Goal: Transaction & Acquisition: Purchase product/service

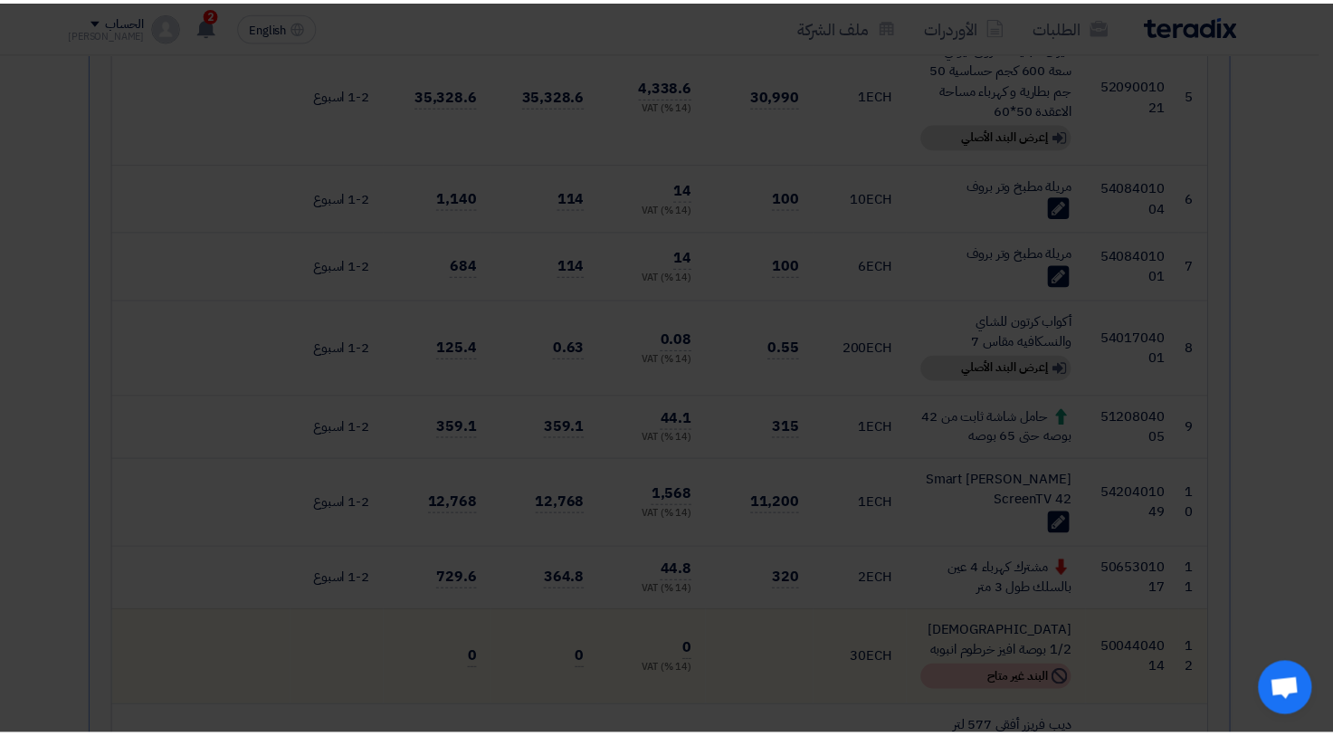
scroll to position [896, 0]
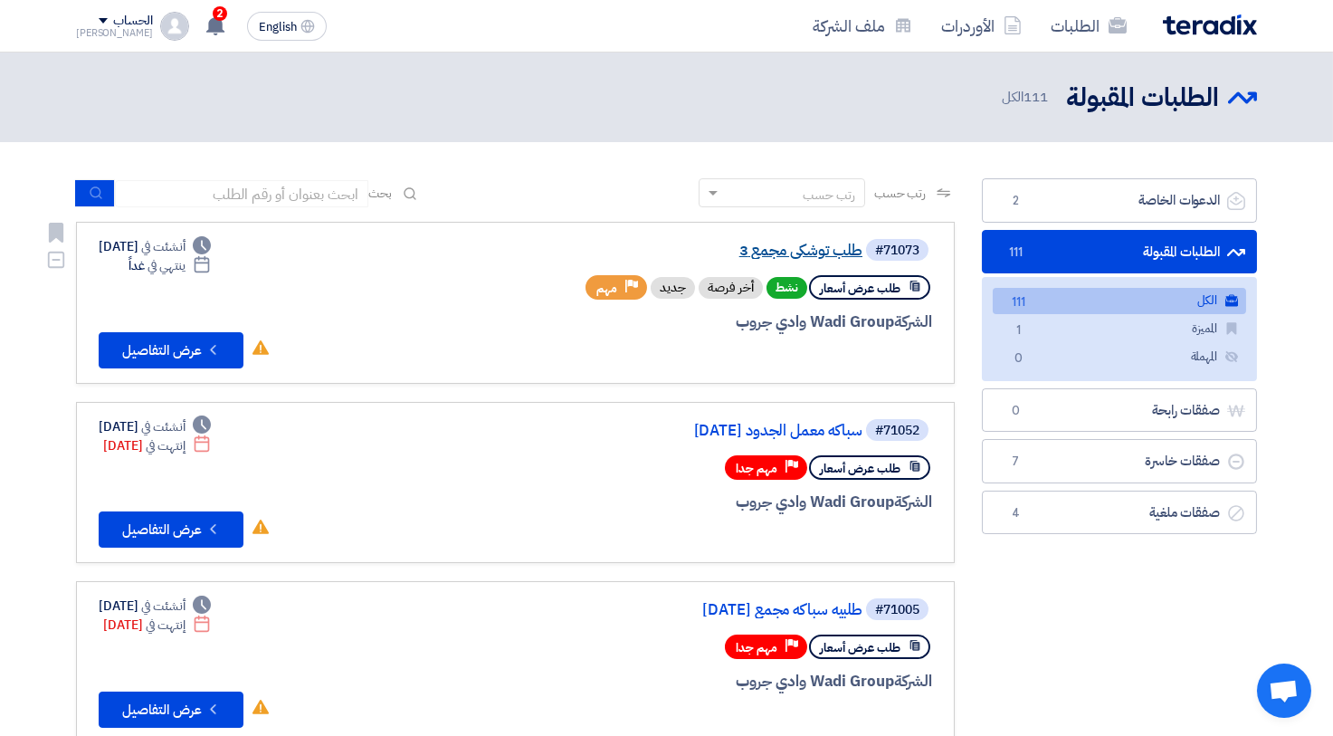
click at [823, 245] on link "طلب توشكي مجمع 3" at bounding box center [681, 251] width 362 height 16
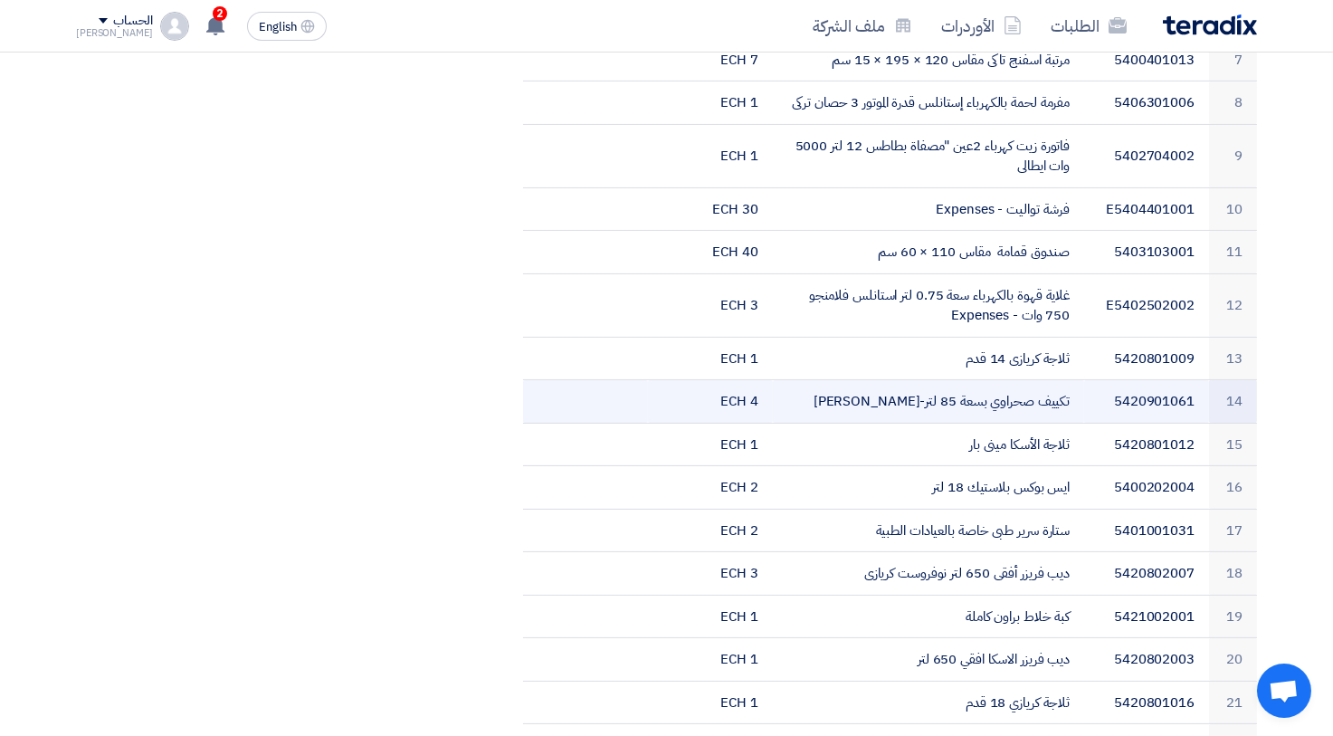
scroll to position [398, 0]
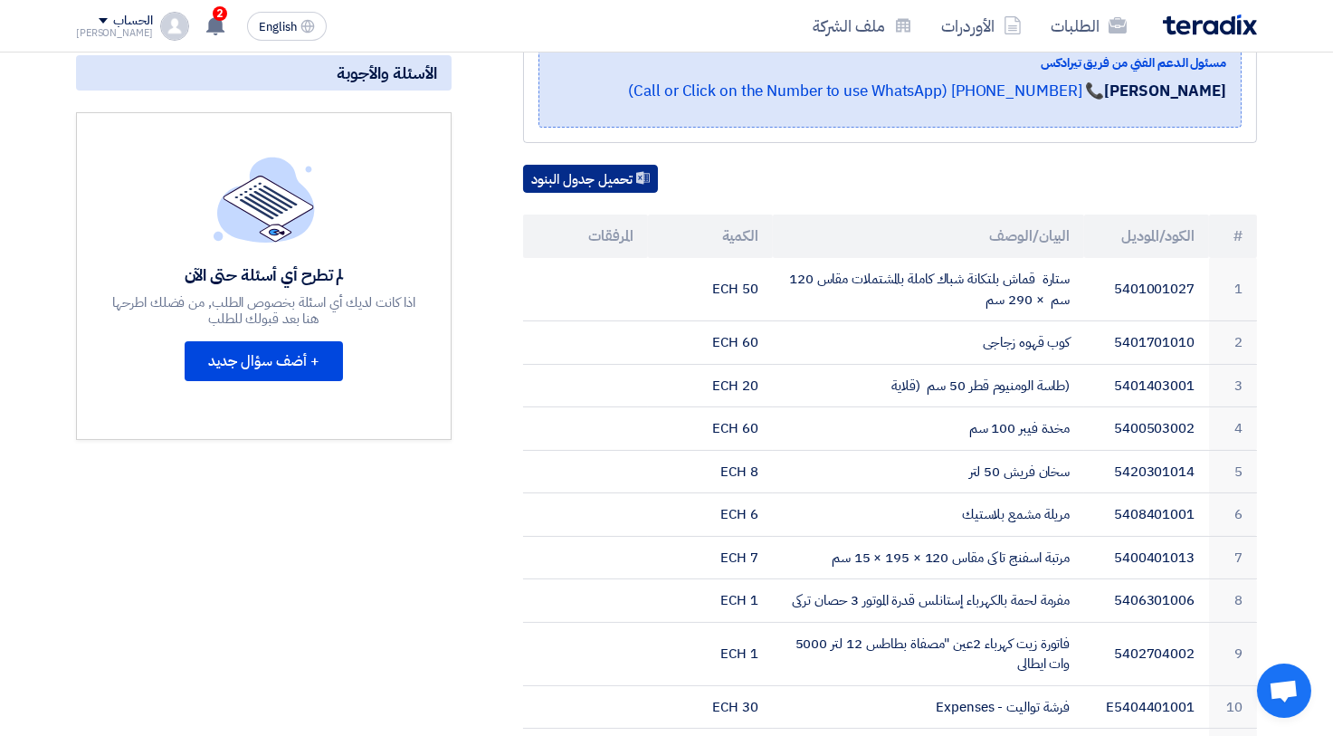
click at [585, 168] on button "تحميل جدول البنود" at bounding box center [590, 179] width 135 height 29
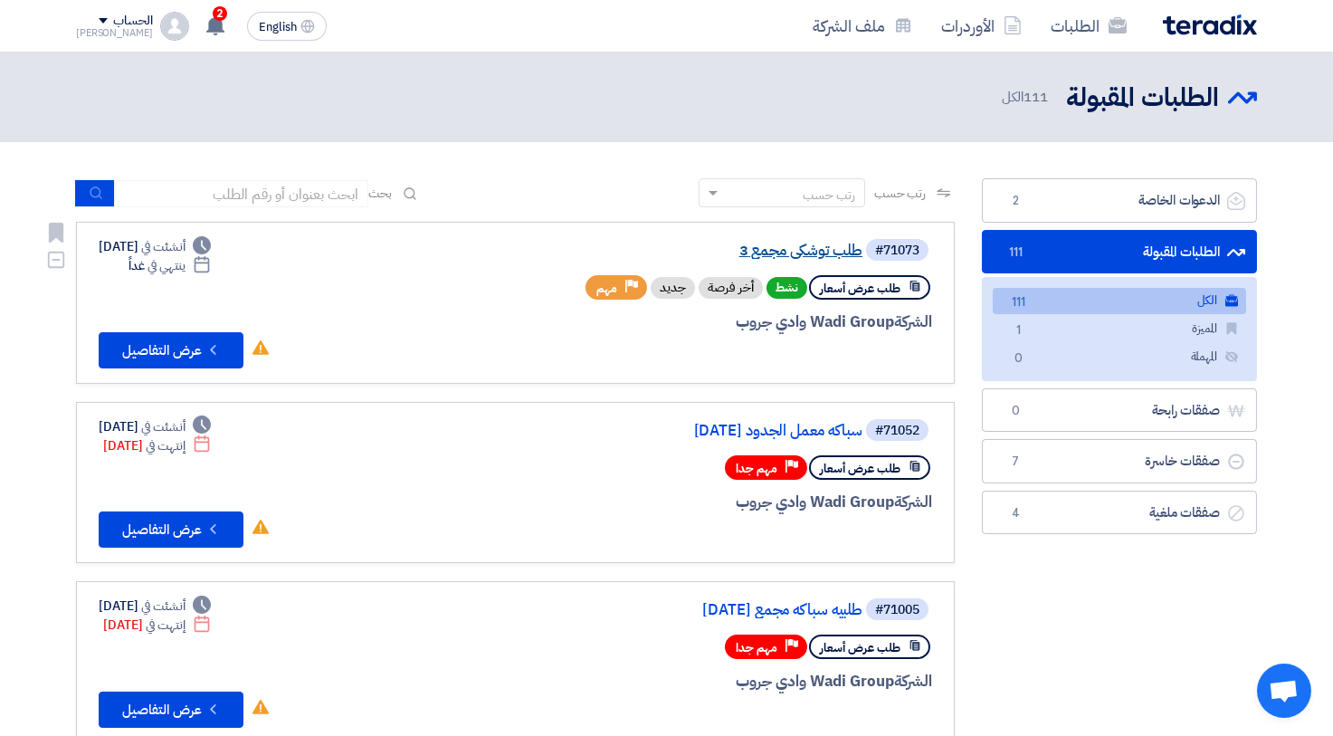
click at [775, 252] on link "طلب توشكي مجمع 3" at bounding box center [681, 251] width 362 height 16
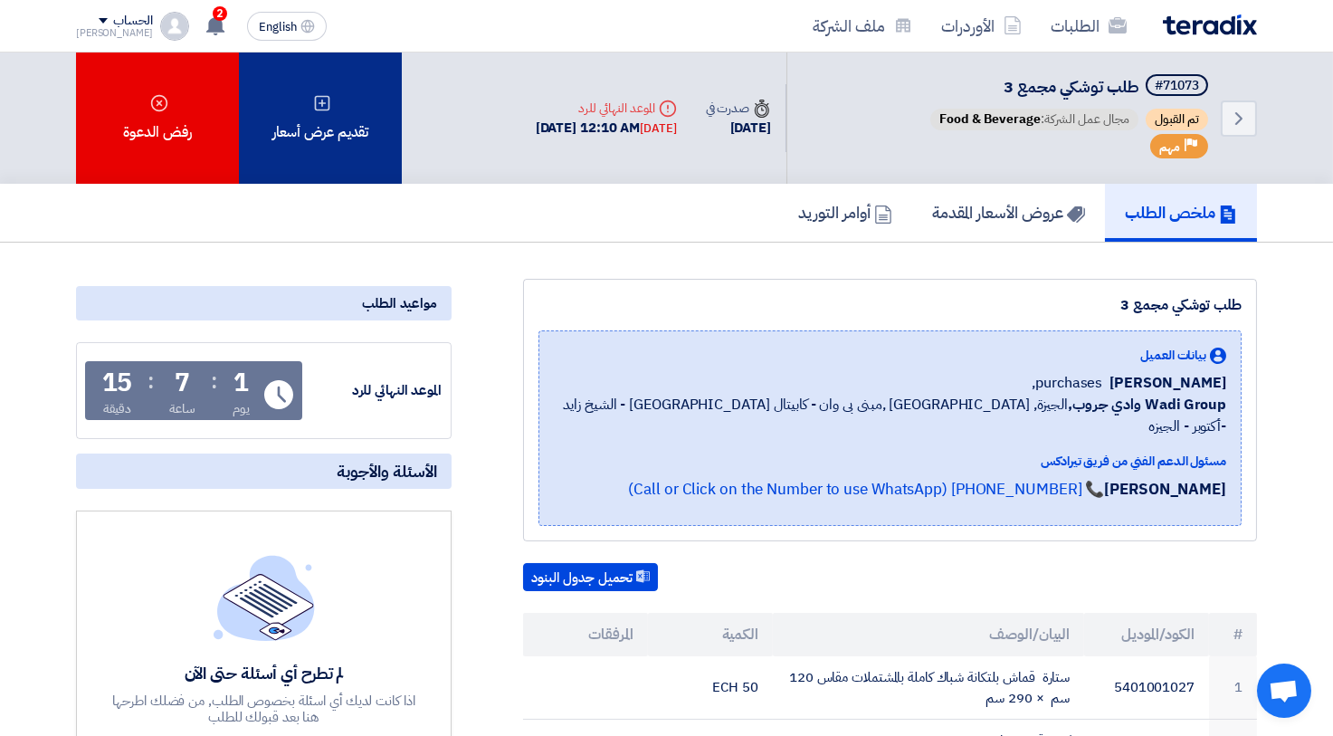
click at [344, 143] on div "تقديم عرض أسعار" at bounding box center [320, 117] width 163 height 131
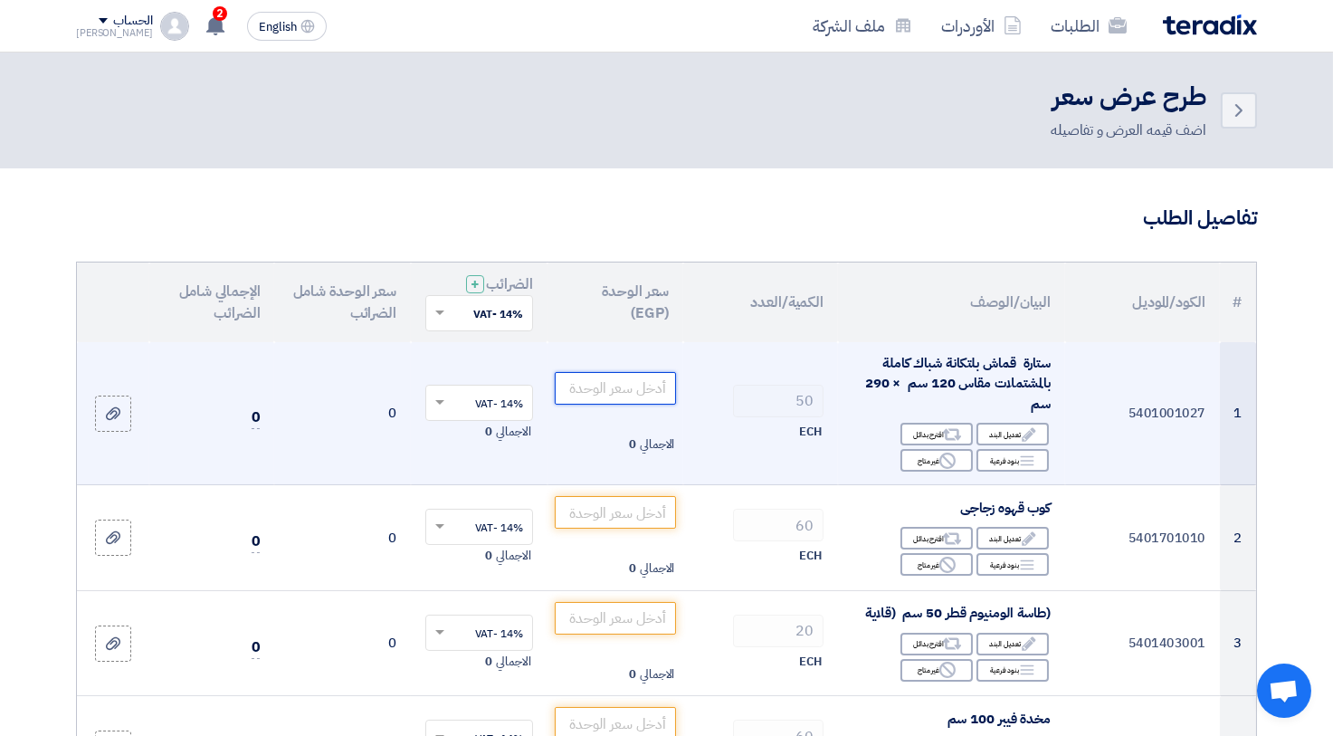
click at [654, 384] on input "number" at bounding box center [616, 388] width 122 height 33
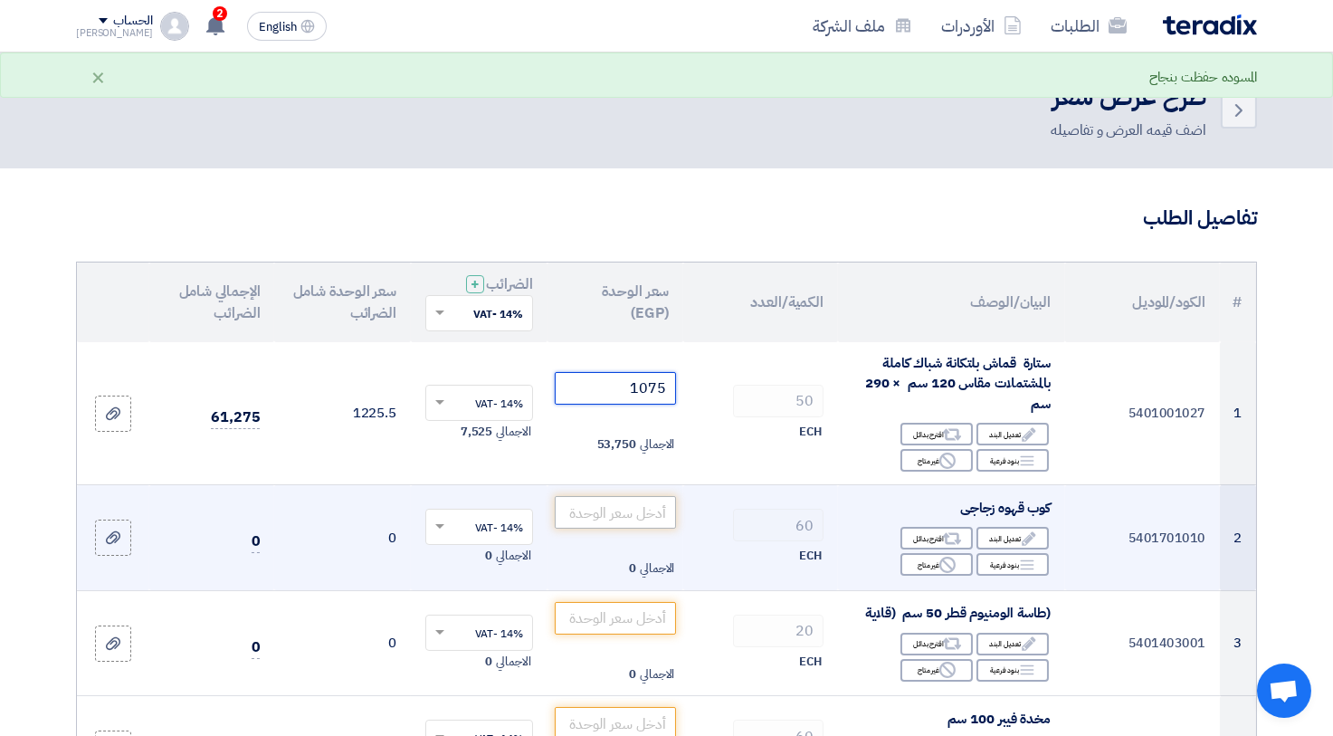
type input "1075"
click at [643, 504] on input "number" at bounding box center [616, 512] width 122 height 33
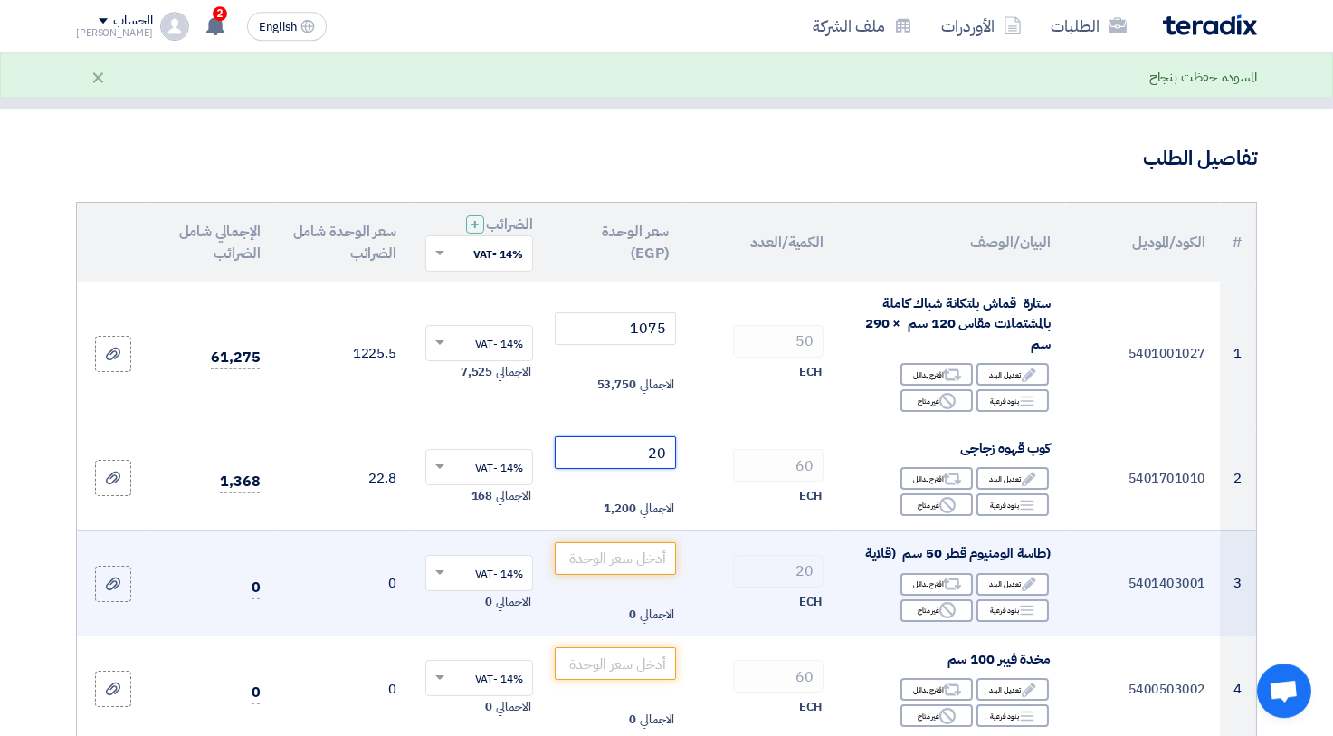
scroll to position [100, 0]
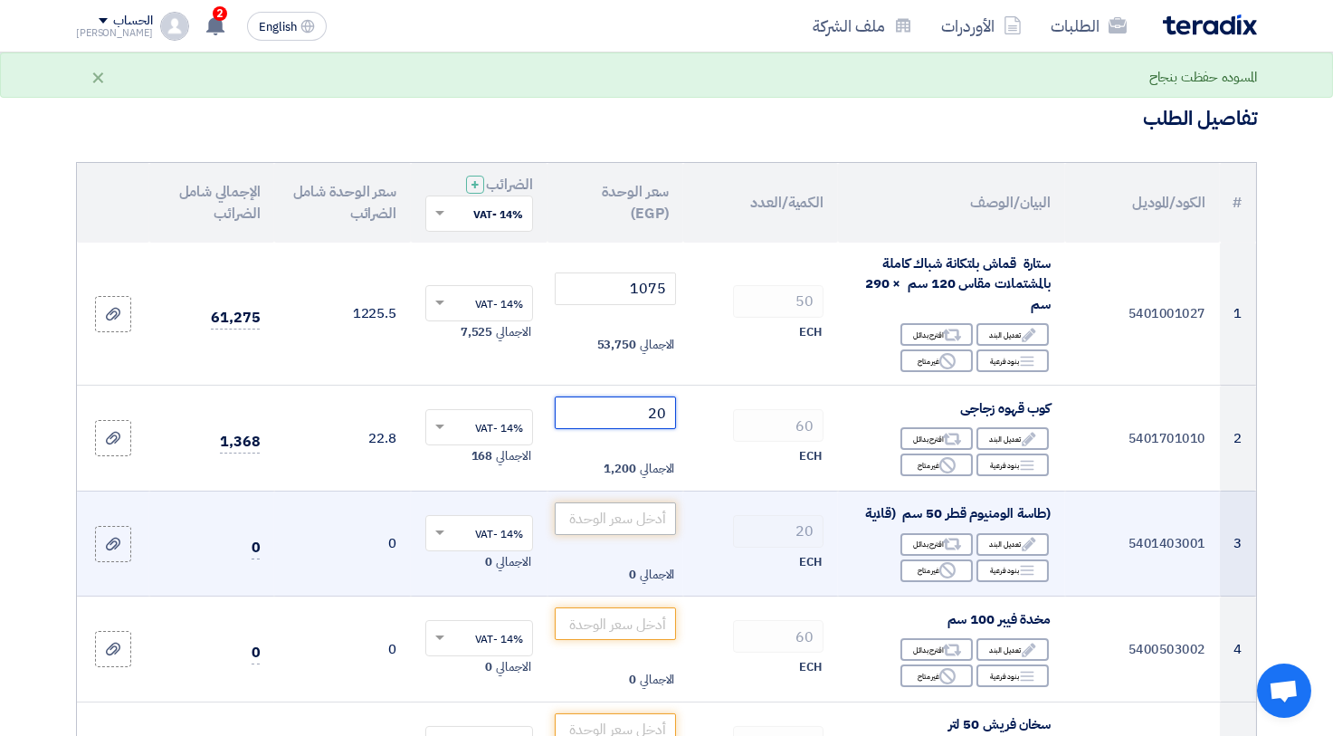
type input "20"
click at [653, 521] on input "number" at bounding box center [616, 518] width 122 height 33
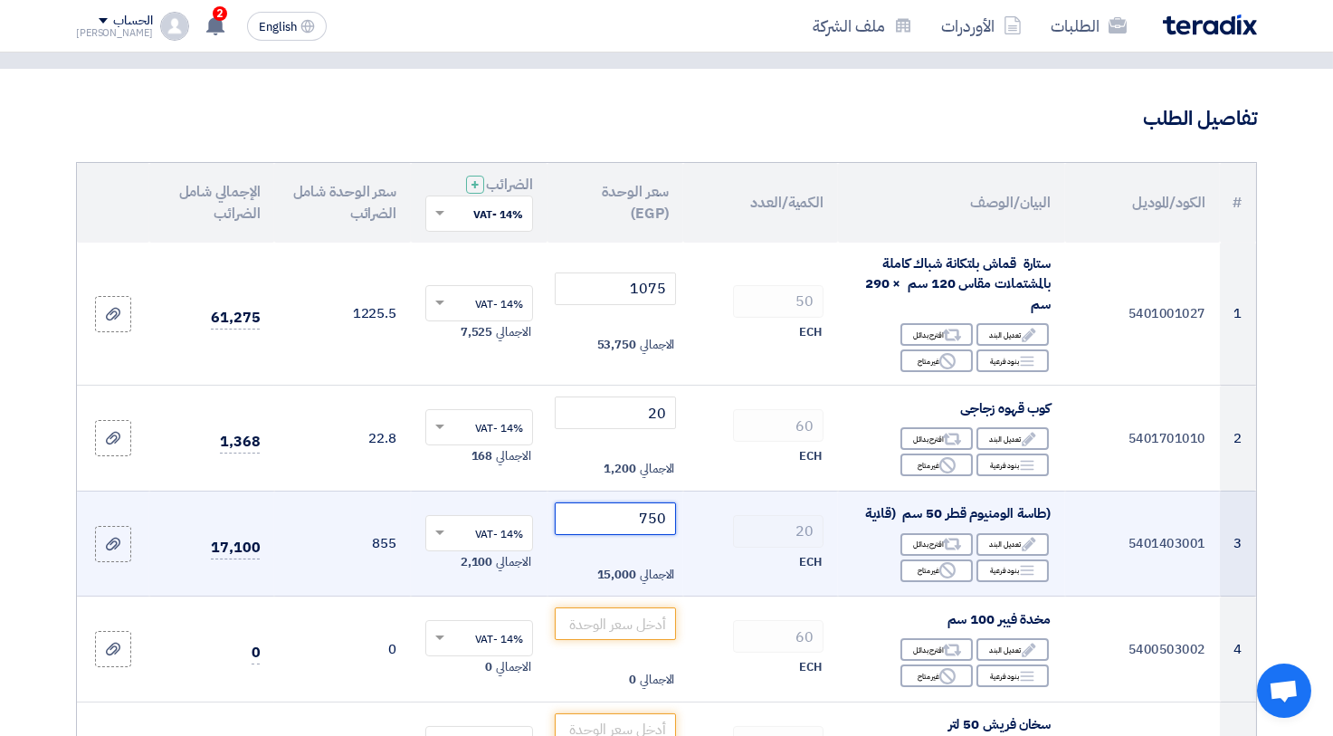
type input "750"
click at [731, 536] on div "20" at bounding box center [761, 531] width 126 height 33
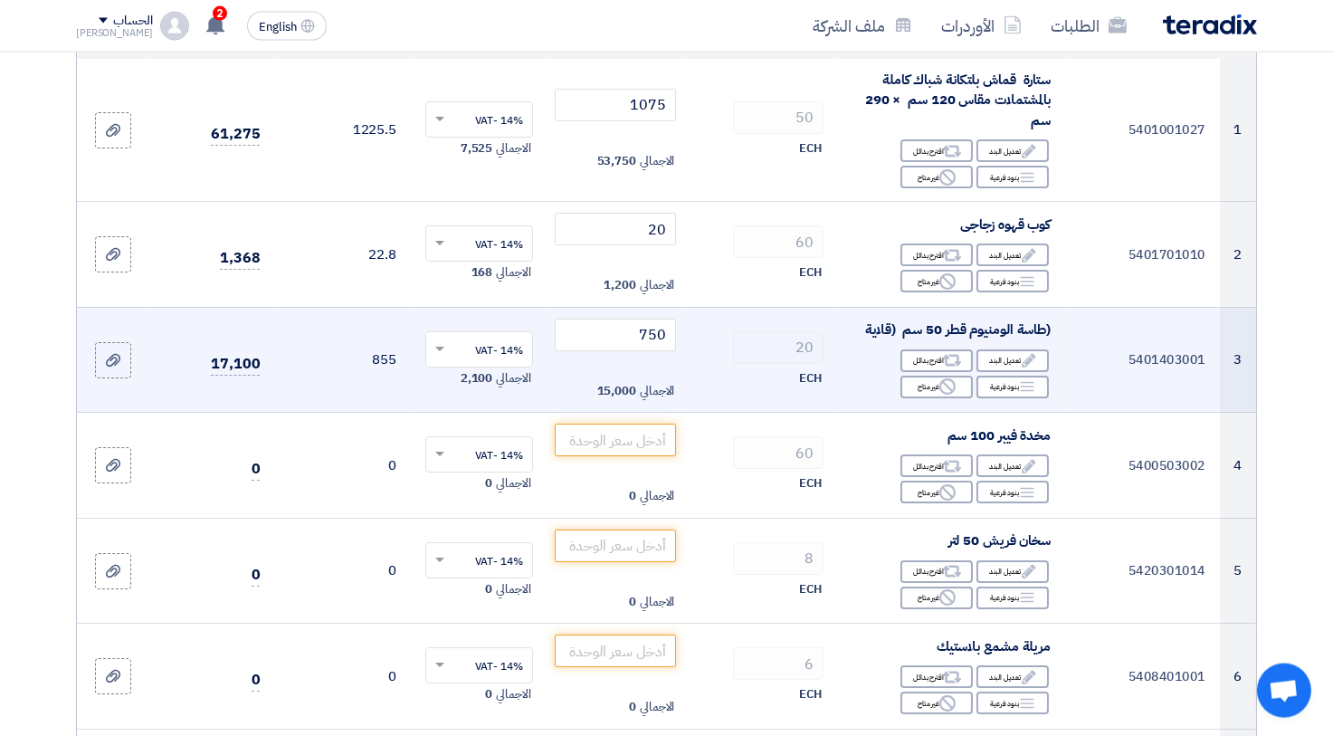
scroll to position [299, 0]
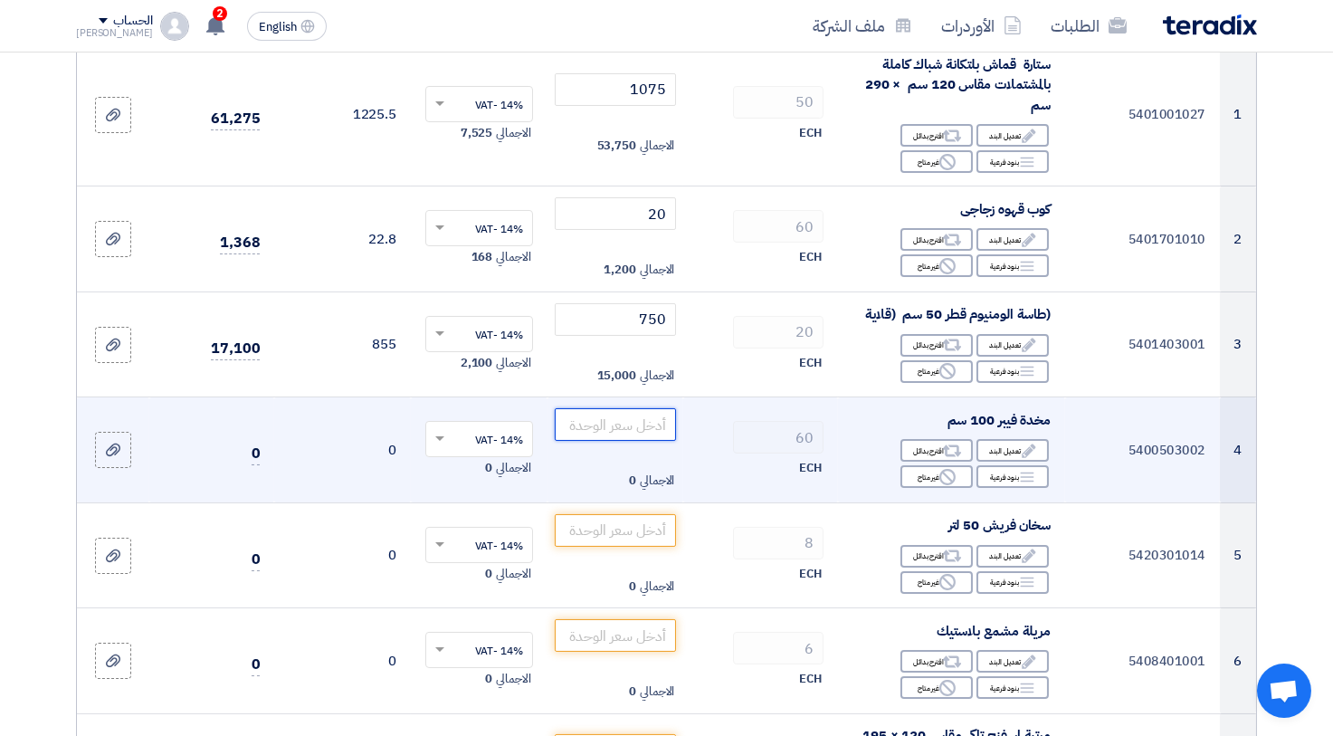
click at [653, 433] on input "number" at bounding box center [616, 424] width 122 height 33
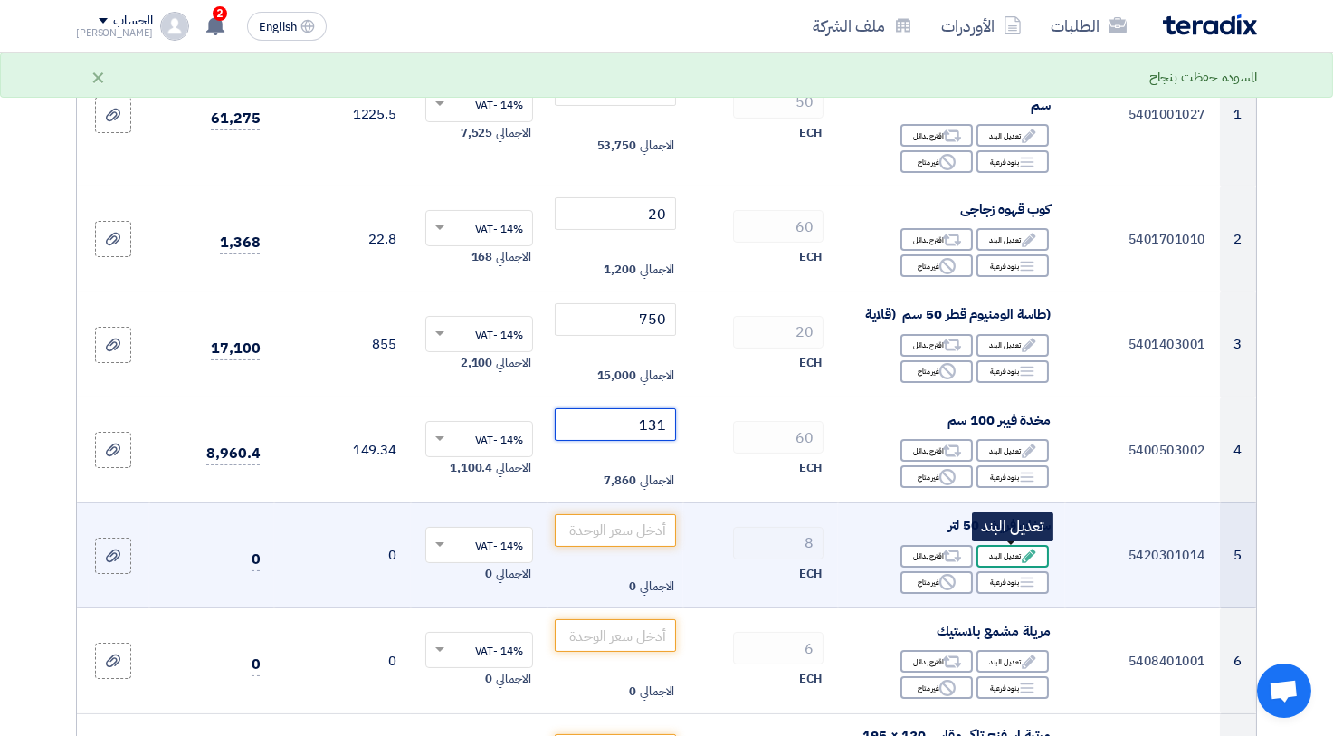
type input "131"
click at [1004, 552] on div "Edit تعديل البند" at bounding box center [1012, 556] width 72 height 23
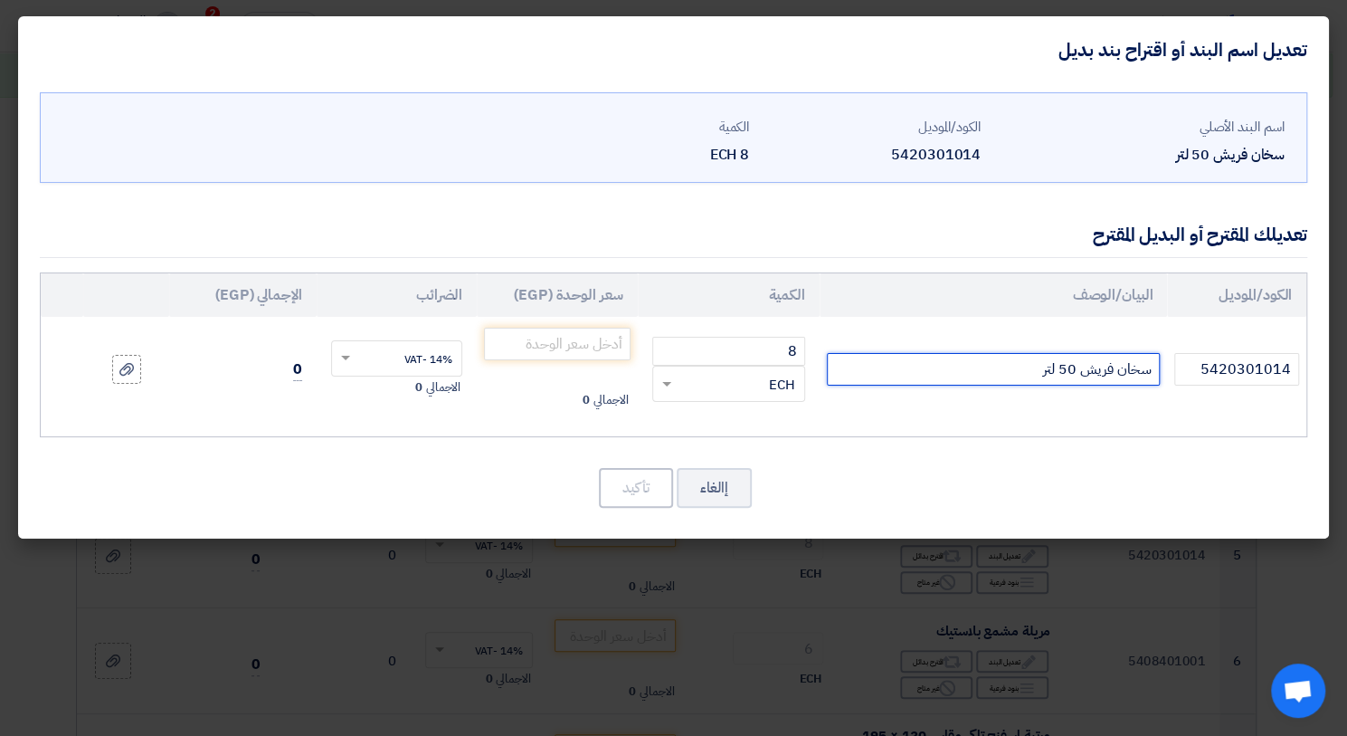
drag, startPoint x: 1081, startPoint y: 369, endPoint x: 1115, endPoint y: 359, distance: 35.8
click at [1115, 359] on input "سخان فريش 50 لتر" at bounding box center [994, 369] width 334 height 33
type input "سخان اوليمبك 50 لتر"
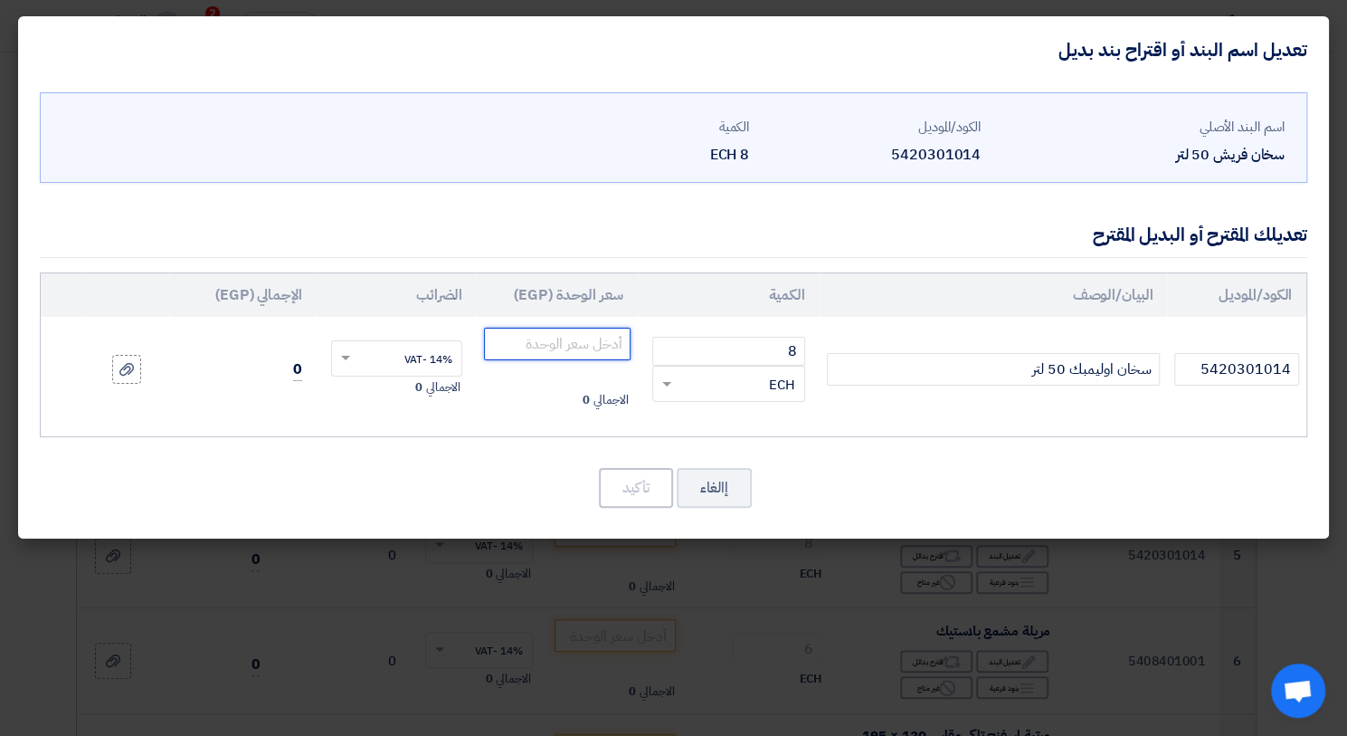
click at [565, 343] on input "number" at bounding box center [557, 344] width 146 height 33
type input "3070"
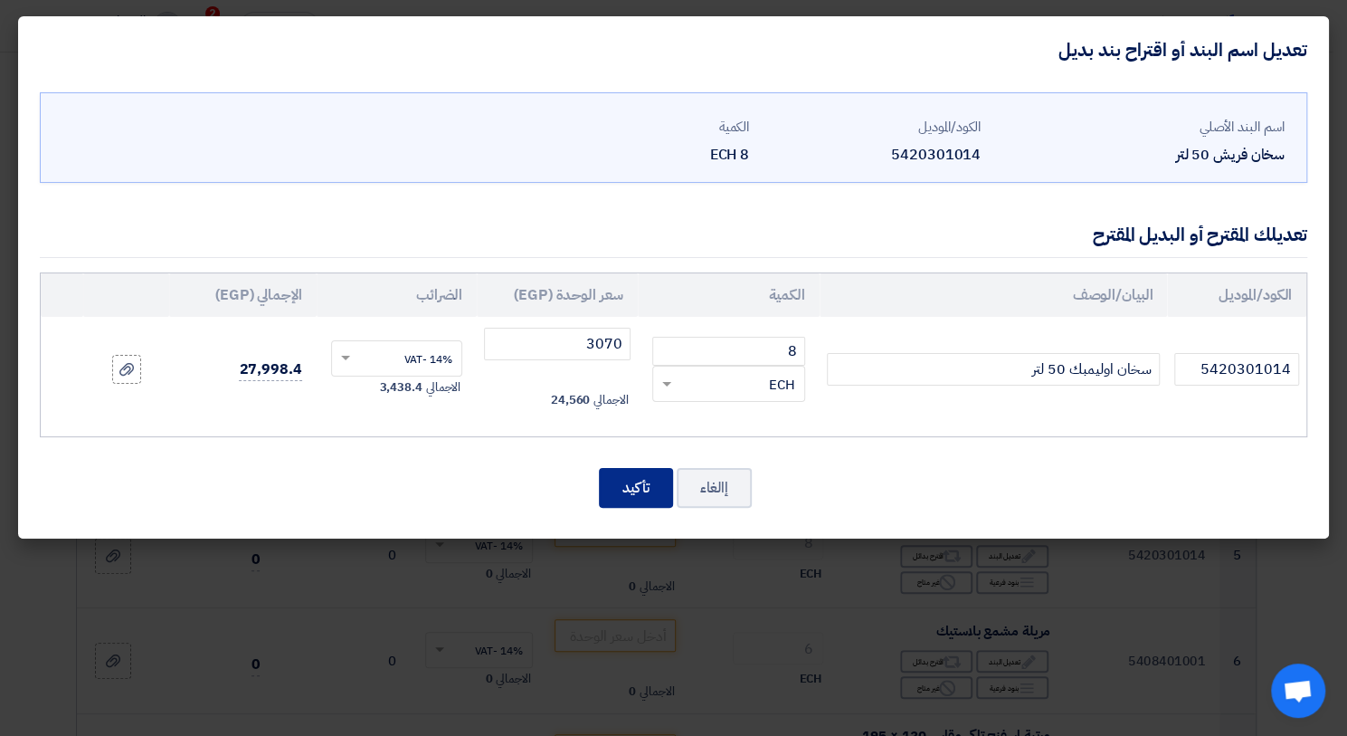
click at [658, 489] on button "تأكيد" at bounding box center [636, 488] width 74 height 40
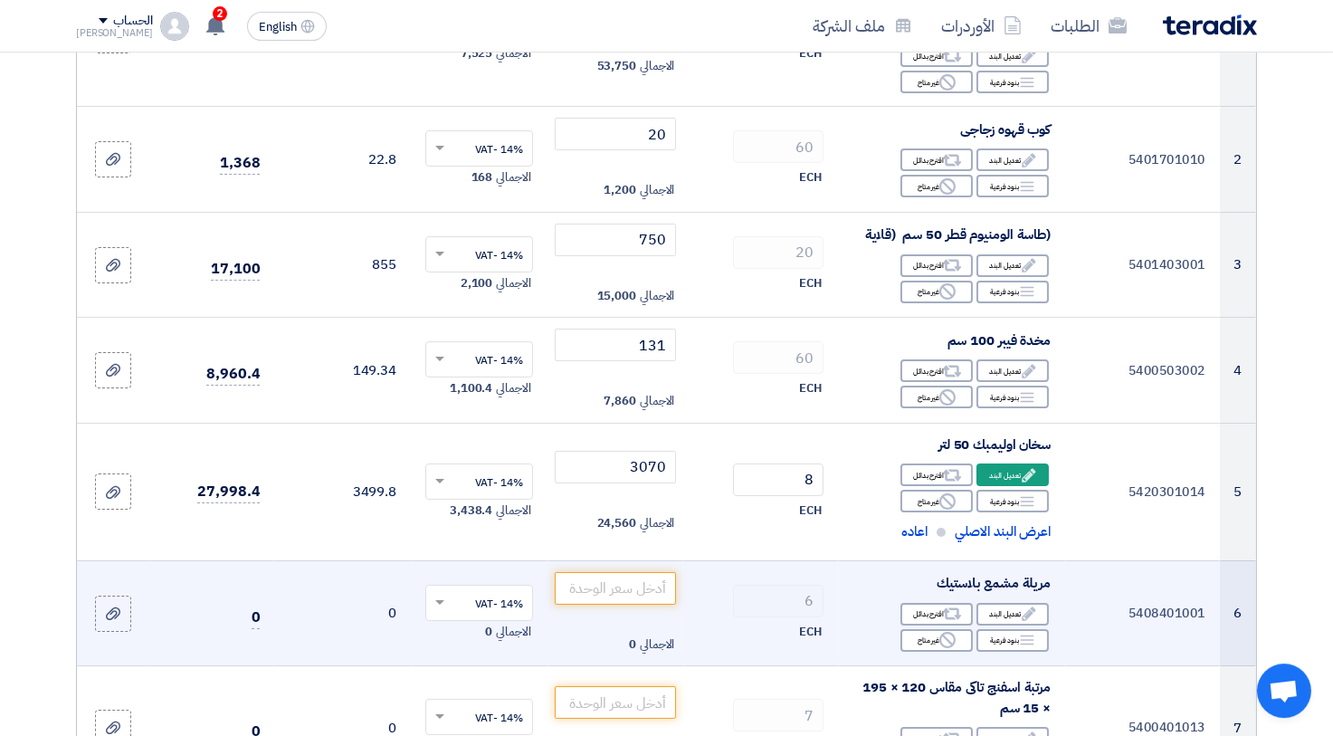
scroll to position [498, 0]
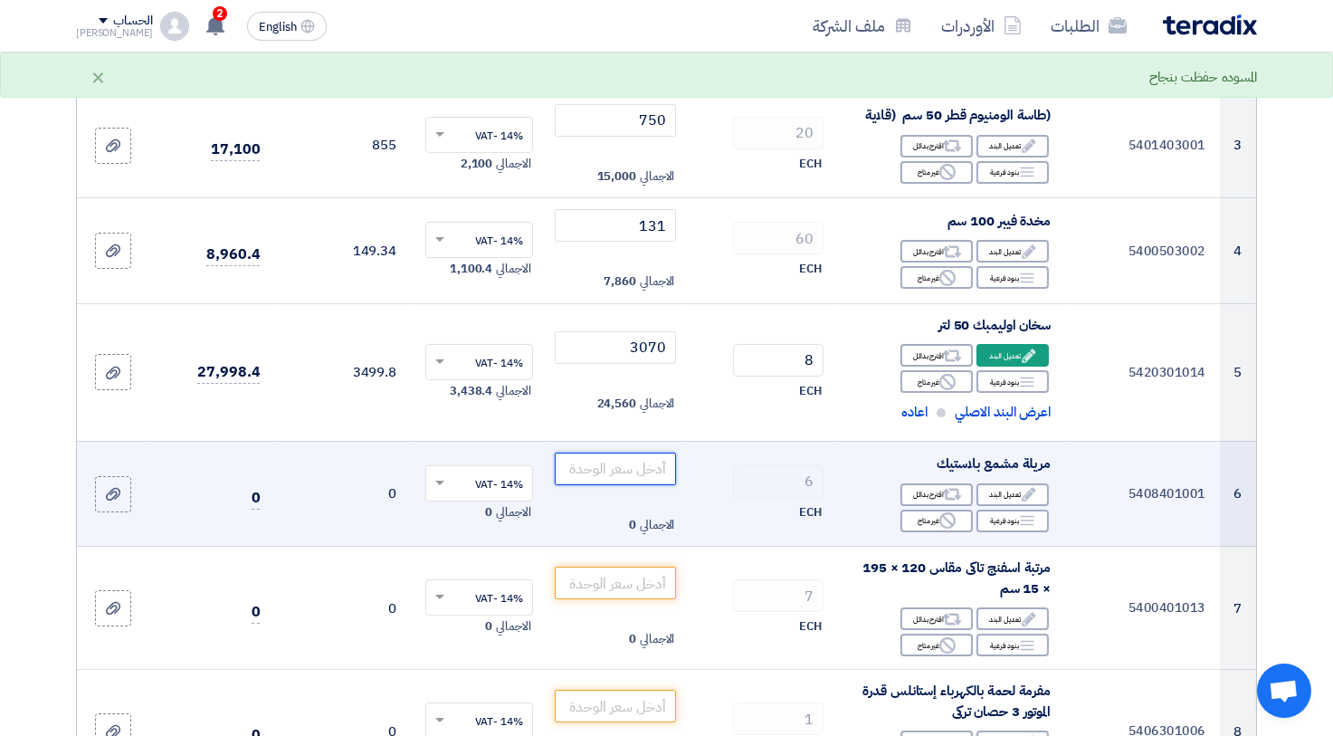
click at [643, 469] on input "number" at bounding box center [616, 468] width 122 height 33
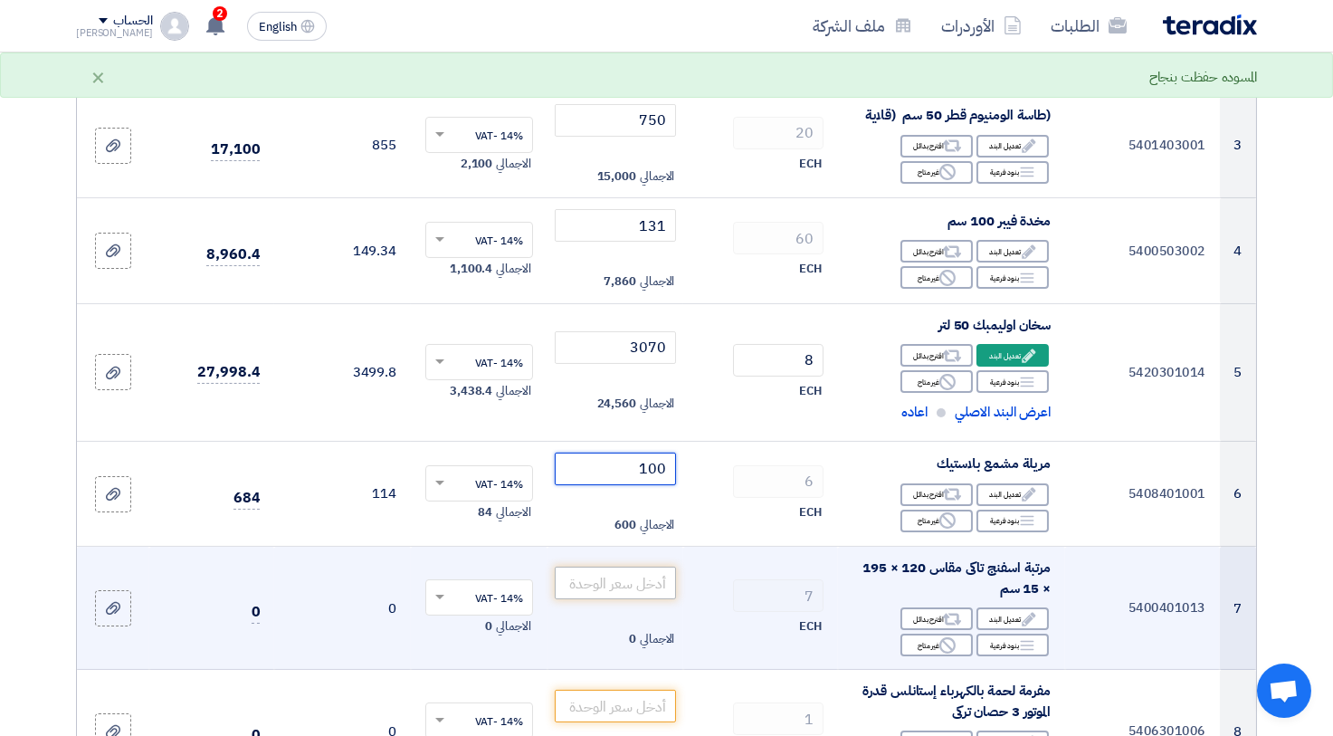
type input "100"
click at [625, 572] on input "number" at bounding box center [616, 583] width 122 height 33
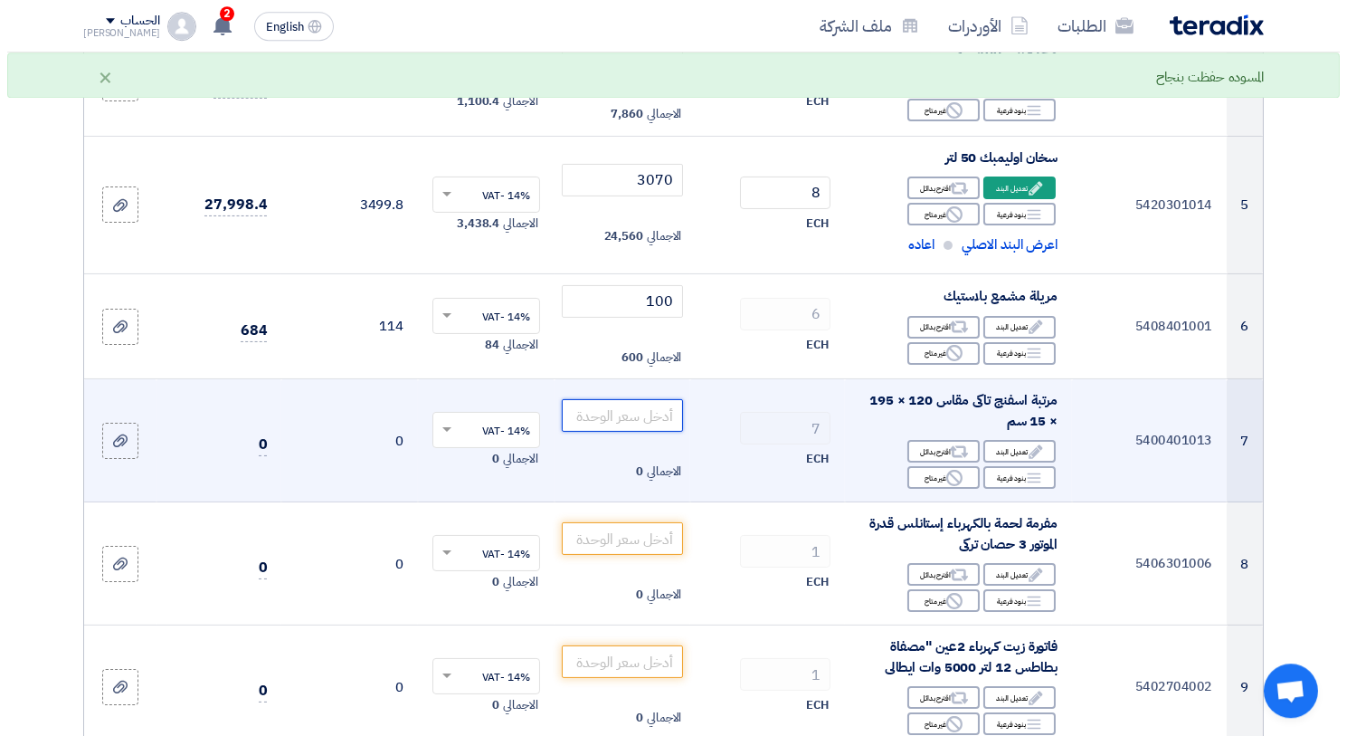
scroll to position [796, 0]
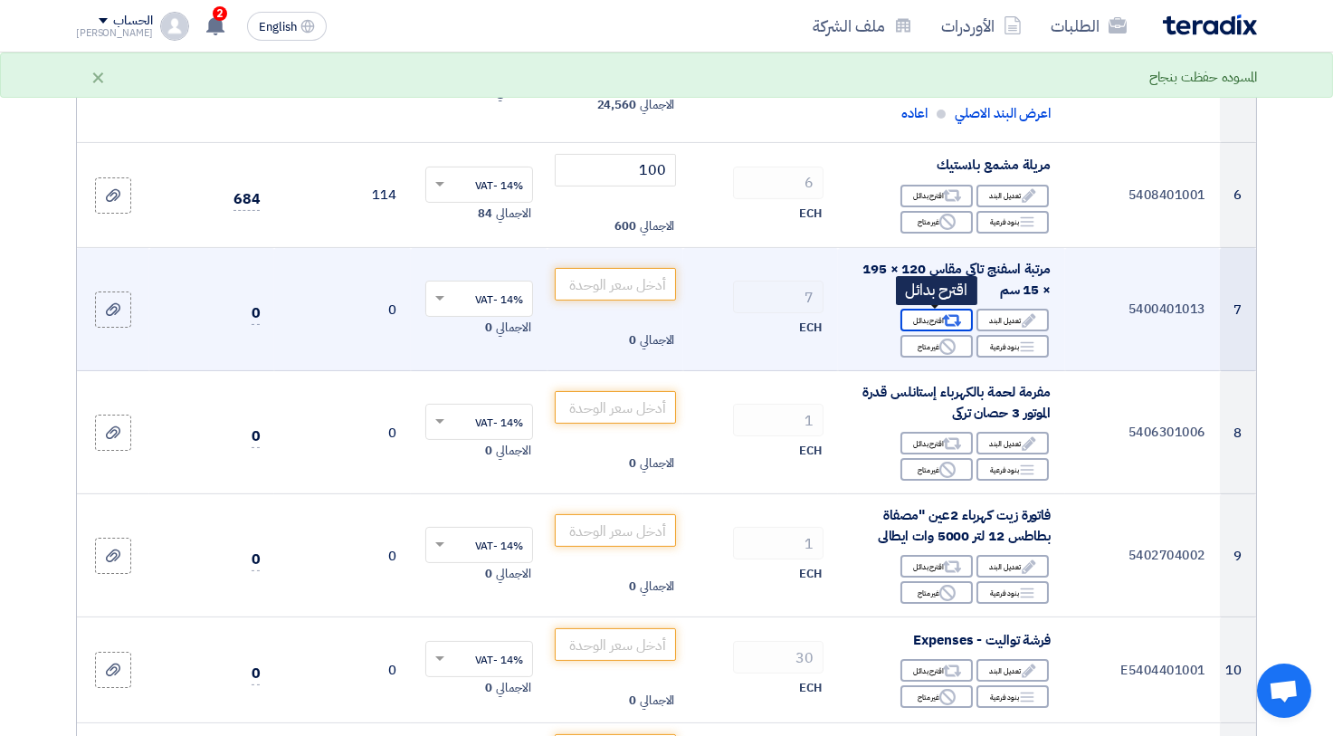
click at [951, 327] on icon "Alternative" at bounding box center [952, 320] width 19 height 19
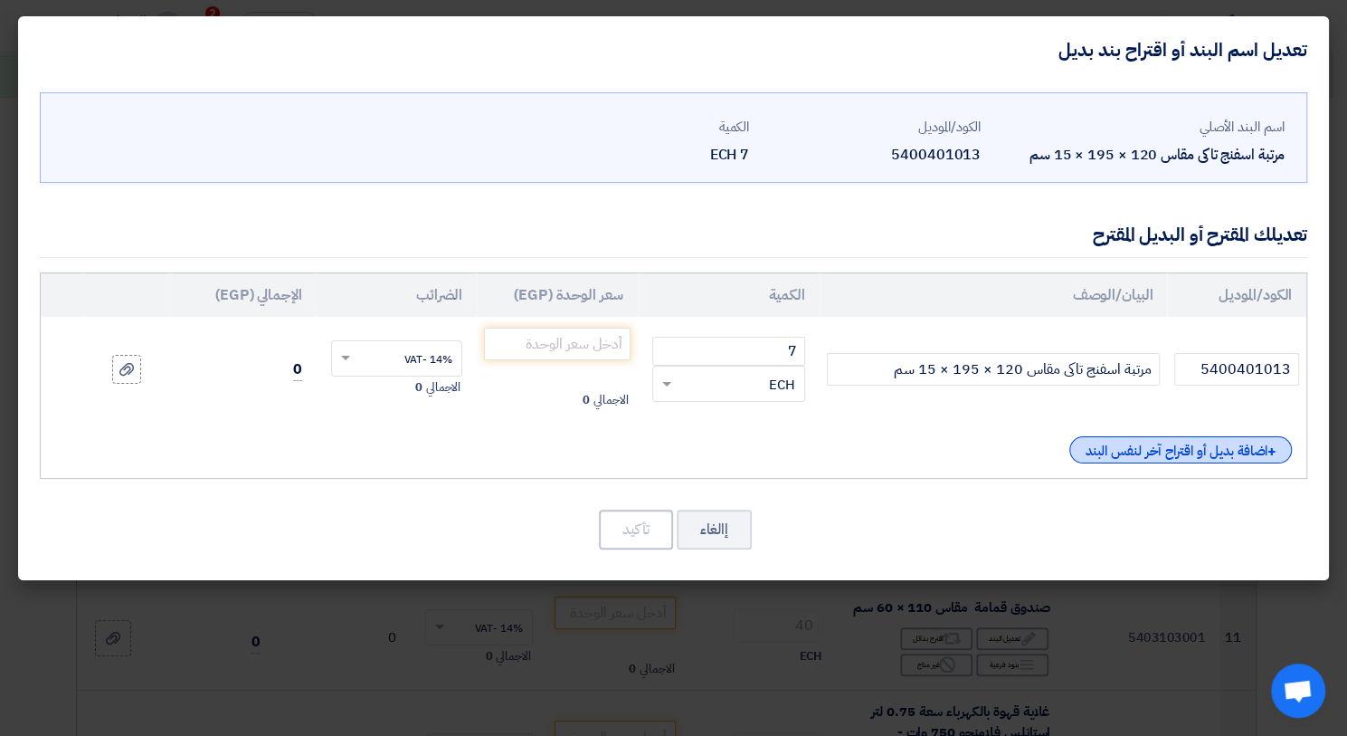
click at [1134, 456] on div "+ اضافة بديل أو اقتراح آخر لنفس البند" at bounding box center [1181, 449] width 223 height 27
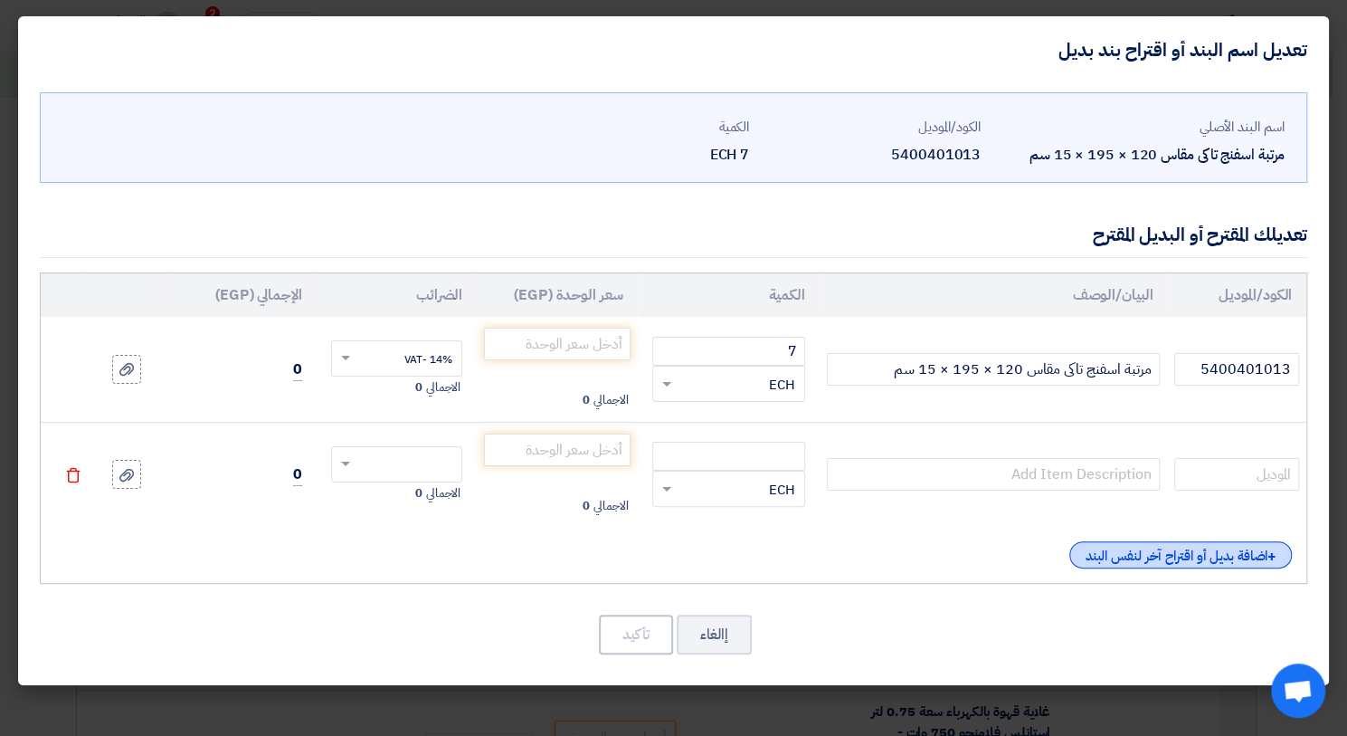
click at [1127, 553] on div "+ اضافة بديل أو اقتراح آخر لنفس البند" at bounding box center [1181, 554] width 223 height 27
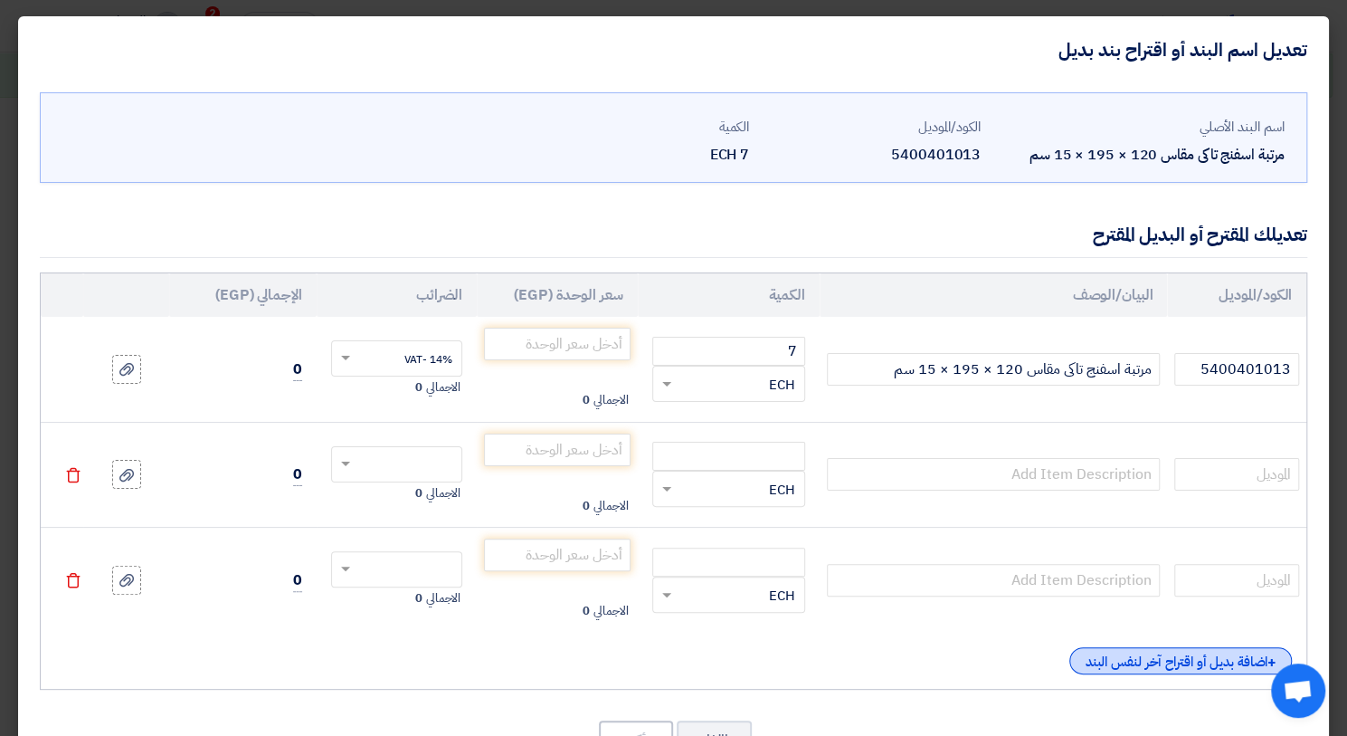
click at [1128, 653] on div "+ اضافة بديل أو اقتراح آخر لنفس البند" at bounding box center [1181, 660] width 223 height 27
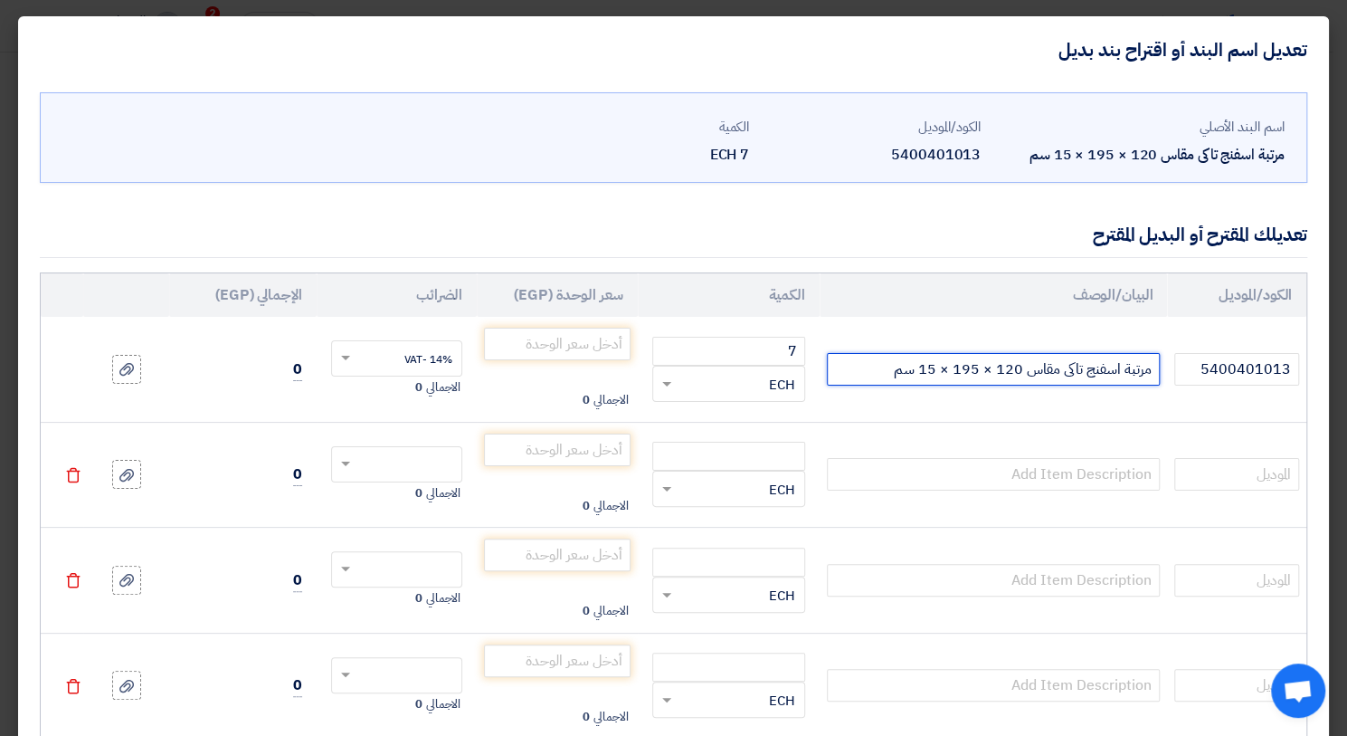
click at [875, 374] on input "مرتبة اسفنج تاكى مقاس 120 × 195 × 15 سم" at bounding box center [994, 369] width 334 height 33
click at [876, 375] on input "مرتبة اسفنج تاكى مقاس 120 × 195 × 15 سم" at bounding box center [994, 369] width 334 height 33
paste input "وصفات مرتبة 1 م سيلي فرست ارتفاع ٢٦"
drag, startPoint x: 1108, startPoint y: 369, endPoint x: 1175, endPoint y: 353, distance: 68.9
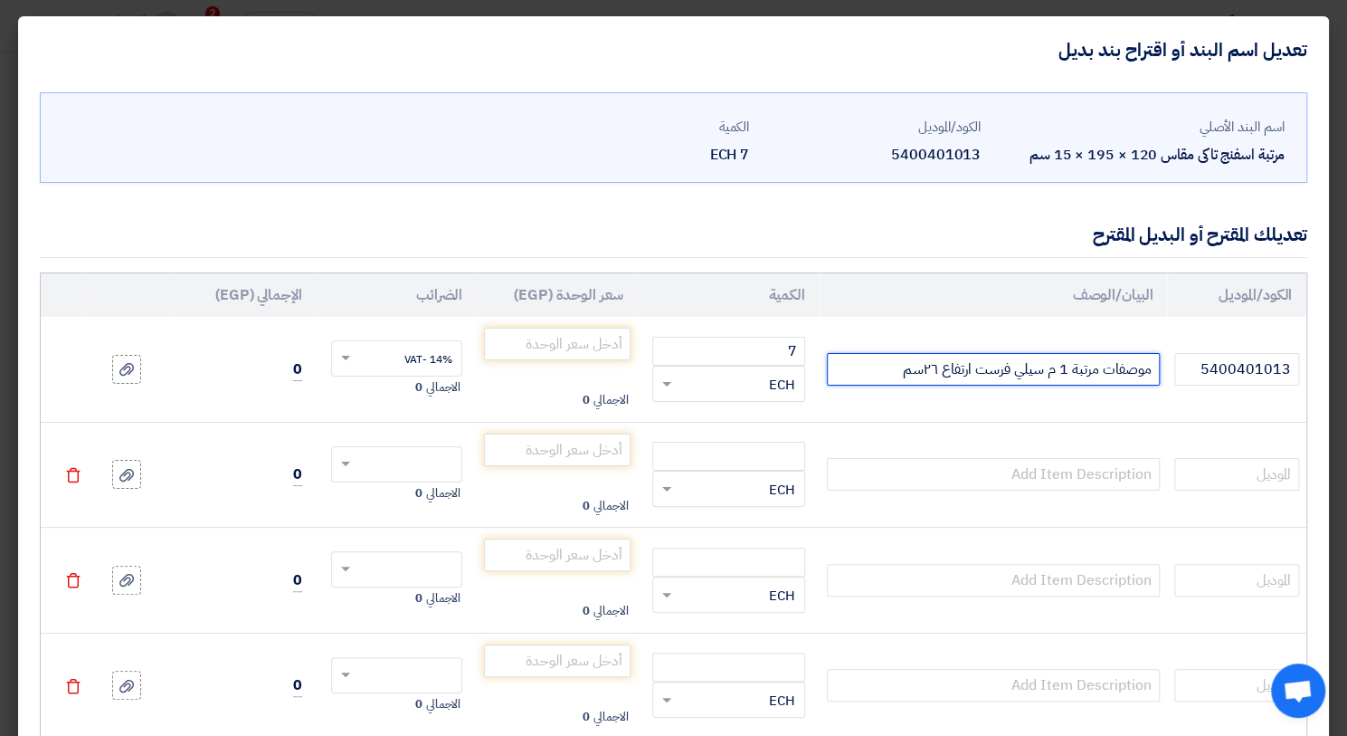
click at [1161, 353] on input "موصفات مرتبة 1 م سيلي فرست ارتفاع ٢٦سم" at bounding box center [994, 369] width 334 height 33
drag, startPoint x: 1098, startPoint y: 376, endPoint x: 1120, endPoint y: 363, distance: 26.4
click at [1120, 363] on input "مرتبة 1 م سيلي فرست ارتفاع ٢٦سم" at bounding box center [994, 369] width 334 height 33
click at [1051, 365] on input "مرتبة سيلي فرست ارتفاع ٢٦سم" at bounding box center [994, 369] width 334 height 33
type input "مرتبة سيلي فرست 1م * 2 م * ارتفاع ٢٦سم"
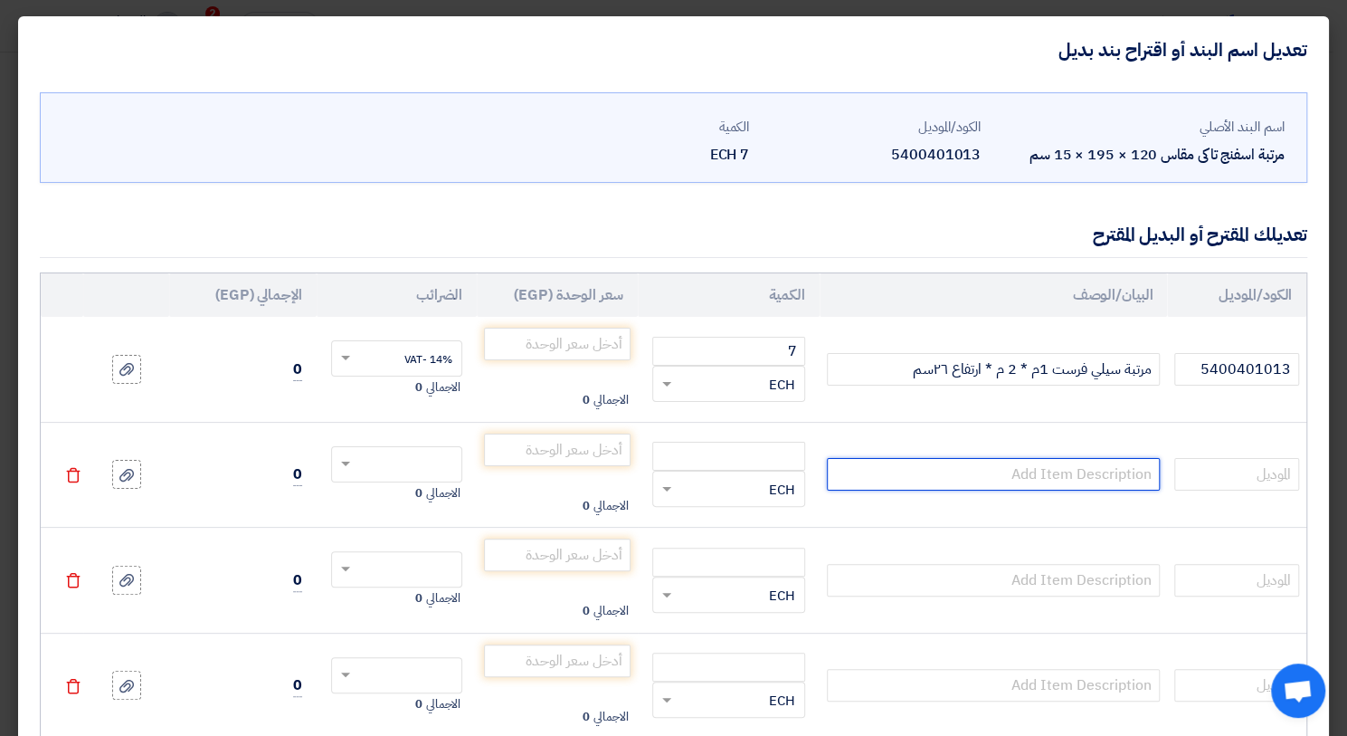
click at [850, 475] on input "text" at bounding box center [994, 474] width 334 height 33
paste input "موصفات مرتبه 1 م جيرمان ٢٥سم"
drag, startPoint x: 1109, startPoint y: 470, endPoint x: 1176, endPoint y: 461, distance: 67.6
click at [1161, 461] on input "موصفات مرتبه 1 م جيرمان ٢٥سم" at bounding box center [994, 474] width 334 height 33
drag, startPoint x: 1100, startPoint y: 472, endPoint x: 1120, endPoint y: 470, distance: 20.1
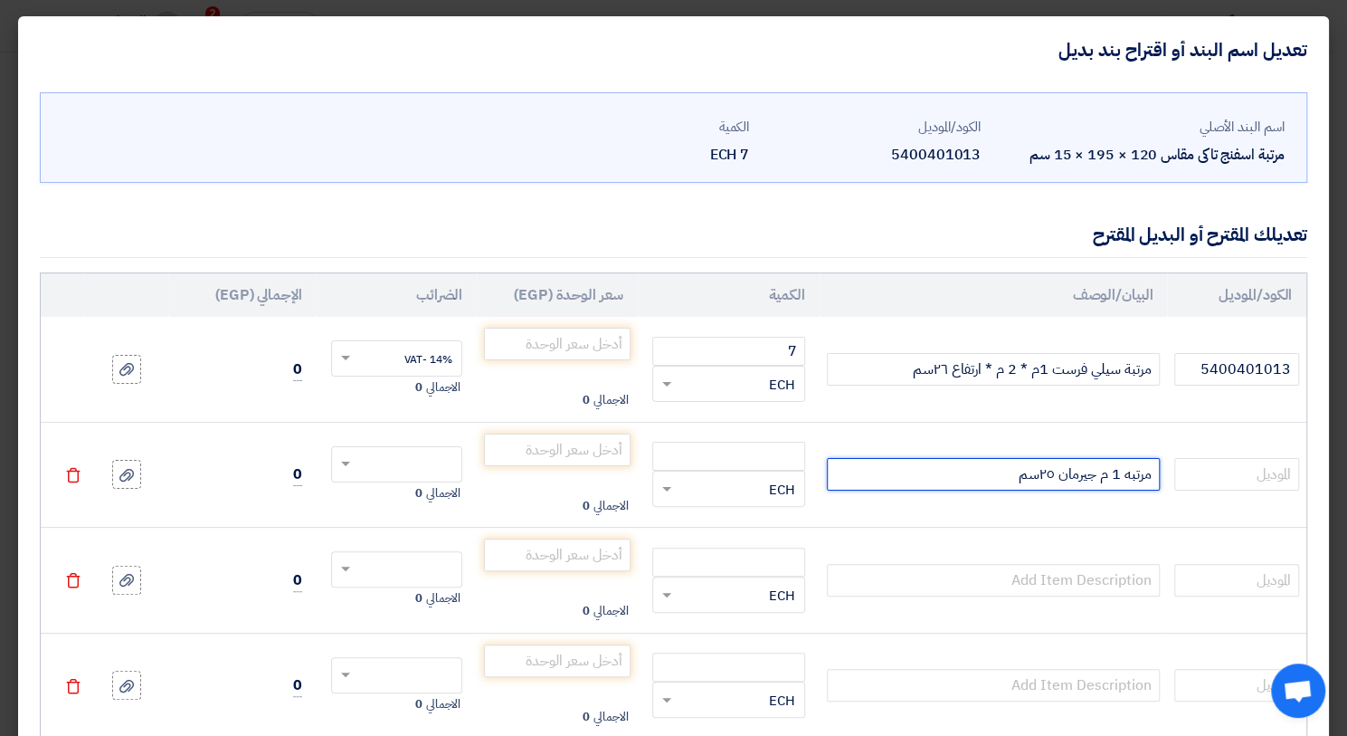
click at [1120, 470] on input "مرتبه 1 م جيرمان ٢٥سم" at bounding box center [994, 474] width 334 height 33
click at [1086, 475] on input "مرتبه جيرمان ٢٥سم" at bounding box center [994, 474] width 334 height 33
click at [1077, 483] on input "مرتبه جيرمان ٢٥سم" at bounding box center [994, 474] width 334 height 33
type input "مرتبه جيرمان 1 م * 2 م * ارتفاع ٢٥سم"
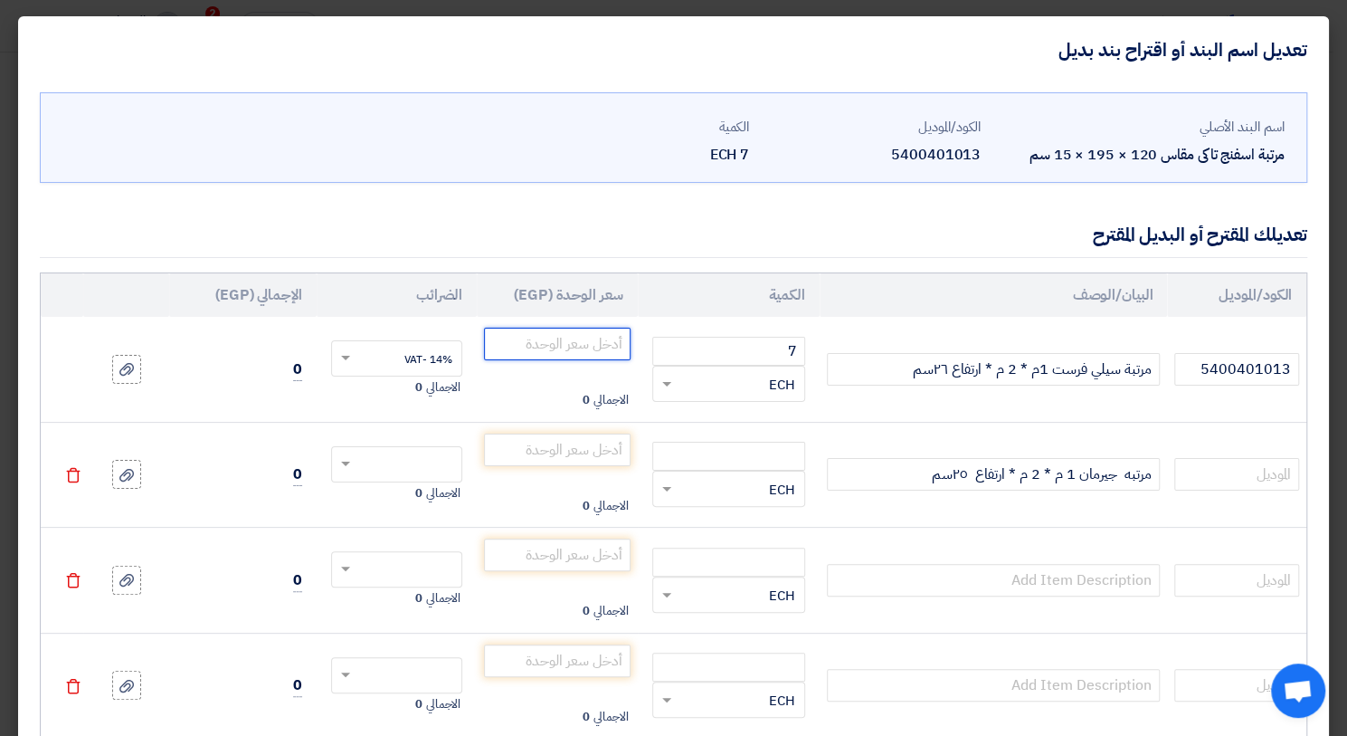
click at [554, 350] on input "number" at bounding box center [557, 344] width 146 height 33
type input "3903.5087"
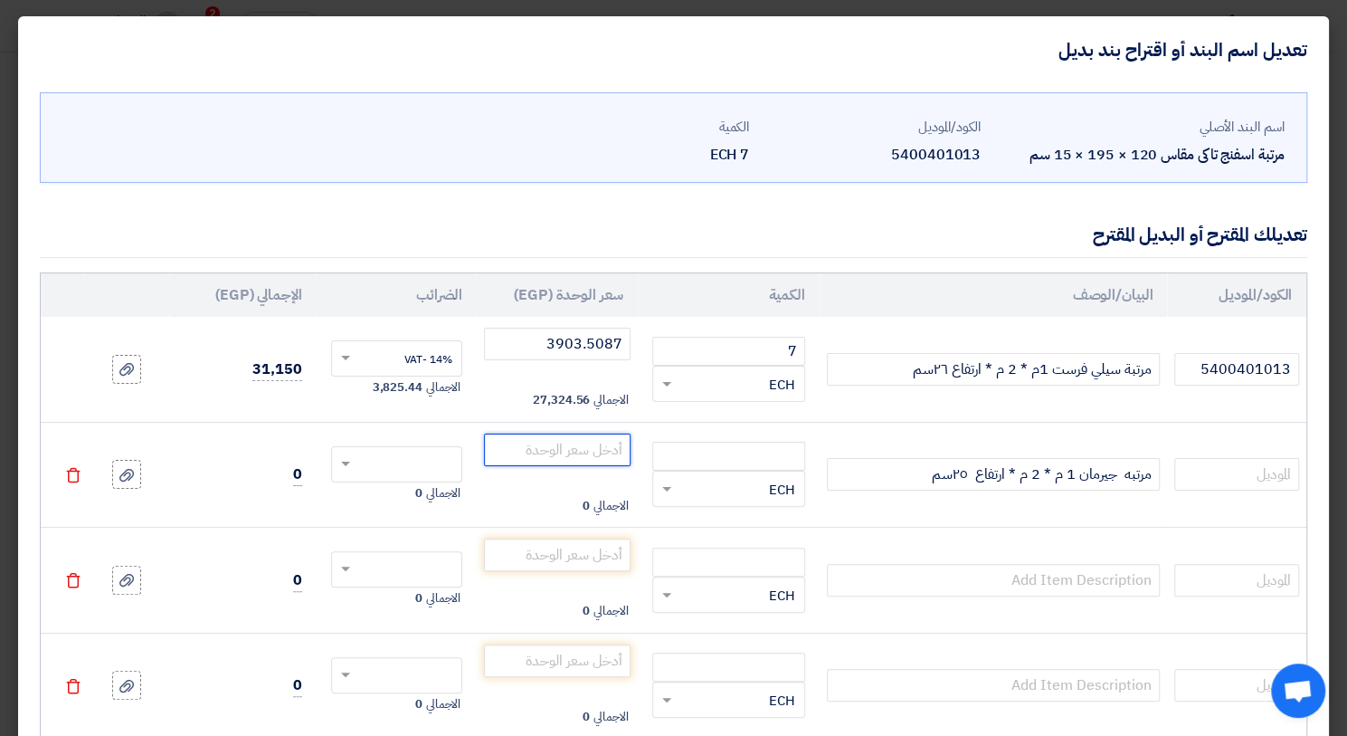
click at [600, 457] on input "number" at bounding box center [557, 449] width 146 height 33
type input "3289.4736"
click at [561, 540] on input "number" at bounding box center [557, 554] width 146 height 33
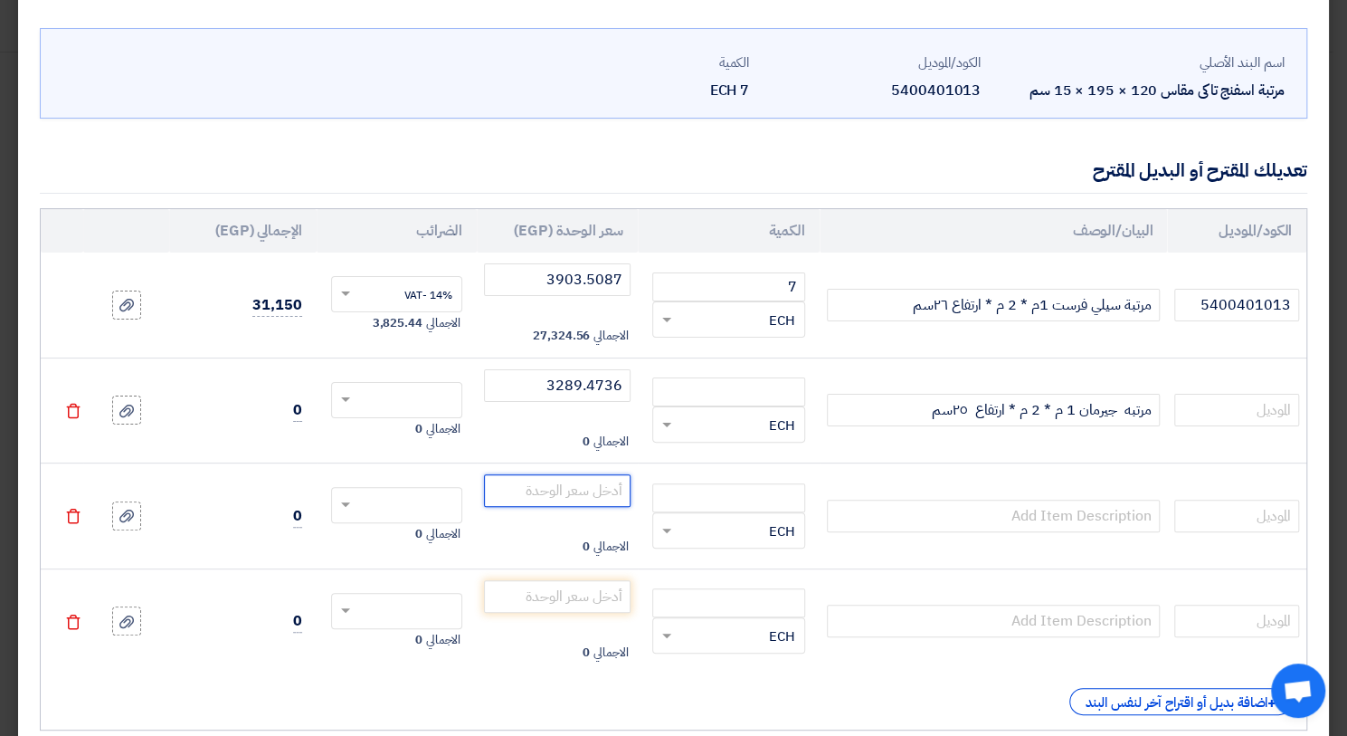
scroll to position [129, 0]
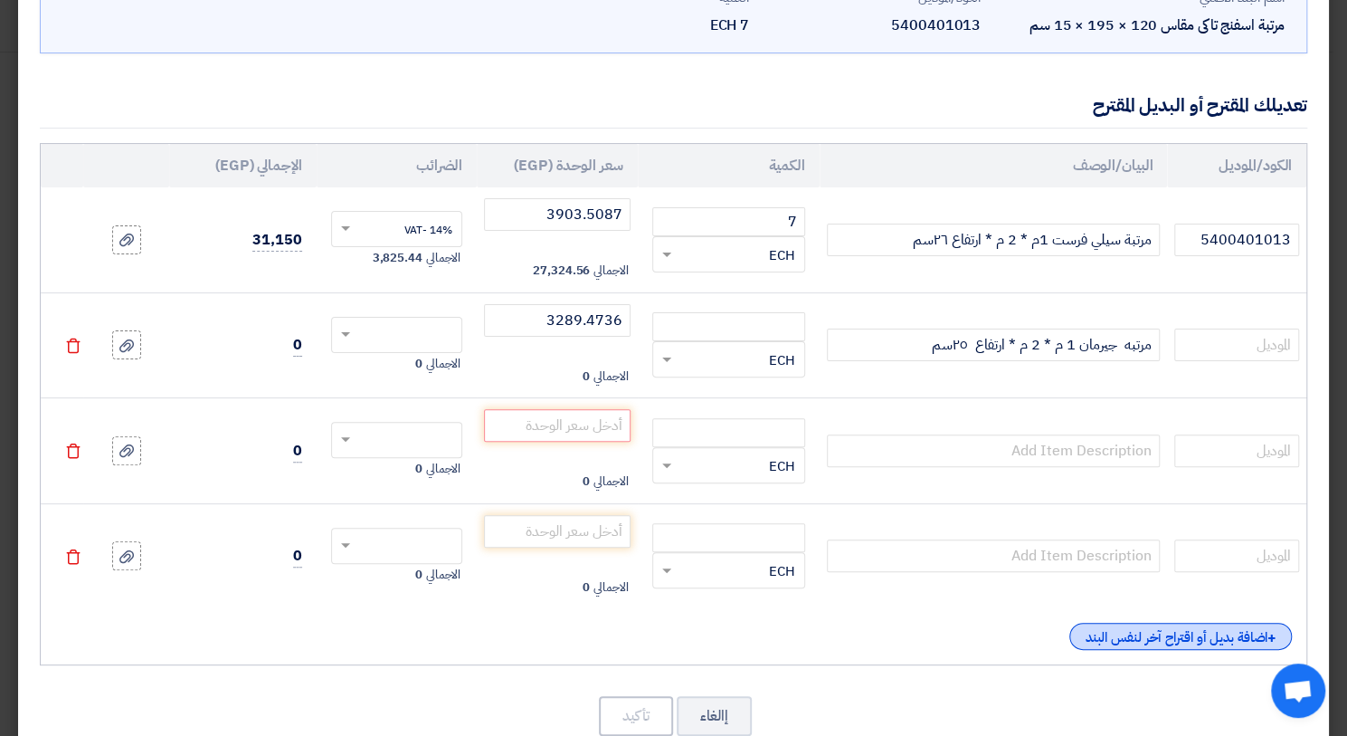
drag, startPoint x: 1097, startPoint y: 632, endPoint x: 1078, endPoint y: 638, distance: 20.0
click at [1097, 633] on div "+ اضافة بديل أو اقتراح آخر لنفس البند" at bounding box center [1181, 636] width 223 height 27
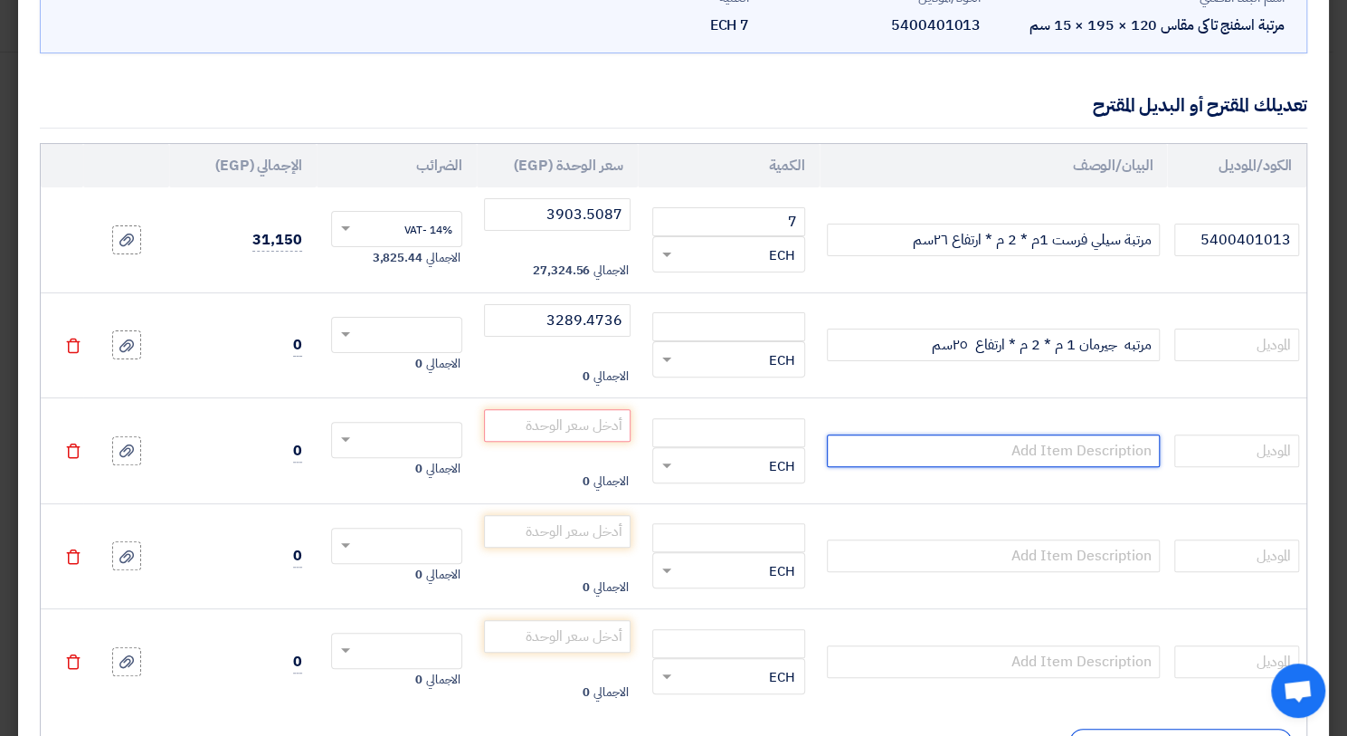
click at [1011, 450] on input "text" at bounding box center [994, 450] width 334 height 33
paste input "مرتبة 1 م ميرا 25 سم"
drag, startPoint x: 1103, startPoint y: 453, endPoint x: 1114, endPoint y: 450, distance: 11.4
click at [1114, 450] on input "مرتبة 1 م ميرا 25 سم" at bounding box center [994, 450] width 334 height 33
click at [1095, 443] on input "مرتبة ميرا 25 سم" at bounding box center [994, 450] width 334 height 33
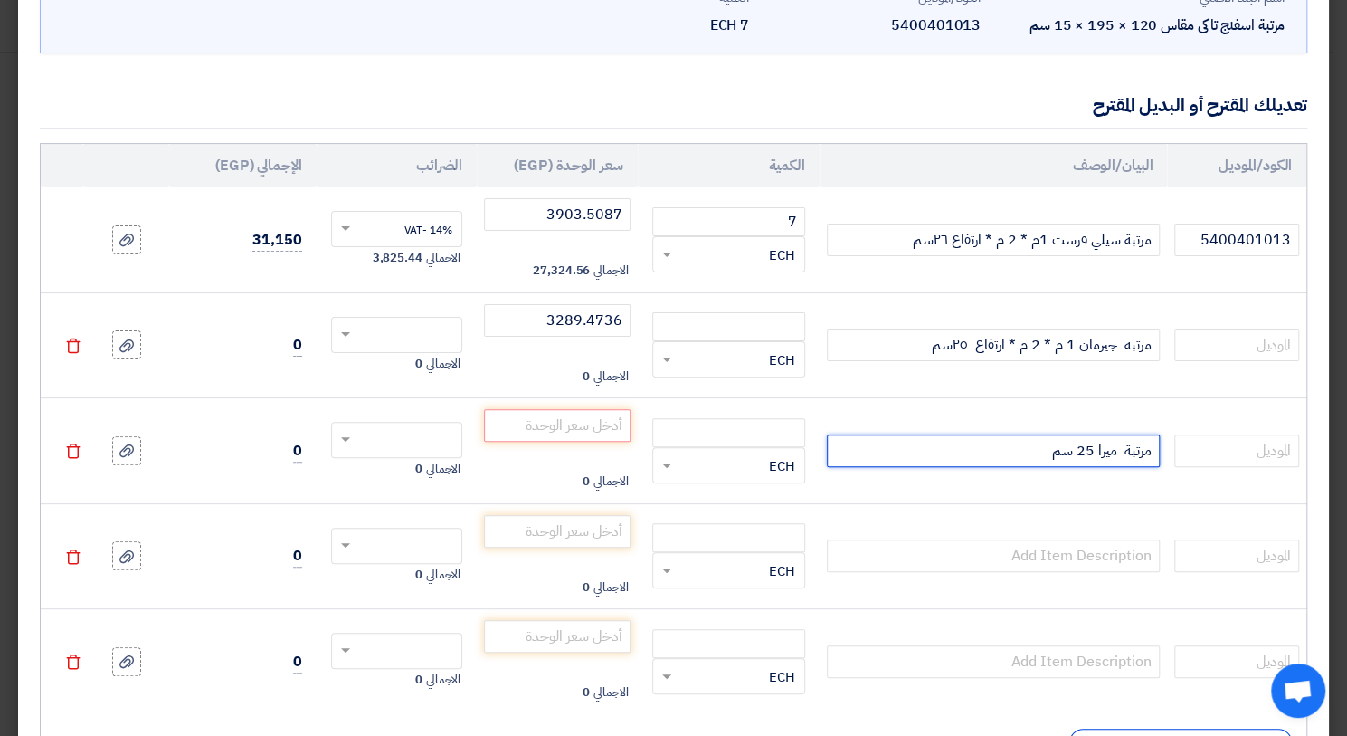
click at [1098, 453] on input "مرتبة ميرا 25 سم" at bounding box center [994, 450] width 334 height 33
click at [1100, 453] on input "مرتبة ميرا 25 سم" at bounding box center [994, 450] width 334 height 33
click at [1098, 452] on input "مرتبة ميرا 25 سم" at bounding box center [994, 450] width 334 height 33
type input "مرتبة ميرا مقاس 1* 2 م * ارتفاع 25 سم"
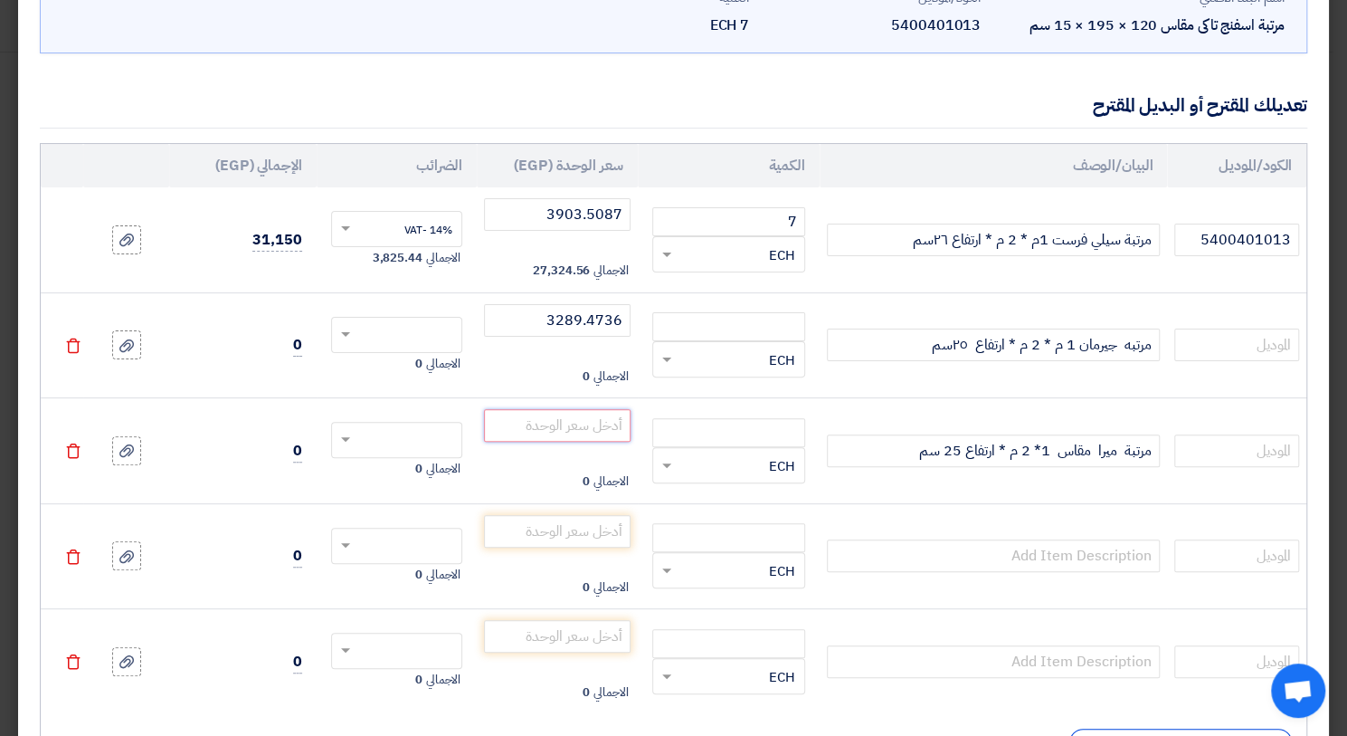
click at [563, 429] on input "number" at bounding box center [557, 425] width 146 height 33
type input "2017.5438"
click at [1001, 554] on input "text" at bounding box center [994, 555] width 334 height 33
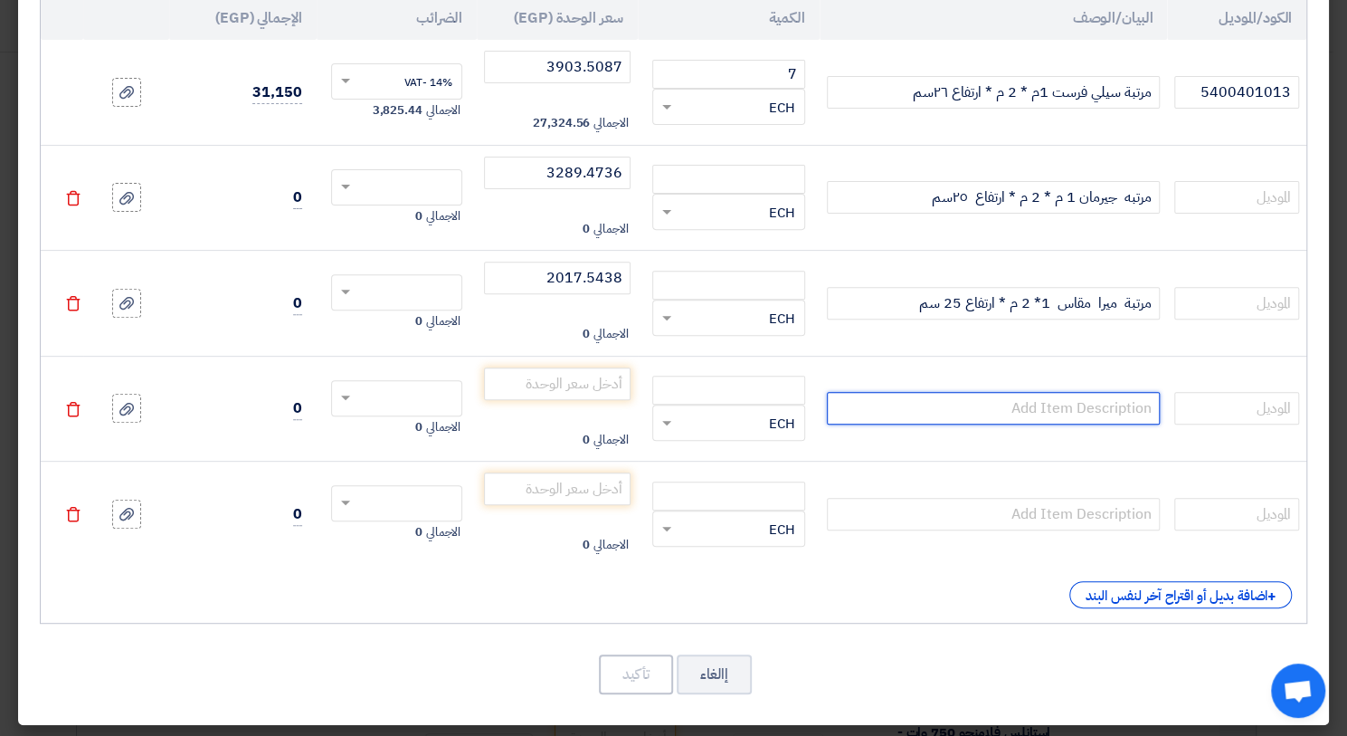
scroll to position [280, 0]
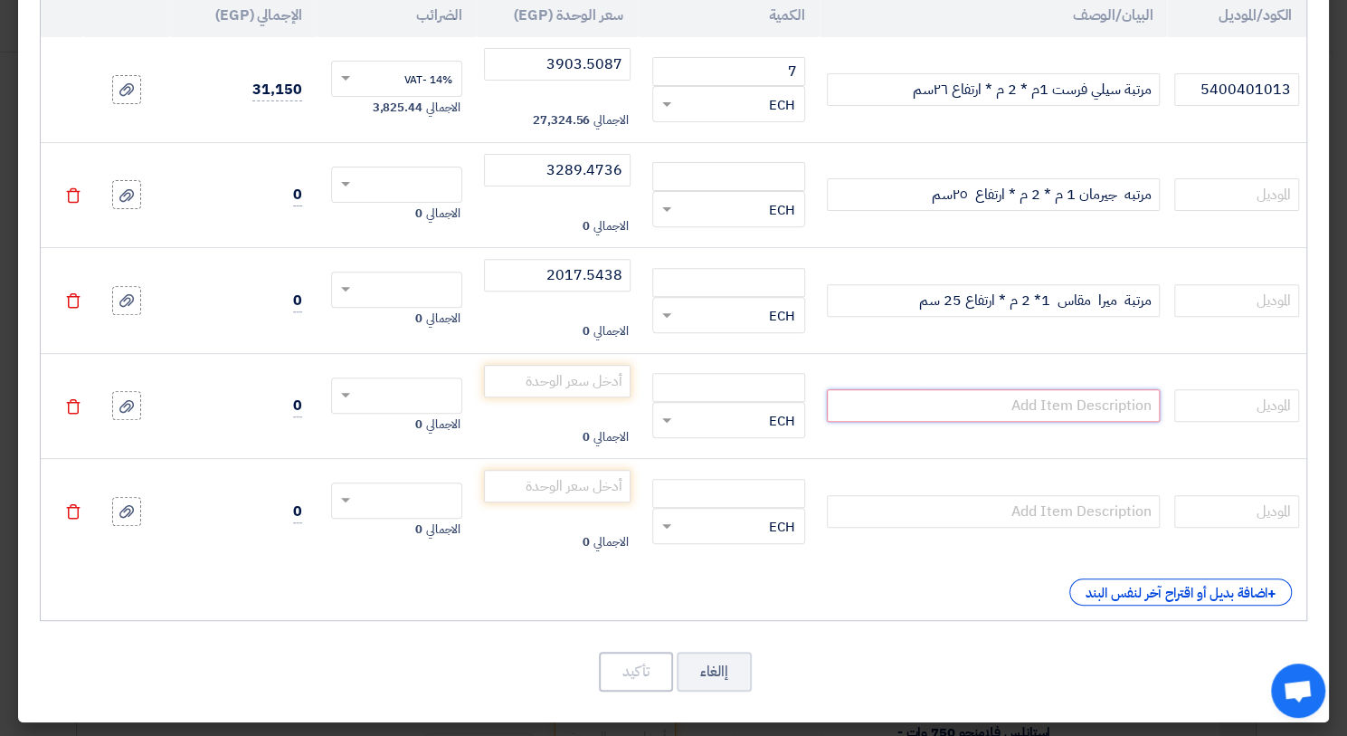
paste input "مرتبة 1 م سيتي فوم 25 سم رومانس"
drag, startPoint x: 1104, startPoint y: 410, endPoint x: 1118, endPoint y: 404, distance: 15.0
click at [1118, 404] on input "مرتبة 1 م سيتي فوم 25 سم رومانس" at bounding box center [994, 405] width 334 height 33
click at [1059, 411] on input "مرتبة سيتي فوم 25 سم رومانس" at bounding box center [994, 405] width 334 height 33
click at [1061, 406] on input "مرتبة سيتي فوم 25 سم رومانس" at bounding box center [994, 405] width 334 height 33
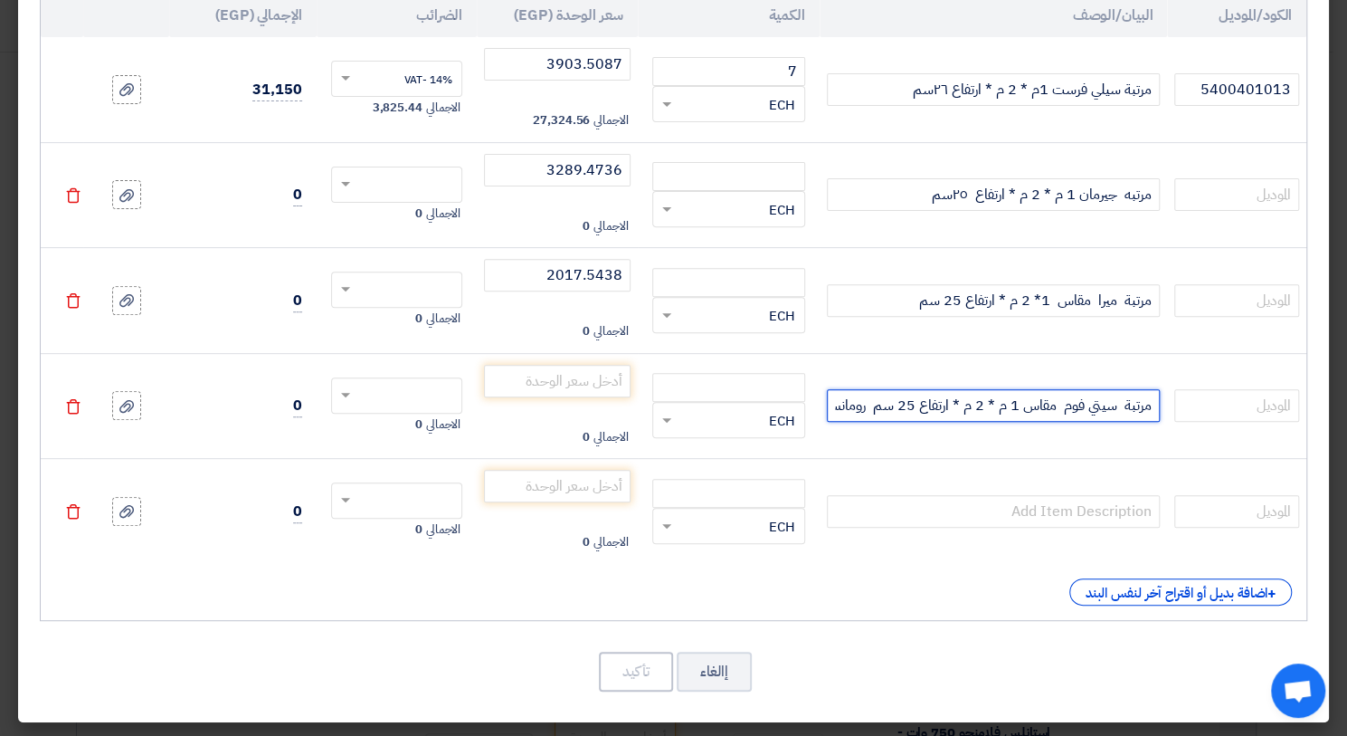
scroll to position [0, -11]
drag, startPoint x: 875, startPoint y: 413, endPoint x: 725, endPoint y: 323, distance: 174.9
click at [827, 422] on input "مرتبة سيتي فوم مقاس 1 م * 2 م * ارتفاع 25 سم رومانس" at bounding box center [994, 405] width 334 height 33
type input "مرتبة سيتي فوم مقاس 1 م * 2 م * ارتفاع 25 سم"
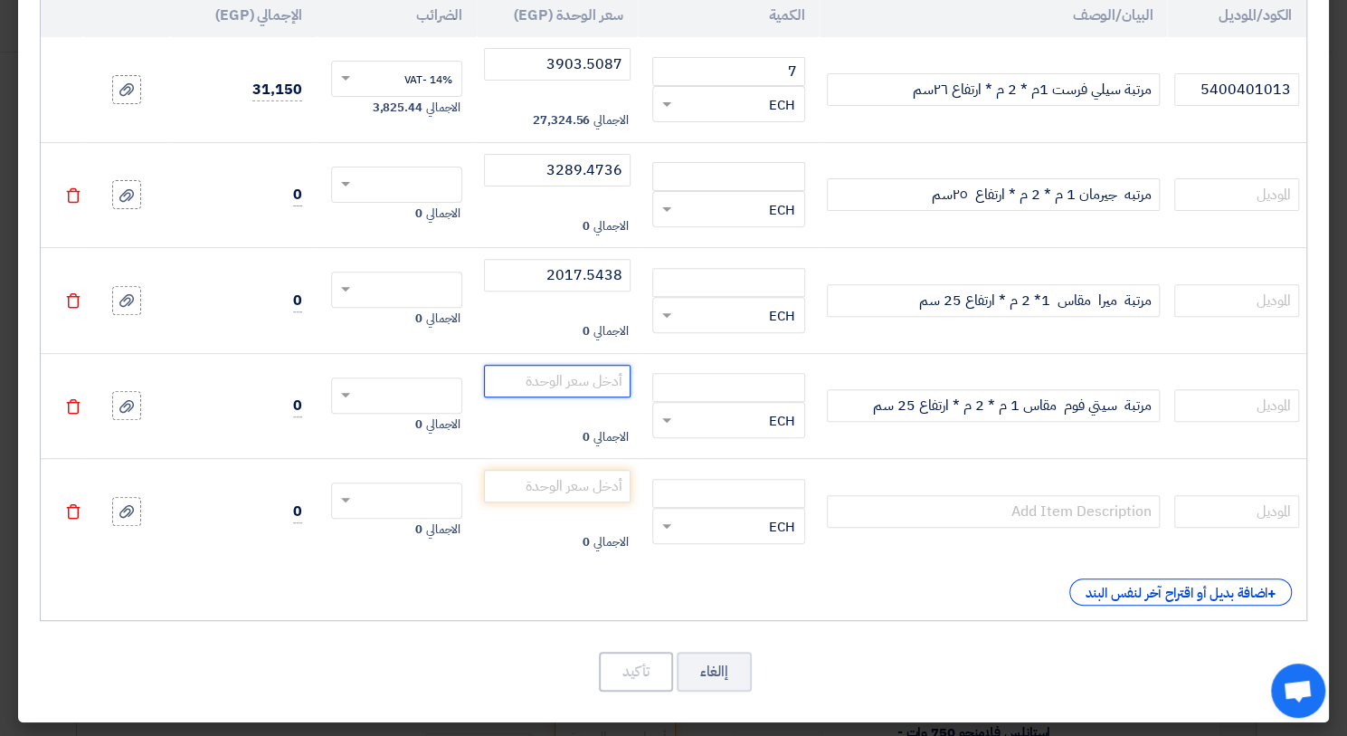
click at [592, 383] on input "number" at bounding box center [557, 381] width 146 height 33
type input "2543.8596"
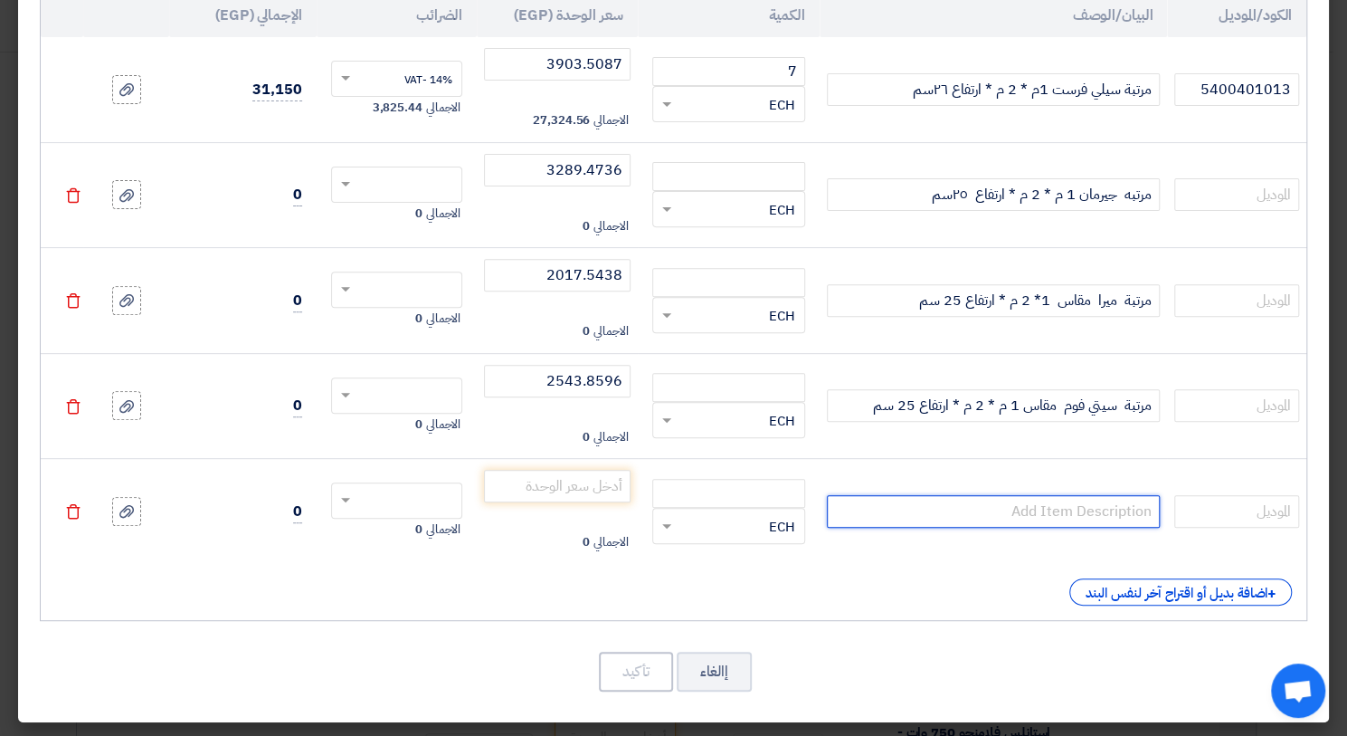
click at [936, 504] on input "text" at bounding box center [994, 511] width 334 height 33
paste input "مرتبه 1 م تاكي"
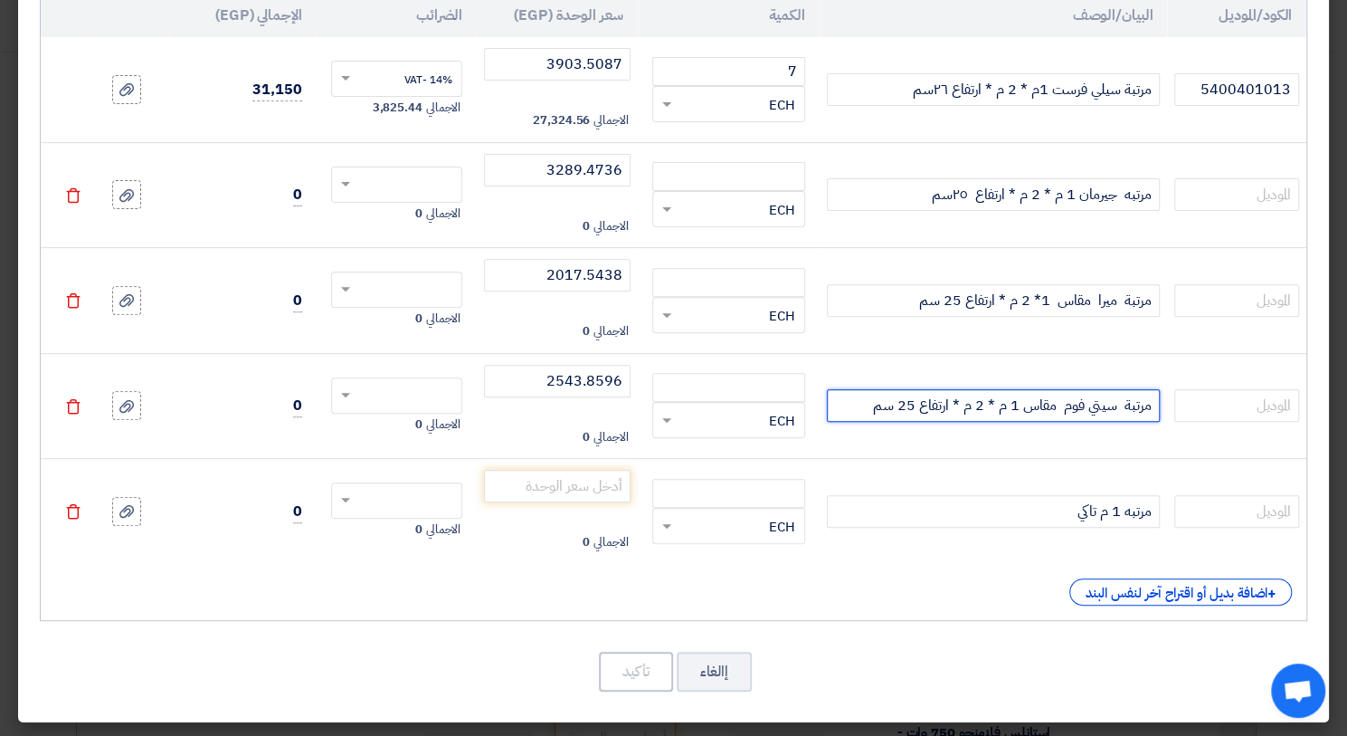
drag, startPoint x: 1060, startPoint y: 397, endPoint x: 879, endPoint y: 409, distance: 181.4
click at [879, 409] on input "مرتبة سيتي فوم مقاس 1 م * 2 م * ارتفاع 25 سم" at bounding box center [994, 405] width 334 height 33
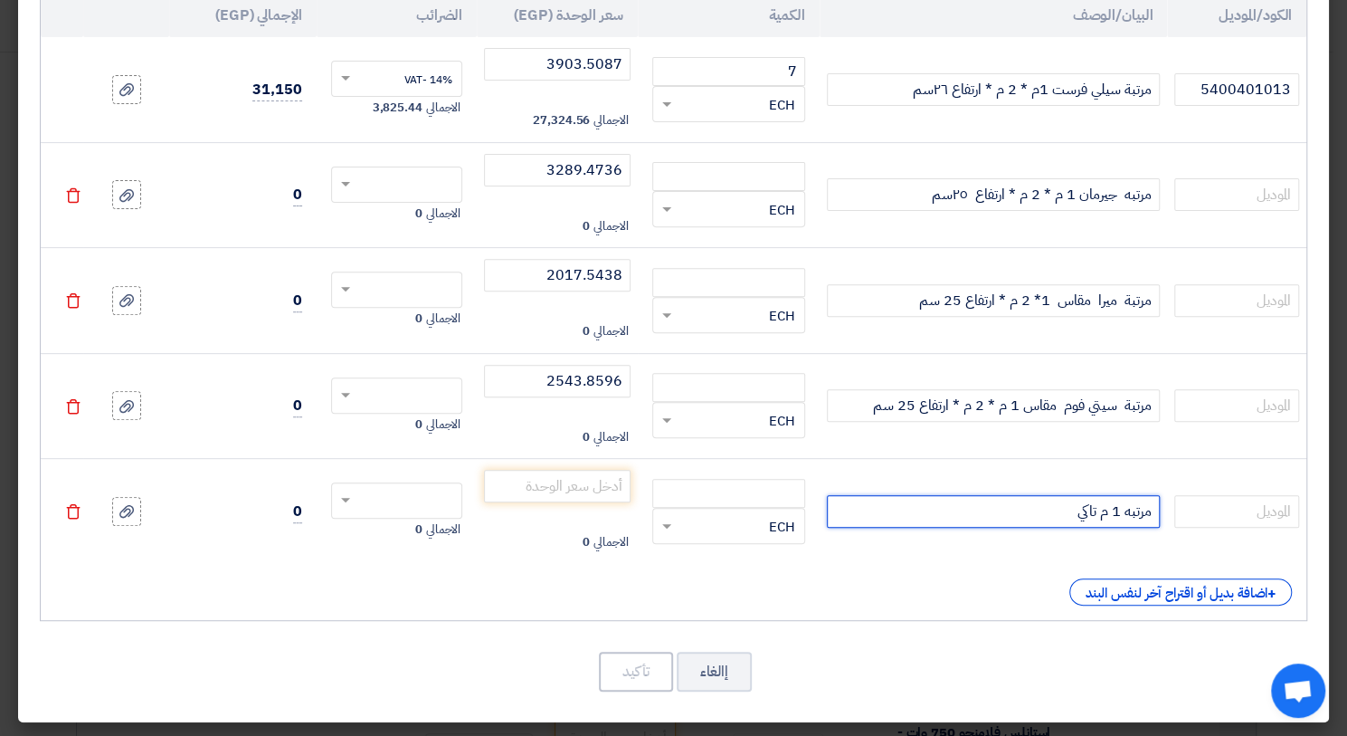
click at [985, 511] on input "مرتبه 1 م تاكي" at bounding box center [994, 511] width 334 height 33
paste input "مقاس 1 م * 2 م * ارتفاع 25 سم"
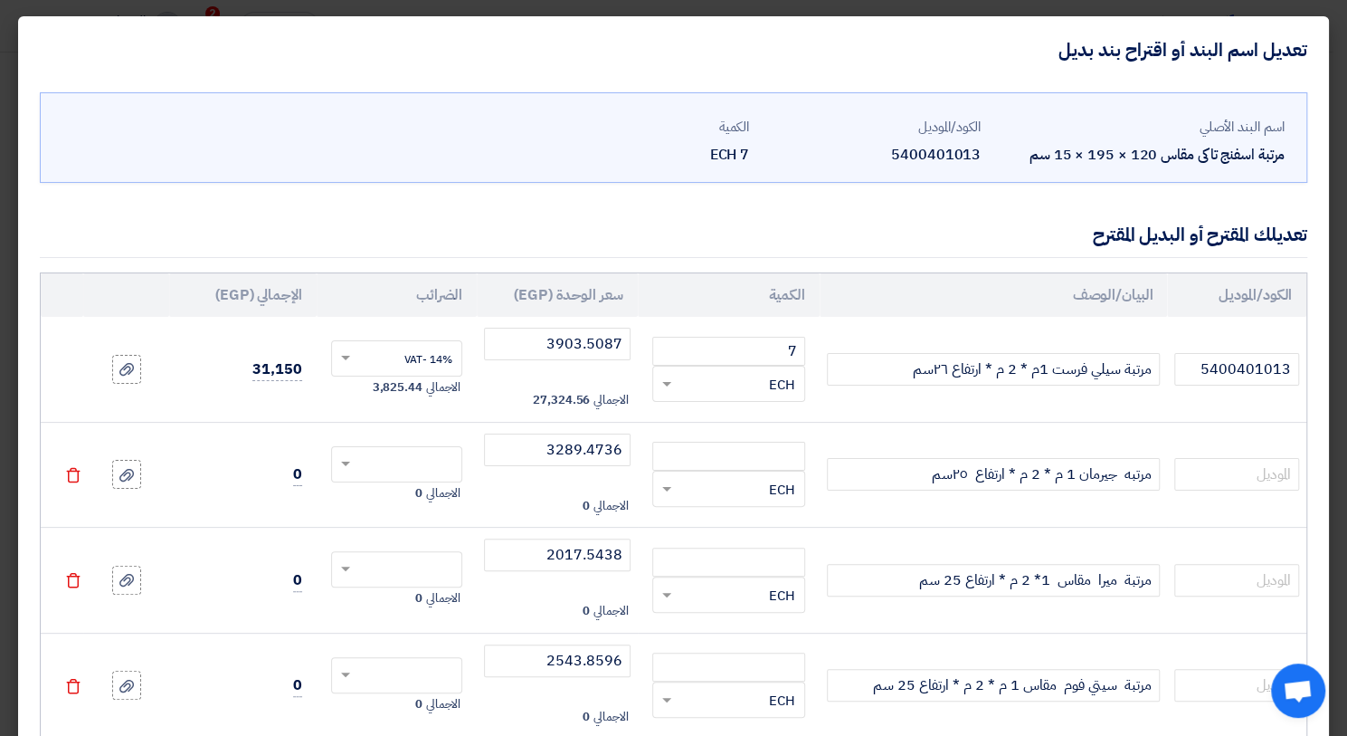
scroll to position [280, 0]
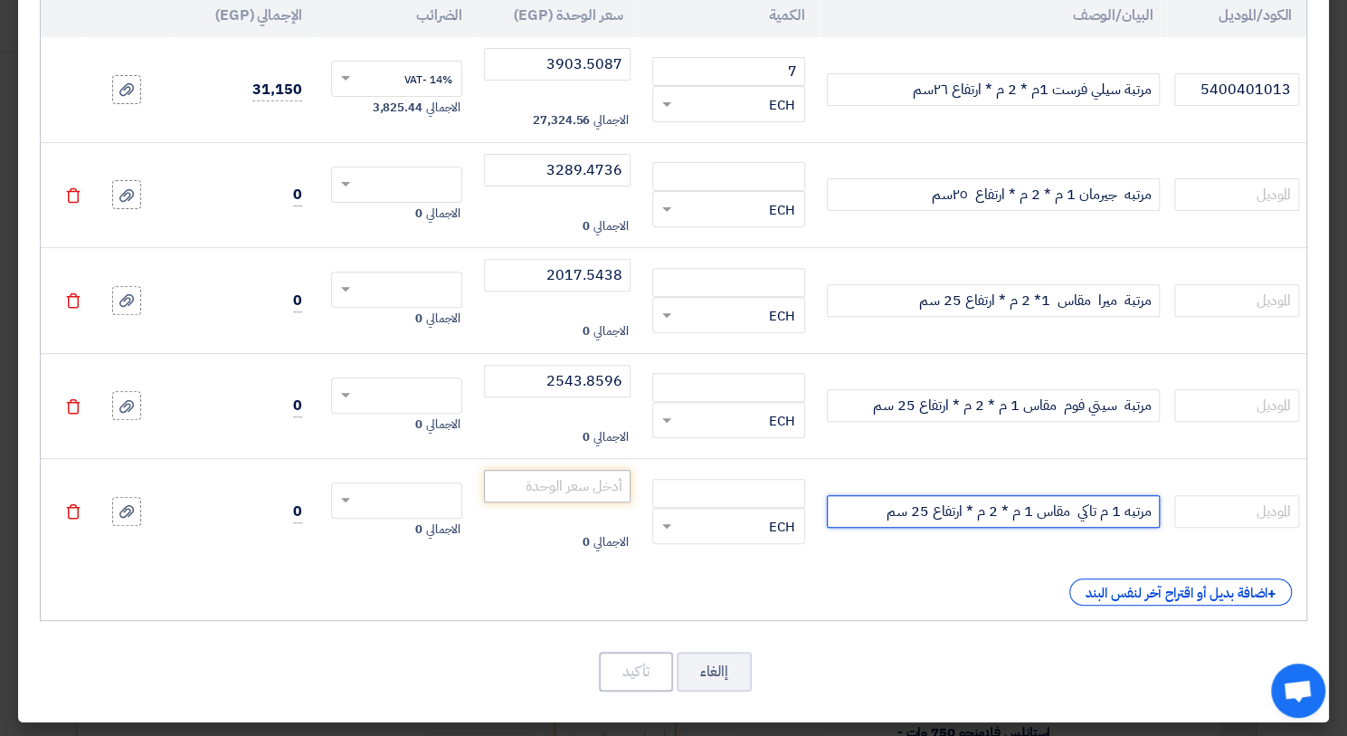
type input "مرتبه 1 م تاكي مقاس 1 م * 2 م * ارتفاع 25 سم"
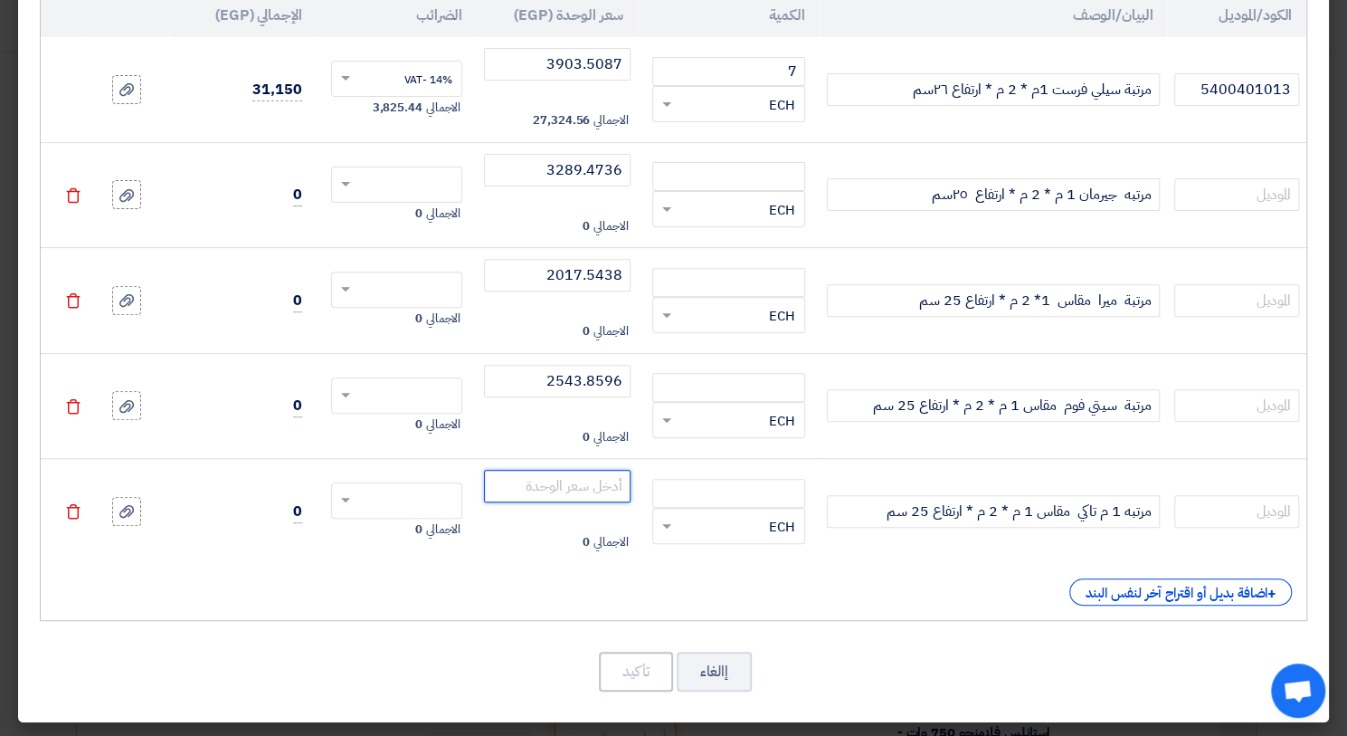
click at [608, 484] on input "number" at bounding box center [557, 486] width 146 height 33
type input "2456.1403"
click at [675, 489] on input "number" at bounding box center [728, 493] width 153 height 29
type input "1"
click at [749, 419] on div "RFQ_STEP1.ITEMS.2.TYPE_PLACEHOLDER × ECH" at bounding box center [740, 420] width 129 height 21
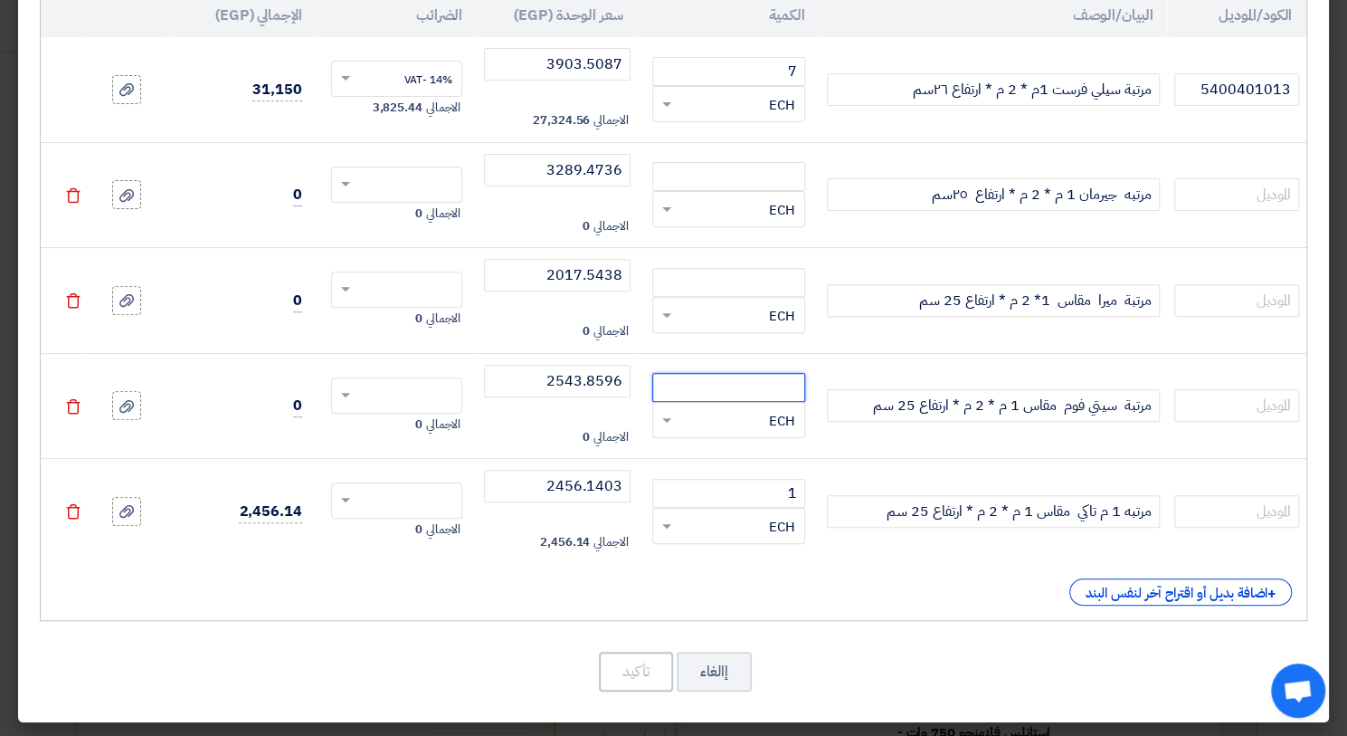
click at [747, 387] on input "number" at bounding box center [728, 387] width 153 height 29
type input "1"
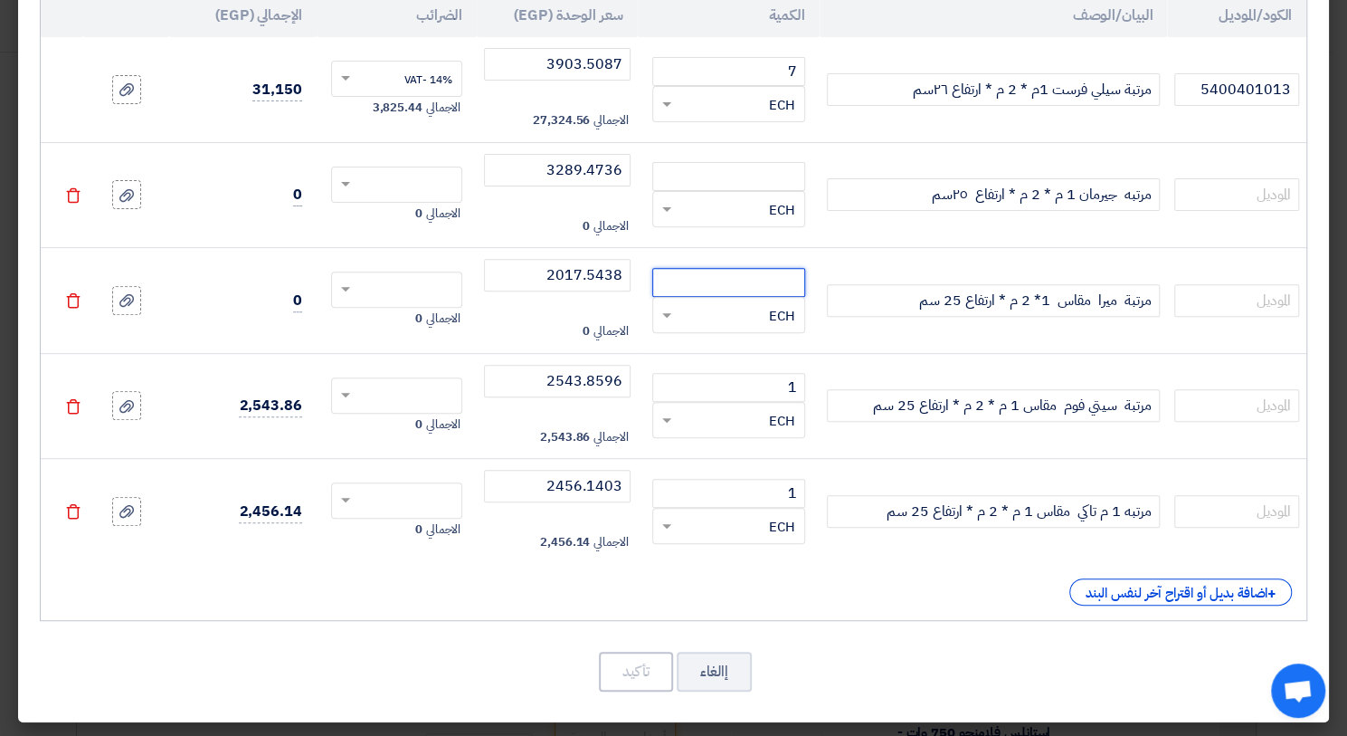
click at [769, 271] on input "number" at bounding box center [728, 282] width 153 height 29
type input "1"
click at [780, 171] on input "number" at bounding box center [728, 176] width 153 height 29
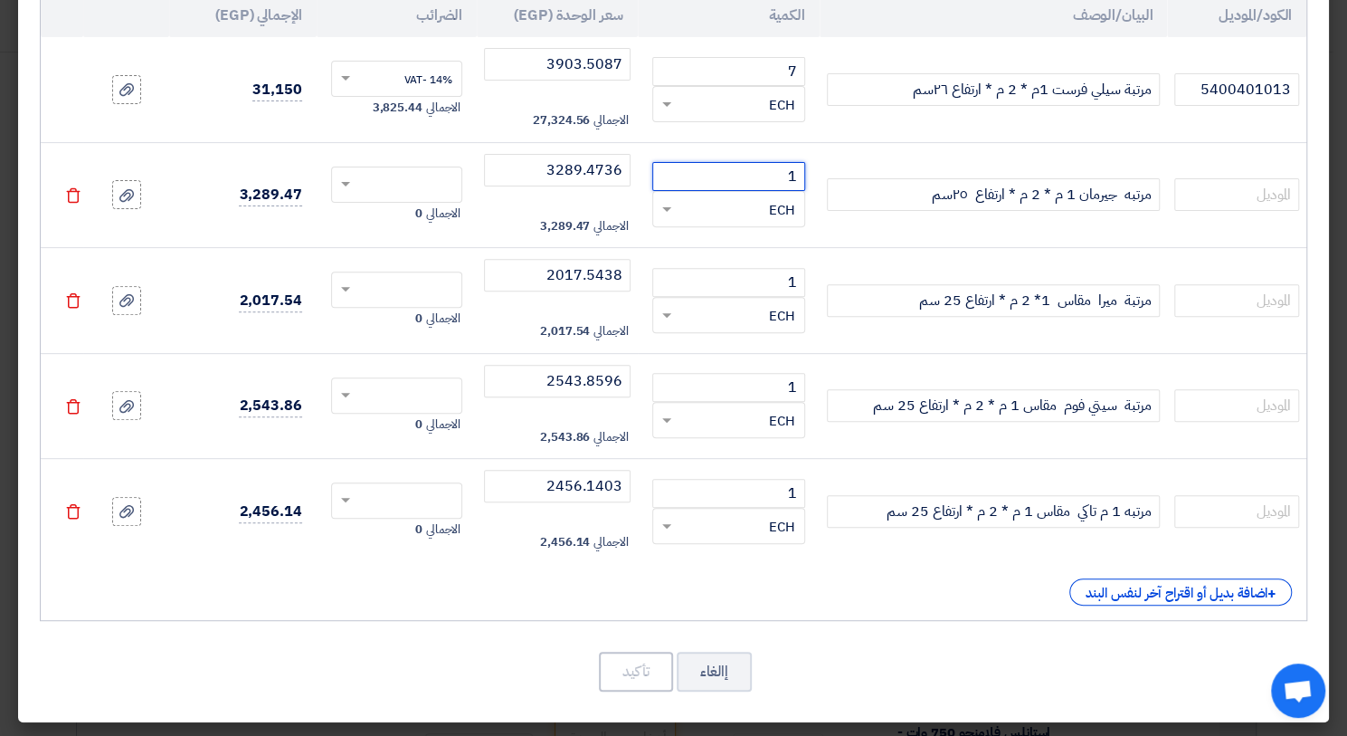
type input "1"
click at [354, 179] on span at bounding box center [343, 184] width 23 height 16
click at [433, 221] on span "14% -VAT" at bounding box center [429, 218] width 48 height 16
click at [355, 294] on span at bounding box center [343, 289] width 23 height 16
click at [448, 319] on span "14% -VAT" at bounding box center [429, 323] width 48 height 16
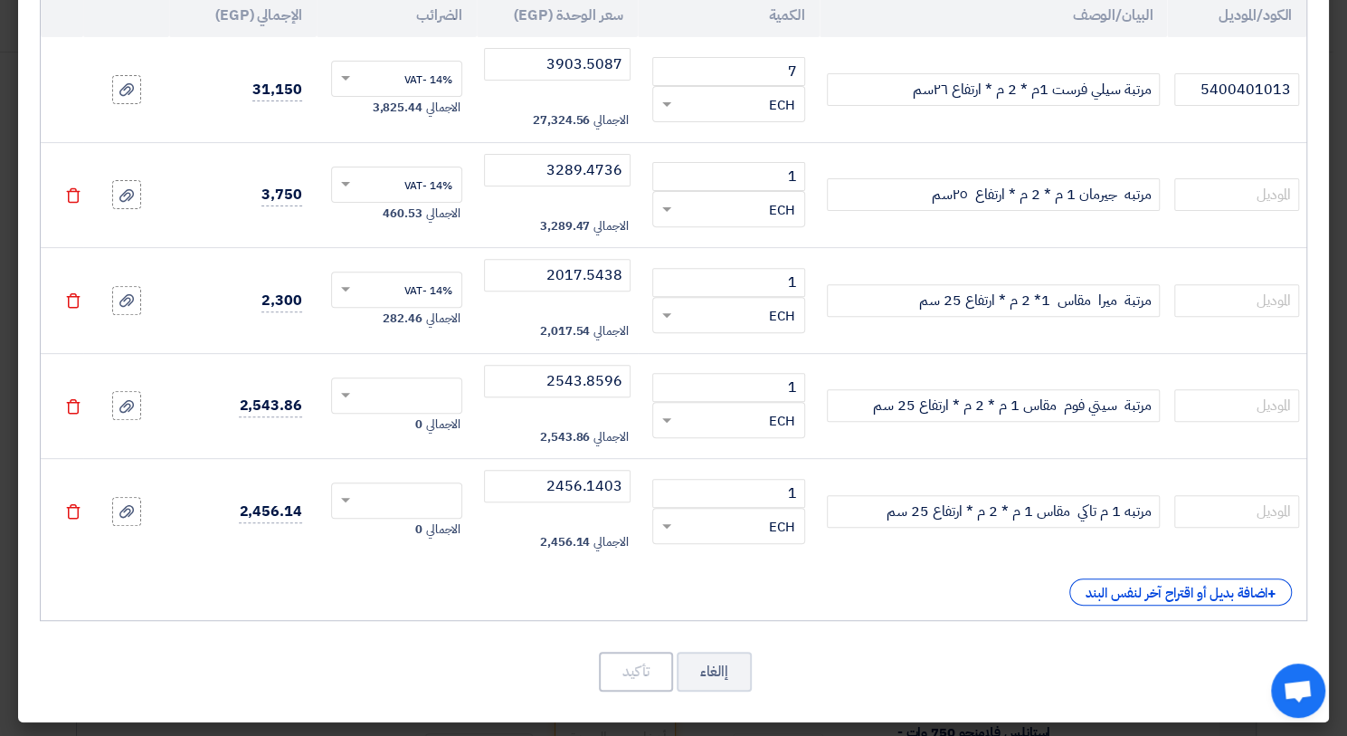
click at [355, 392] on span at bounding box center [343, 395] width 23 height 16
click at [452, 426] on span "14% -VAT" at bounding box center [429, 429] width 48 height 16
click at [355, 497] on span at bounding box center [343, 500] width 23 height 16
click at [451, 521] on div "14% -VAT" at bounding box center [396, 534] width 129 height 31
click at [643, 665] on button "تأكيد" at bounding box center [636, 672] width 74 height 40
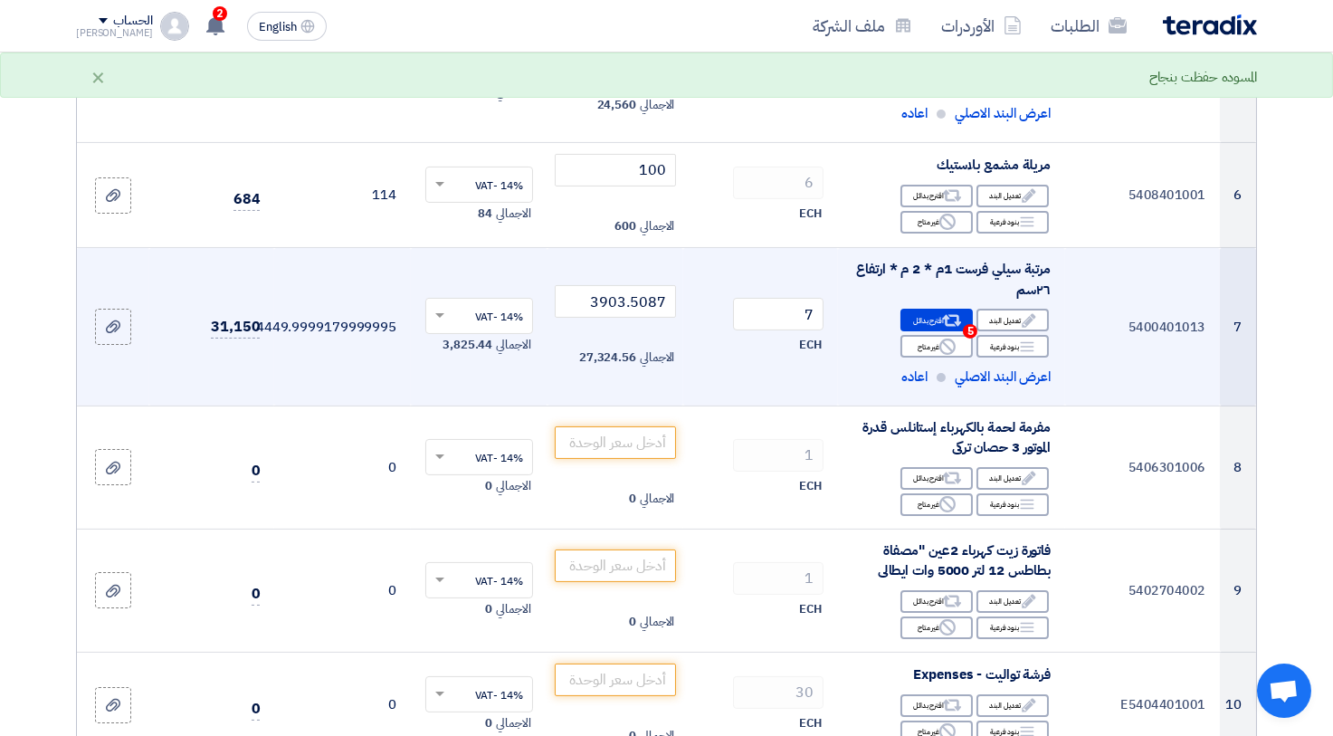
click at [1012, 271] on div "مرتبة سيلي فرست 1م * 2 م * ارتفاع ٢٦سم" at bounding box center [951, 279] width 198 height 41
click at [1003, 379] on span "اعرض البند الاصلي" at bounding box center [1003, 377] width 96 height 21
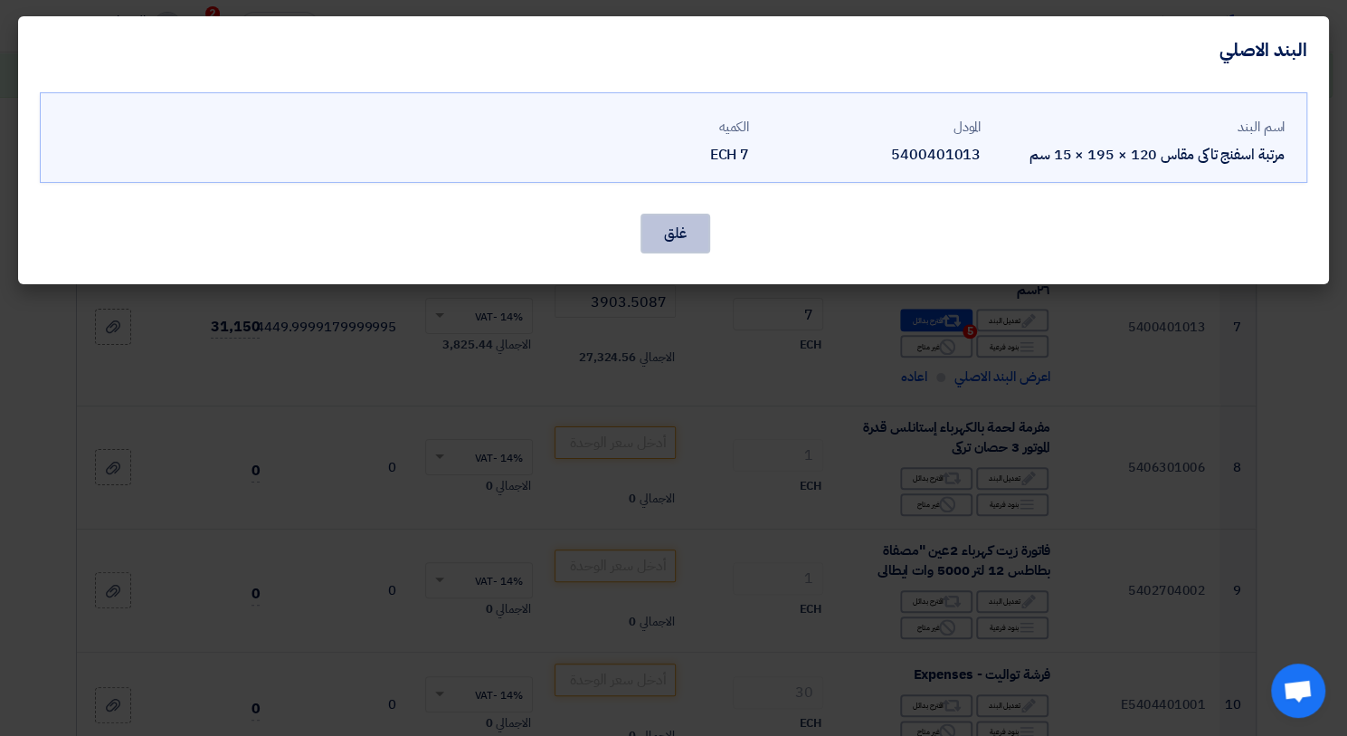
click at [659, 237] on button "غلق" at bounding box center [676, 234] width 70 height 40
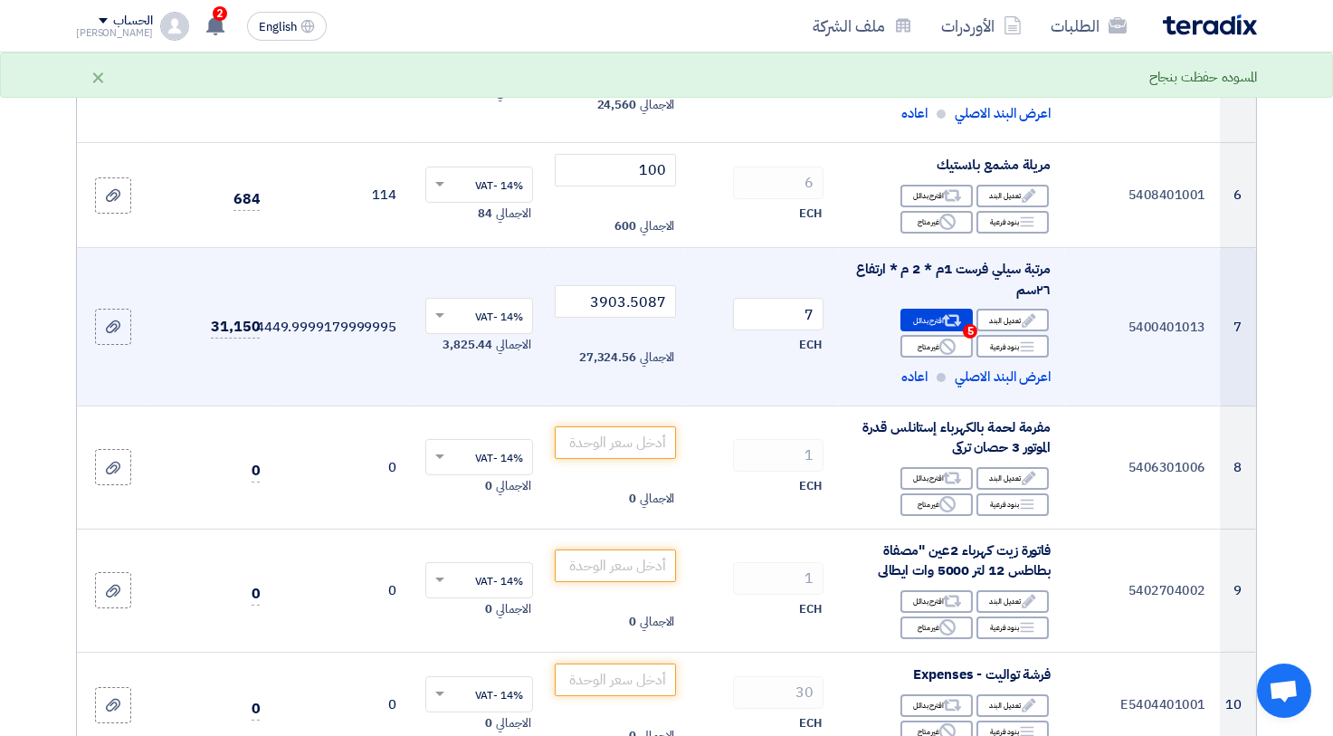
click at [955, 267] on div "مرتبة سيلي فرست 1م * 2 م * ارتفاع ٢٦سم" at bounding box center [951, 279] width 198 height 41
click at [926, 329] on div "Alternative اقترح بدائل 5" at bounding box center [936, 320] width 72 height 23
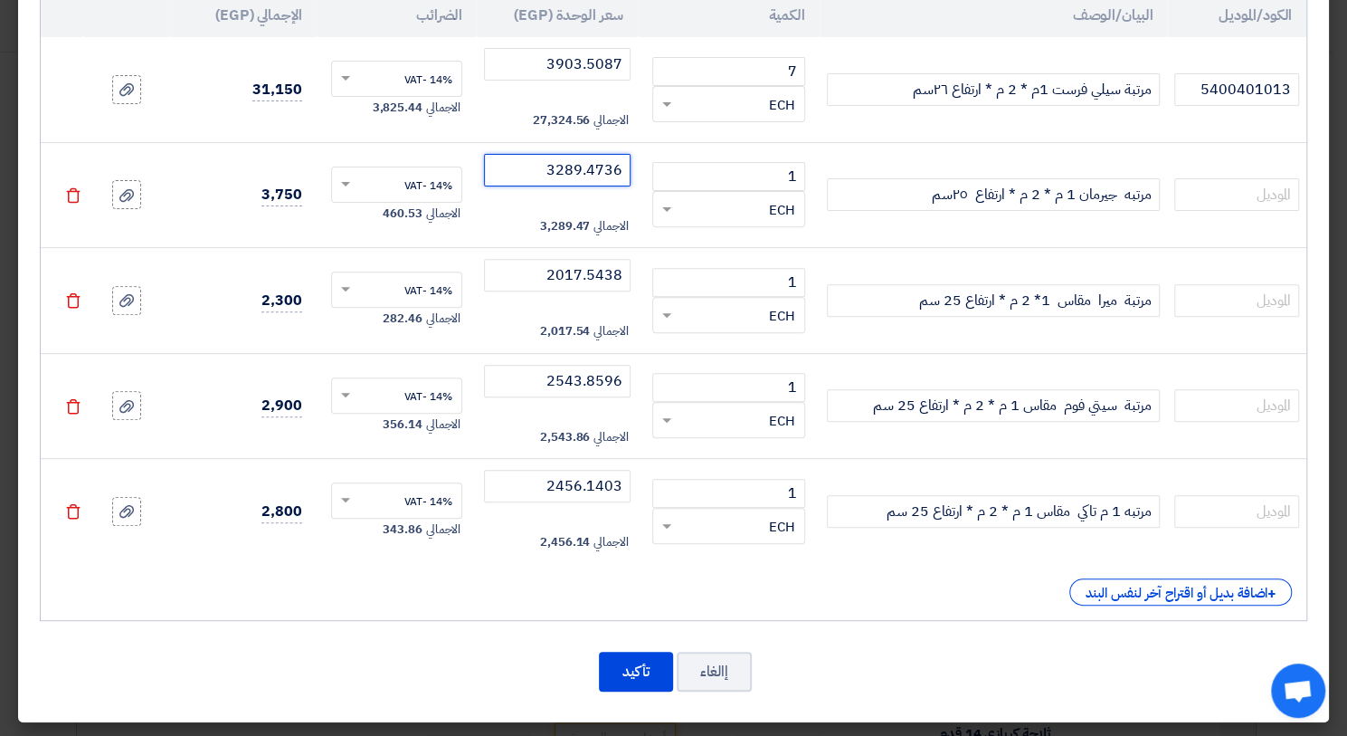
click at [552, 176] on input "3289.4736" at bounding box center [557, 170] width 146 height 33
click at [544, 266] on input "2017.5438" at bounding box center [557, 275] width 146 height 33
click at [540, 382] on input "2543.8596" at bounding box center [557, 381] width 146 height 33
click at [543, 482] on input "2456.1403" at bounding box center [557, 486] width 146 height 33
click at [673, 660] on button "تأكيد" at bounding box center [636, 672] width 74 height 40
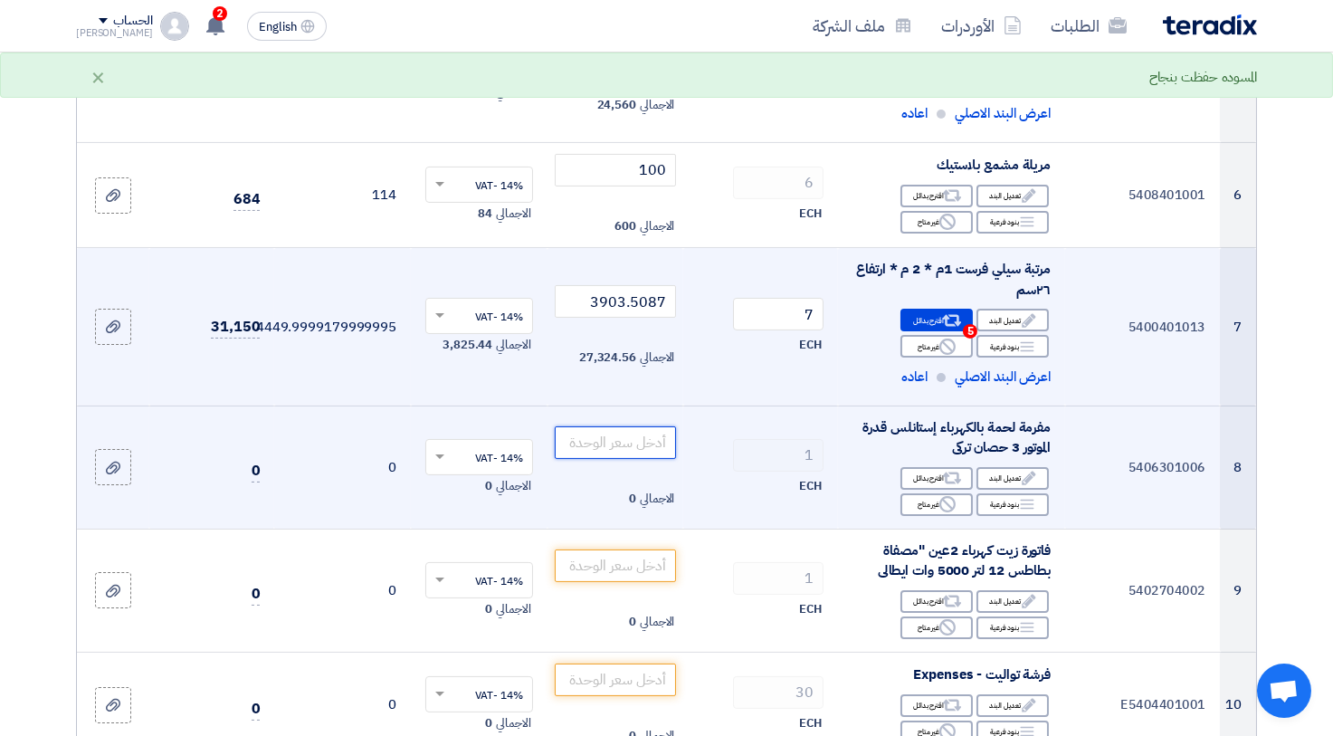
click at [590, 443] on input "number" at bounding box center [616, 442] width 122 height 33
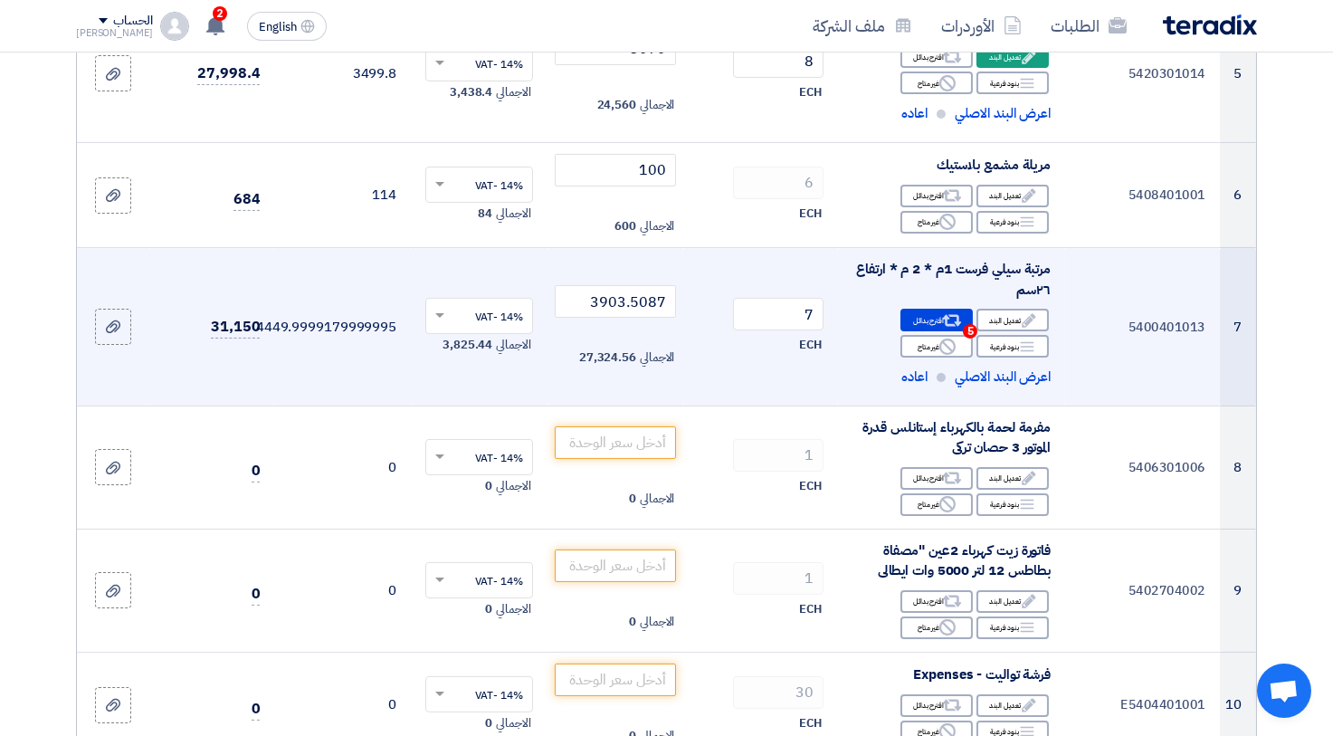
click at [961, 274] on div "مرتبة سيلي فرست 1م * 2 م * ارتفاع ٢٦سم" at bounding box center [951, 279] width 198 height 41
click at [911, 319] on div "Alternative اقترح بدائل 5" at bounding box center [936, 320] width 72 height 23
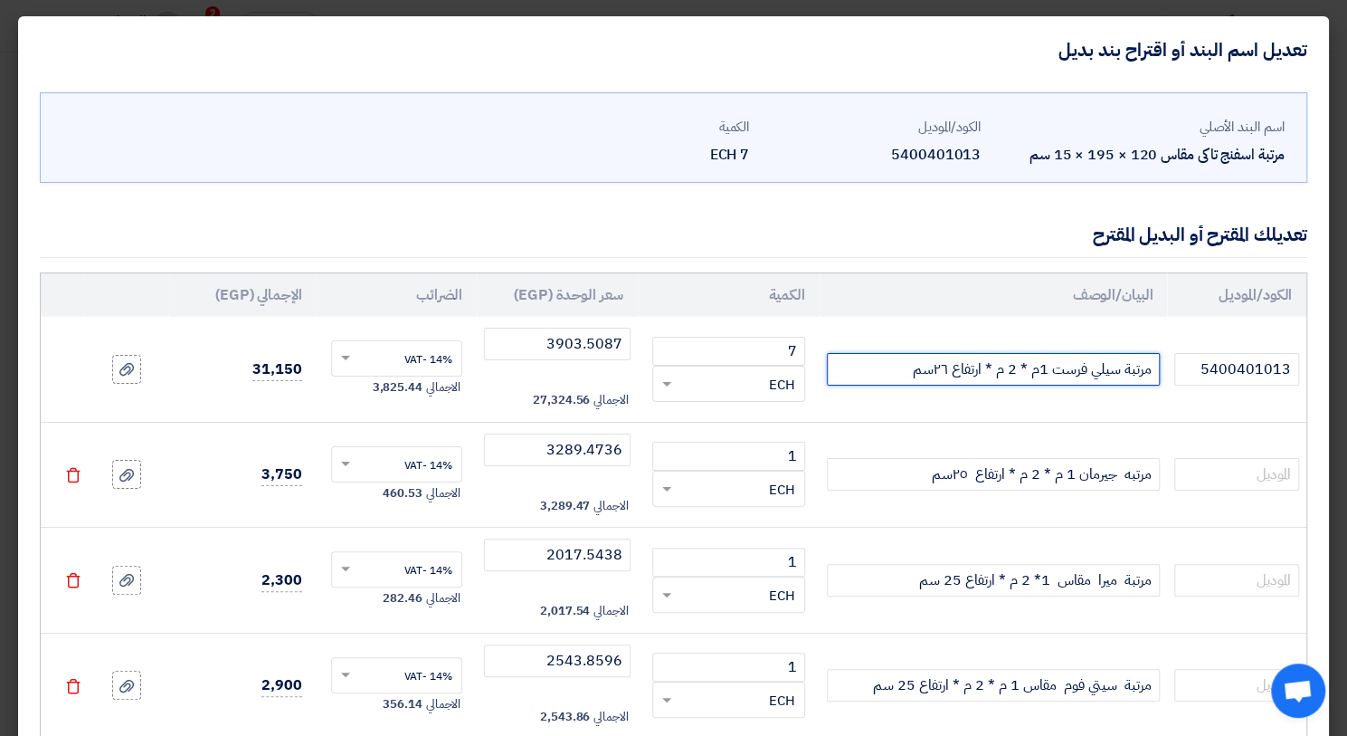
click at [890, 373] on input "مرتبة سيلي فرست 1م * 2 م * ارتفاع ٢٦سم" at bounding box center [994, 369] width 334 height 33
type input "مرتبة سيلي فرست 1م * 2 م * ارتفاع ٢٦سم بالضمان"
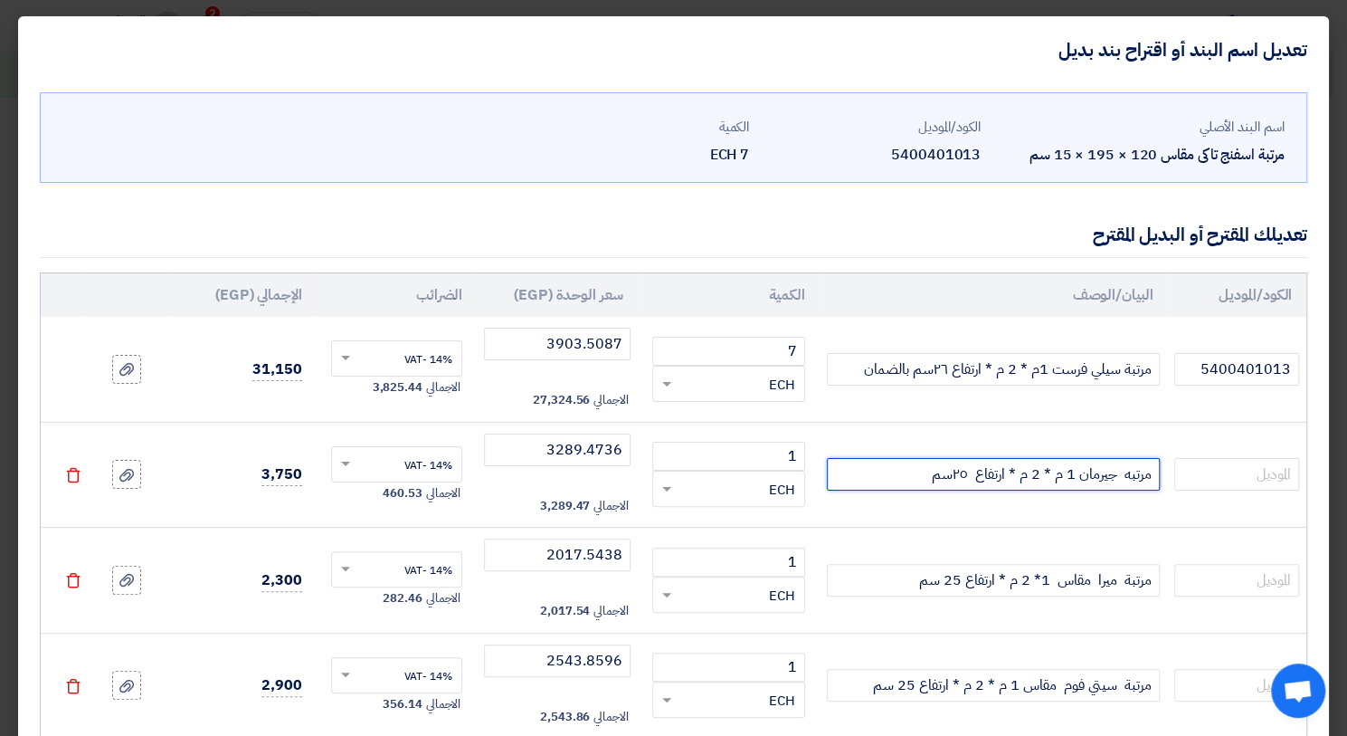
click at [890, 473] on input "مرتبه جيرمان 1 م * 2 م * ارتفاع ٢٥سم" at bounding box center [994, 474] width 334 height 33
drag, startPoint x: 913, startPoint y: 476, endPoint x: 929, endPoint y: 471, distance: 16.9
click at [929, 471] on input "مرتبه جيرمان 1 م * 2 م * ارتفاع ٢٥سم بالضمان" at bounding box center [994, 474] width 334 height 33
type input "مرتبه جيرمان 1 م * 2 م * ارتفاع ٢٥سم بالضمان"
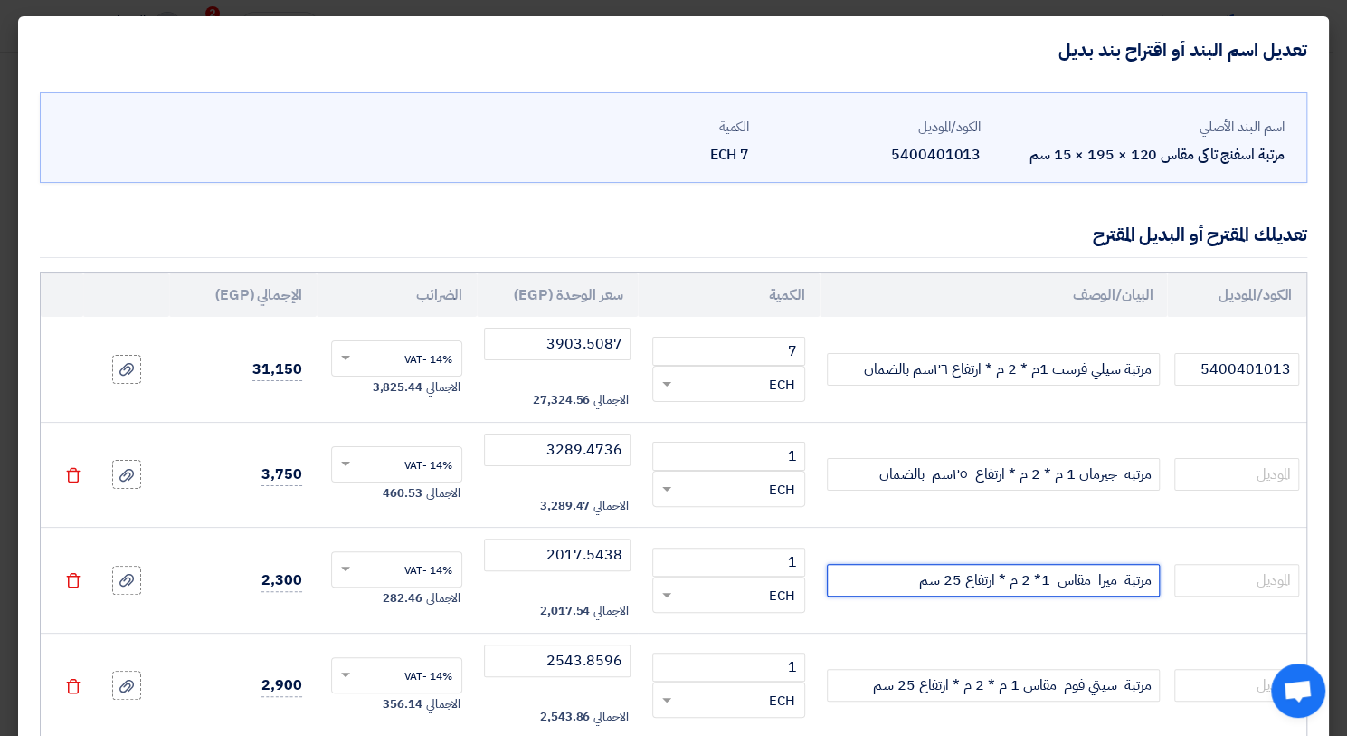
click at [871, 576] on input "مرتبة ميرا مقاس 1* 2 م * ارتفاع 25 سم" at bounding box center [994, 580] width 334 height 33
paste input "بالضمان"
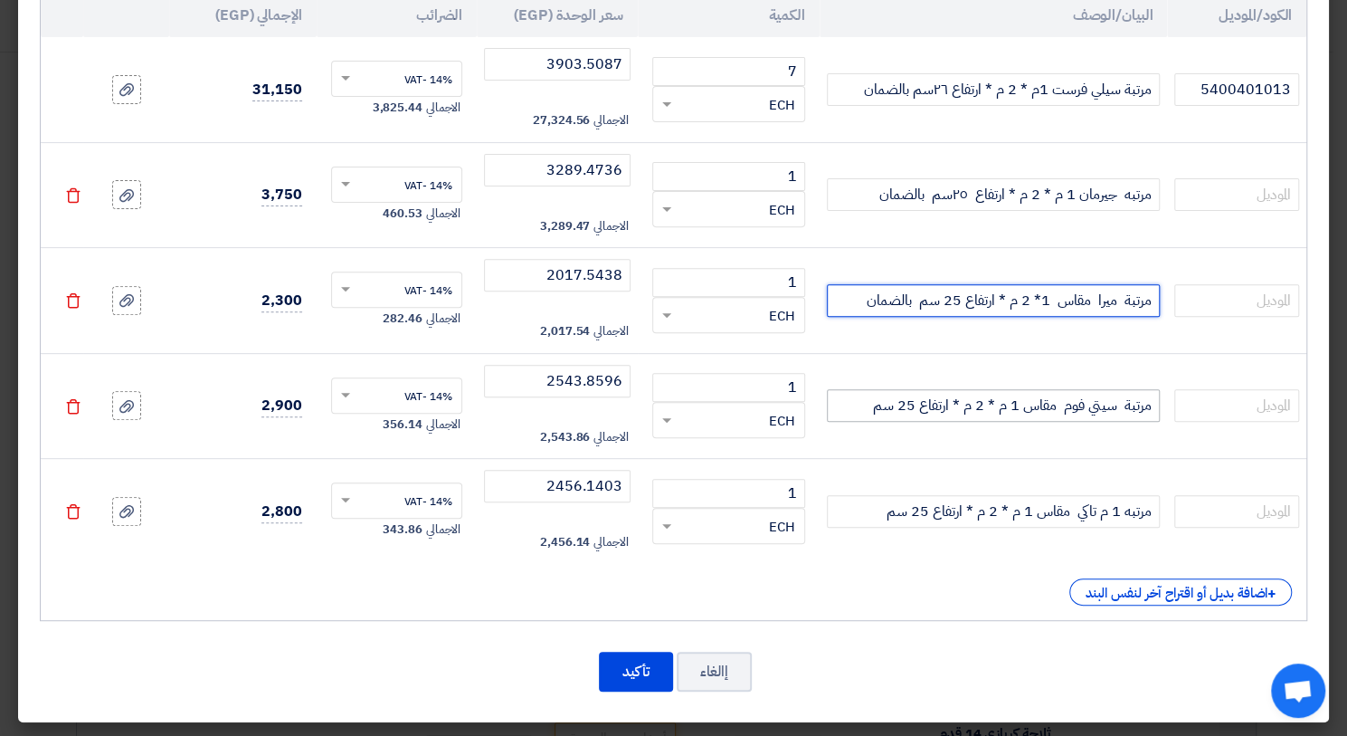
type input "مرتبة ميرا مقاس 1* 2 م * ارتفاع 25 سم بالضمان"
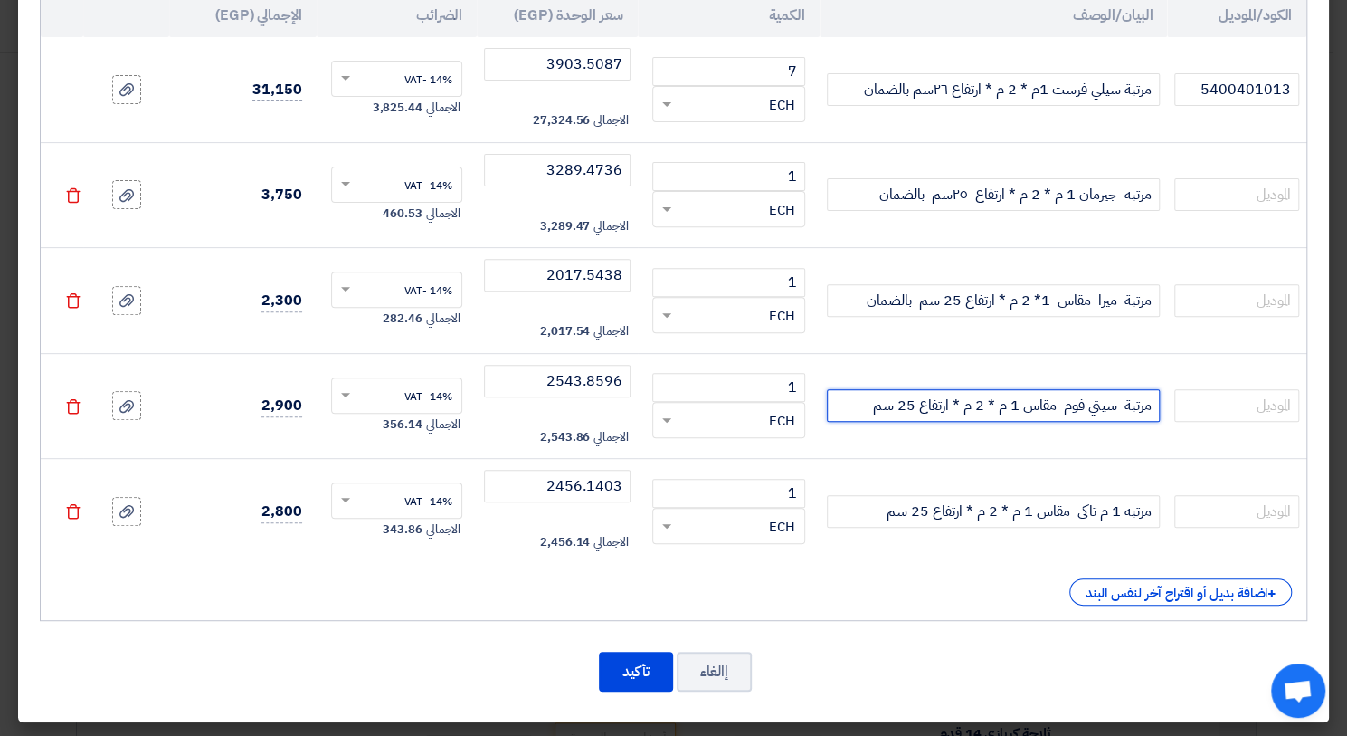
click at [862, 407] on input "مرتبة سيتي فوم مقاس 1 م * 2 م * ارتفاع 25 سم" at bounding box center [994, 405] width 334 height 33
paste input "بالضمان"
click at [887, 411] on input "مرتبة سيتي فوم مقاس 1 م * 2 م * ارتفاع 25 سم بالضمان" at bounding box center [994, 405] width 334 height 33
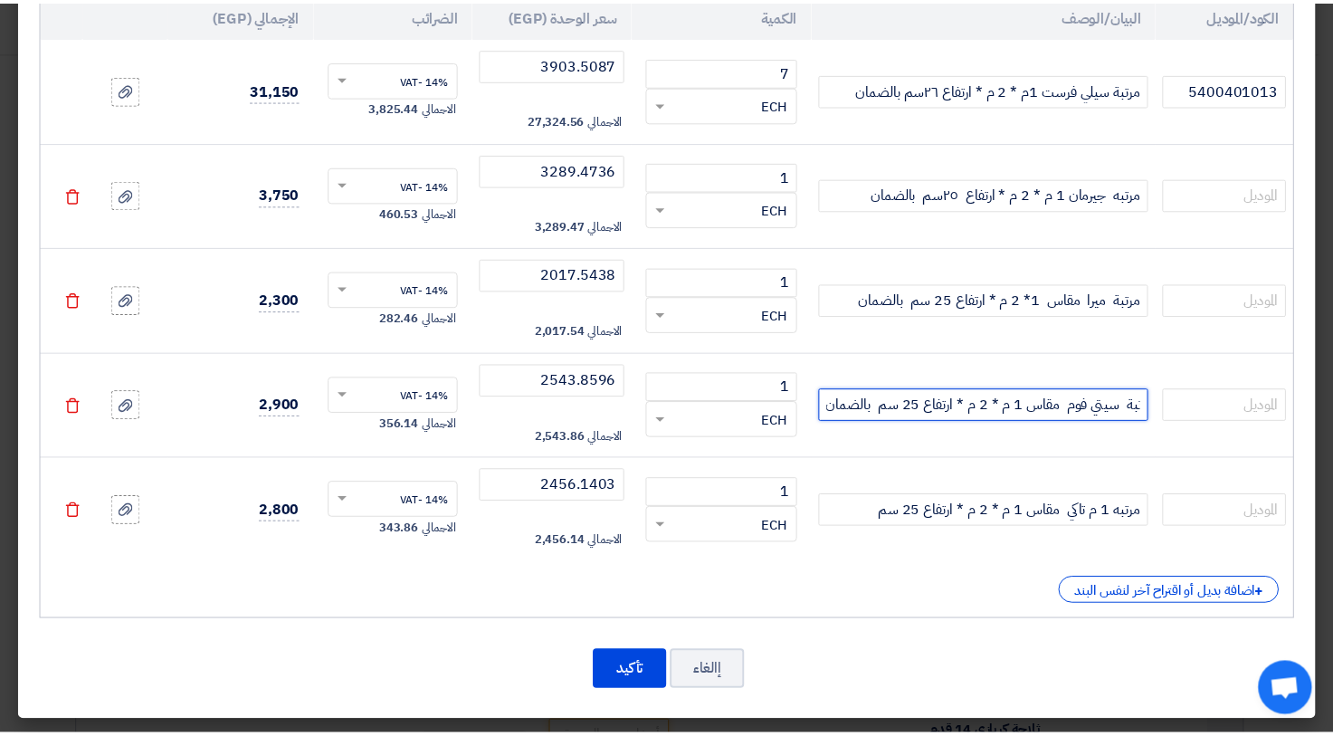
scroll to position [0, -14]
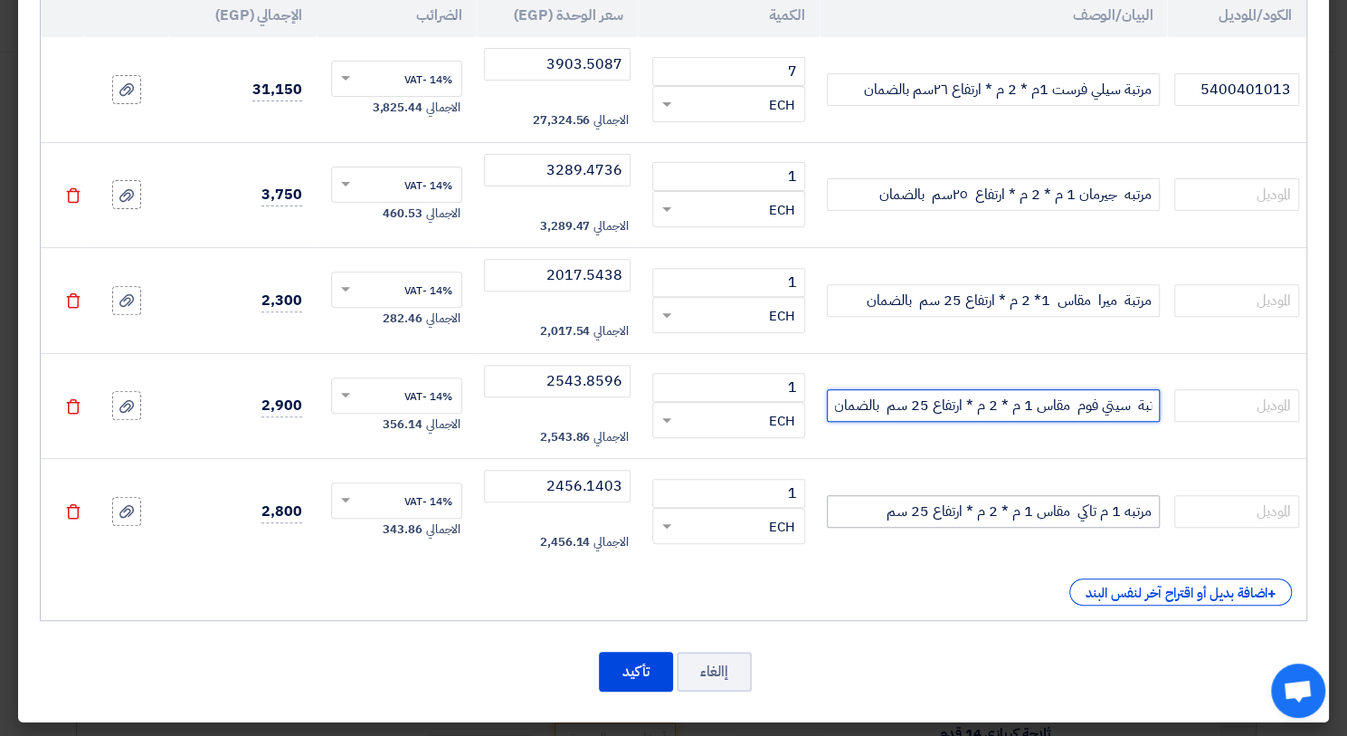
type input "مرتبة سيتي فوم مقاس 1 م * 2 م * ارتفاع 25 سم بالضمان"
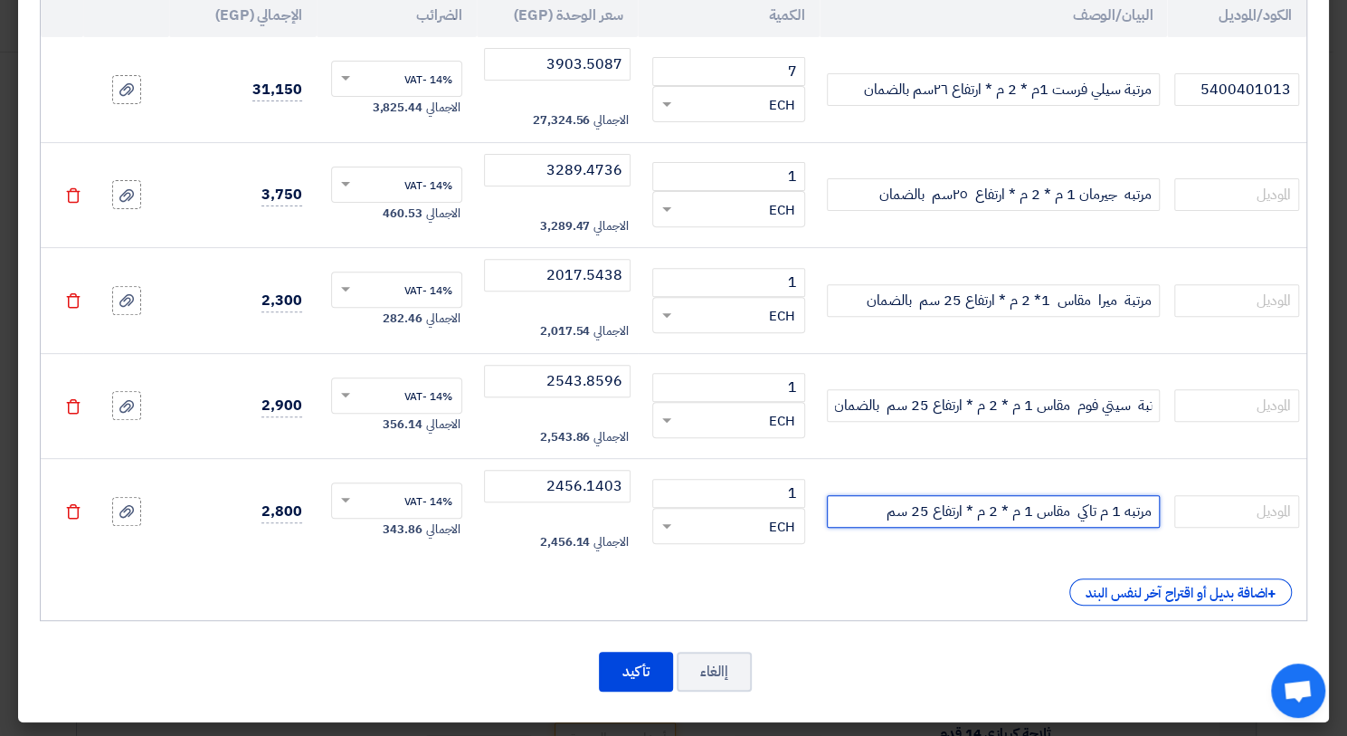
click at [868, 515] on input "مرتبه 1 م تاكي مقاس 1 م * 2 م * ارتفاع 25 سم" at bounding box center [994, 511] width 334 height 33
paste input "بالضمان"
type input "مرتبه 1 م تاكي مقاس 1 م * 2 م * ارتفاع 25 سم بالضمان"
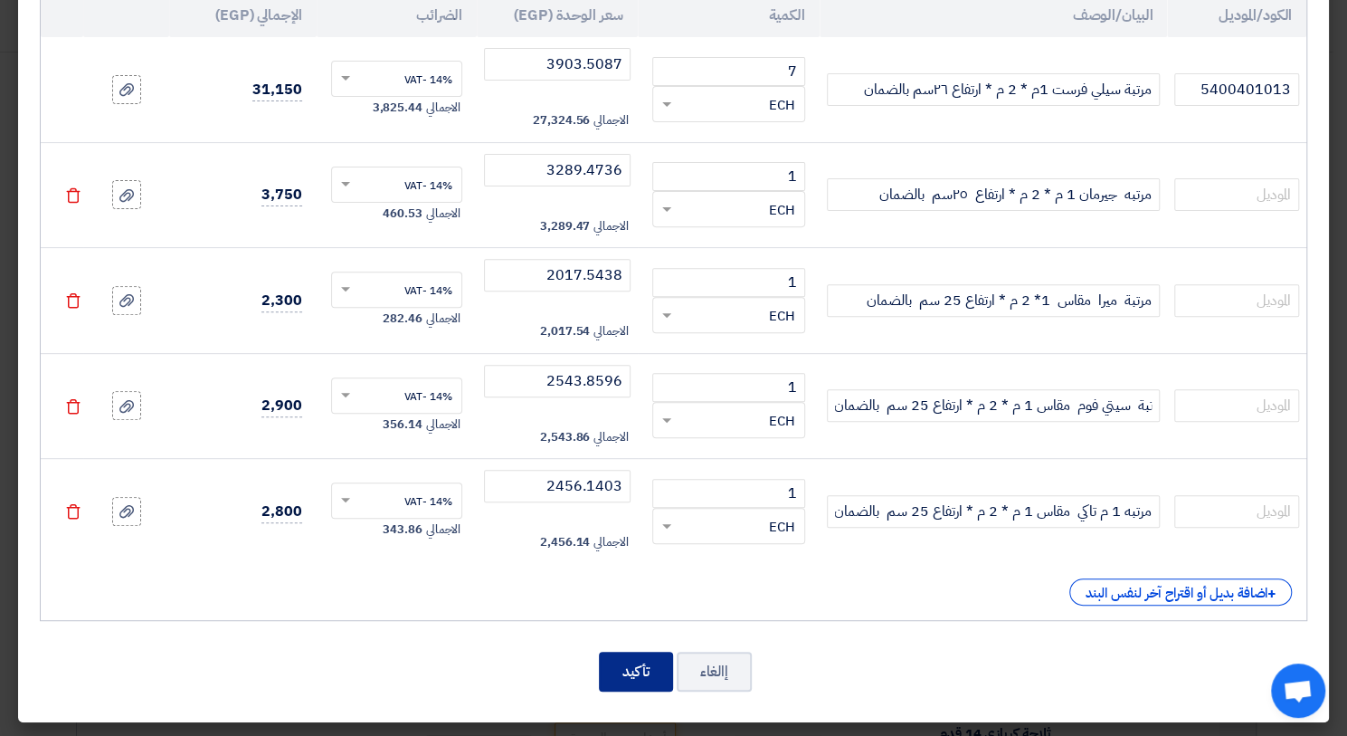
click at [657, 682] on button "تأكيد" at bounding box center [636, 672] width 74 height 40
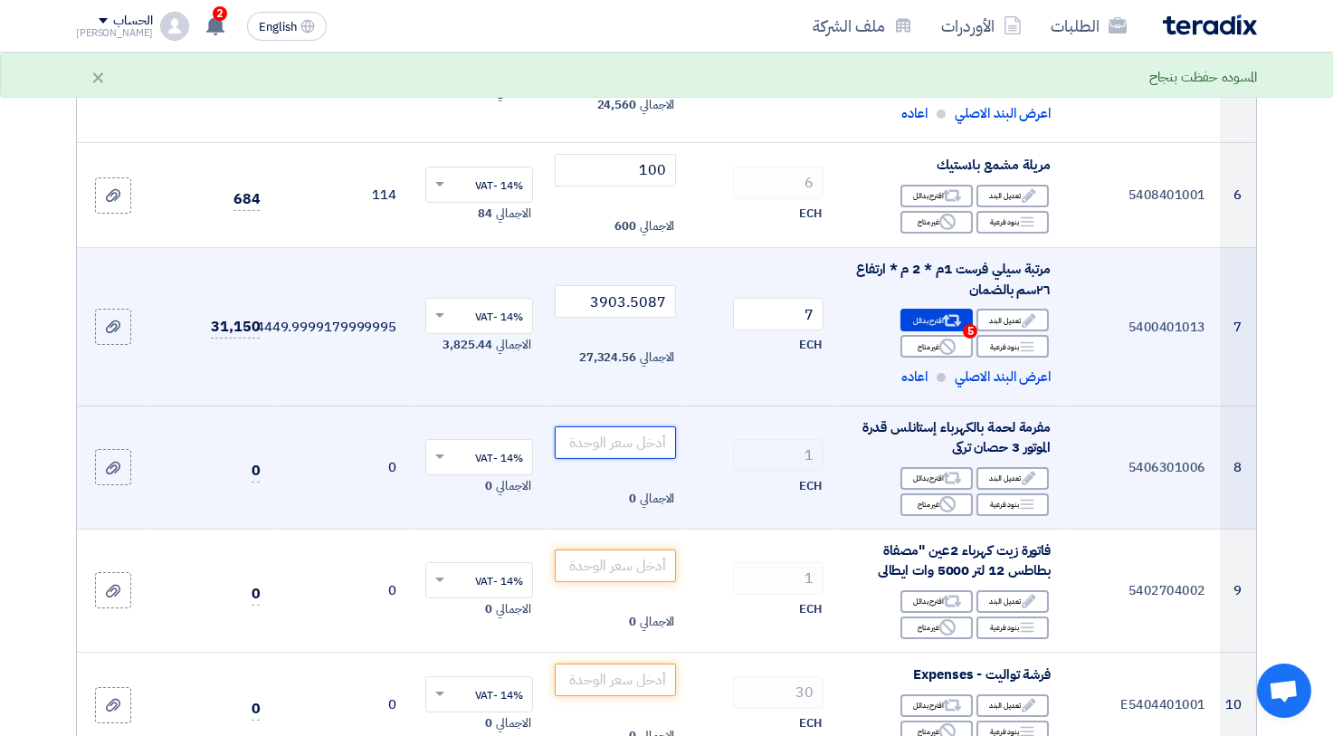
click at [643, 448] on input "number" at bounding box center [616, 442] width 122 height 33
click at [1015, 473] on div "Edit تعديل البند" at bounding box center [1012, 478] width 72 height 23
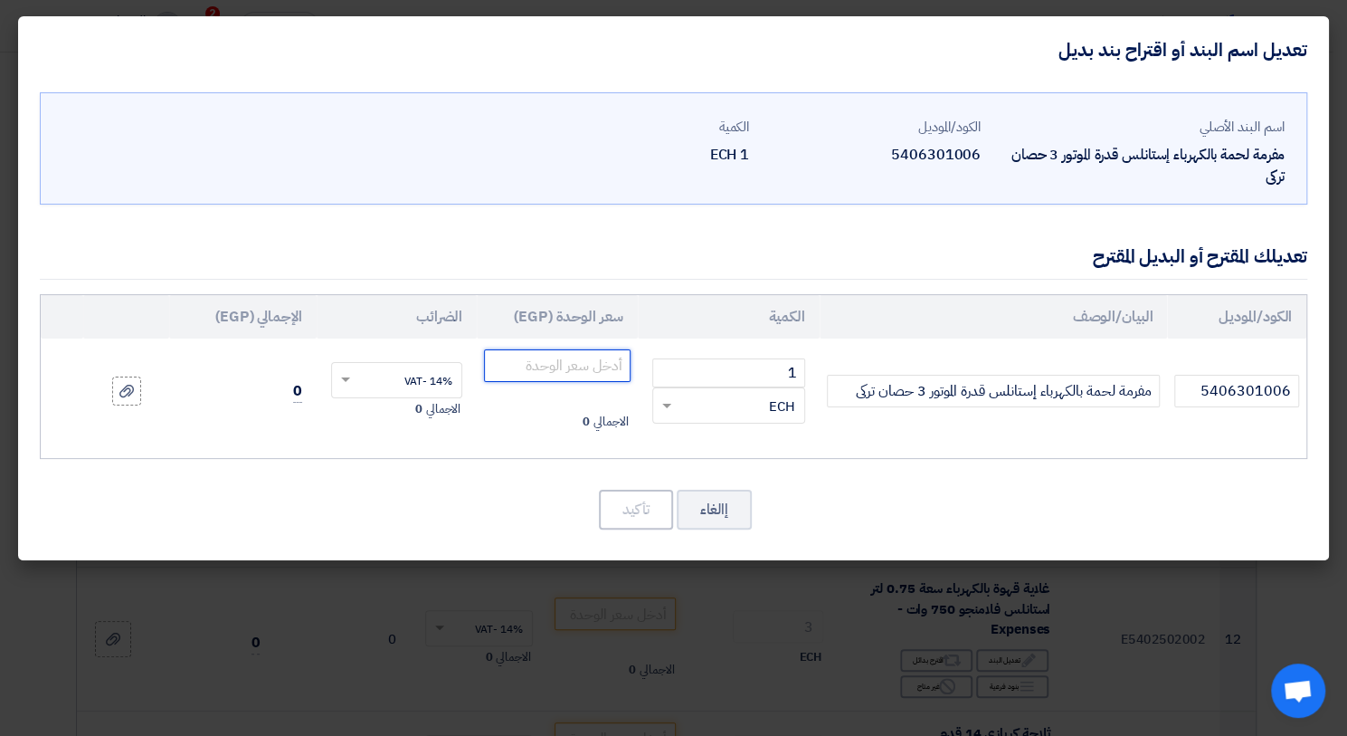
click at [539, 364] on input "number" at bounding box center [557, 365] width 146 height 33
type input "40500"
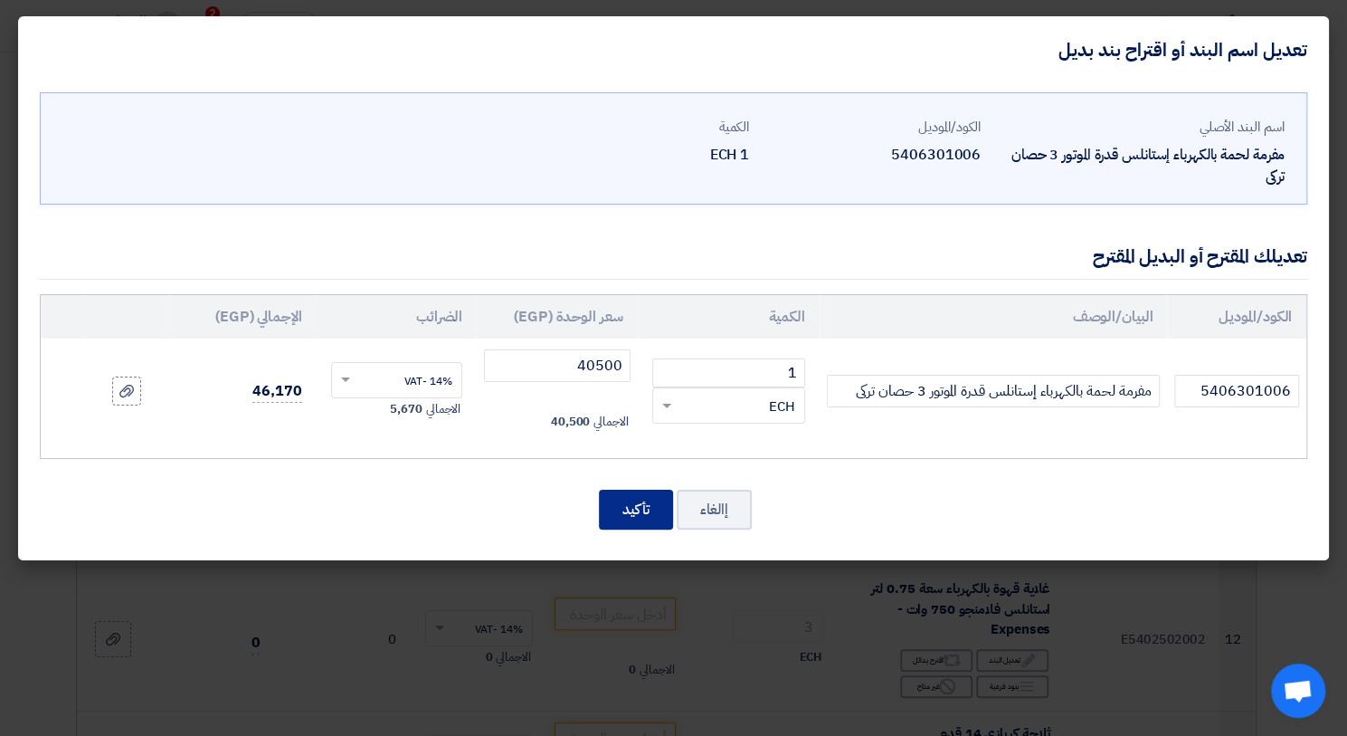
click at [628, 503] on button "تأكيد" at bounding box center [636, 510] width 74 height 40
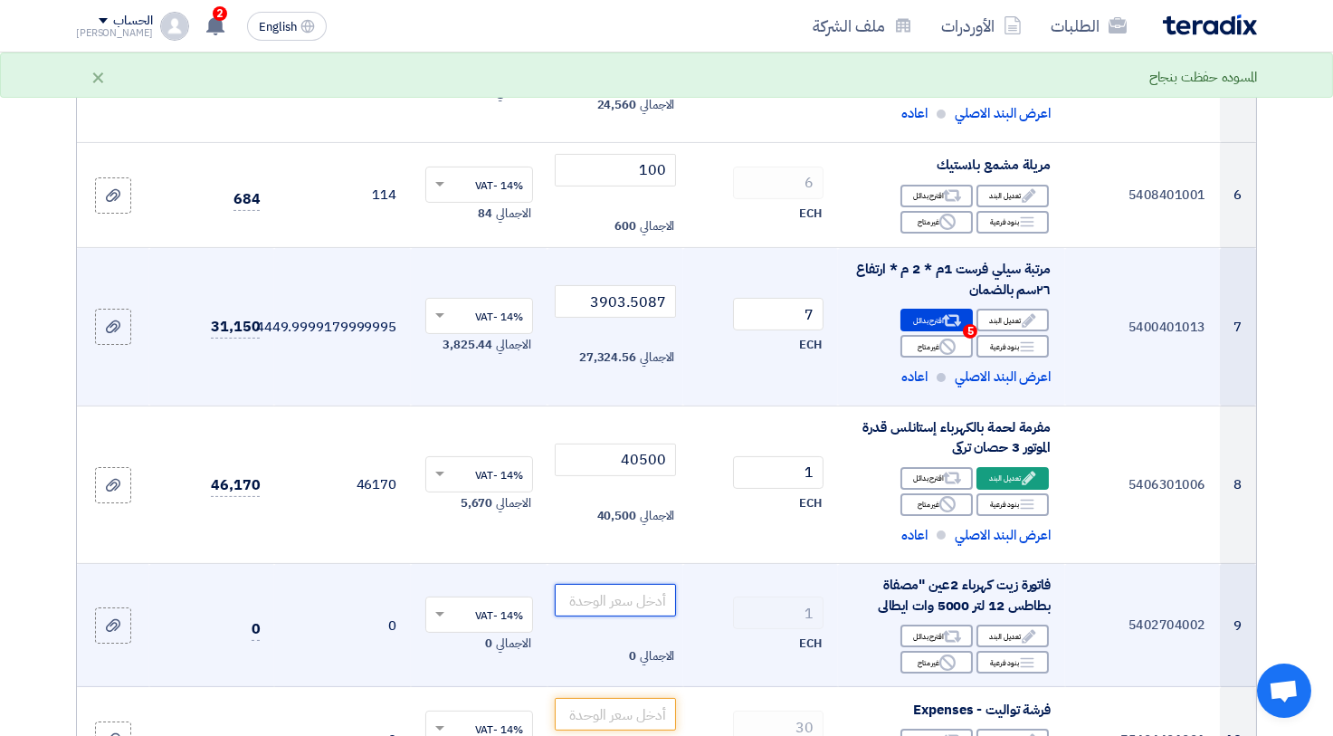
click at [648, 597] on input "number" at bounding box center [616, 600] width 122 height 33
click at [995, 628] on div "Edit تعديل البند" at bounding box center [1012, 635] width 72 height 23
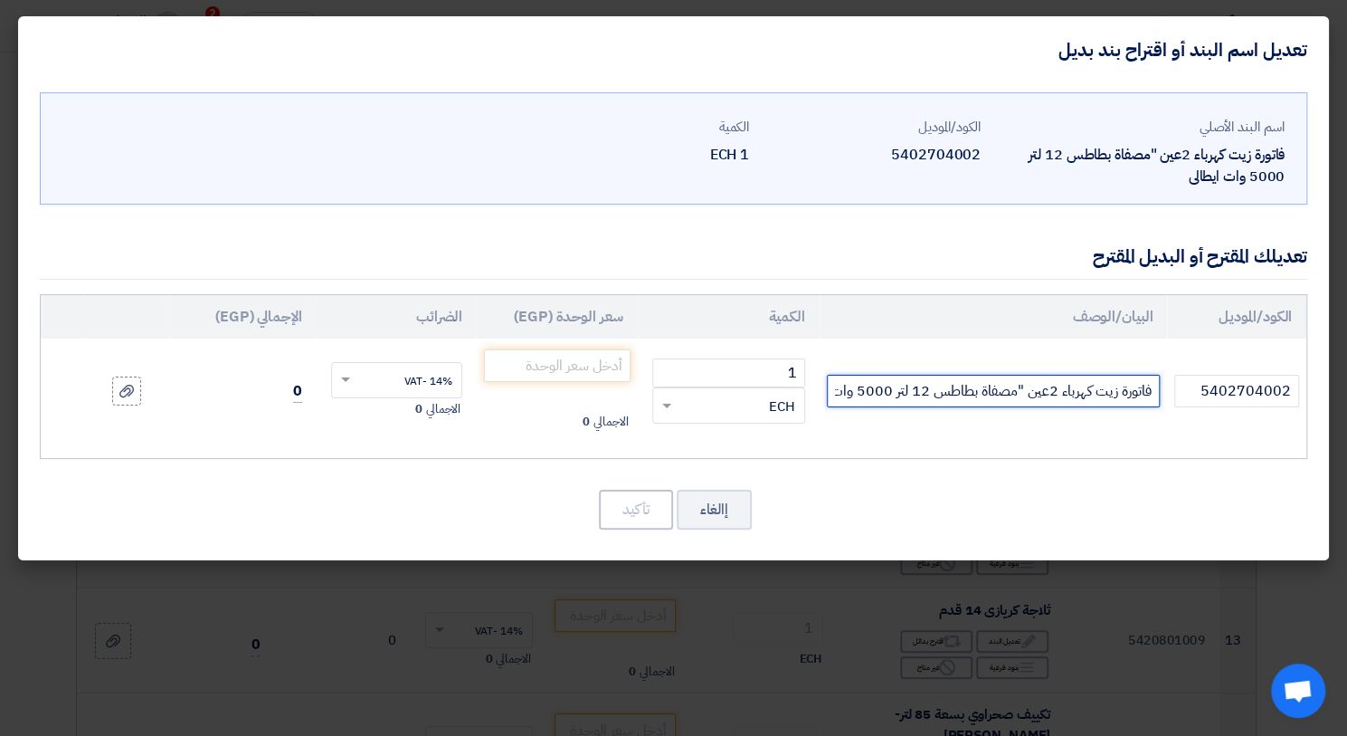
drag, startPoint x: 1154, startPoint y: 392, endPoint x: 768, endPoint y: 405, distance: 385.8
click at [787, 402] on tr "5402704002 فاتورة زيت كهرباء 2عين "مصفاة بطاطس 12 لتر 5000 وات ايطالى 1 × ECH" at bounding box center [674, 390] width 1266 height 105
type input "ق"
type input "قلاية كهربائية فريش 12 لتر"
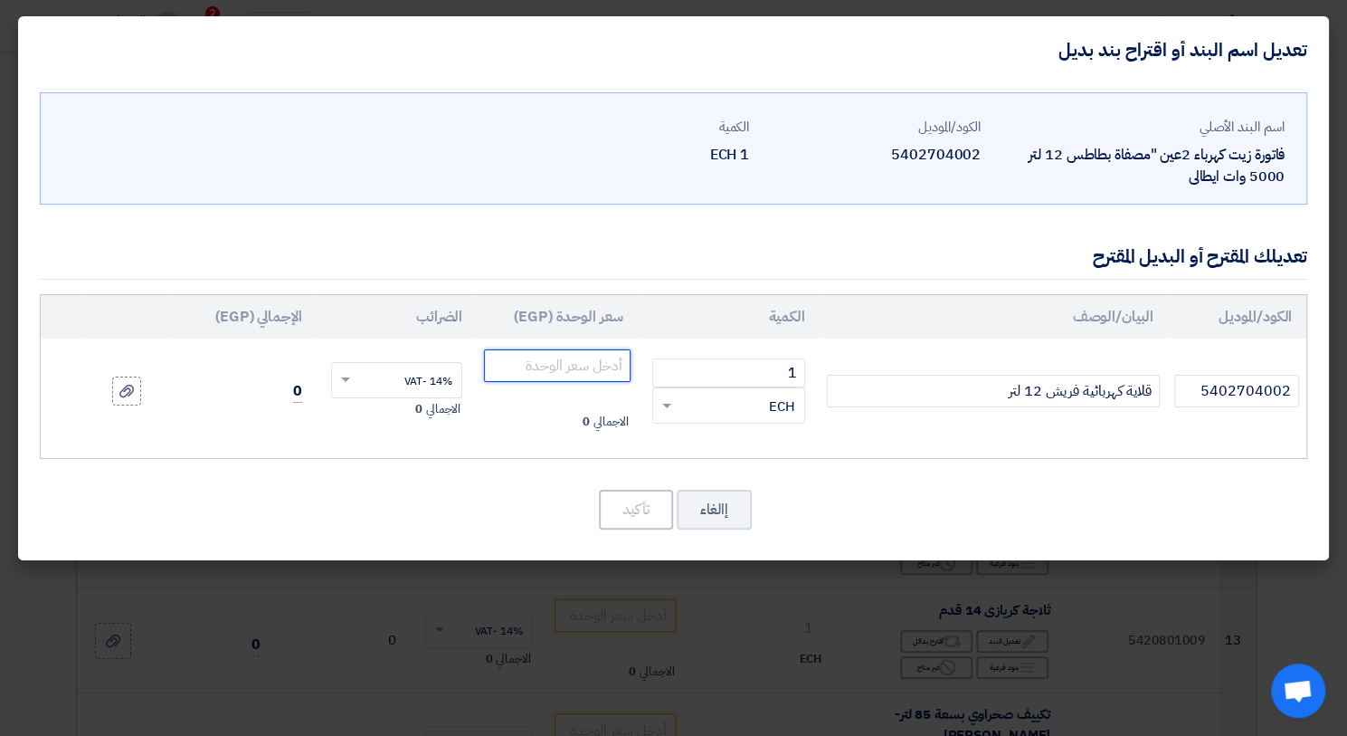
click at [568, 354] on input "number" at bounding box center [557, 365] width 146 height 33
type input "7450"
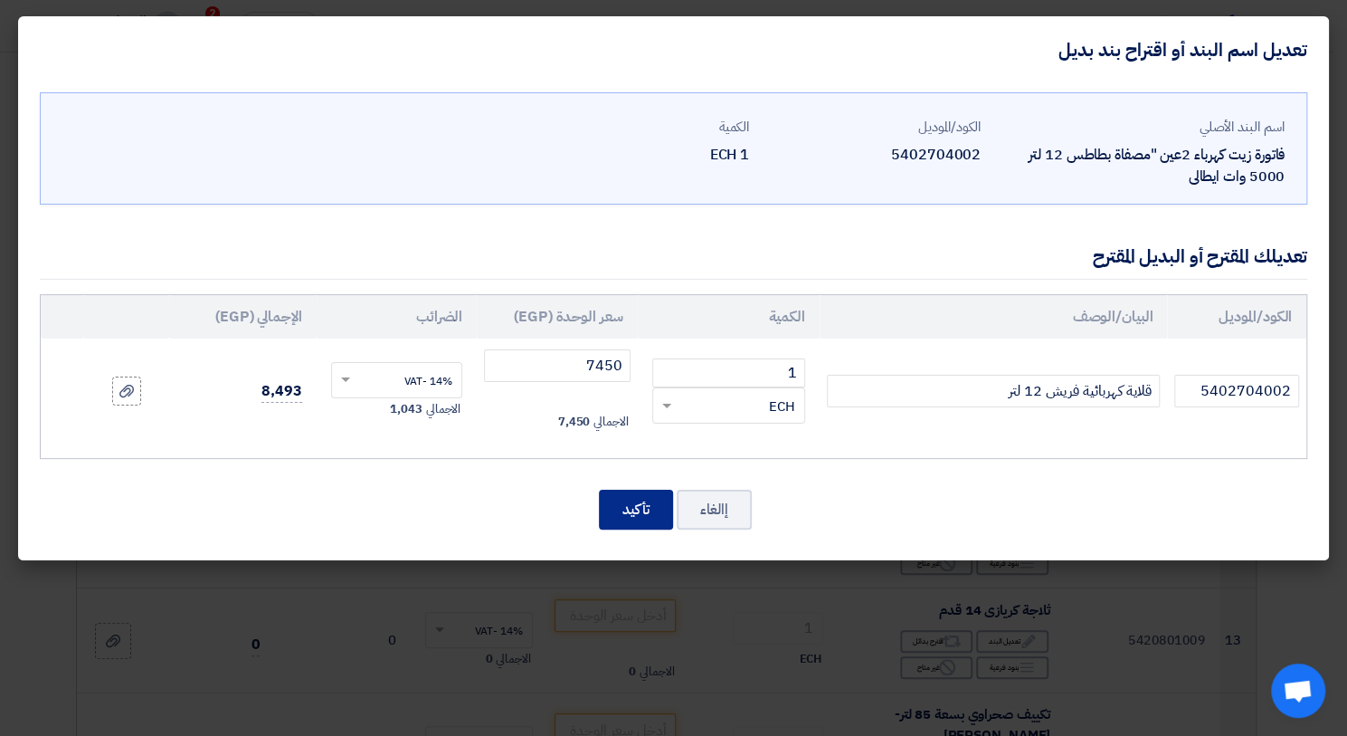
click at [643, 504] on button "تأكيد" at bounding box center [636, 510] width 74 height 40
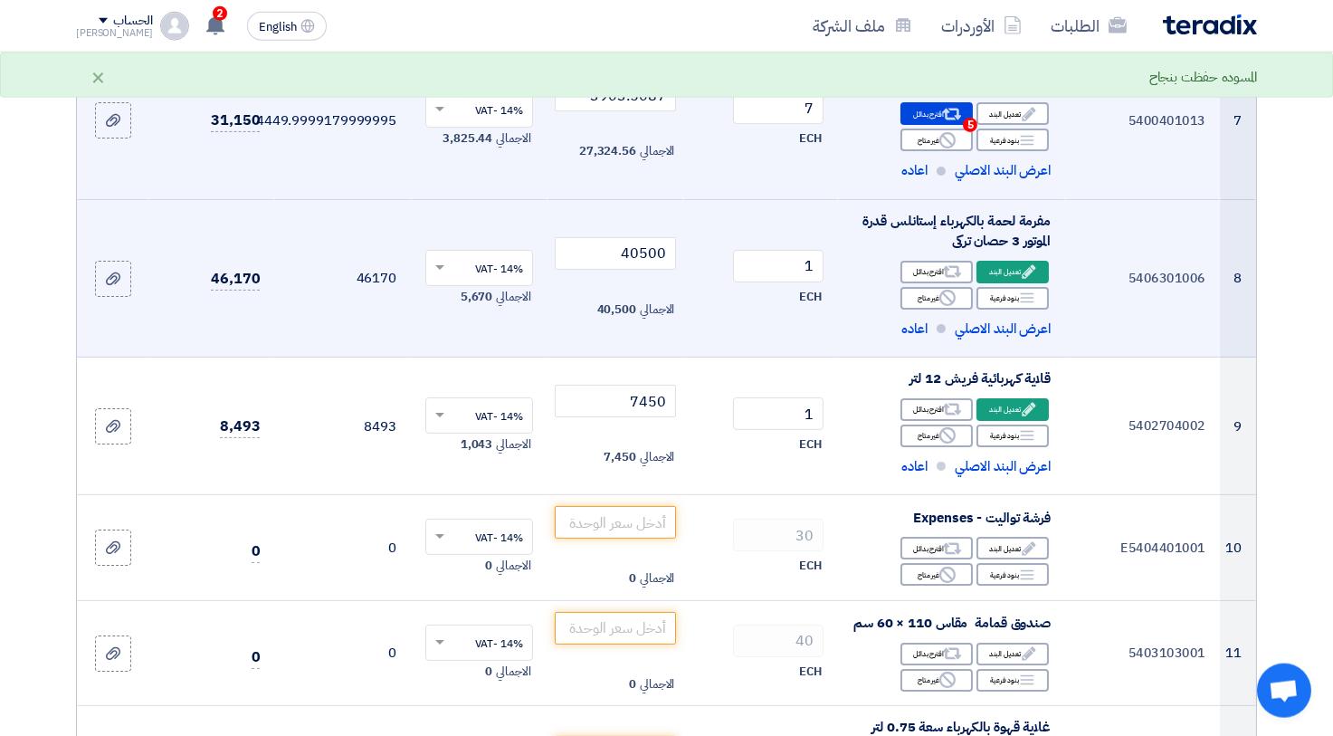
scroll to position [1095, 0]
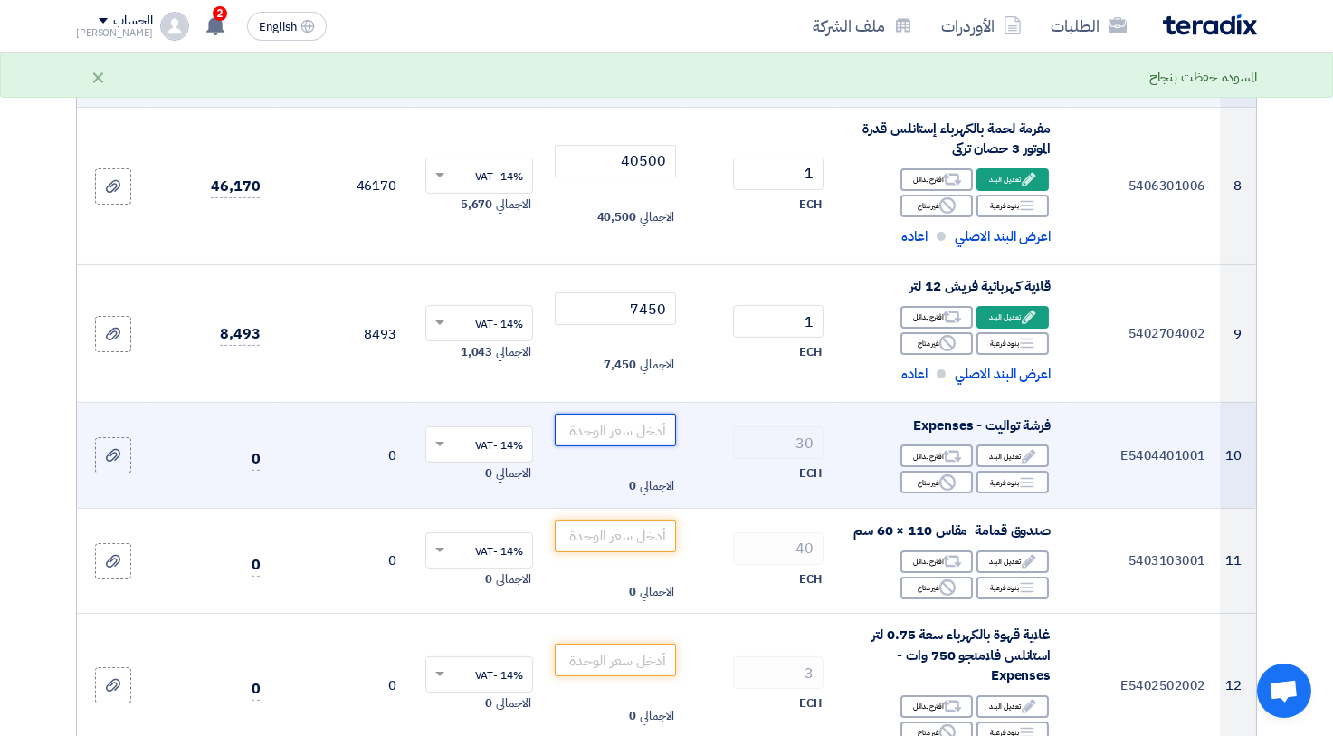
click at [626, 435] on input "number" at bounding box center [616, 430] width 122 height 33
click at [1011, 452] on div "Edit تعديل البند" at bounding box center [1012, 455] width 72 height 23
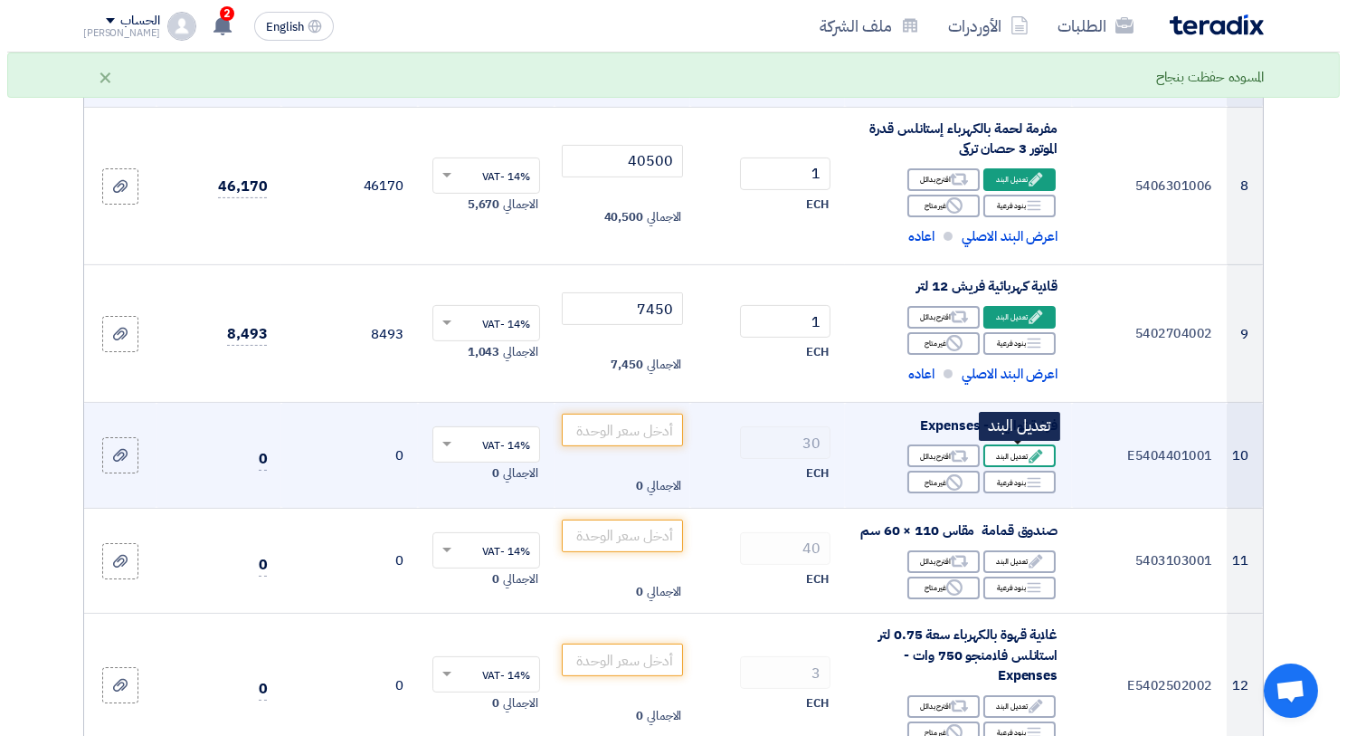
scroll to position [957, 0]
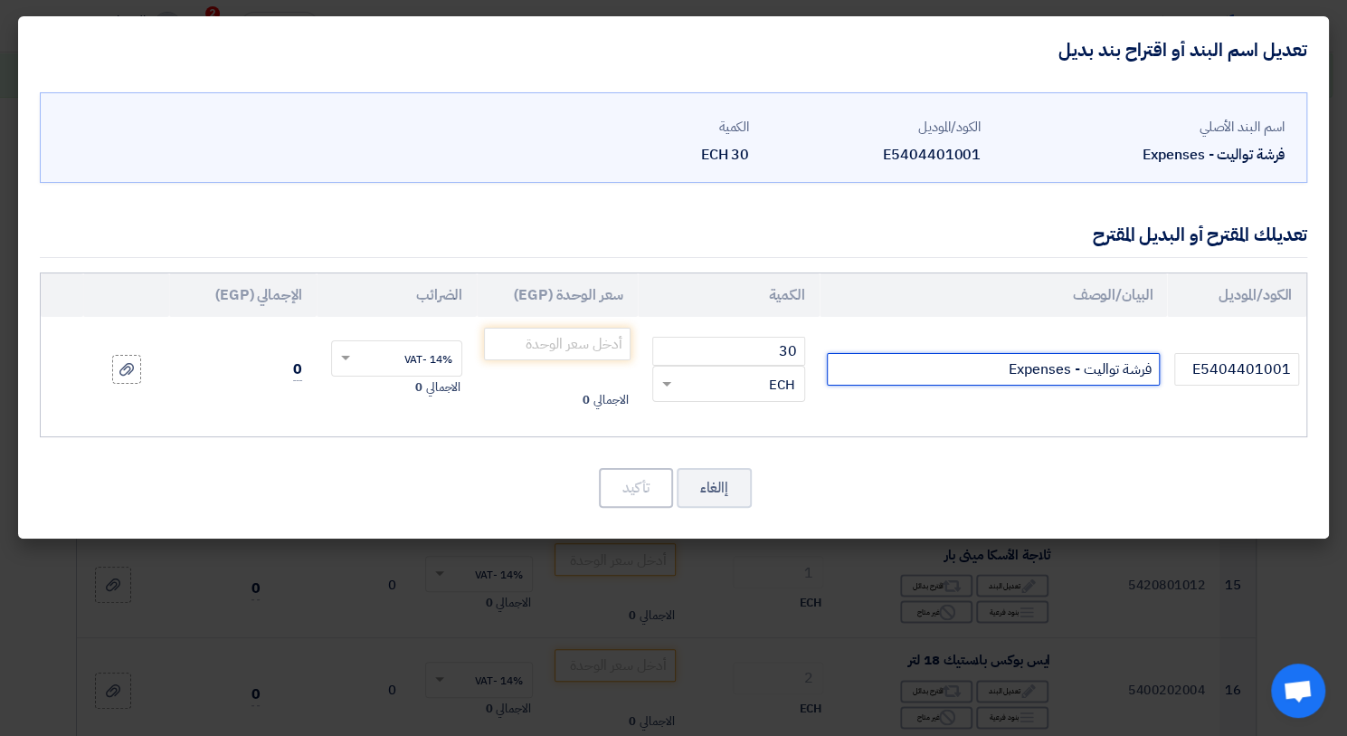
drag, startPoint x: 1015, startPoint y: 365, endPoint x: 1058, endPoint y: 371, distance: 43.0
click at [1046, 374] on input "فرشة تواليت - Expenses" at bounding box center [994, 369] width 334 height 33
drag, startPoint x: 1071, startPoint y: 362, endPoint x: 1081, endPoint y: 365, distance: 10.3
click at [1081, 365] on input "فرشة تواليت - ses" at bounding box center [994, 369] width 334 height 33
drag, startPoint x: 1058, startPoint y: 370, endPoint x: 1079, endPoint y: 364, distance: 21.8
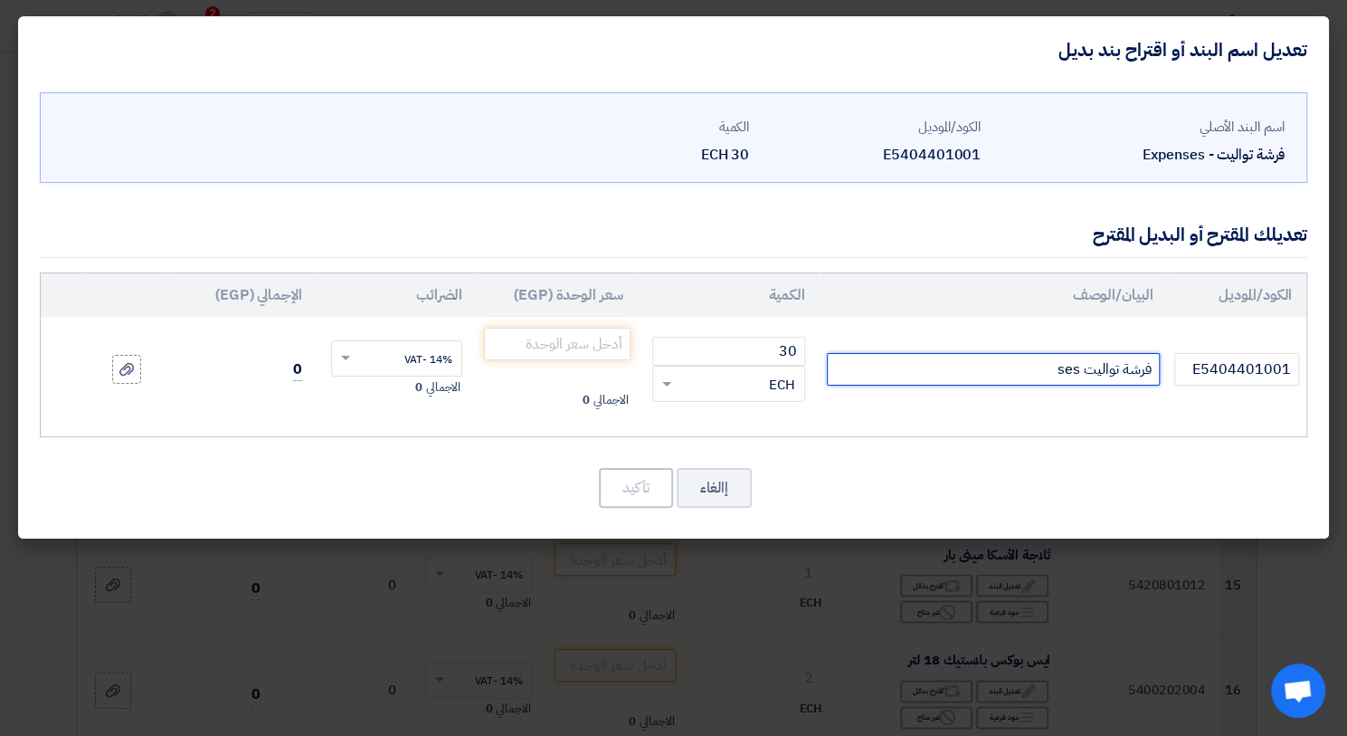
click at [1079, 364] on input "فرشة تواليت ses" at bounding box center [994, 369] width 334 height 33
type input "فرشة تواليت"
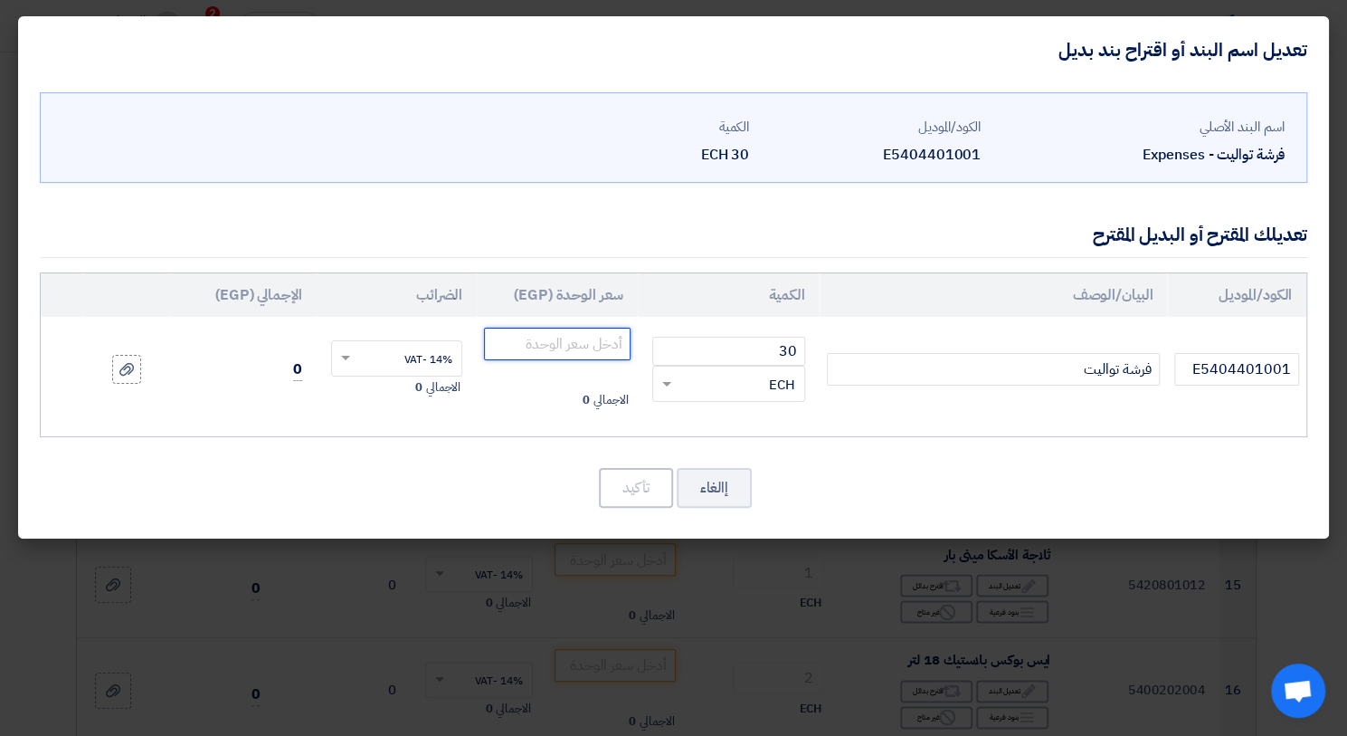
click at [548, 348] on input "number" at bounding box center [557, 344] width 146 height 33
type input "15"
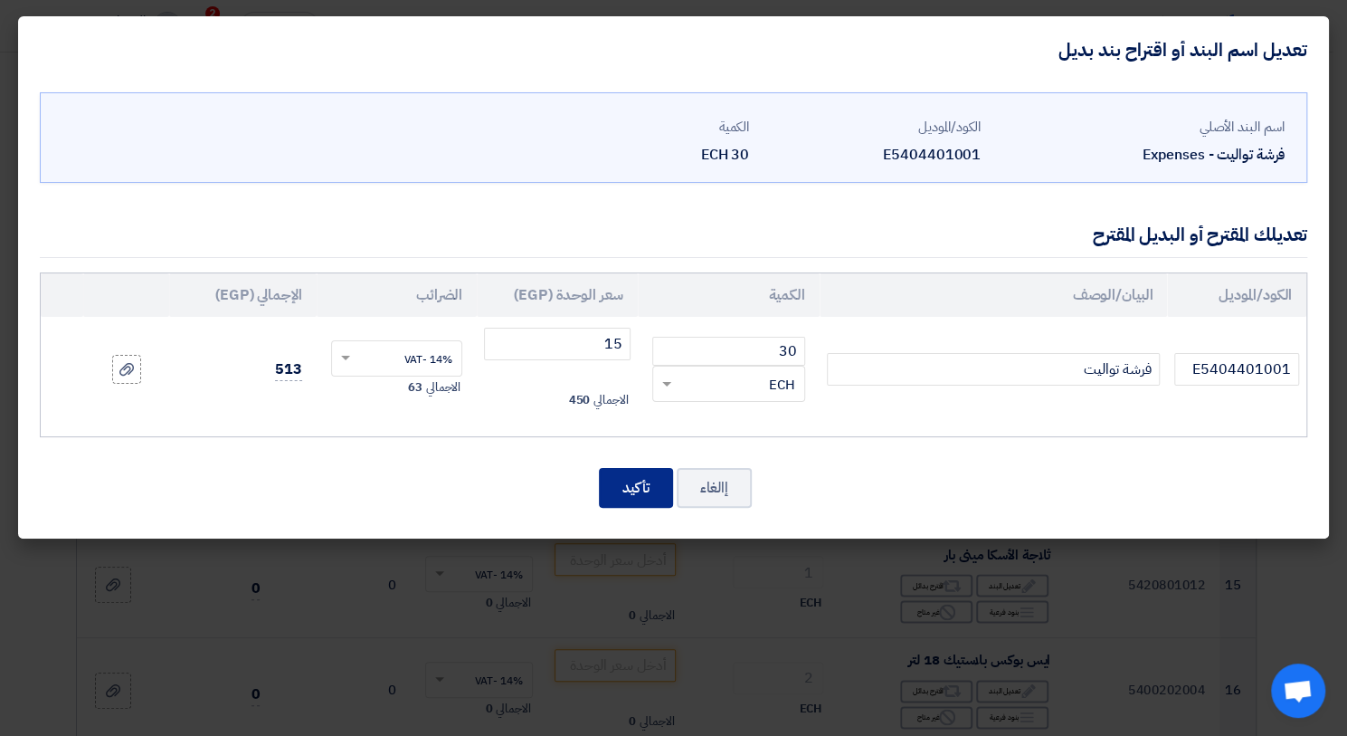
click at [649, 495] on button "تأكيد" at bounding box center [636, 488] width 74 height 40
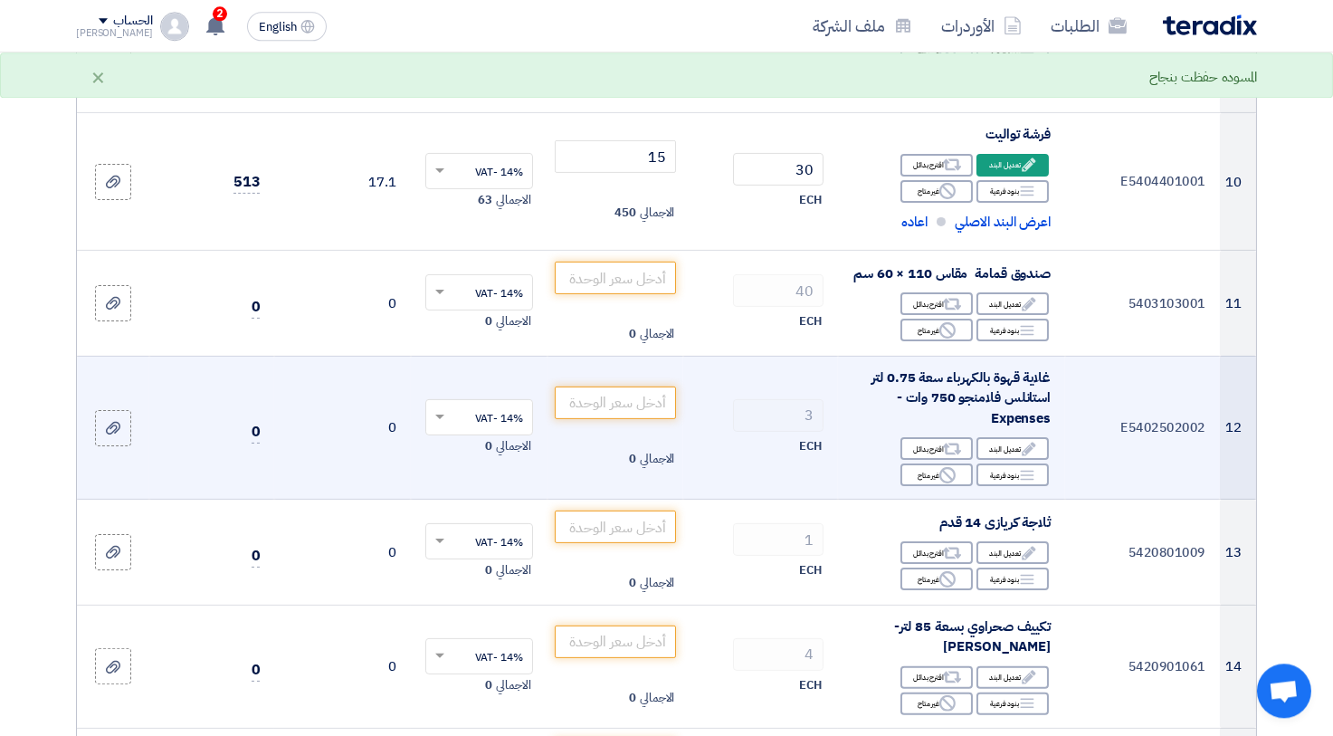
scroll to position [1348, 0]
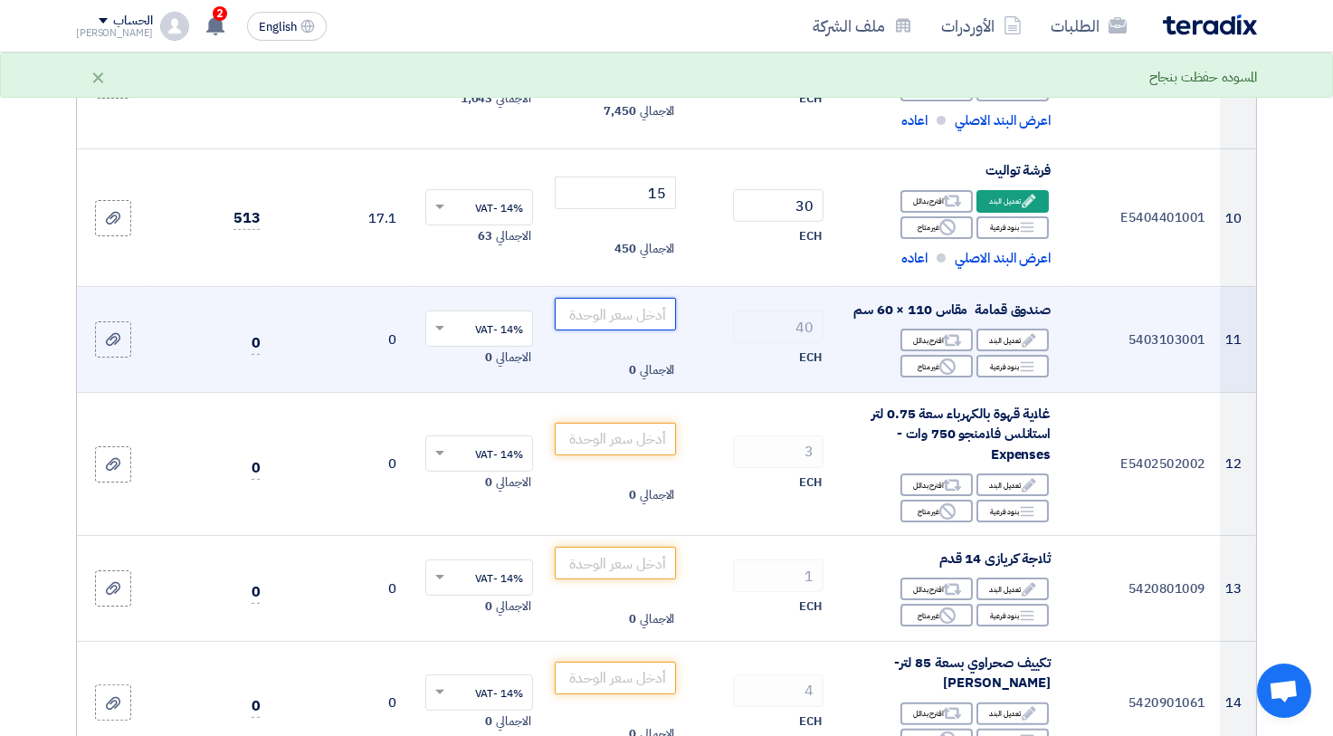
click at [633, 311] on input "number" at bounding box center [616, 314] width 122 height 33
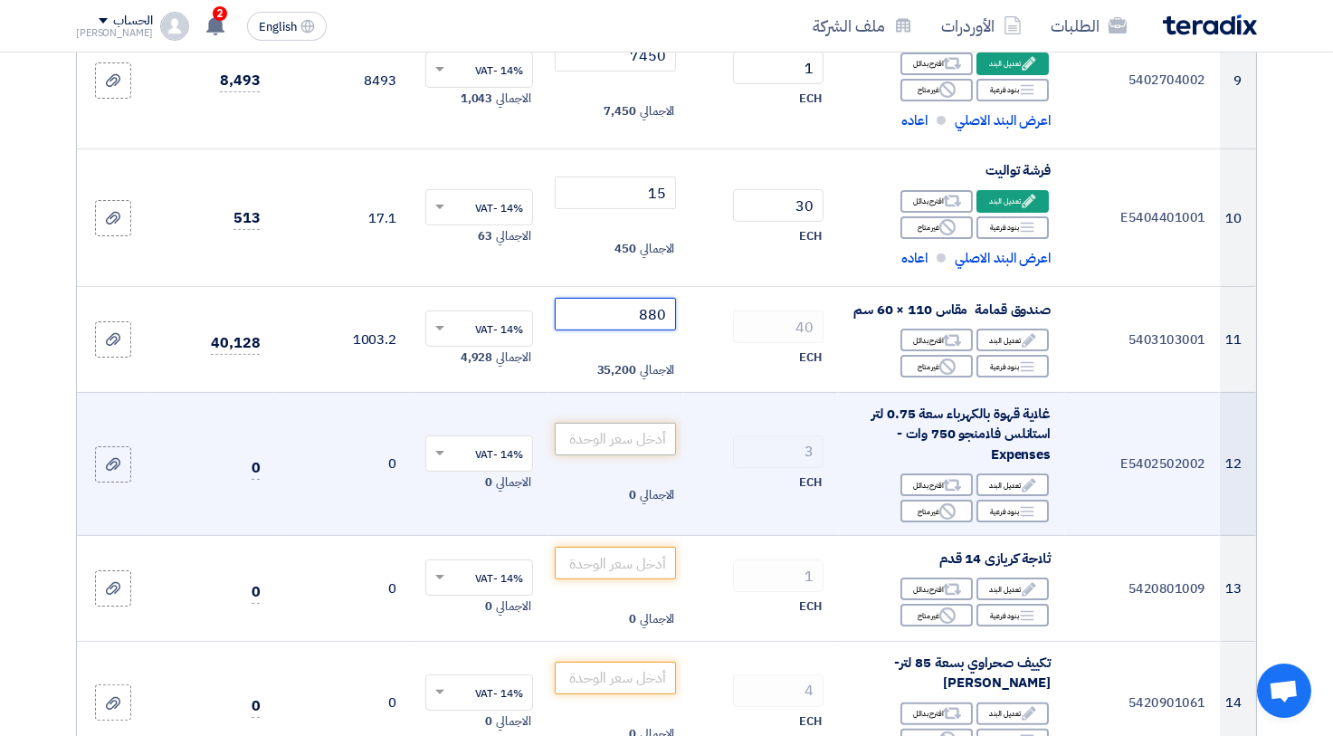
type input "880"
click at [614, 439] on input "number" at bounding box center [616, 439] width 122 height 33
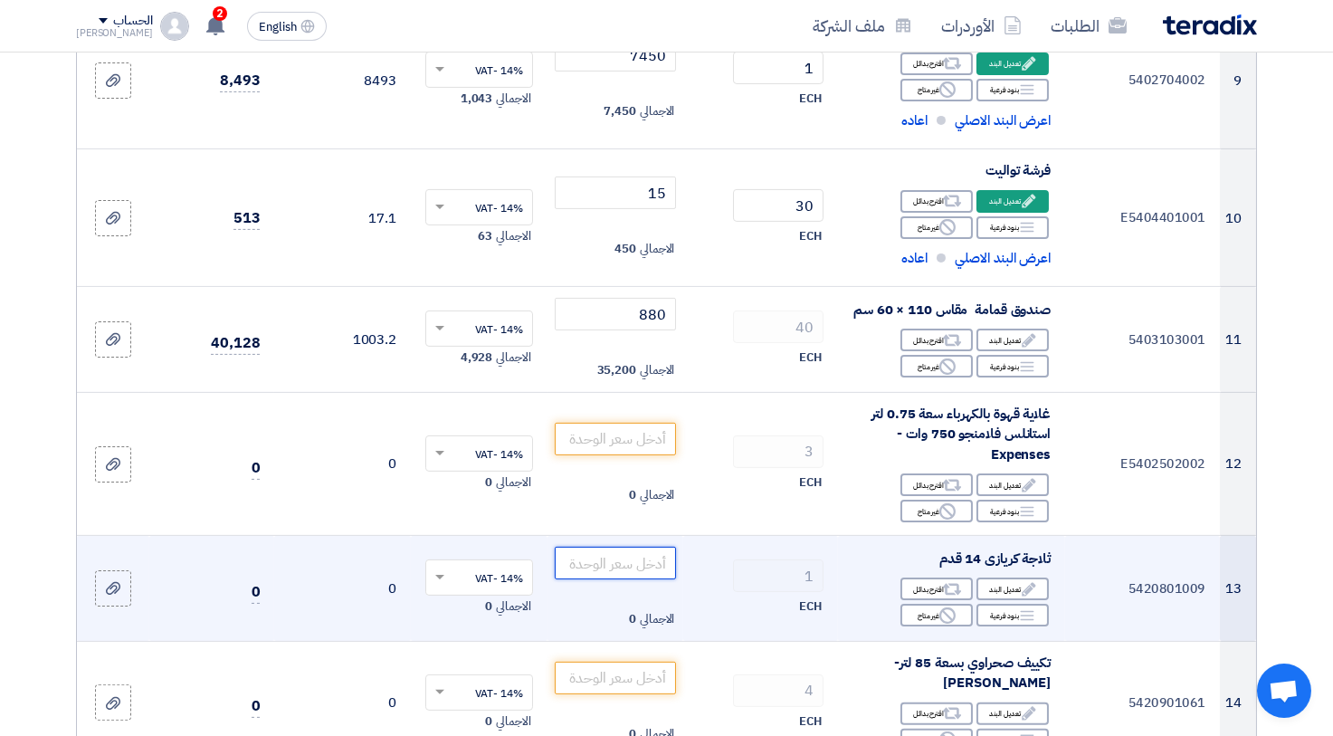
click at [623, 560] on input "number" at bounding box center [616, 563] width 122 height 33
click at [1020, 590] on div "Edit تعديل البند" at bounding box center [1012, 588] width 72 height 23
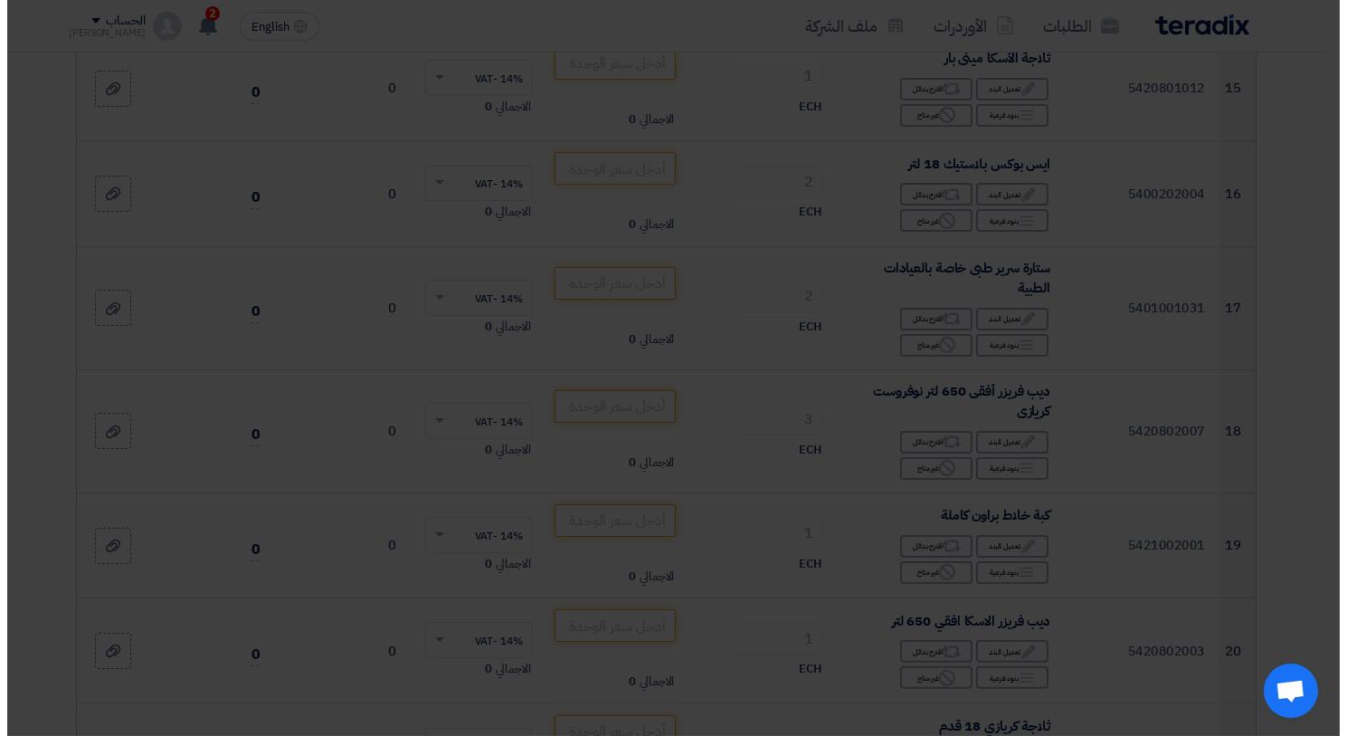
scroll to position [1053, 0]
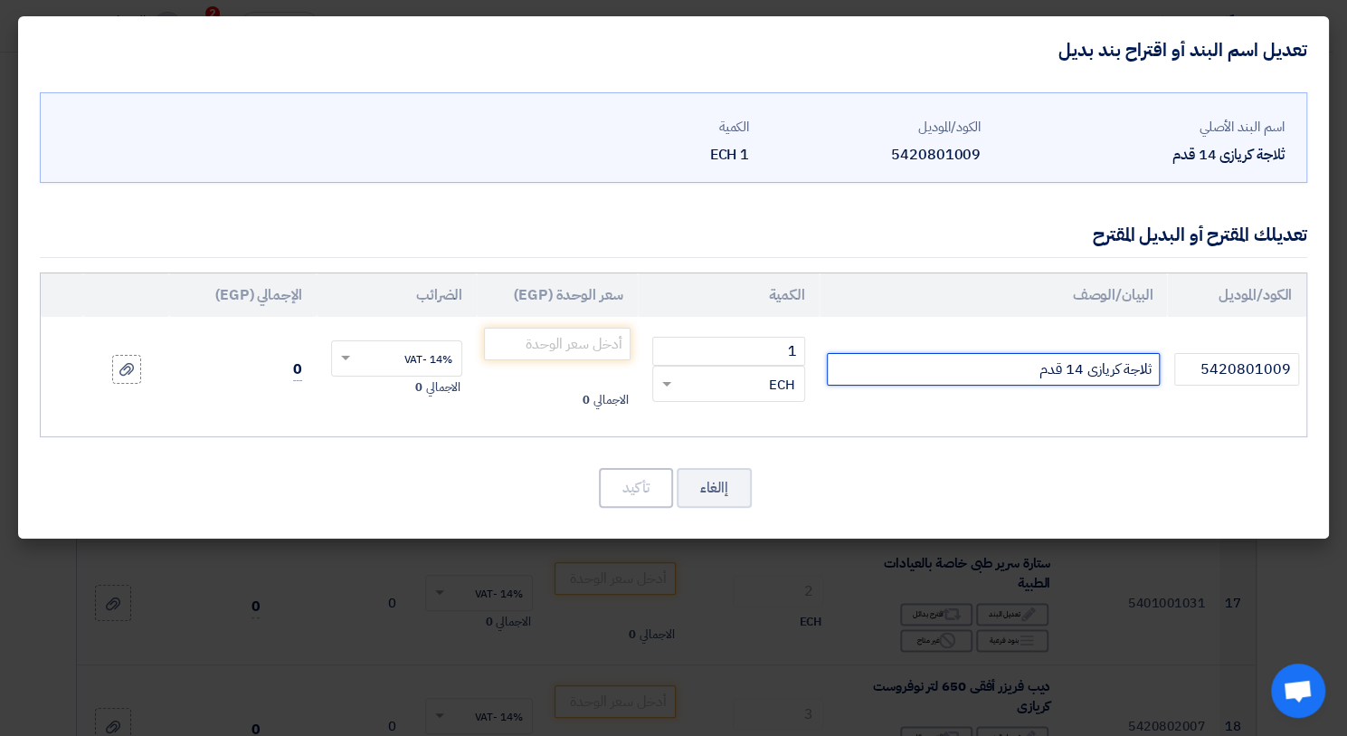
click at [1011, 374] on input "ثلاجة كريازى 14 قدم" at bounding box center [994, 369] width 334 height 33
click at [711, 482] on button "إالغاء" at bounding box center [714, 488] width 75 height 40
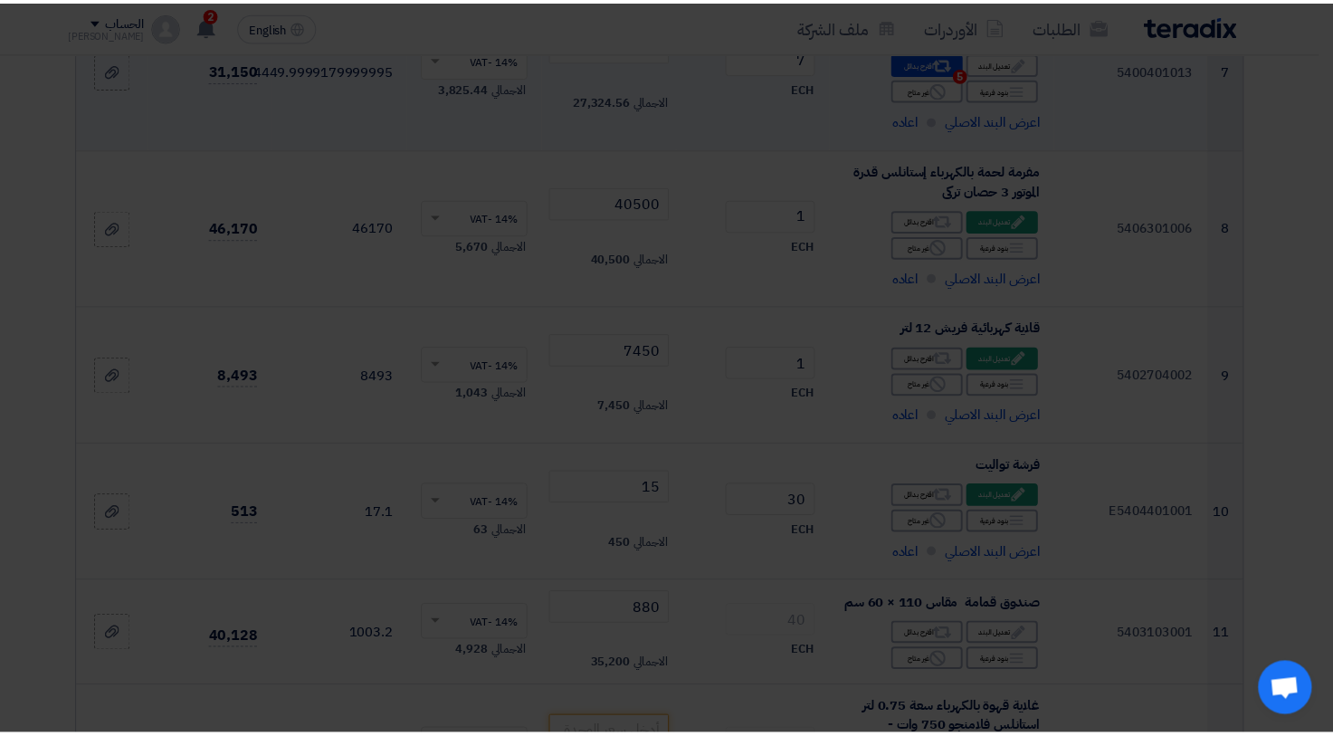
scroll to position [1782, 0]
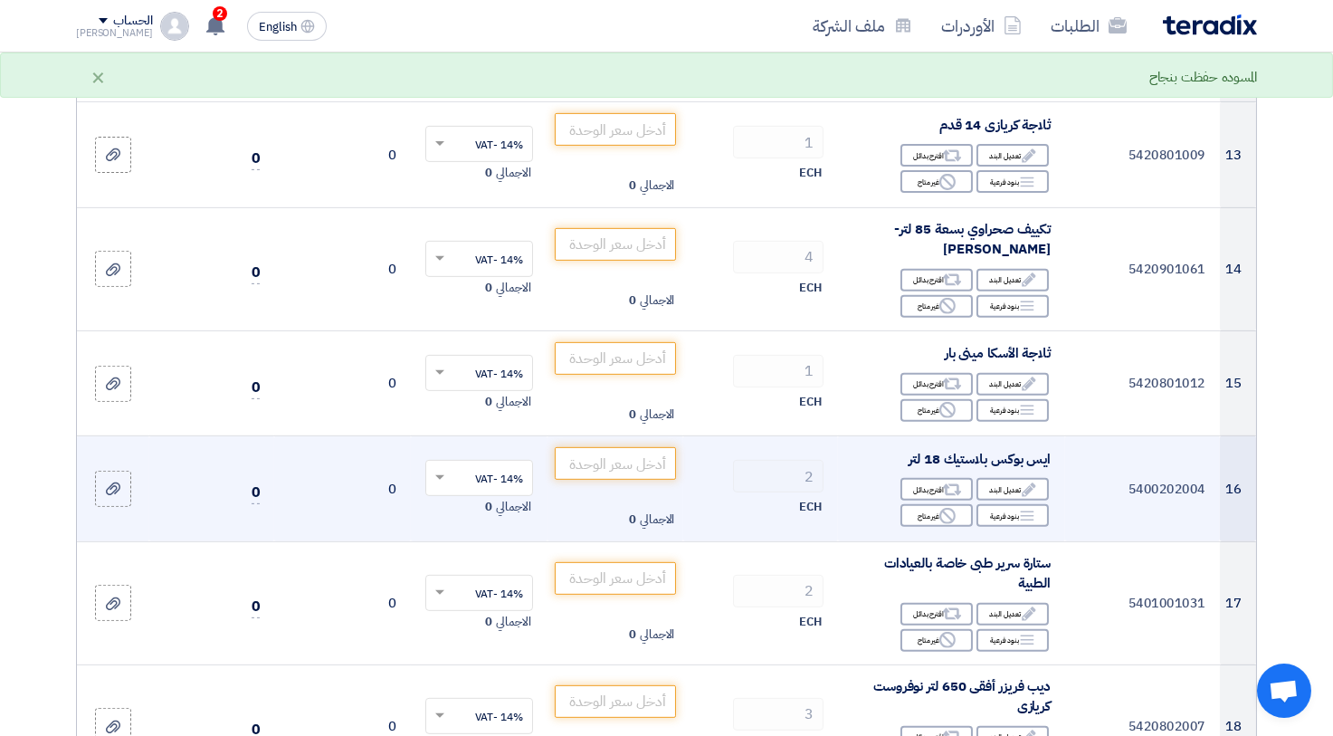
click at [991, 476] on div "Edit تعديل البند Alternative اقترح بدائل Breakdown بنود فرعية Reject" at bounding box center [951, 502] width 198 height 52
click at [999, 483] on div "Edit تعديل البند" at bounding box center [1012, 489] width 72 height 23
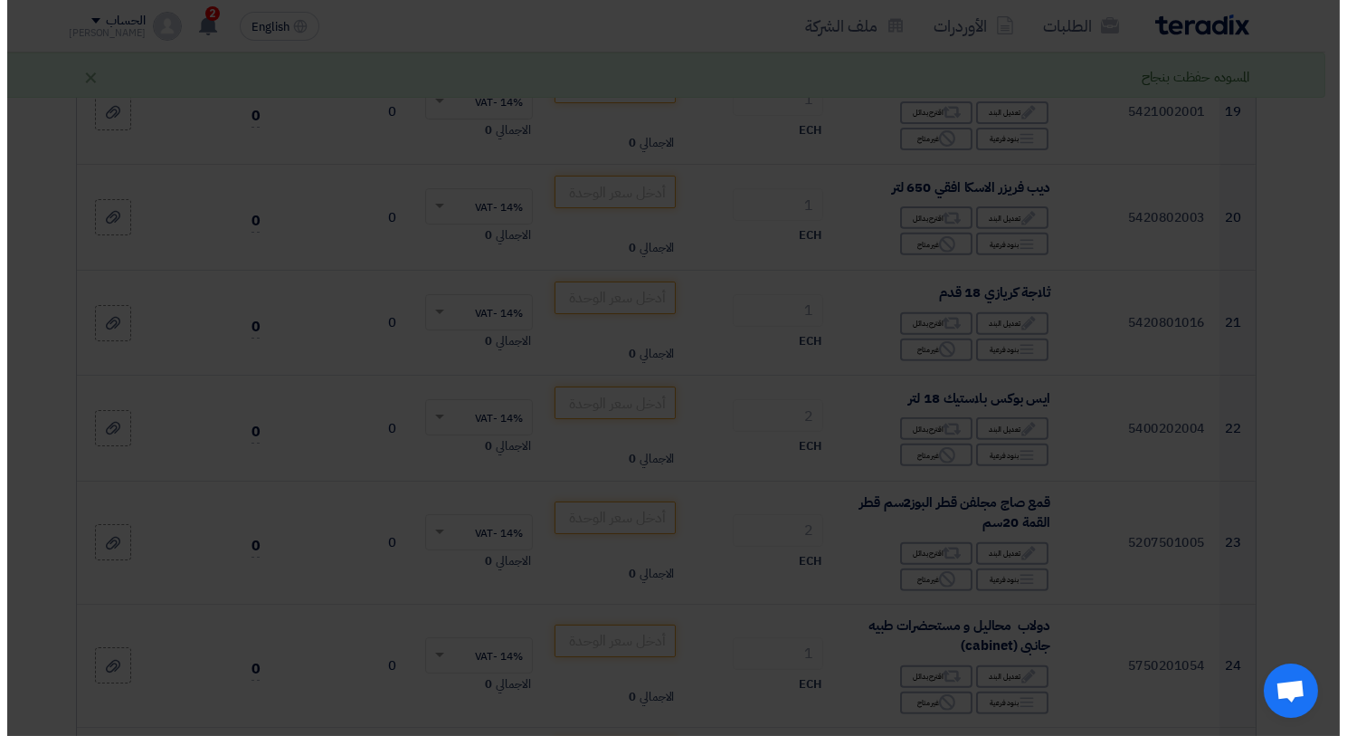
scroll to position [1053, 0]
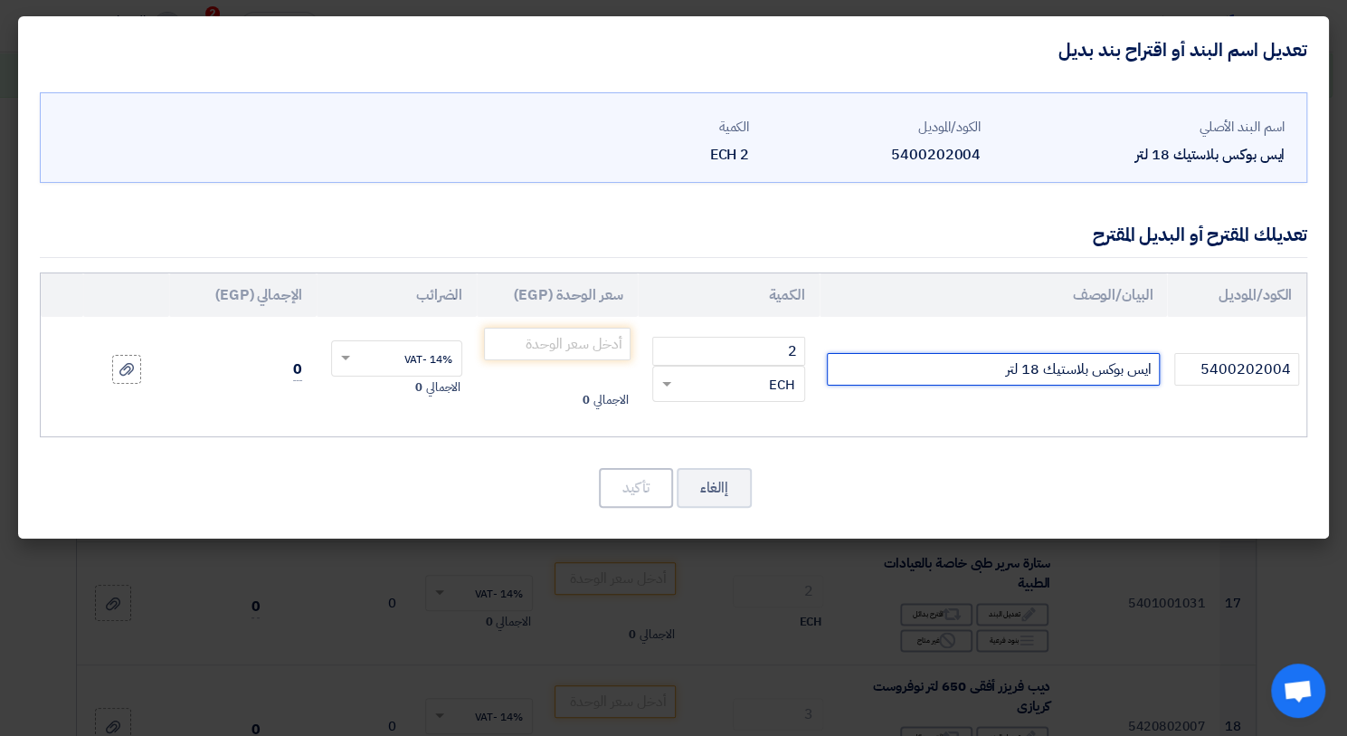
click at [1033, 364] on input "ايس بوكس بلاستيك 18 لتر" at bounding box center [994, 369] width 334 height 33
drag, startPoint x: 1034, startPoint y: 372, endPoint x: 1024, endPoint y: 369, distance: 11.2
click at [1024, 369] on input "ايس بوكس بلاستيك 18 لتر" at bounding box center [994, 369] width 334 height 33
type input "ايس بوكس بلاستيك 23 لتر"
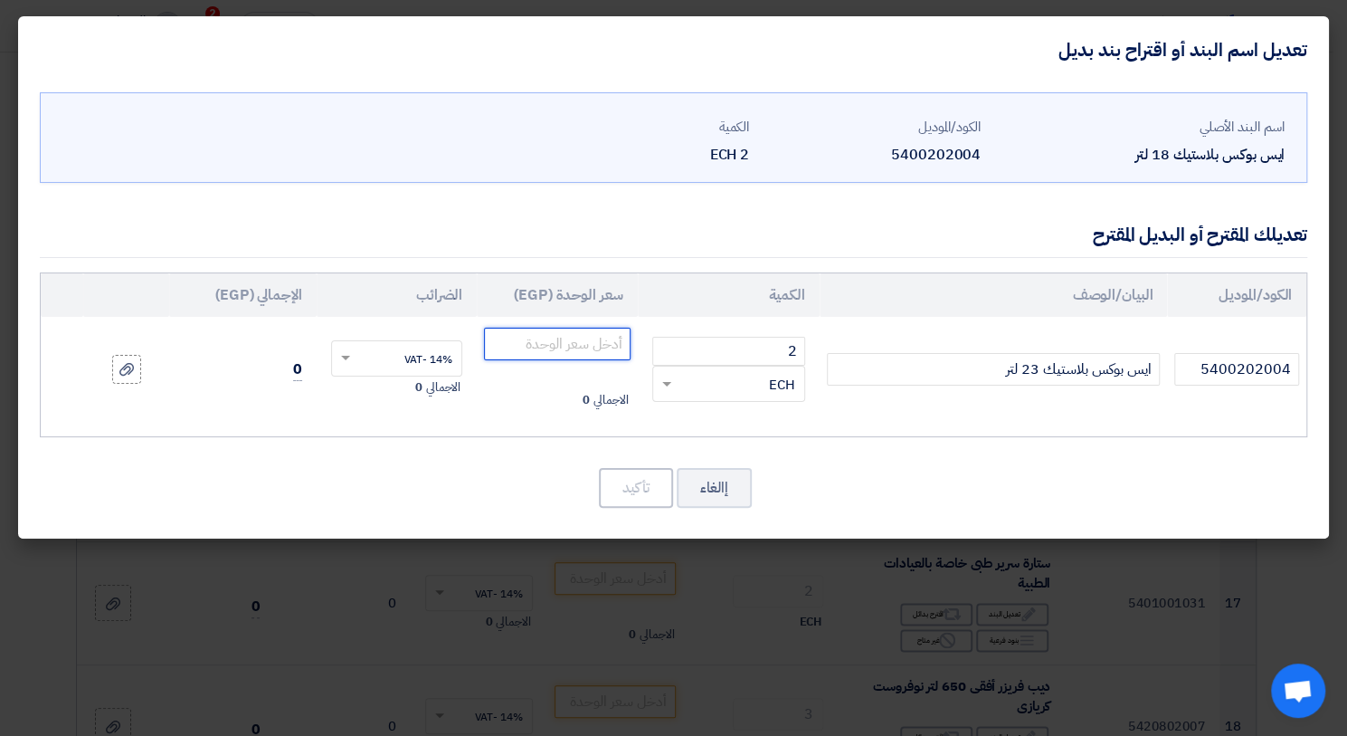
click at [593, 346] on input "number" at bounding box center [557, 344] width 146 height 33
type input "835"
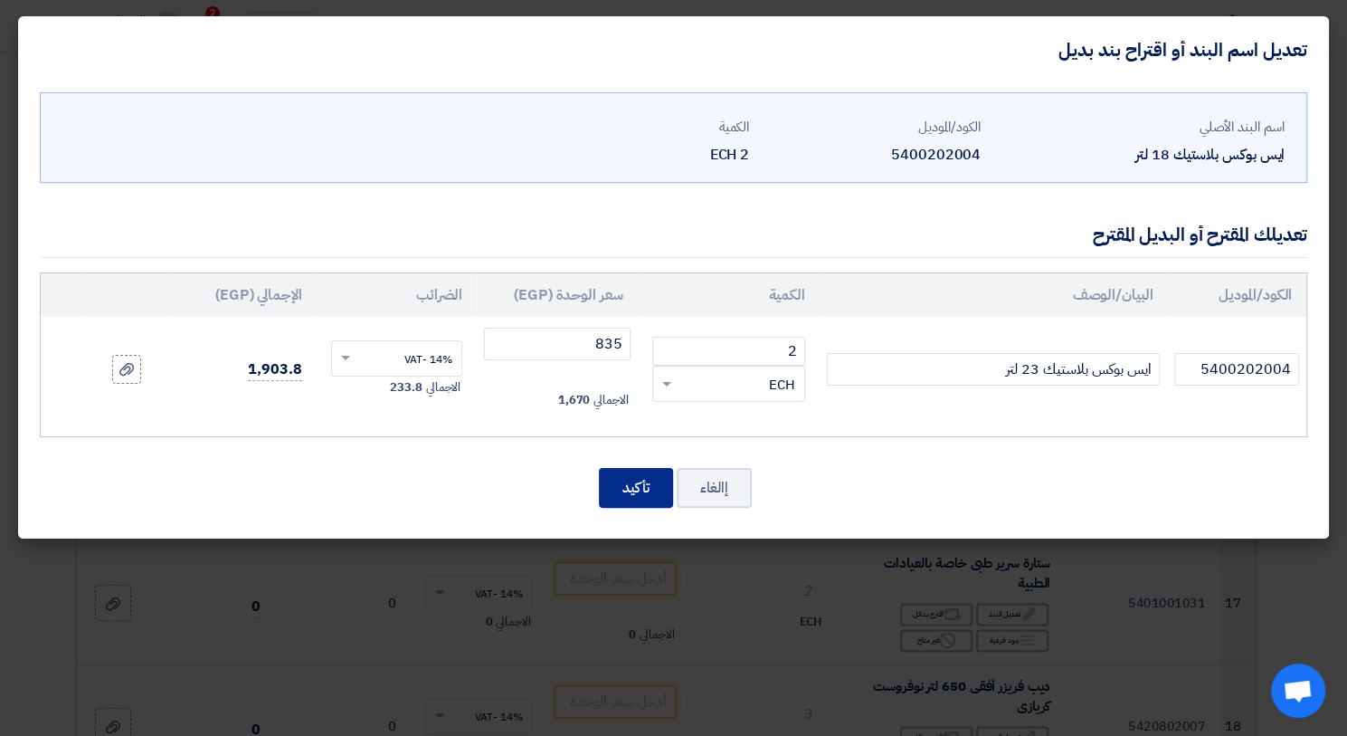
click at [635, 473] on button "تأكيد" at bounding box center [636, 488] width 74 height 40
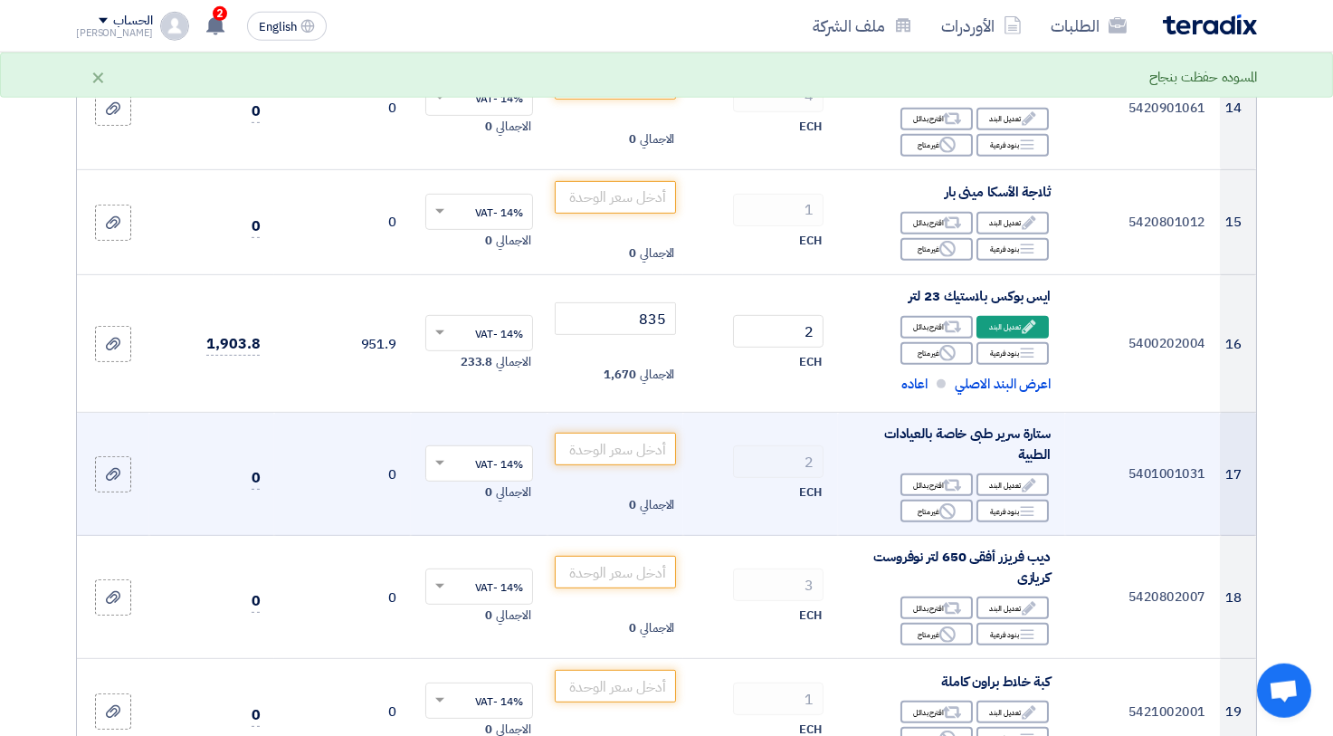
scroll to position [1981, 0]
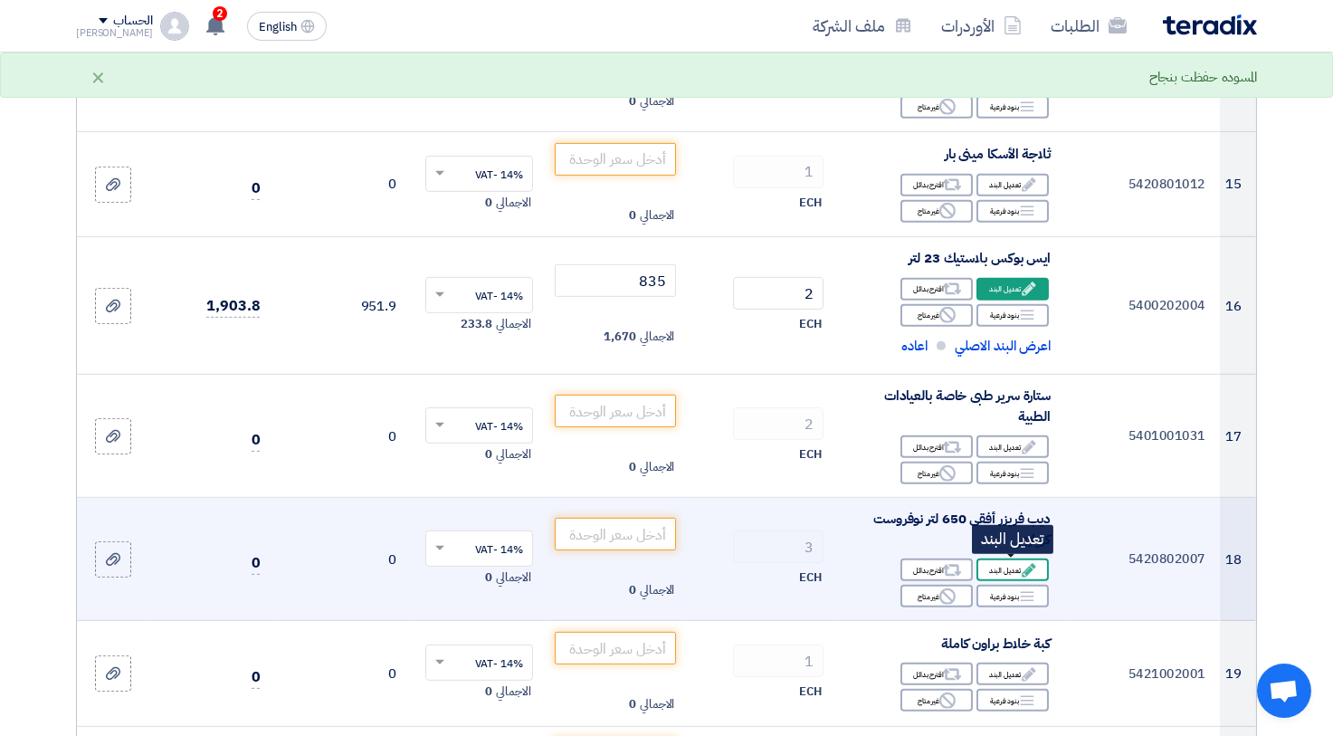
click at [1033, 568] on icon "Edit" at bounding box center [1029, 570] width 16 height 16
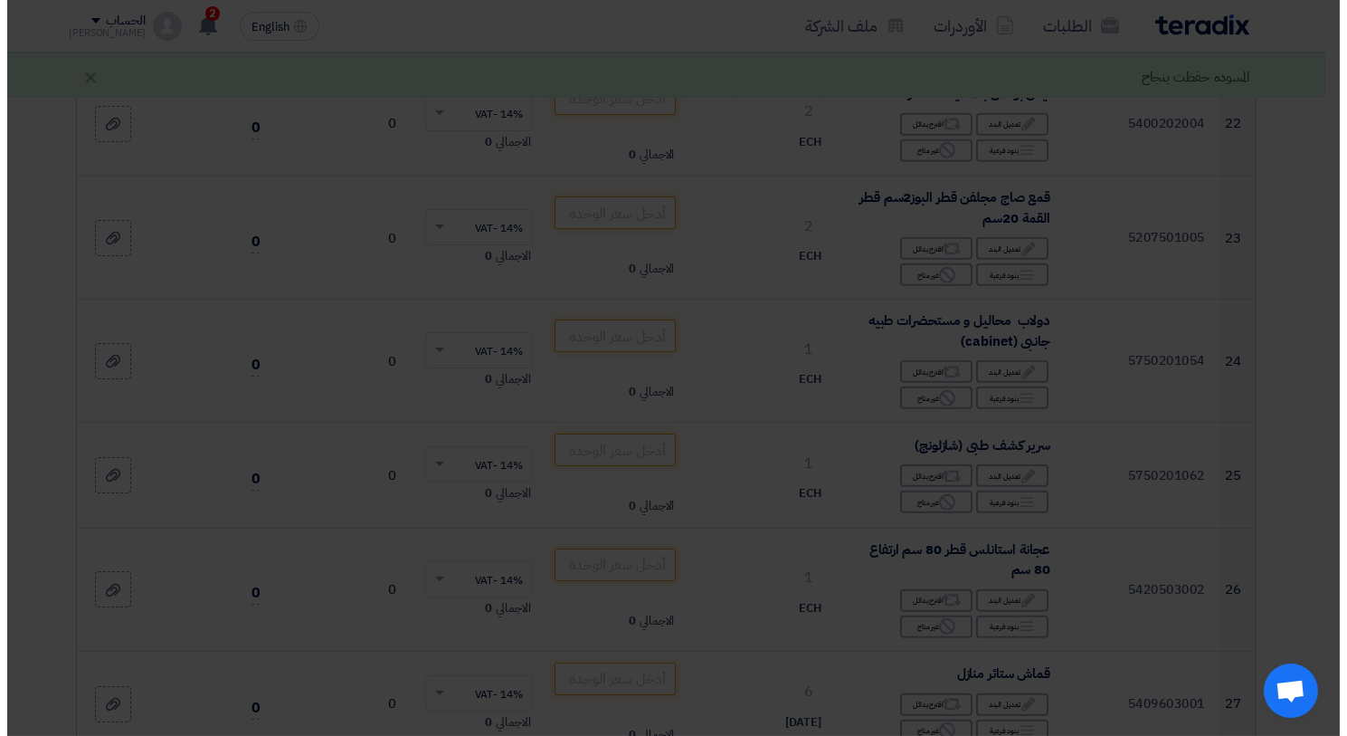
scroll to position [1252, 0]
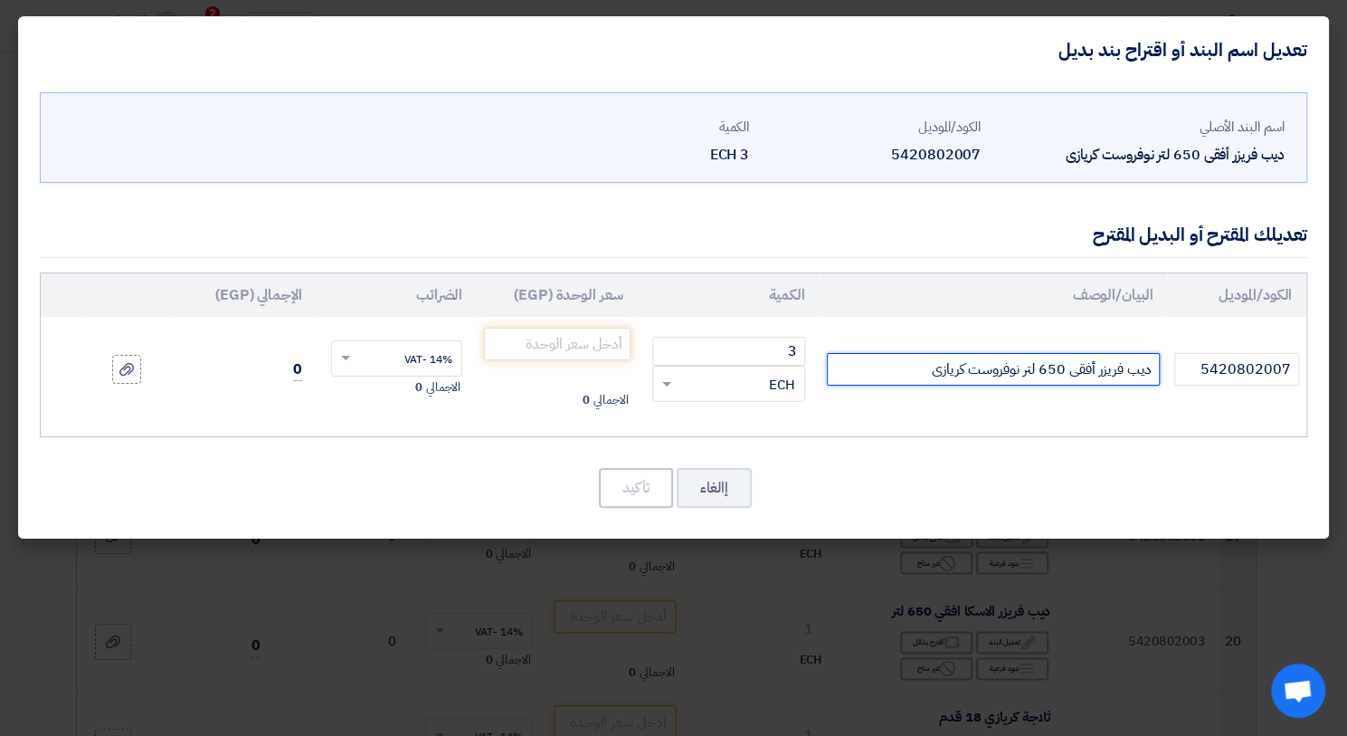
click at [1049, 367] on input "ديب فريزر أفقى 650 لتر نوفروست كريازى" at bounding box center [994, 369] width 334 height 33
click at [1029, 368] on input "ديب فريزر أفقى 577لتر نوفروست كريازى" at bounding box center [994, 369] width 334 height 33
click at [1040, 366] on input "ديب فريزر أفقى 577لتر نوفروست كريازى" at bounding box center [994, 369] width 334 height 33
click at [1061, 366] on input "ديب فريزر أفقى 577لتر نوفروست كريازى" at bounding box center [994, 369] width 334 height 33
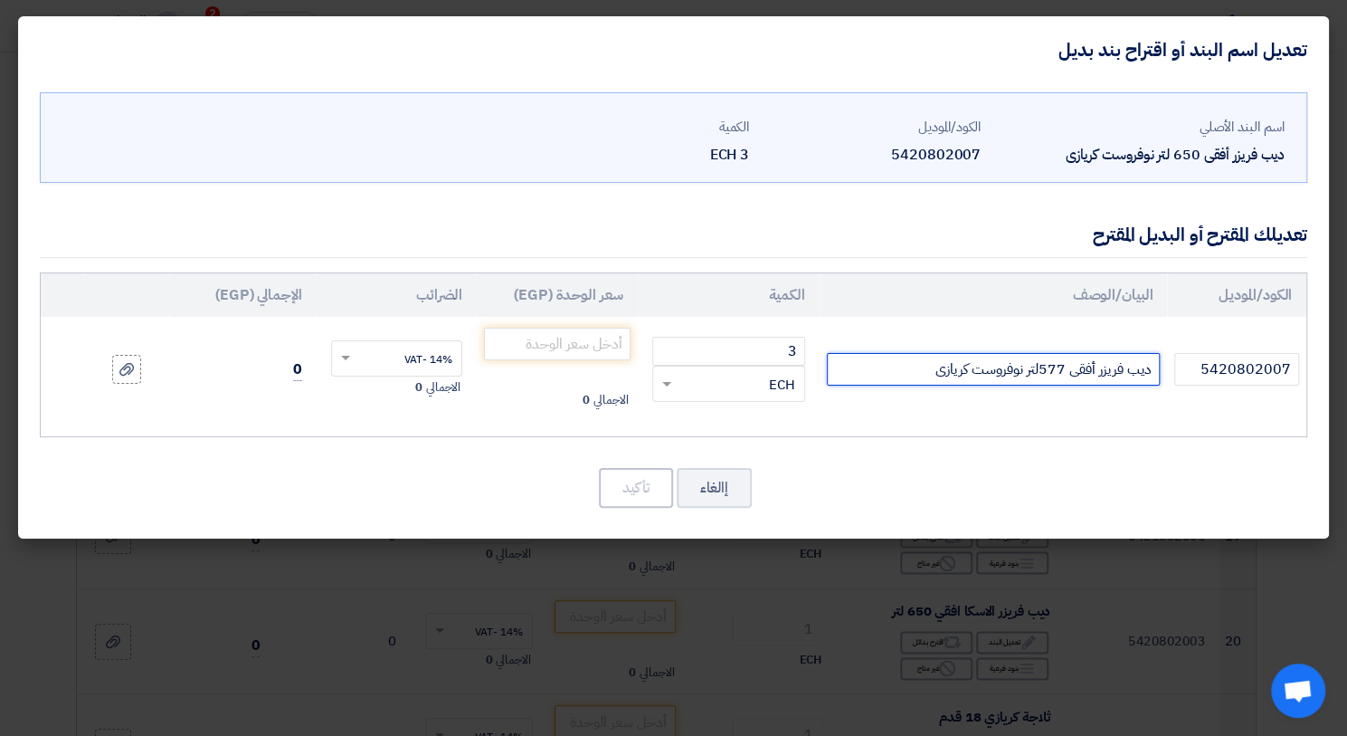
click at [1071, 359] on input "ديب فريزر أفقى 577لتر نوفروست كريازى" at bounding box center [994, 369] width 334 height 33
click at [1038, 377] on input "ديب فريزر أفقى 577لتر نوفروست كريازى" at bounding box center [994, 369] width 334 height 33
click at [1038, 359] on input "ديب فريزر أفقى 577لتر نوفروست كريازى" at bounding box center [994, 369] width 334 height 33
click at [1033, 372] on input "ديب فريزر أفقى 577لتر نوفروست كريازى" at bounding box center [994, 369] width 334 height 33
click at [1037, 367] on input "ديب فريزر أفقى 577لتر نوفروست كريازى" at bounding box center [994, 369] width 334 height 33
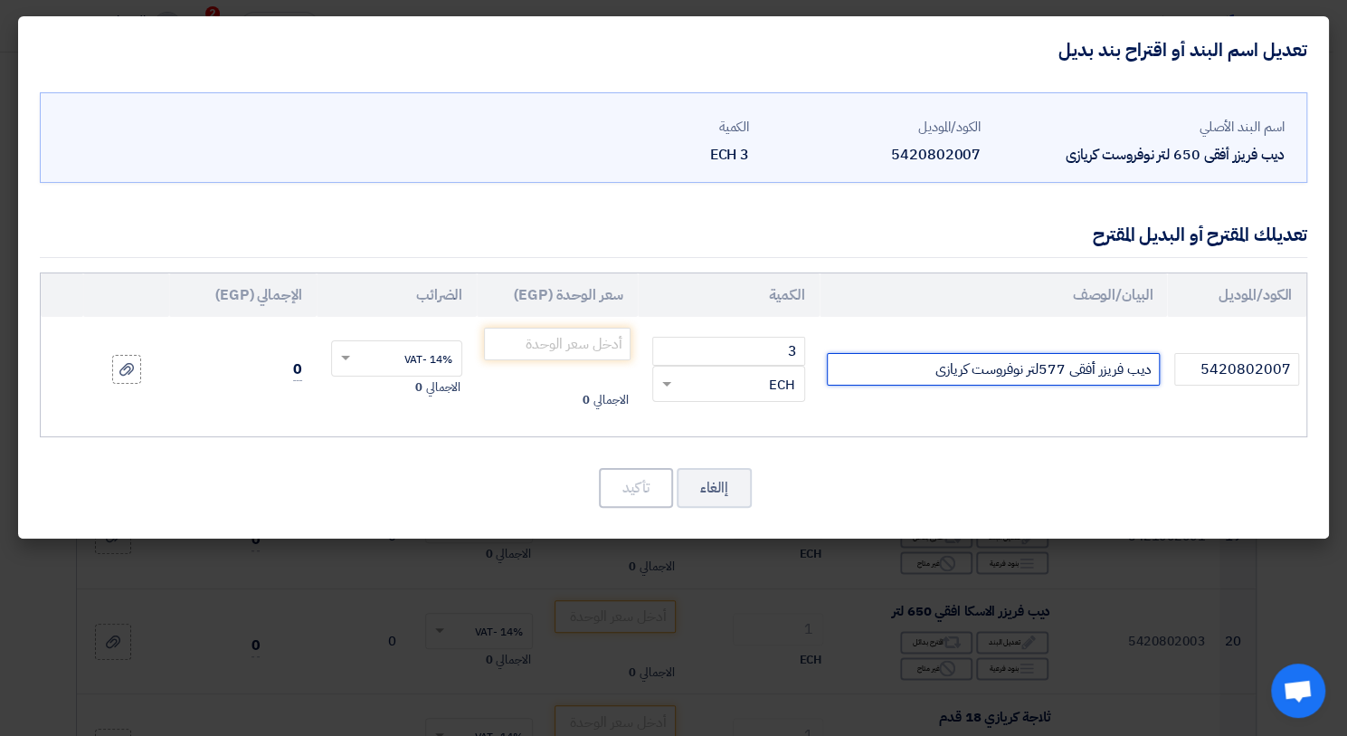
drag, startPoint x: 1063, startPoint y: 360, endPoint x: 931, endPoint y: 392, distance: 135.9
click at [931, 386] on input "ديب فريزر أفقى 577لتر نوفروست كريازى" at bounding box center [994, 369] width 334 height 33
click at [1093, 367] on input "ديب فريزر أفقى" at bounding box center [994, 369] width 334 height 33
click at [1099, 367] on input "ديب فريزر أفقى" at bounding box center [994, 369] width 334 height 33
click at [1050, 374] on input "ديب فريزر أفقى" at bounding box center [994, 369] width 334 height 33
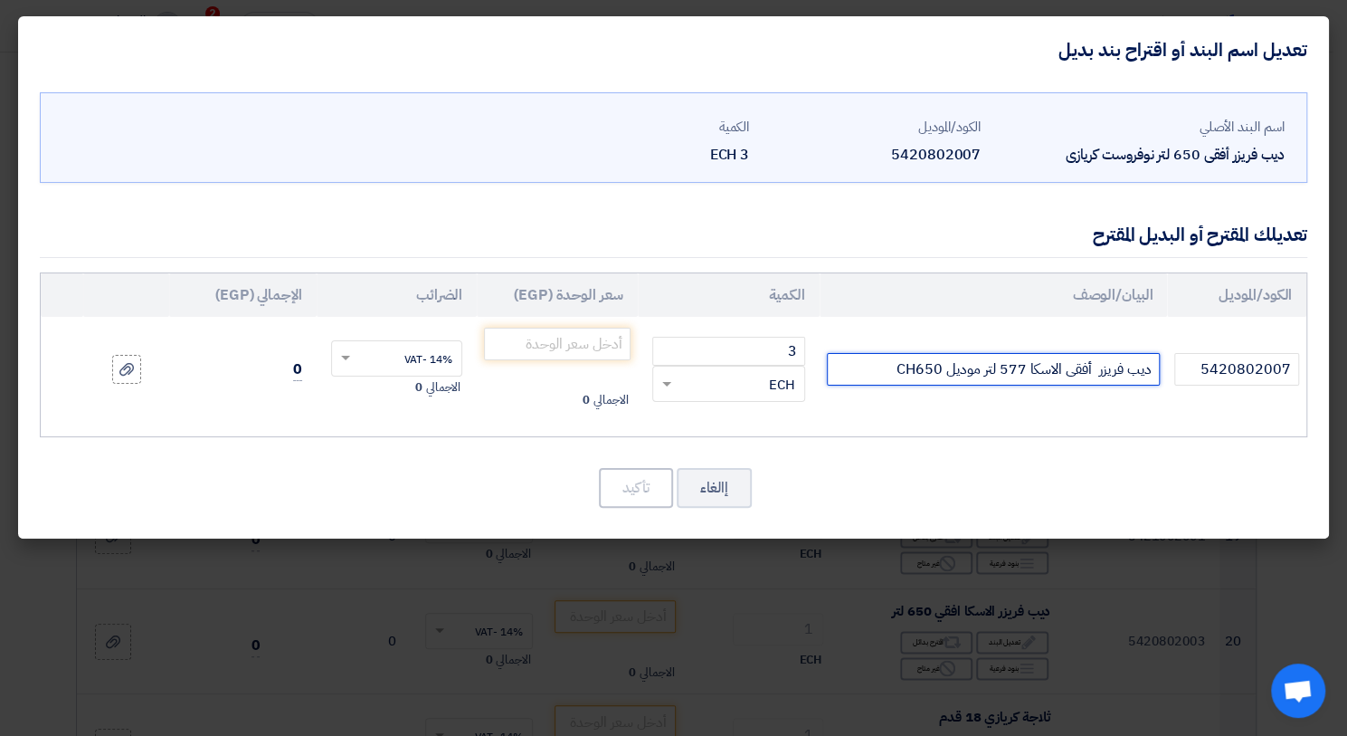
drag, startPoint x: 879, startPoint y: 361, endPoint x: 1065, endPoint y: 363, distance: 186.4
click at [1128, 358] on input "ديب فريزر أفقى الاسكا 577 لتر موديل CH650" at bounding box center [994, 369] width 334 height 33
click at [1047, 361] on input "ديب فريزر أفقى الاسكا 577 لتر موديل CH650" at bounding box center [994, 369] width 334 height 33
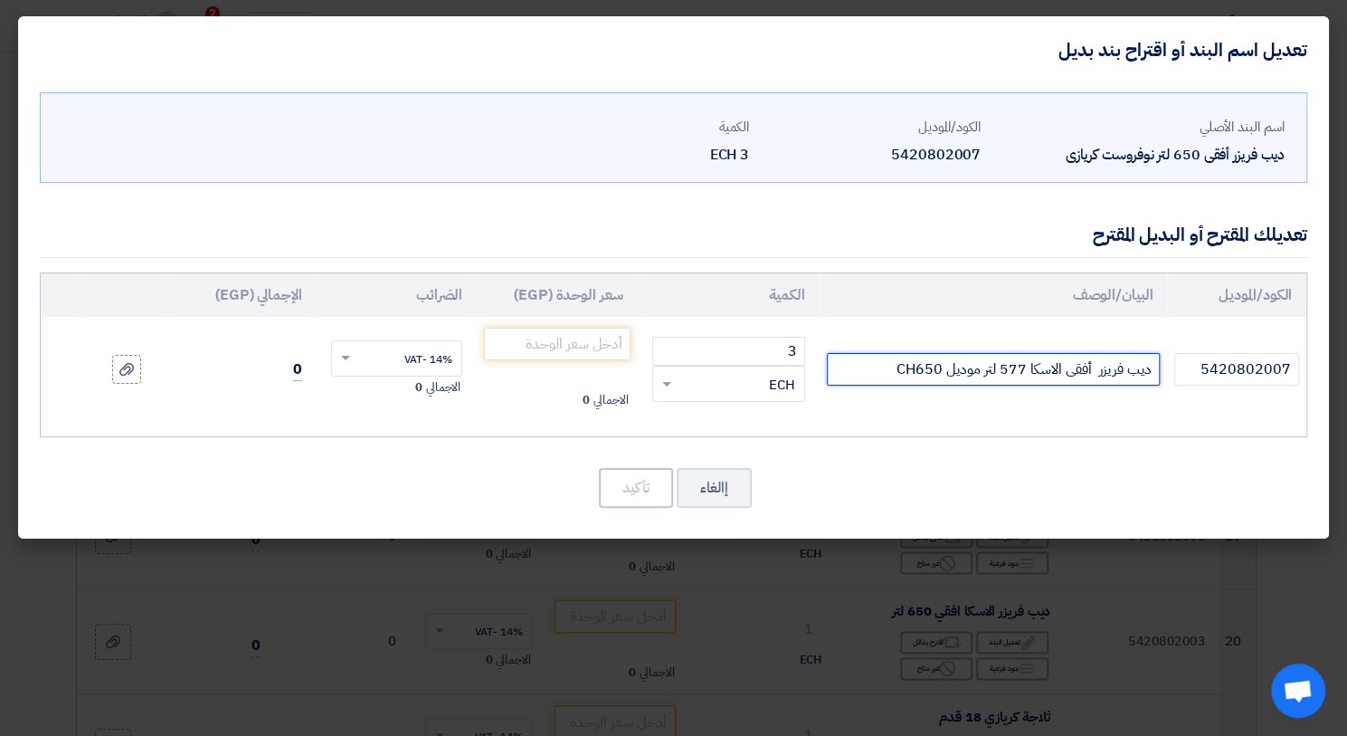
click at [1047, 361] on input "ديب فريزر أفقى الاسكا 577 لتر موديل CH650" at bounding box center [994, 369] width 334 height 33
type input "ديب فريزر أفقى الاسكا 577 لتر موديل CH650"
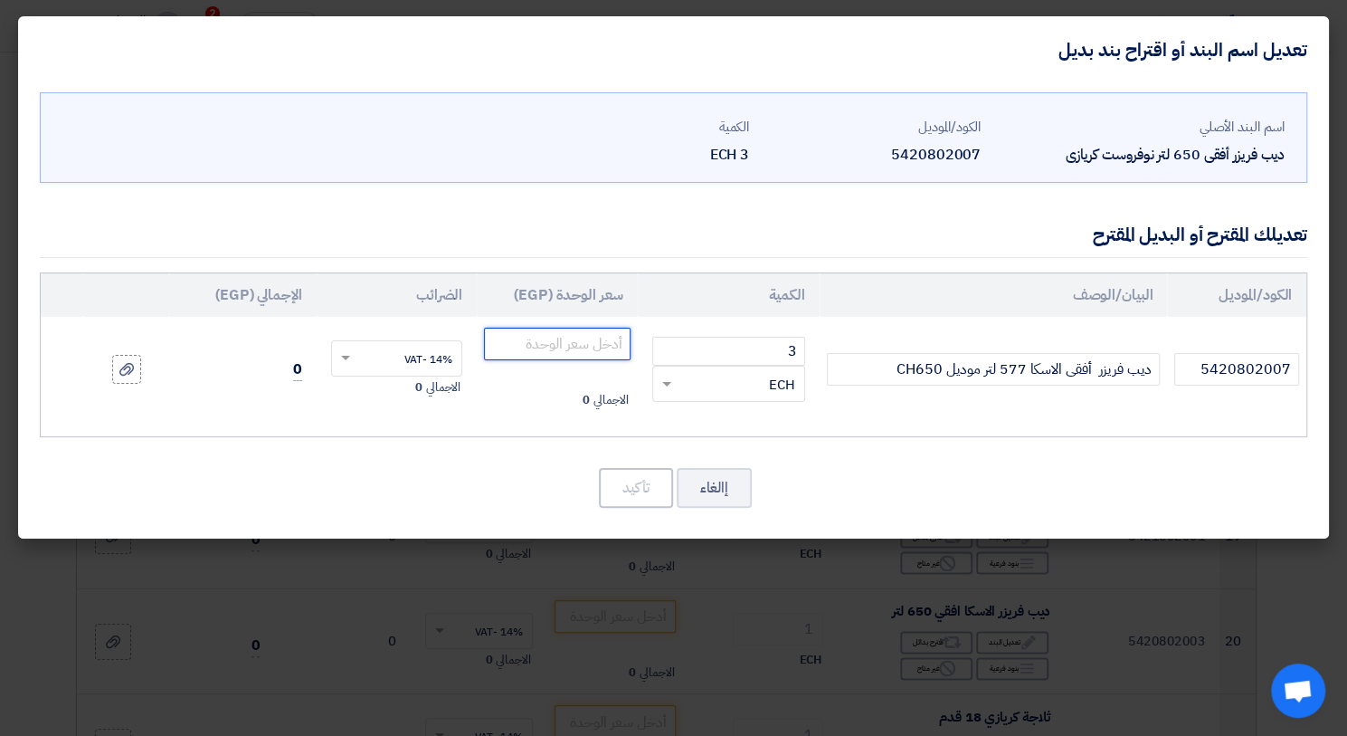
click at [513, 340] on input "number" at bounding box center [557, 344] width 146 height 33
type input "26700"
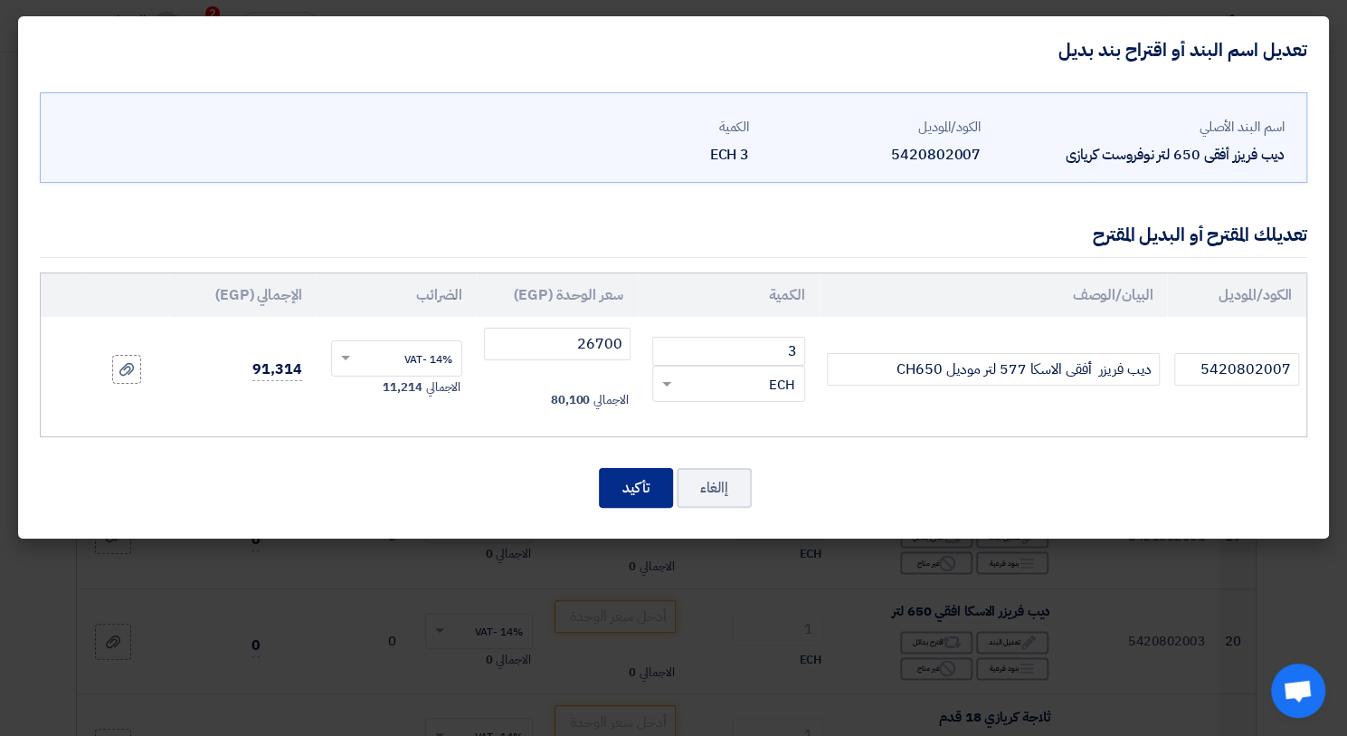
click at [639, 480] on button "تأكيد" at bounding box center [636, 488] width 74 height 40
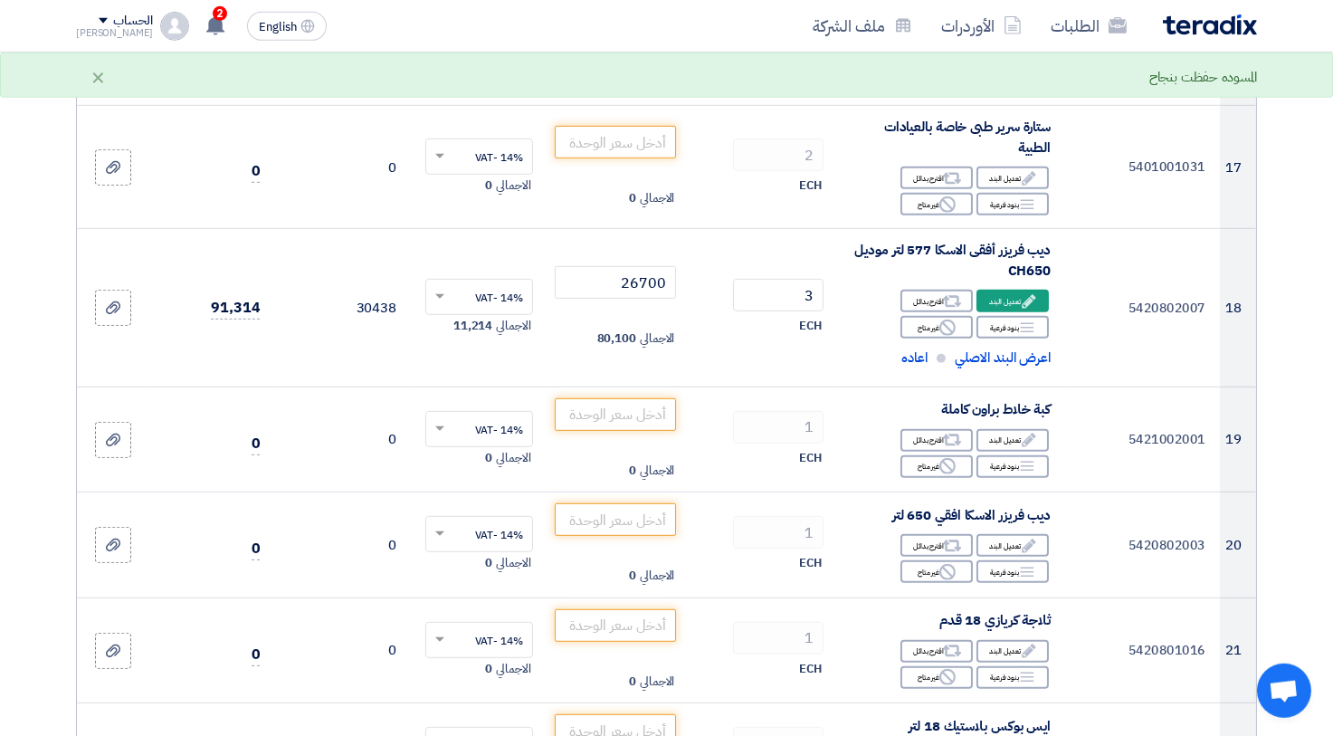
scroll to position [2280, 0]
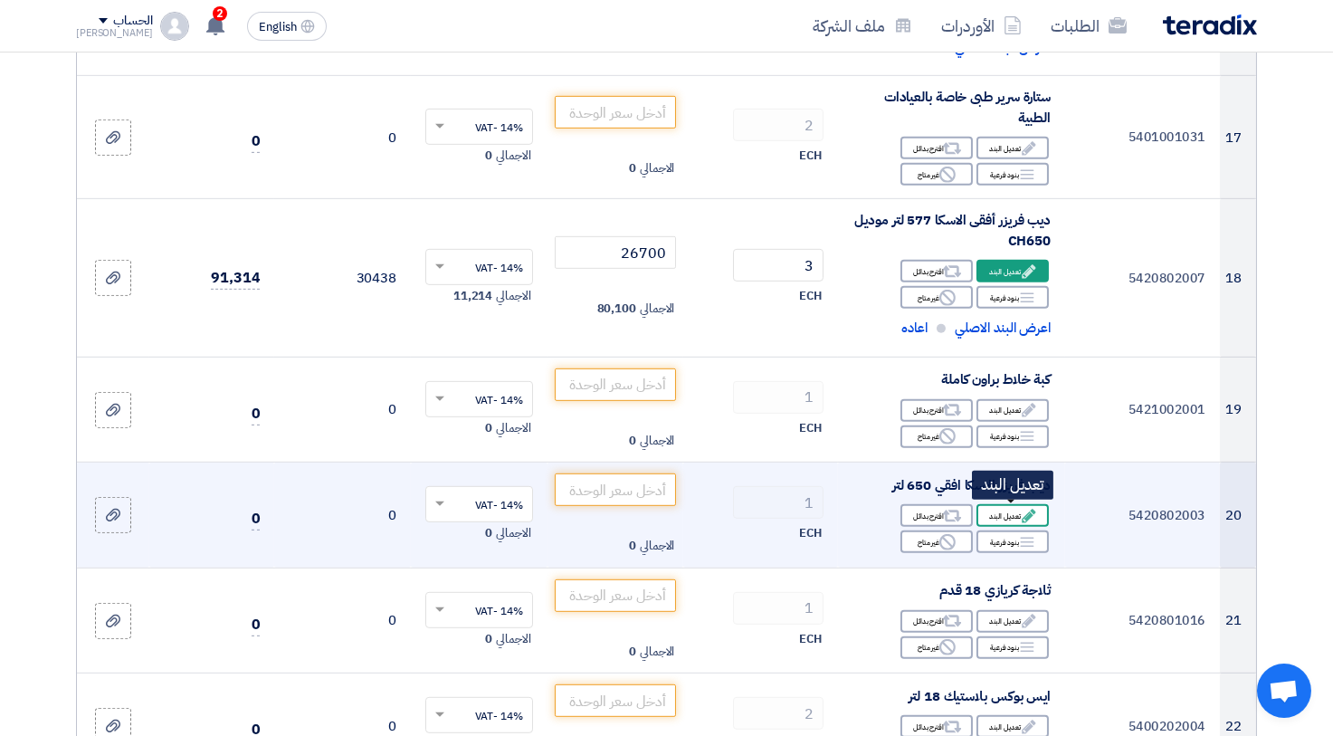
click at [1020, 508] on div "Edit تعديل البند" at bounding box center [1012, 515] width 72 height 23
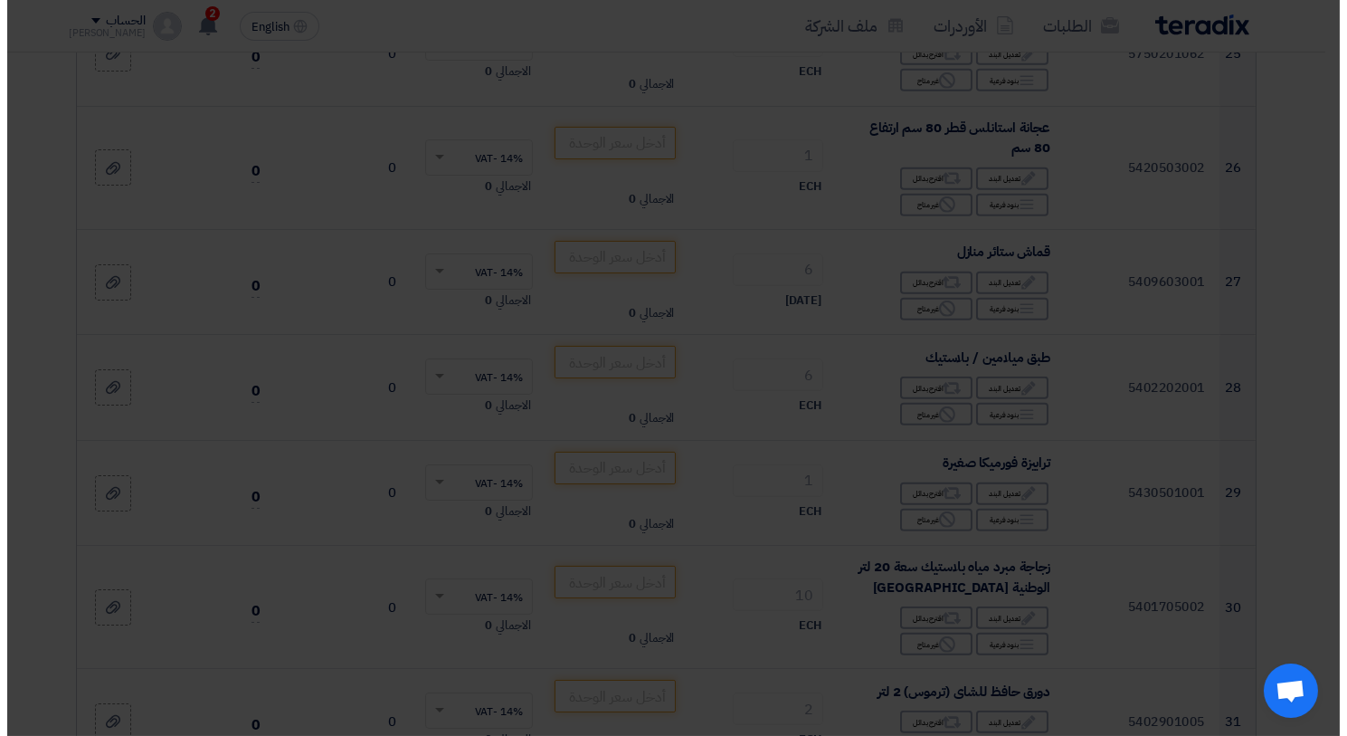
scroll to position [1551, 0]
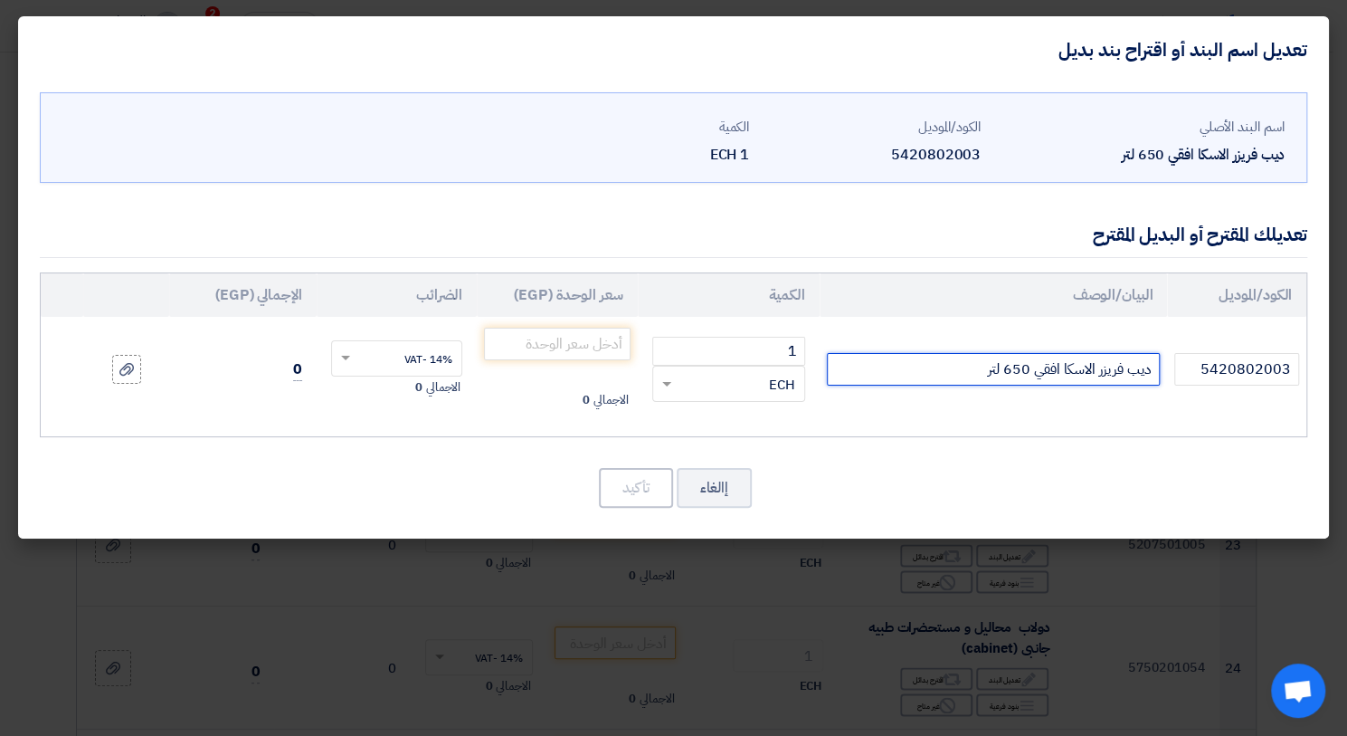
click at [941, 369] on input "ديب فريزر الاسكا افقي 650 لتر" at bounding box center [994, 369] width 334 height 33
paste input "أفقى الاسكا 577 لتر موديل CH650"
type input "ديب فريزر أفقى الاسكا 577 لتر موديل CH650"
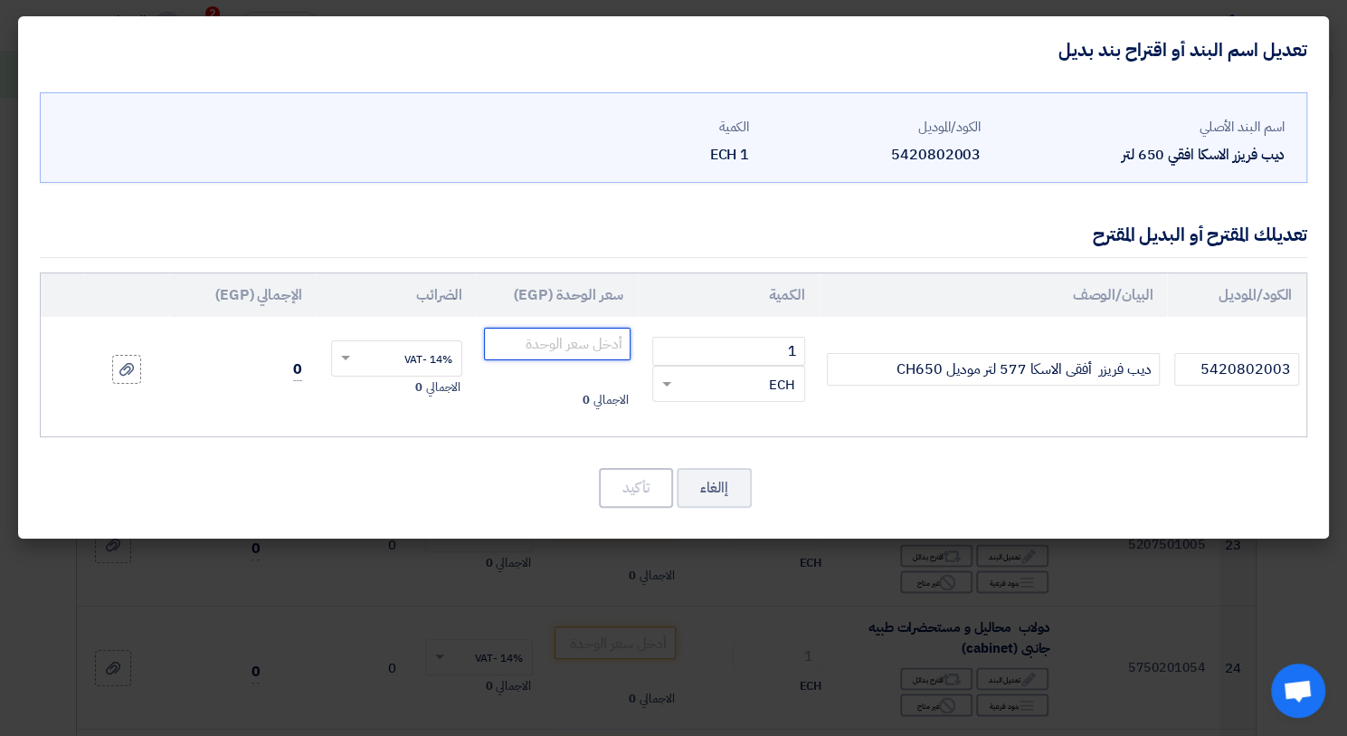
click at [520, 347] on input "number" at bounding box center [557, 344] width 146 height 33
type input "26700"
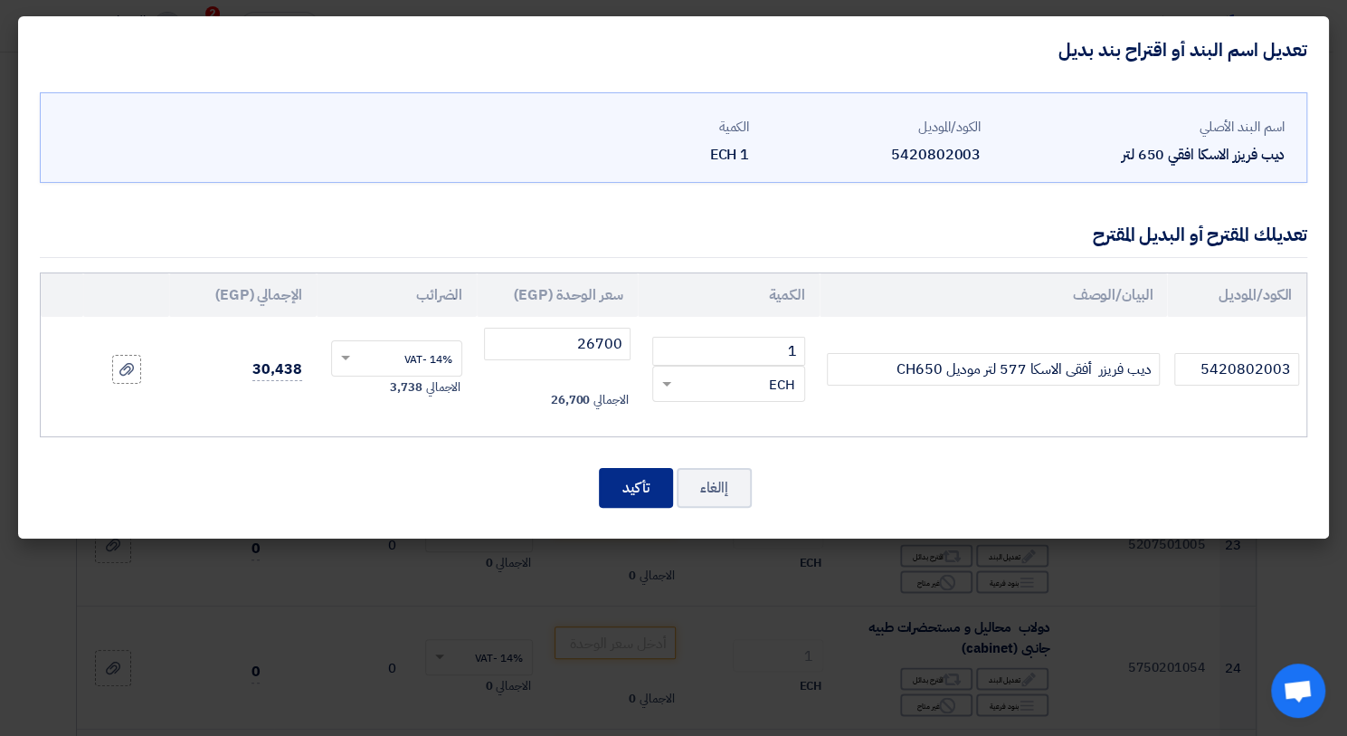
click at [623, 494] on button "تأكيد" at bounding box center [636, 488] width 74 height 40
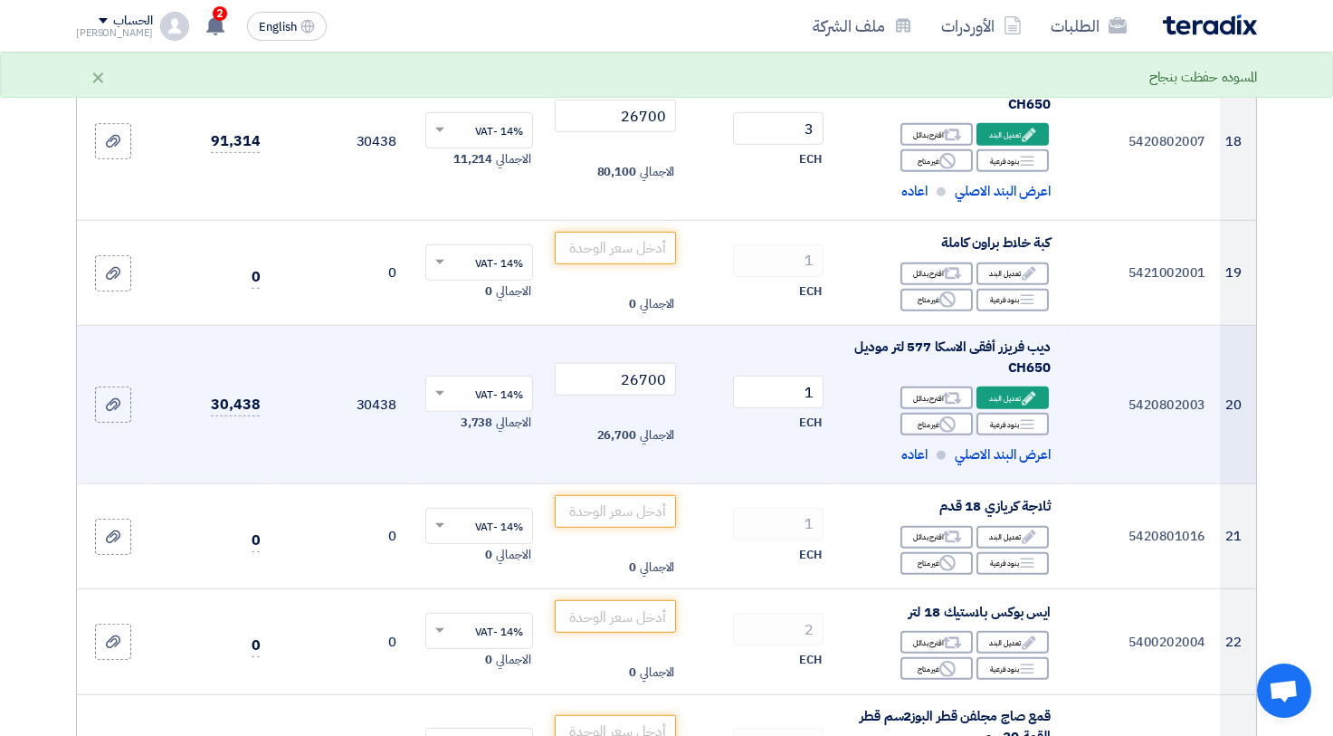
scroll to position [2615, 0]
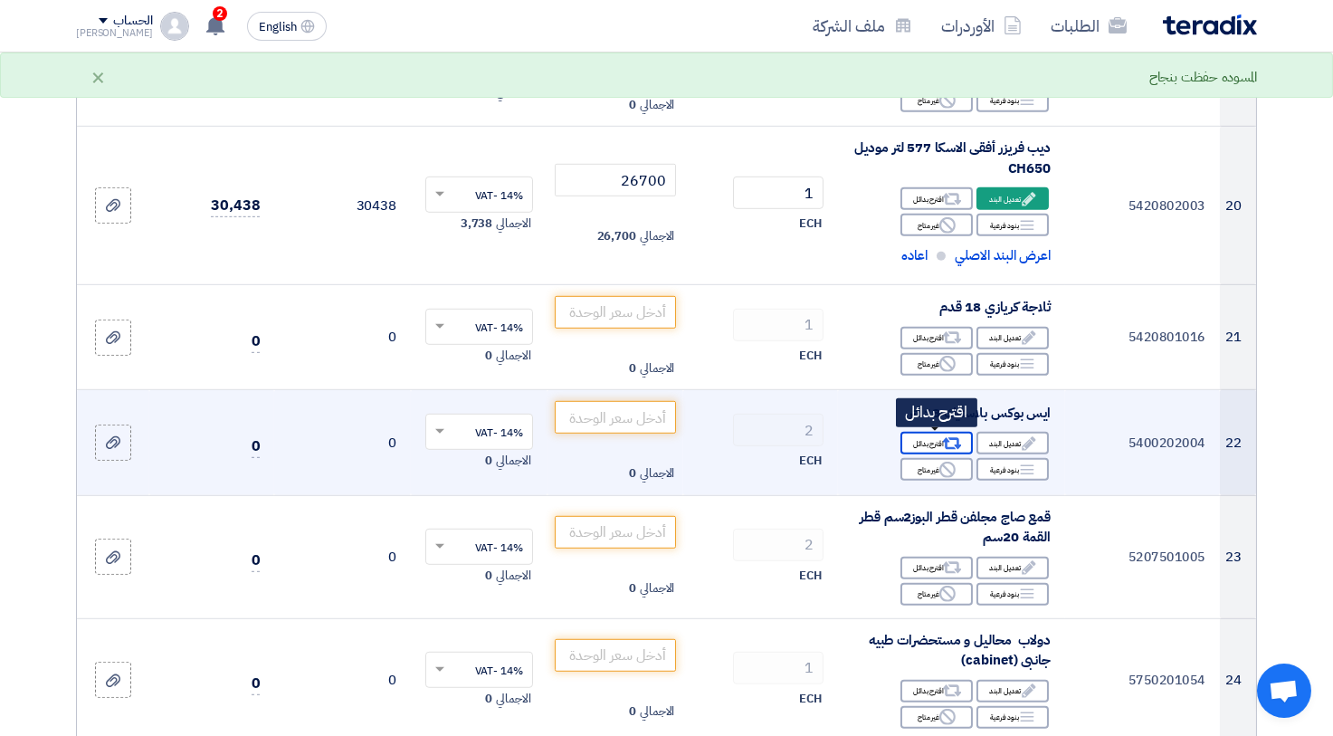
click at [940, 446] on div "Alternative اقترح بدائل" at bounding box center [936, 443] width 72 height 23
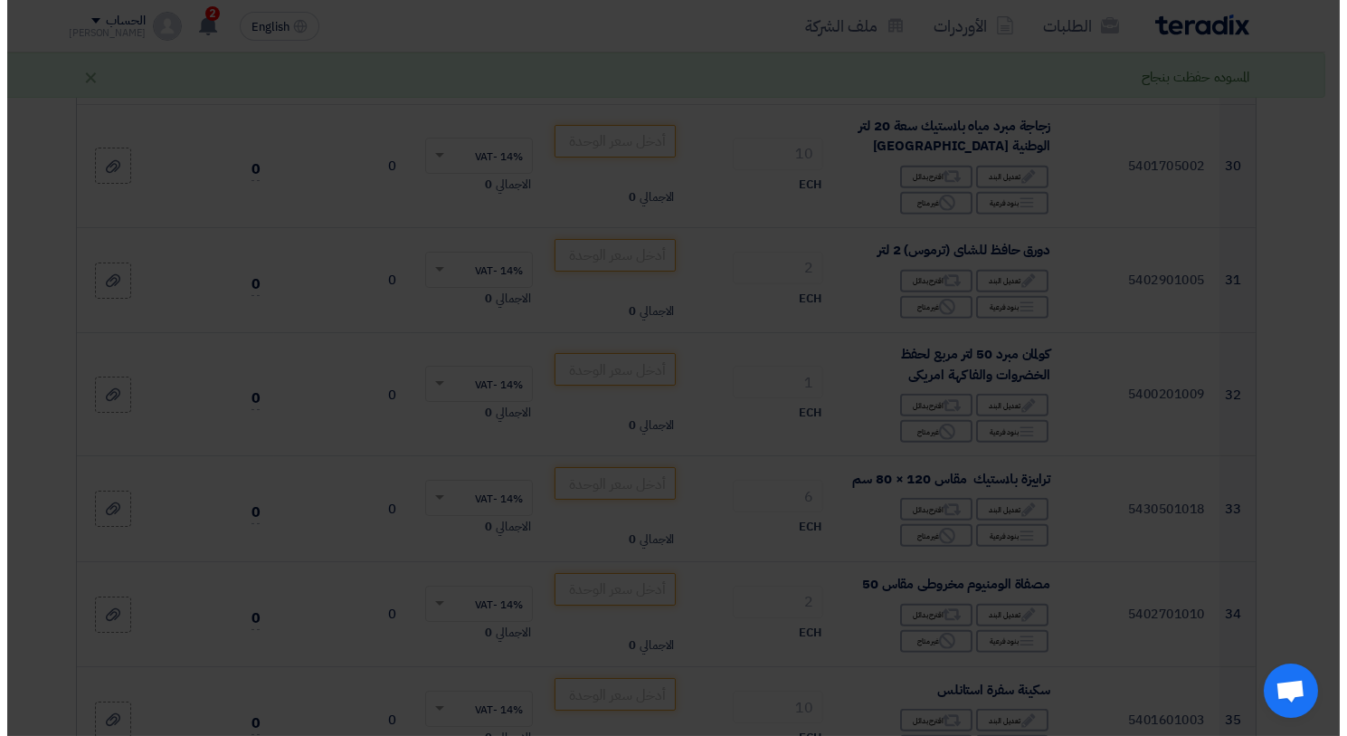
scroll to position [1750, 0]
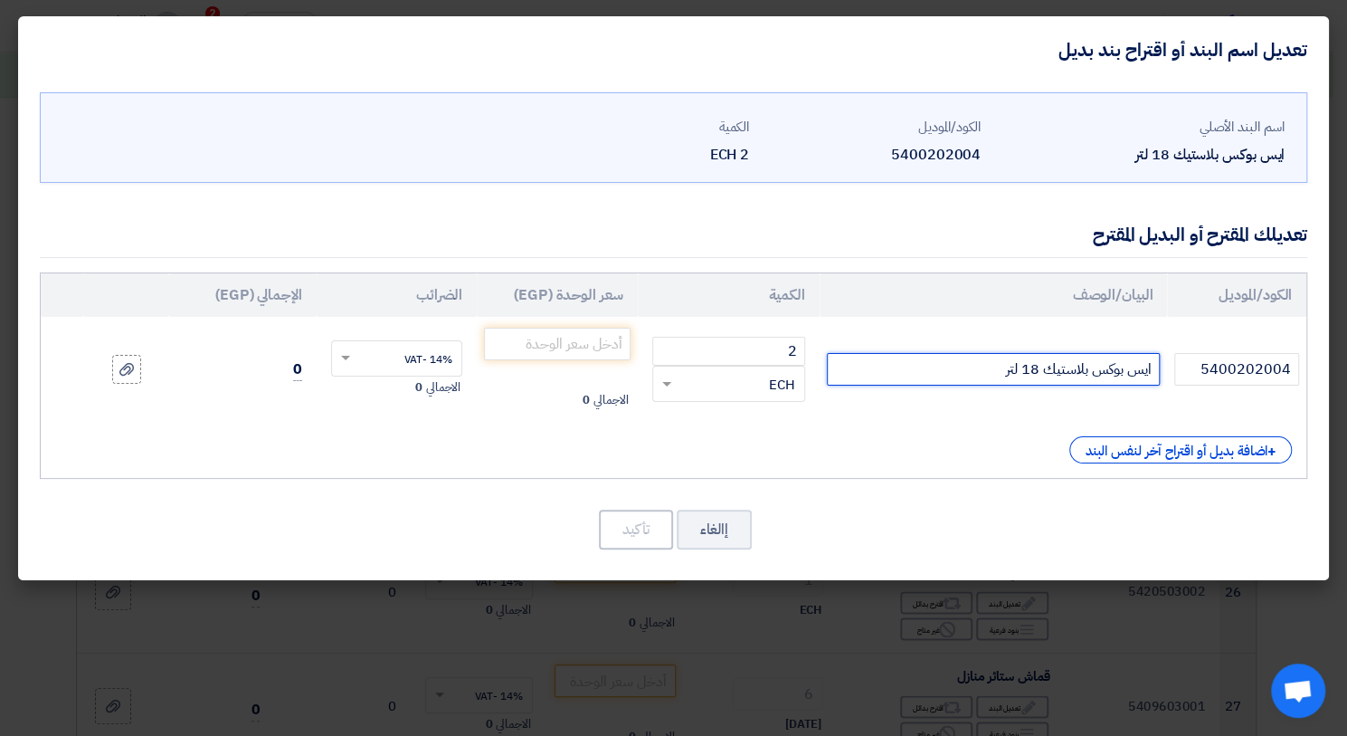
drag, startPoint x: 1022, startPoint y: 374, endPoint x: 1040, endPoint y: 360, distance: 22.6
click at [1040, 360] on input "ايس بوكس بلاستيك 18 لتر" at bounding box center [994, 369] width 334 height 33
drag, startPoint x: 1039, startPoint y: 361, endPoint x: 1021, endPoint y: 371, distance: 20.7
click at [1022, 372] on input "ايس بوكس بلاستيك 18 لتر" at bounding box center [994, 369] width 334 height 33
type input "ايس بوكس بلاستيك 23 لتر"
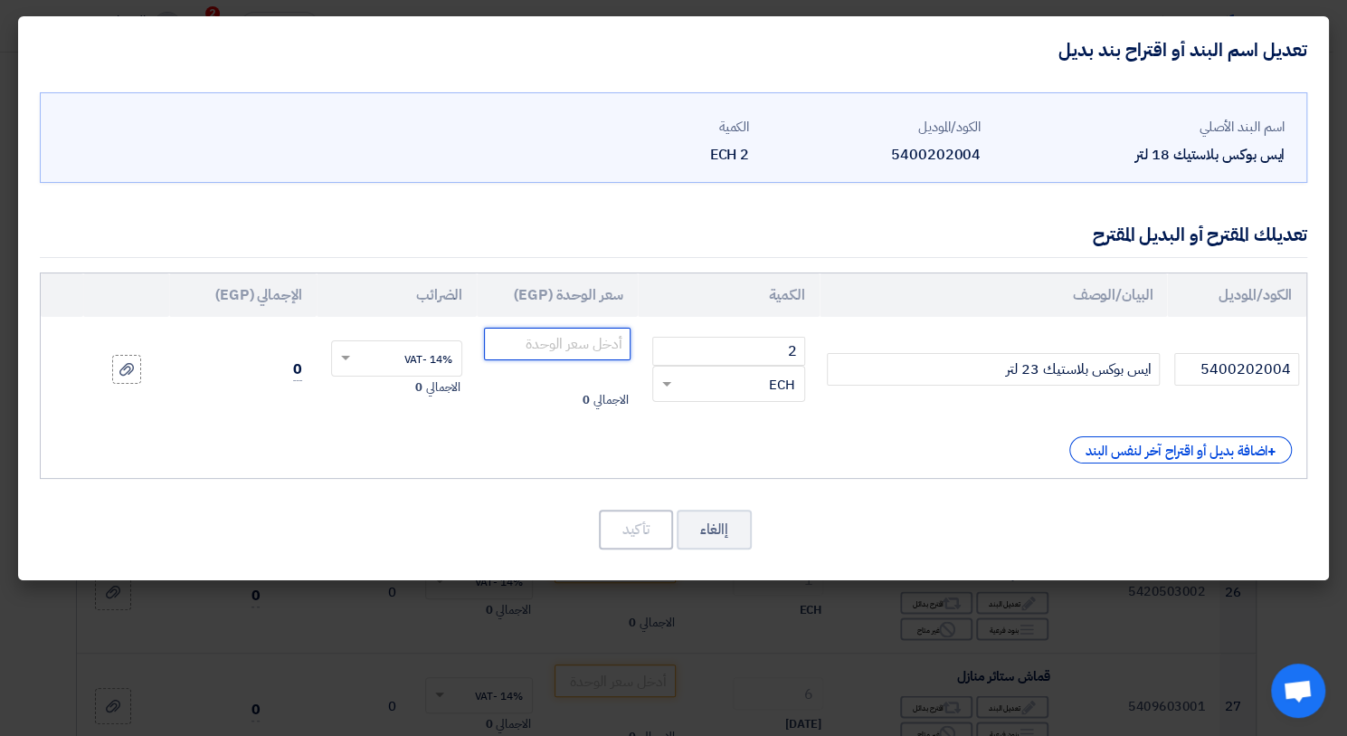
click at [591, 344] on input "number" at bounding box center [557, 344] width 146 height 33
type input "835"
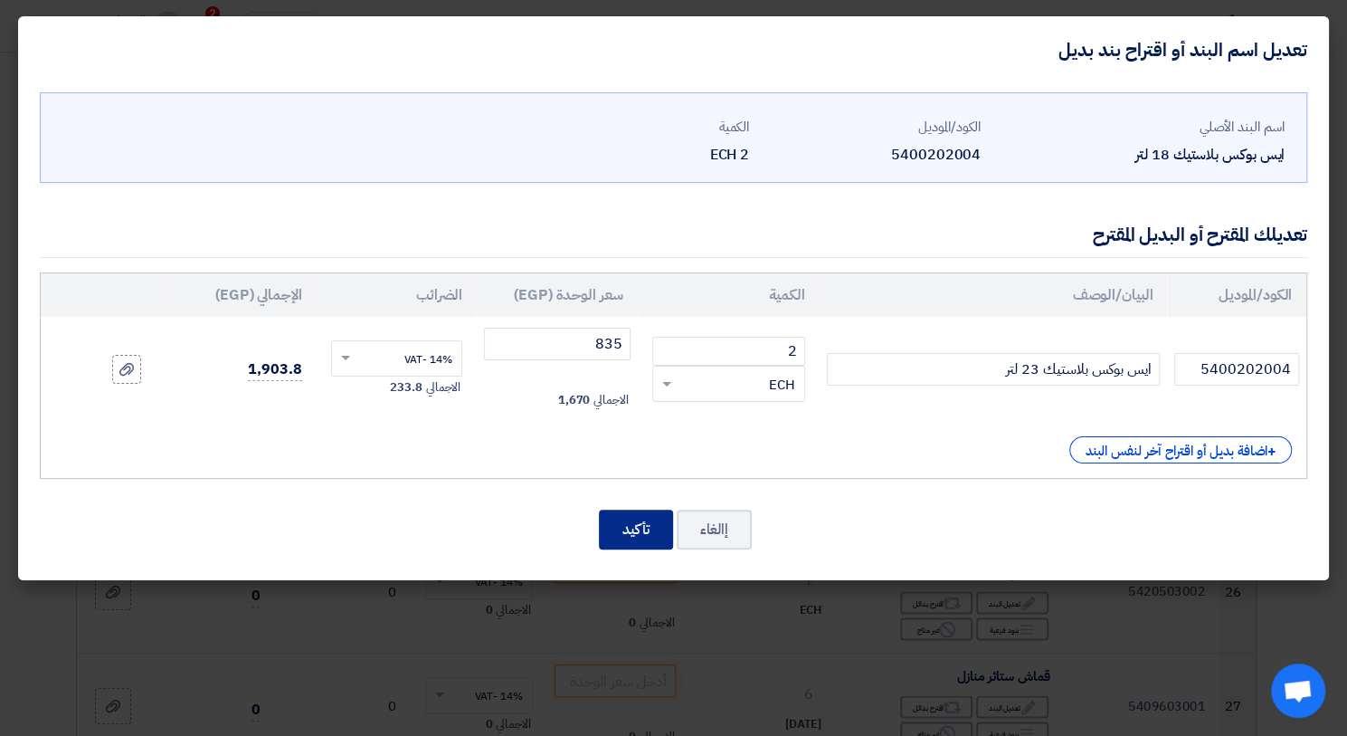
click at [629, 530] on button "تأكيد" at bounding box center [636, 529] width 74 height 40
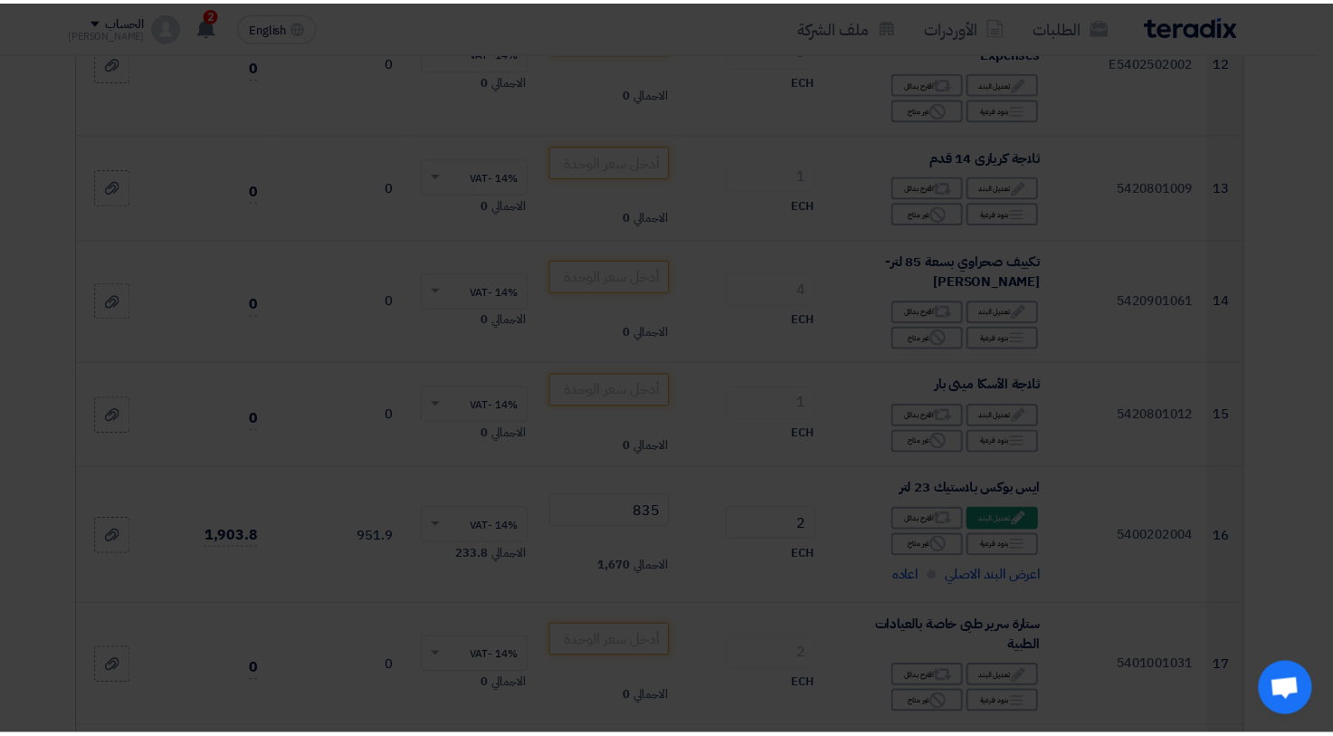
scroll to position [2931, 0]
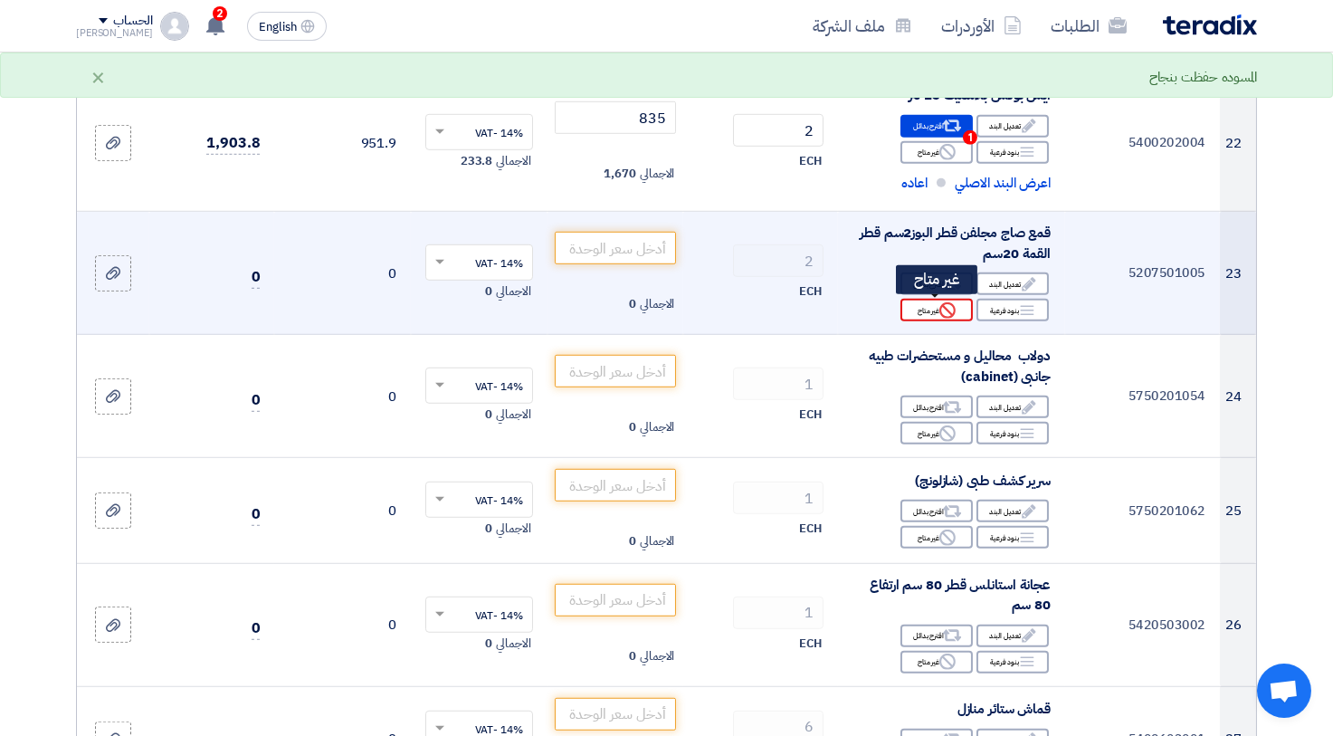
click at [919, 304] on div "Reject غير متاح" at bounding box center [936, 310] width 72 height 23
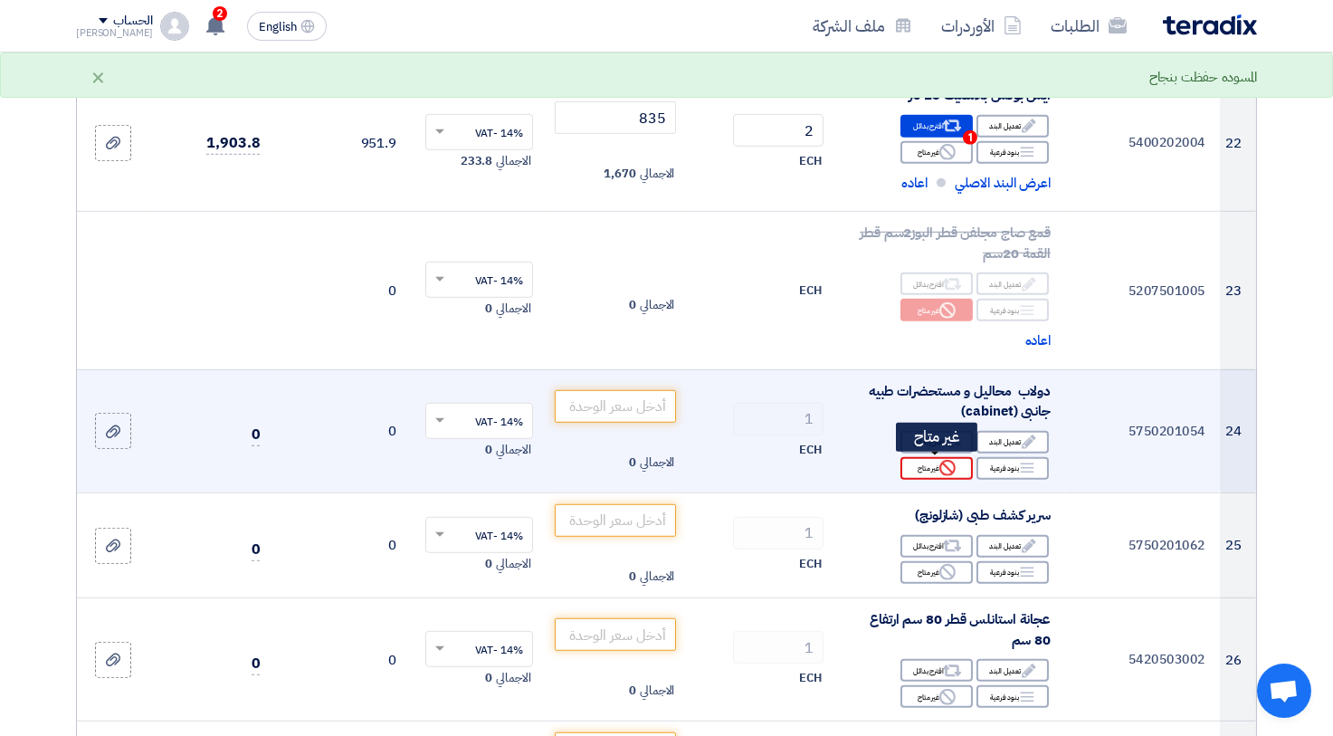
click at [918, 459] on div "Reject غير متاح" at bounding box center [936, 468] width 72 height 23
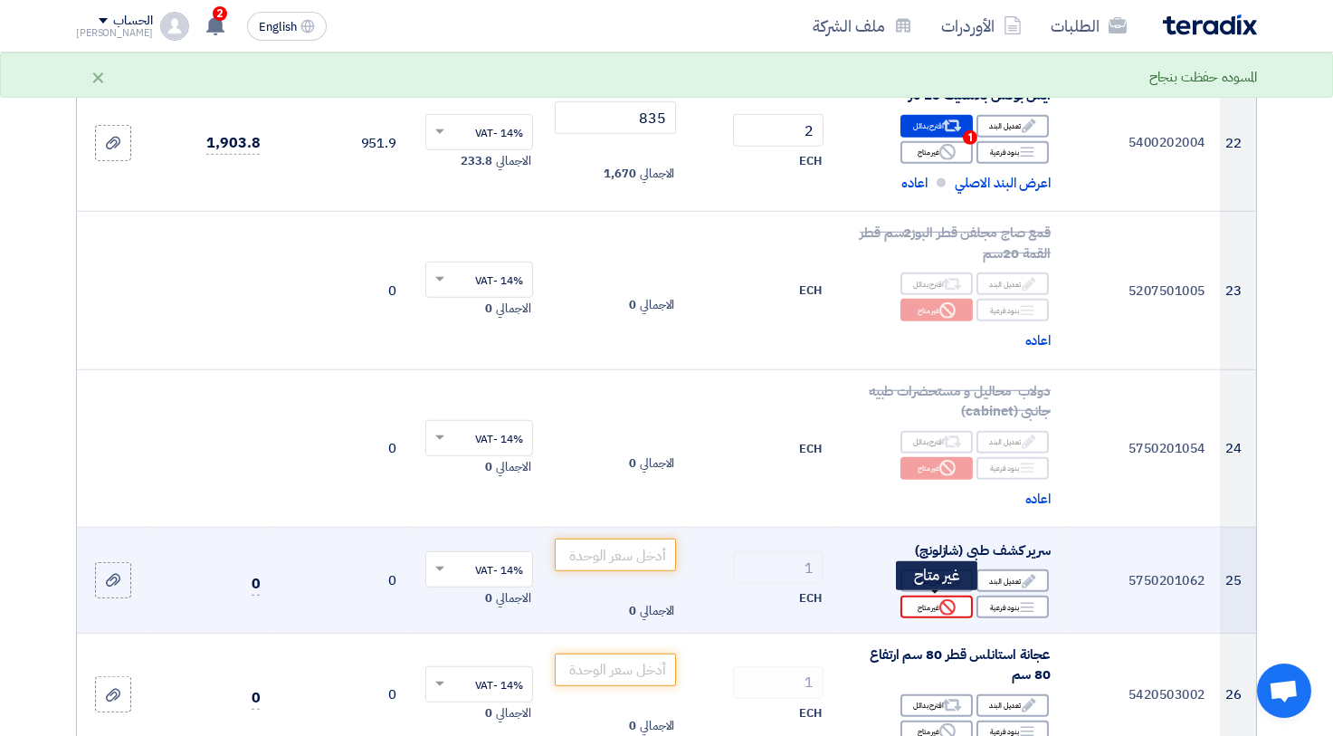
click at [938, 601] on div "Reject غير متاح" at bounding box center [936, 606] width 72 height 23
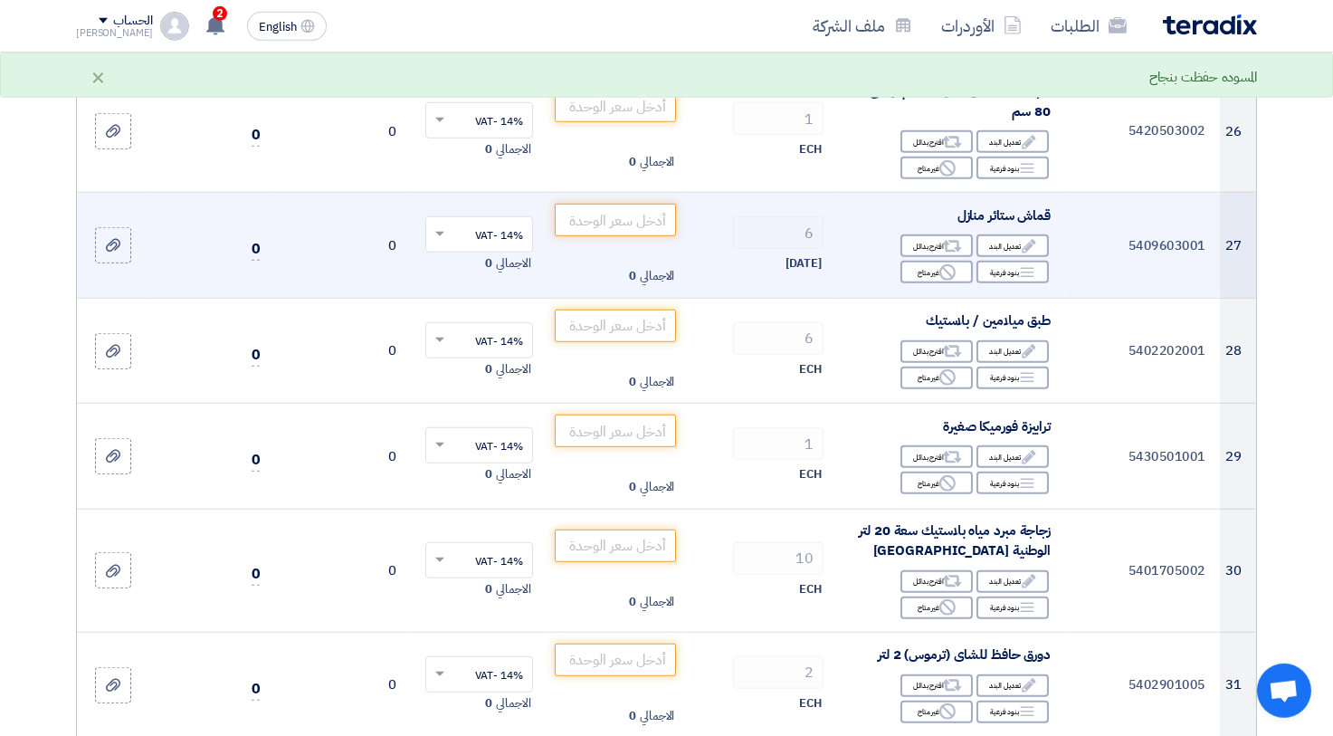
scroll to position [3528, 0]
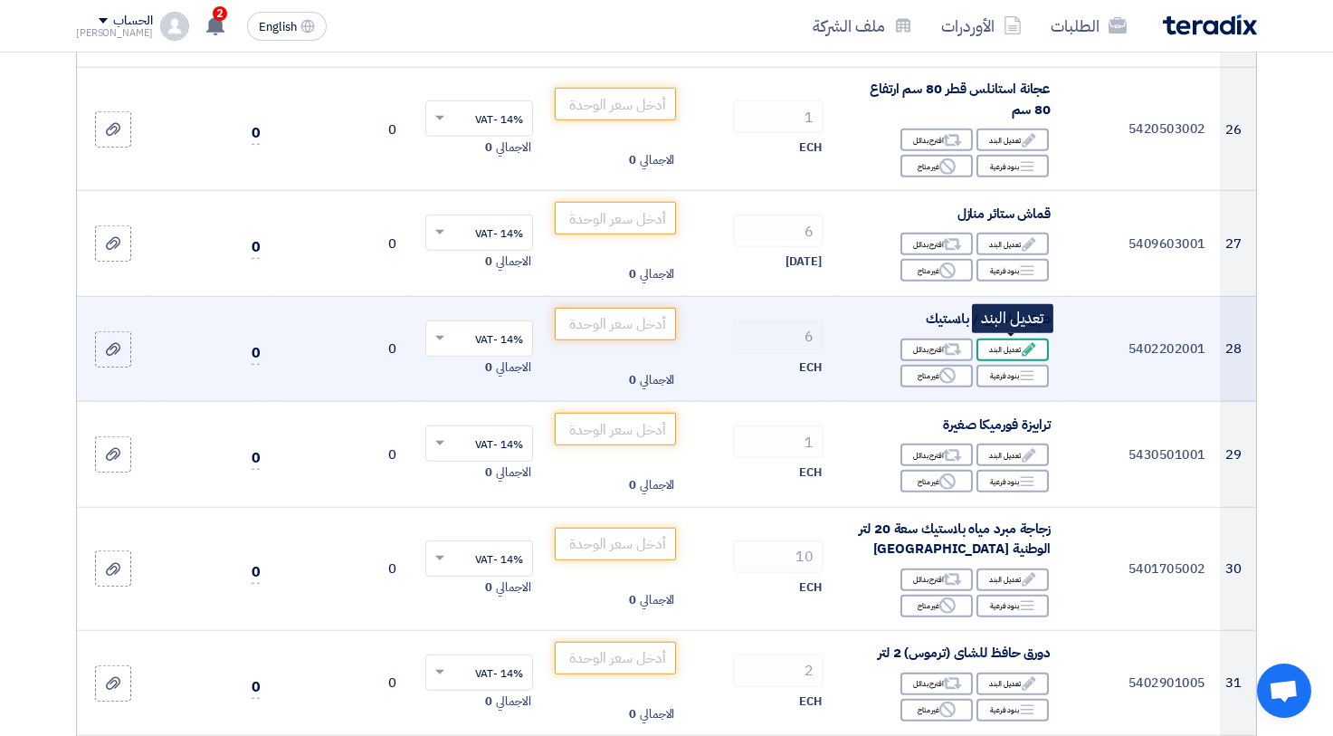
click at [998, 344] on div "Edit تعديل البند" at bounding box center [1012, 349] width 72 height 23
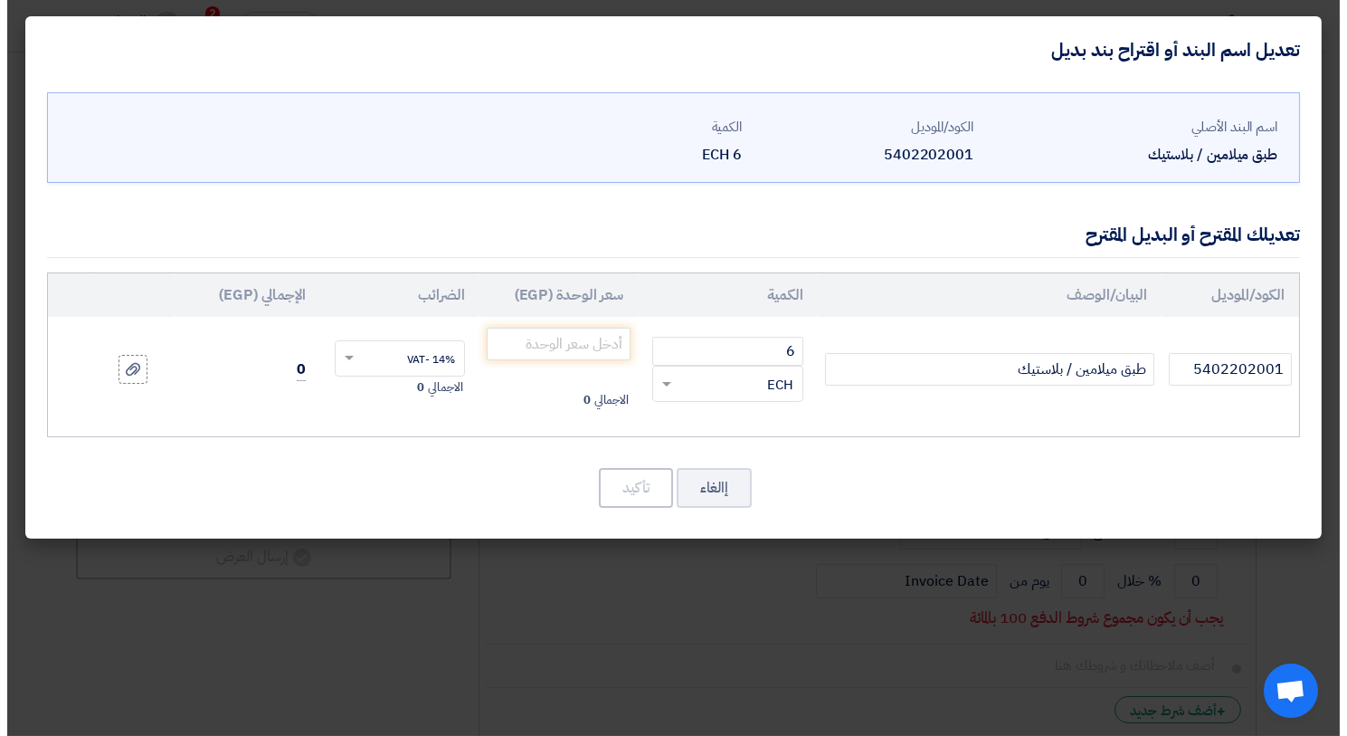
scroll to position [2210, 0]
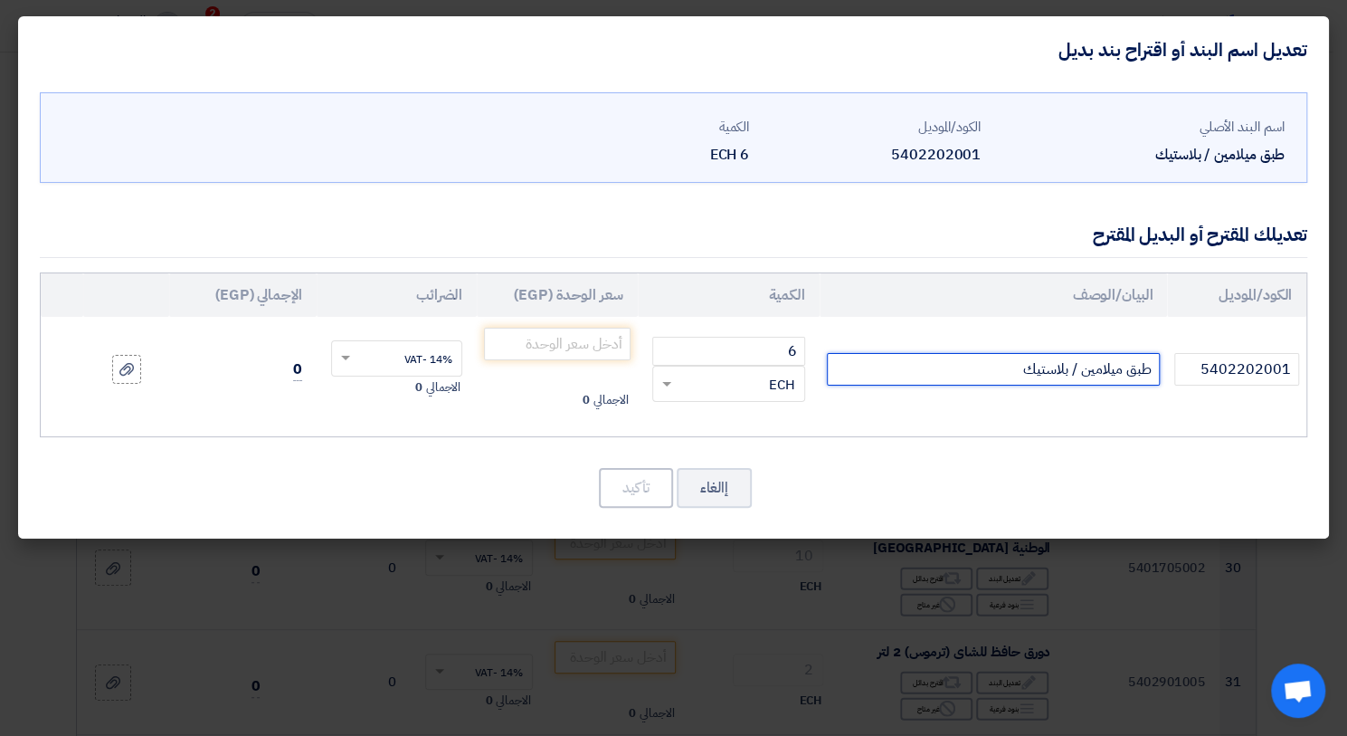
drag, startPoint x: 1000, startPoint y: 364, endPoint x: 1077, endPoint y: 354, distance: 77.6
click at [1077, 354] on input "طبق ميلامين / بلاستيك" at bounding box center [994, 369] width 334 height 33
type input "طبق ميلامين مسطح"
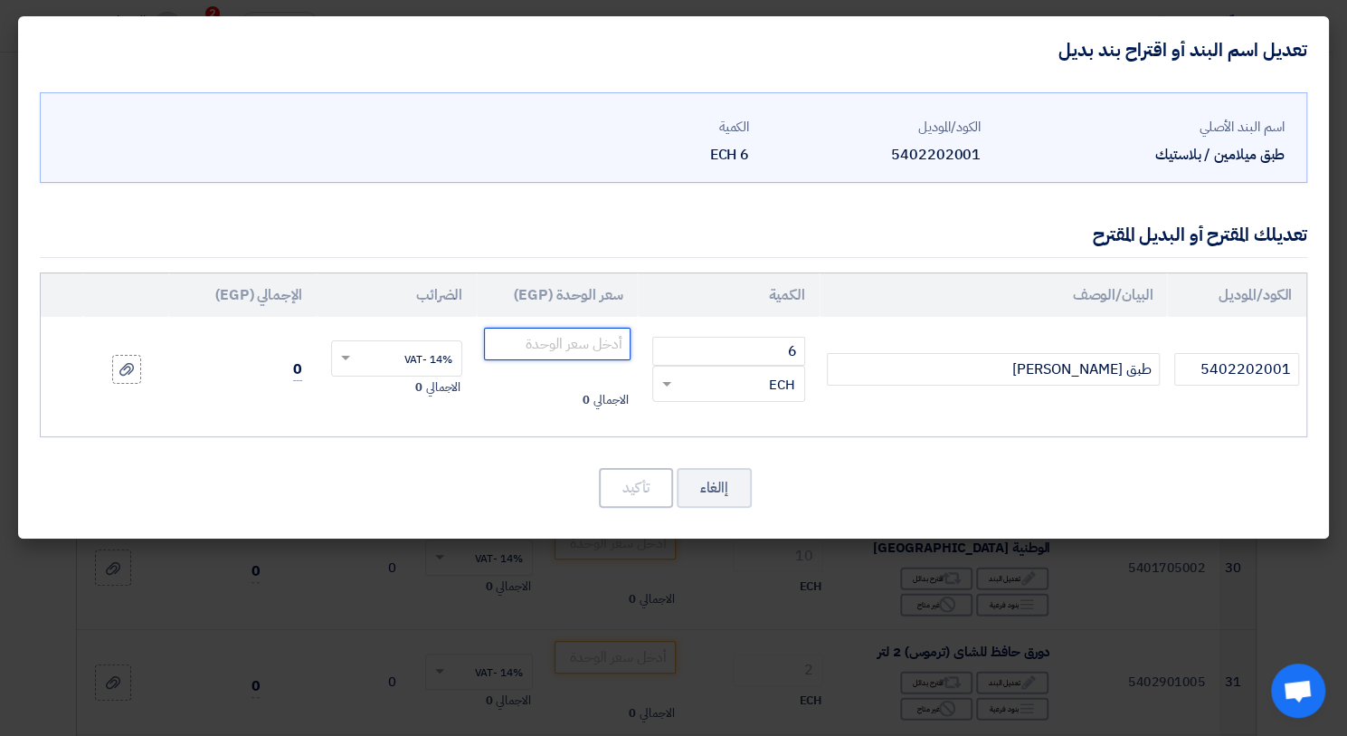
click at [539, 341] on input "number" at bounding box center [557, 344] width 146 height 33
type input "45"
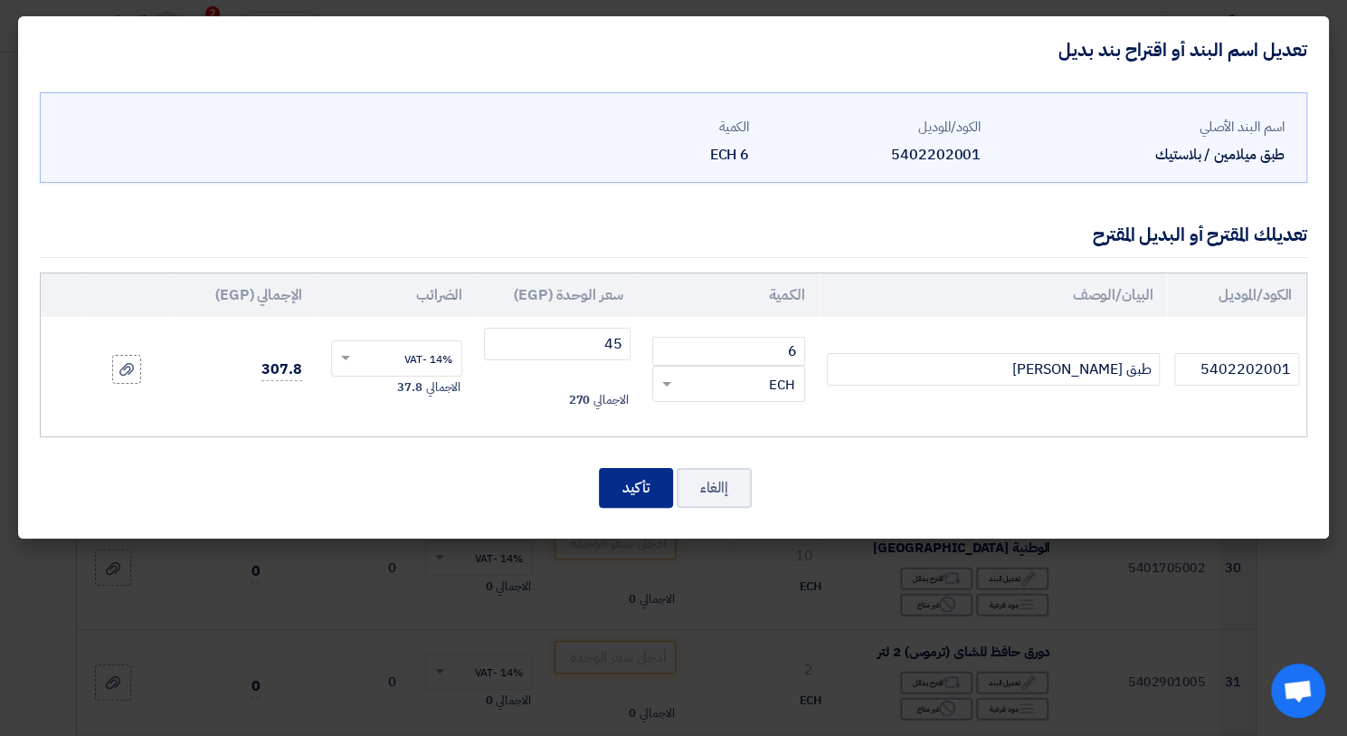
click at [651, 493] on button "تأكيد" at bounding box center [636, 488] width 74 height 40
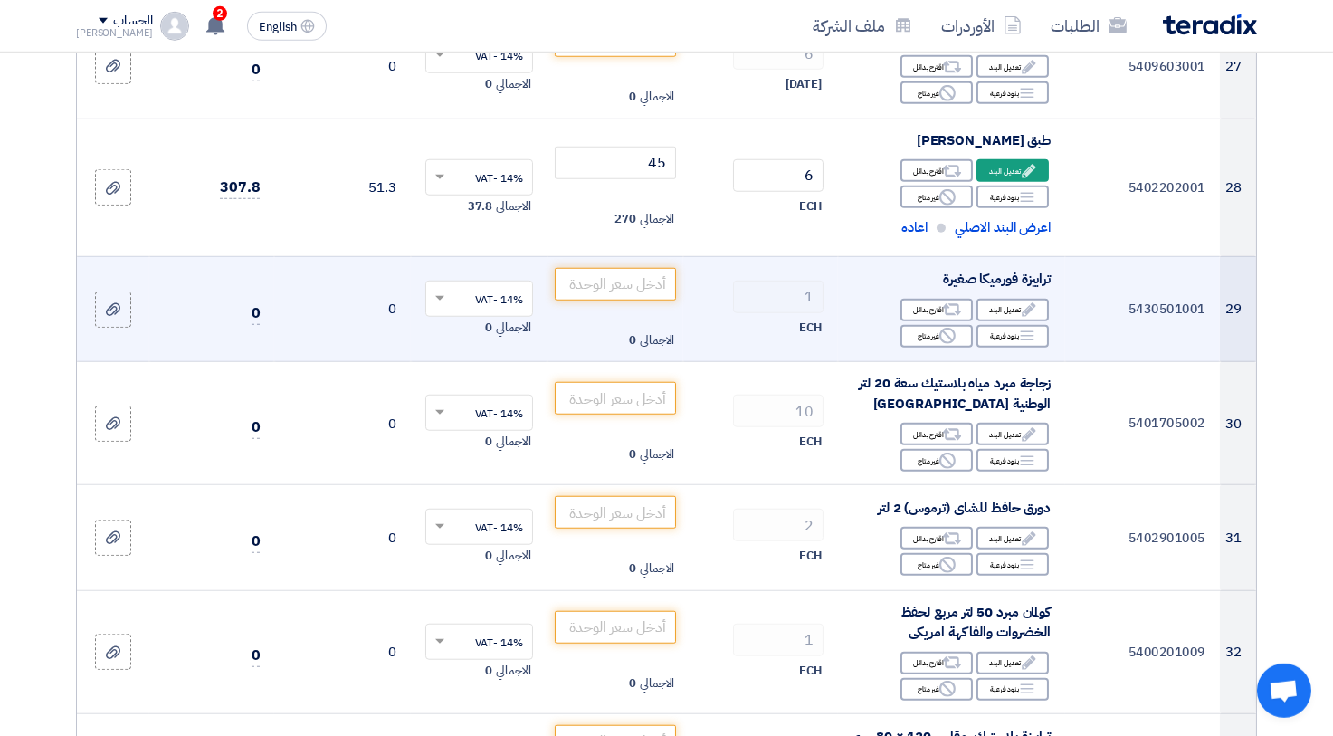
scroll to position [3728, 0]
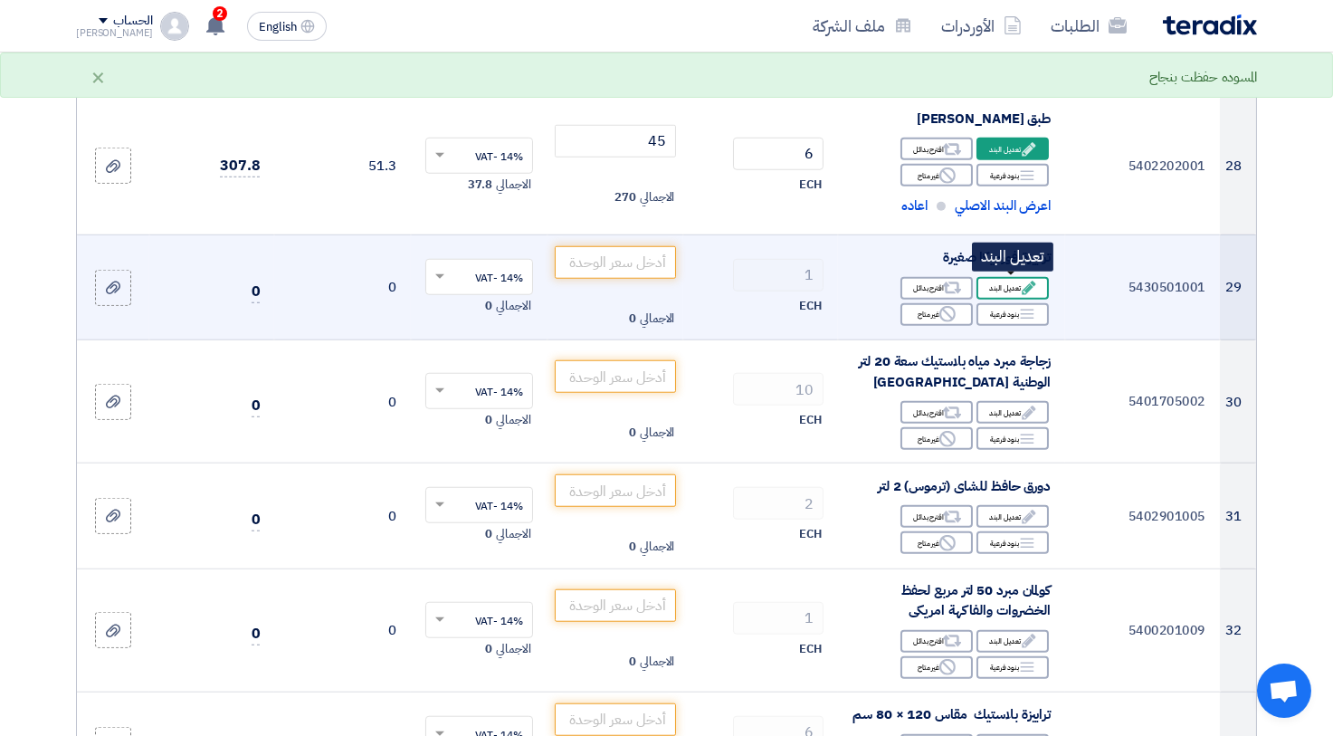
click at [992, 281] on div "Edit تعديل البند" at bounding box center [1012, 288] width 72 height 23
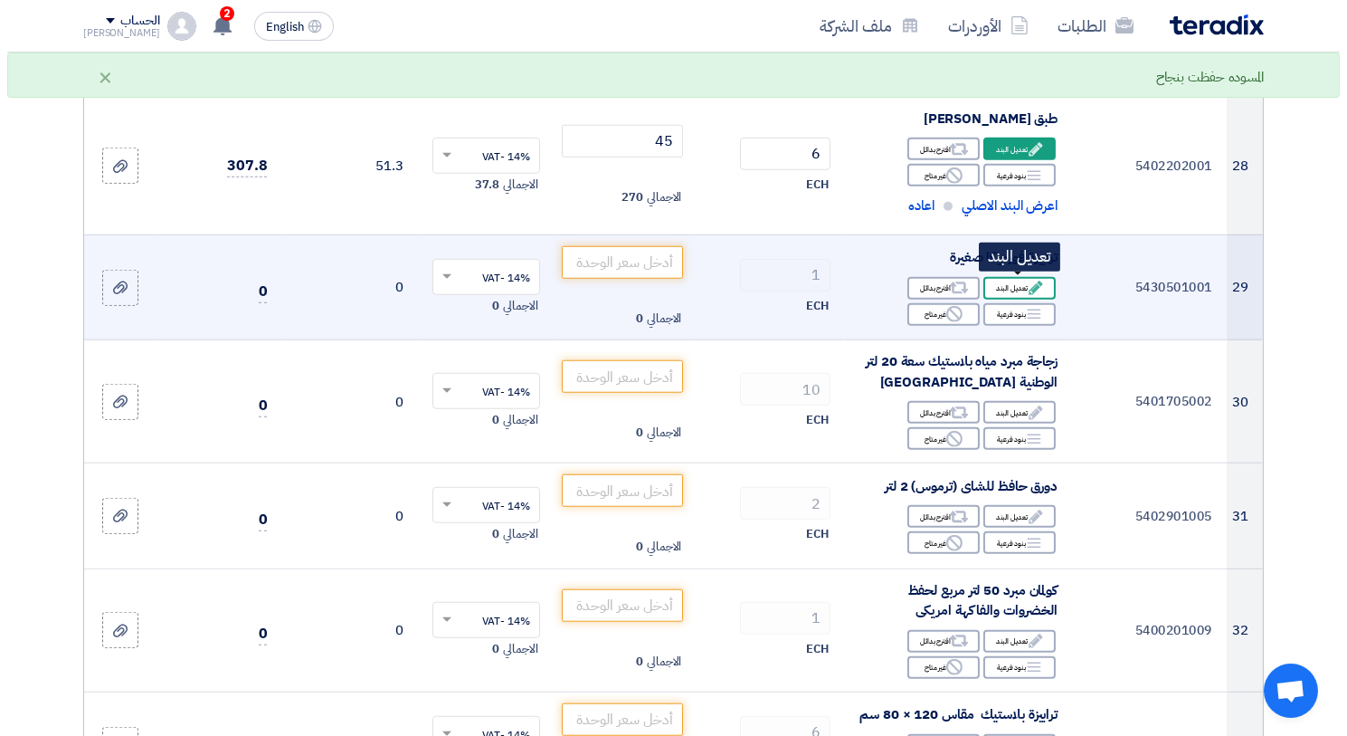
scroll to position [2409, 0]
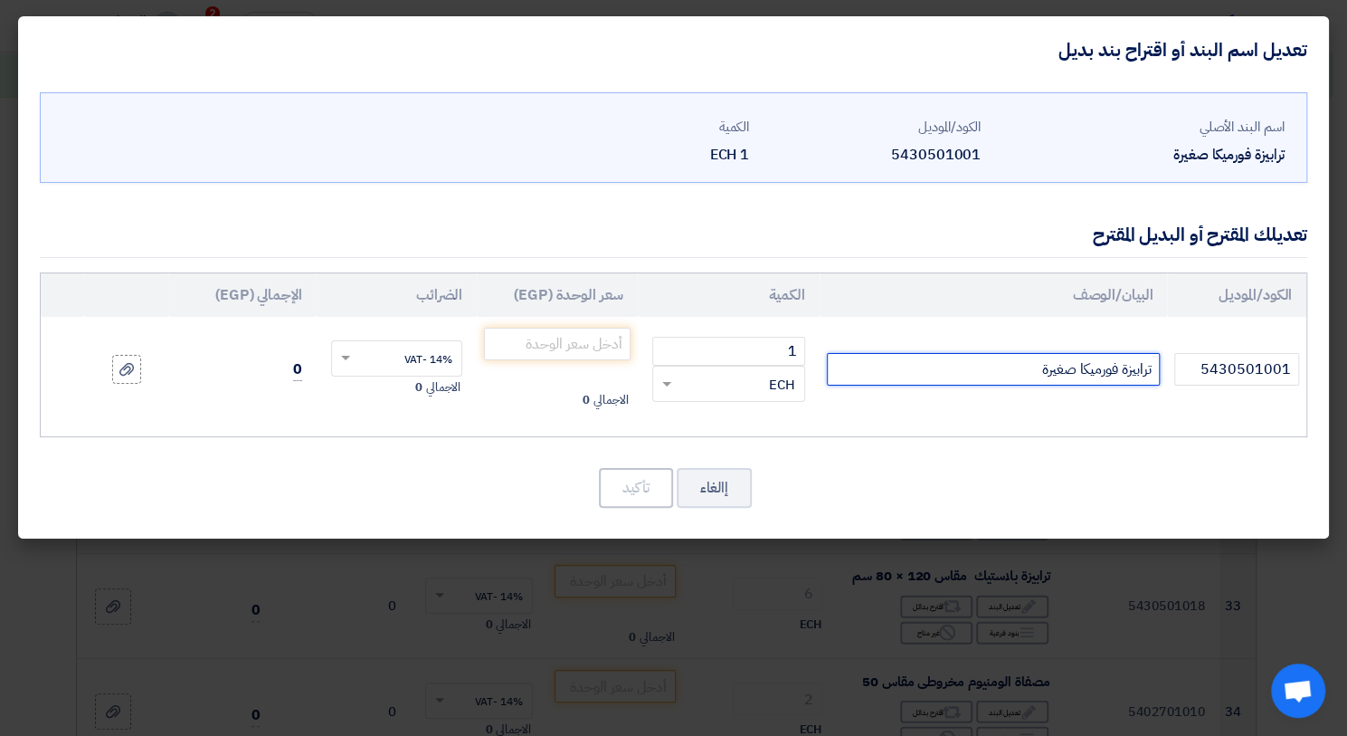
click at [976, 367] on input "ترابيزة فورميكا صغيرة" at bounding box center [994, 369] width 334 height 33
type input "ترابيزة فورميكا صغيرة مقاس 60*120"
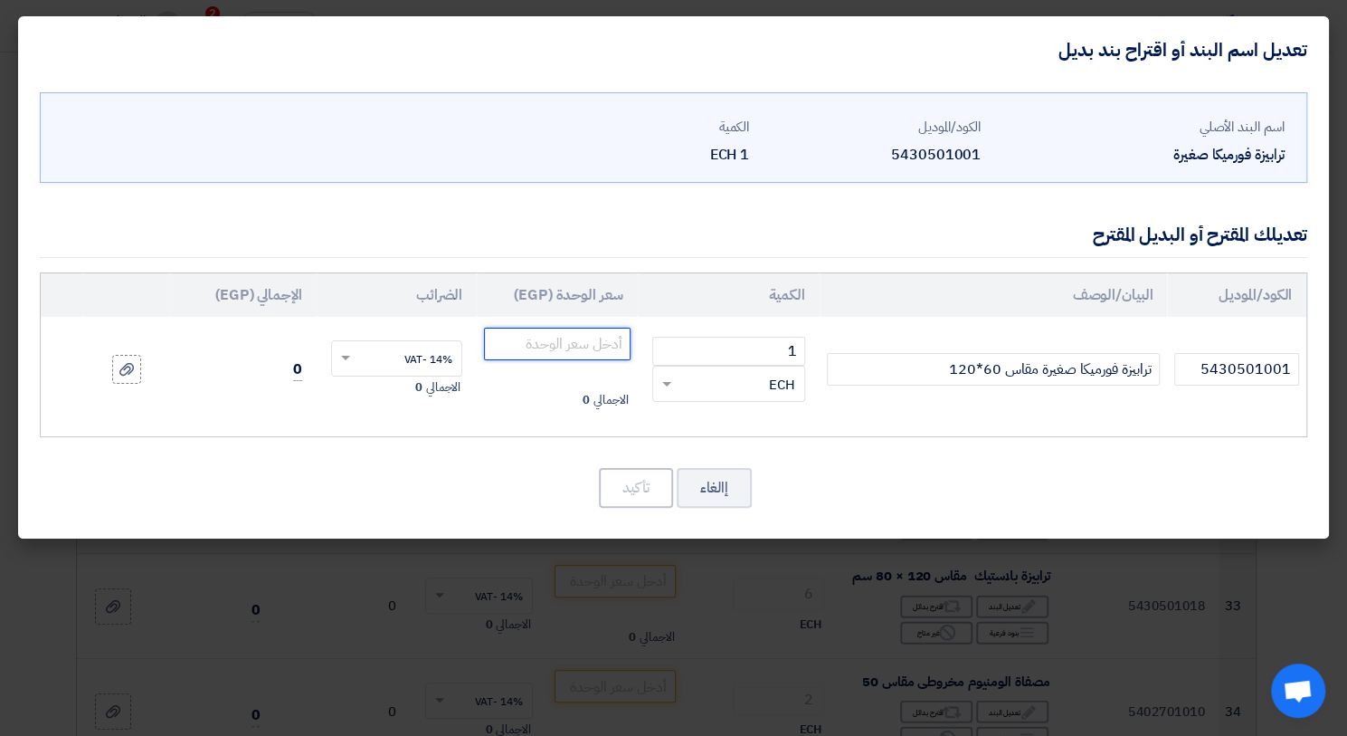
click at [584, 335] on input "number" at bounding box center [557, 344] width 146 height 33
type input "1140"
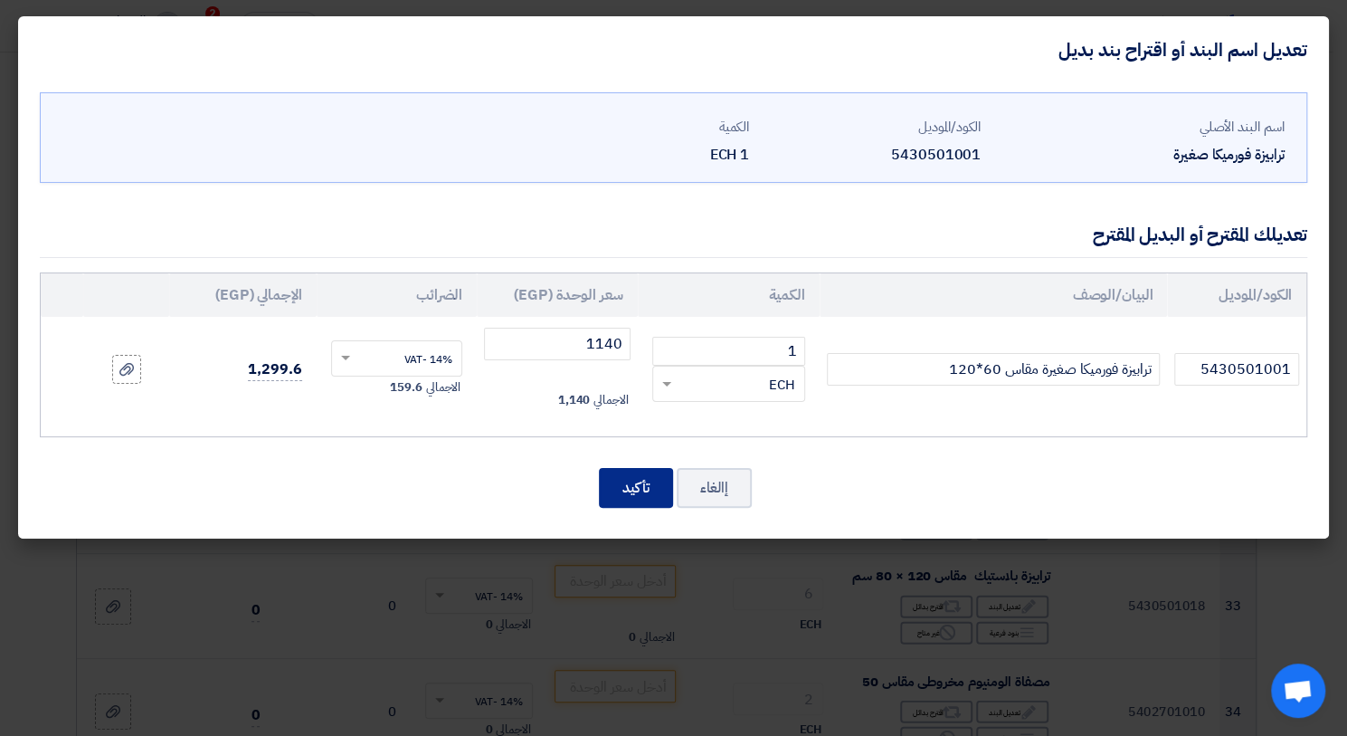
click at [652, 500] on button "تأكيد" at bounding box center [636, 488] width 74 height 40
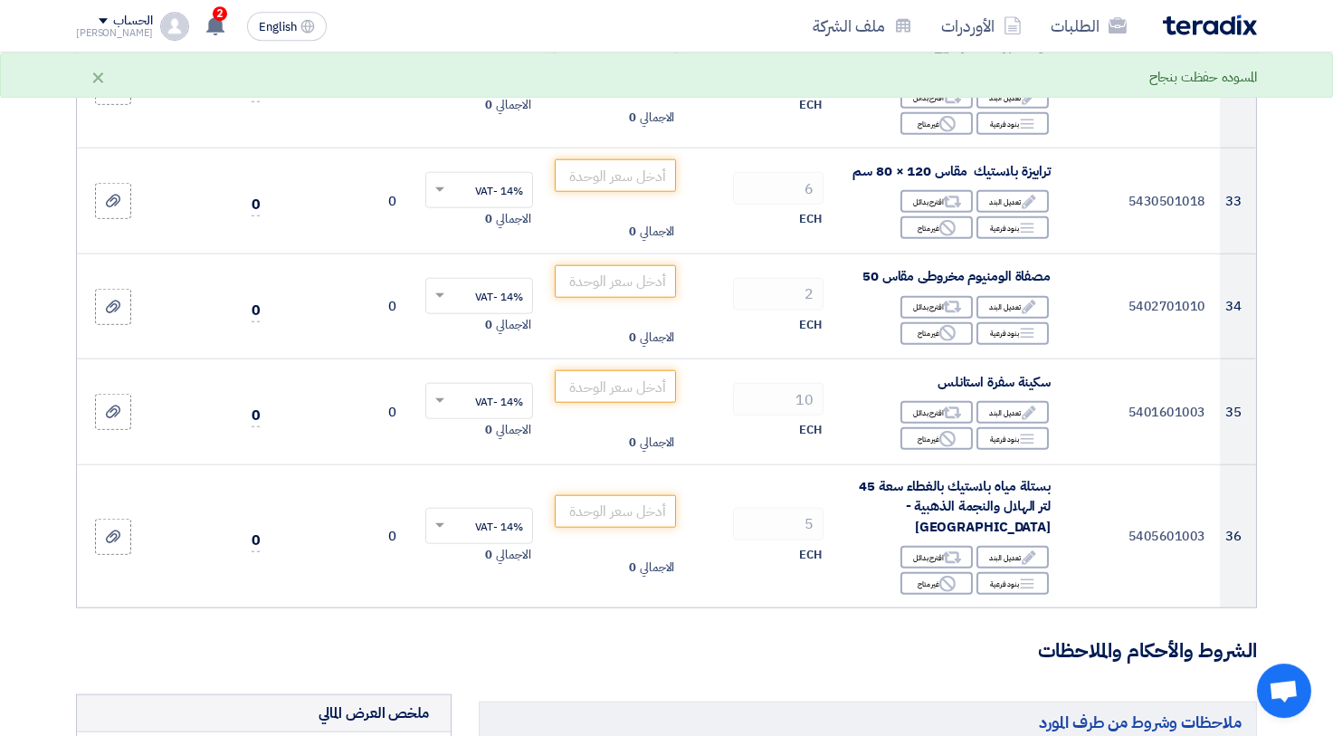
scroll to position [4325, 0]
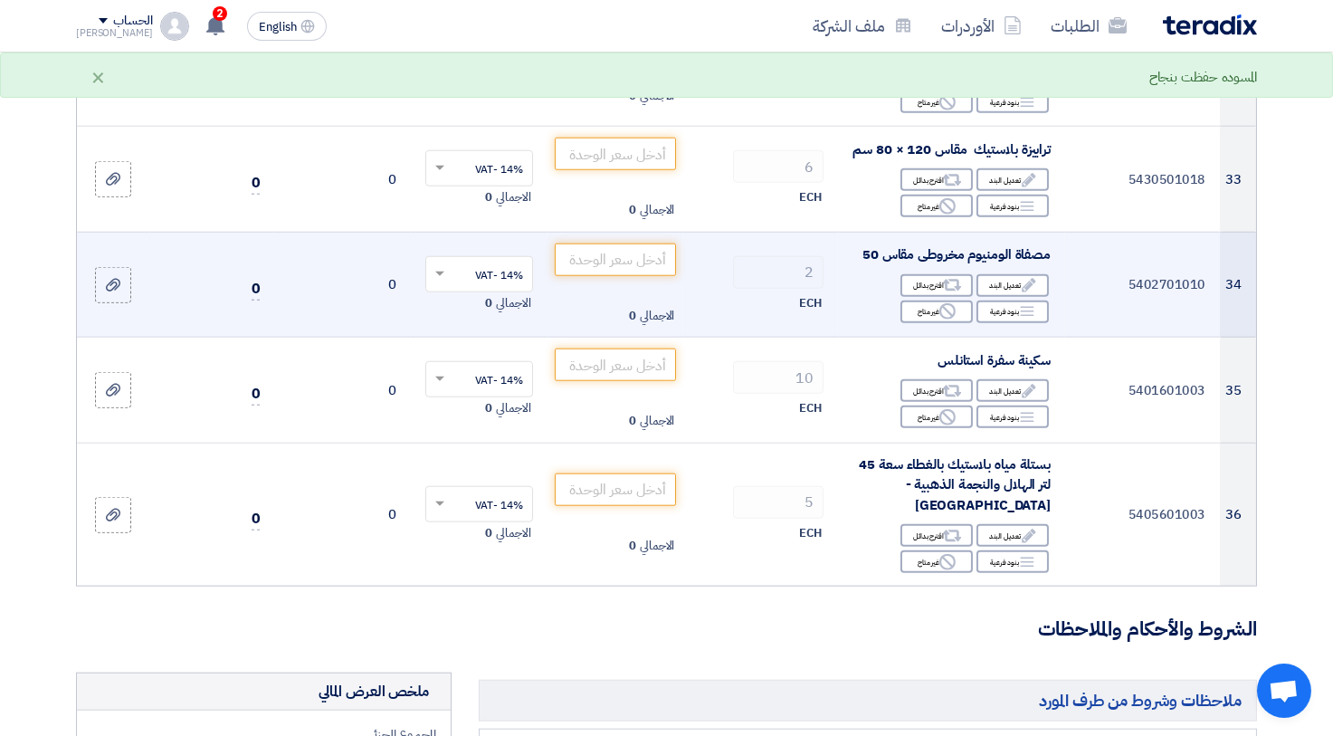
click at [635, 240] on td "الاجمالي 0" at bounding box center [615, 285] width 137 height 106
click at [633, 259] on input "number" at bounding box center [616, 259] width 122 height 33
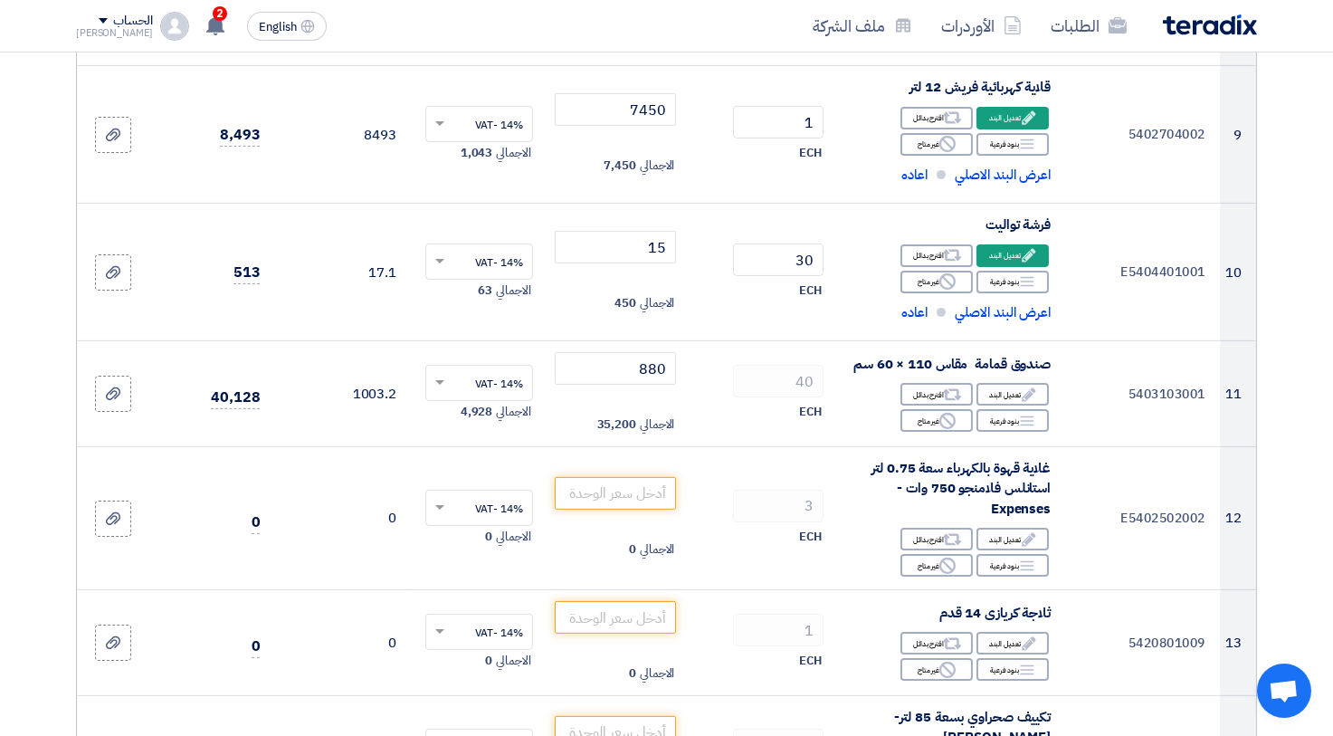
scroll to position [1394, 0]
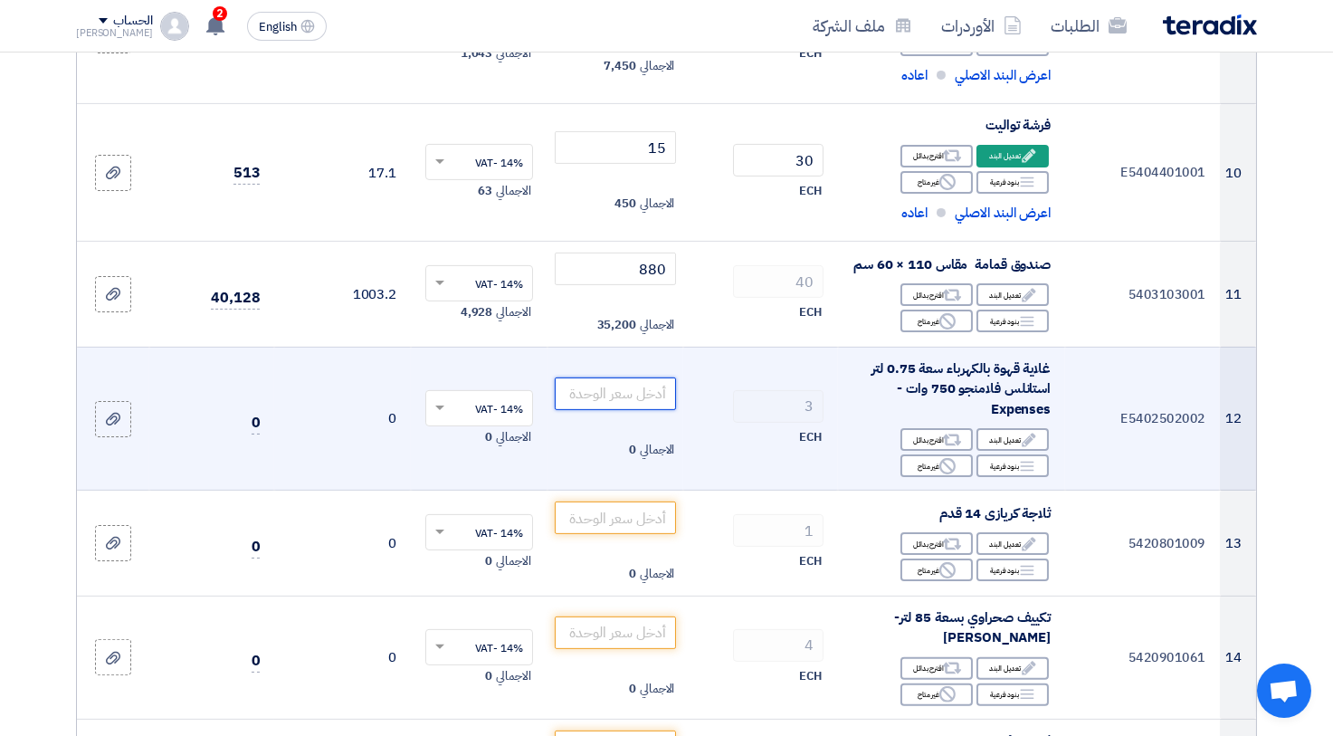
click at [626, 394] on input "number" at bounding box center [616, 393] width 122 height 33
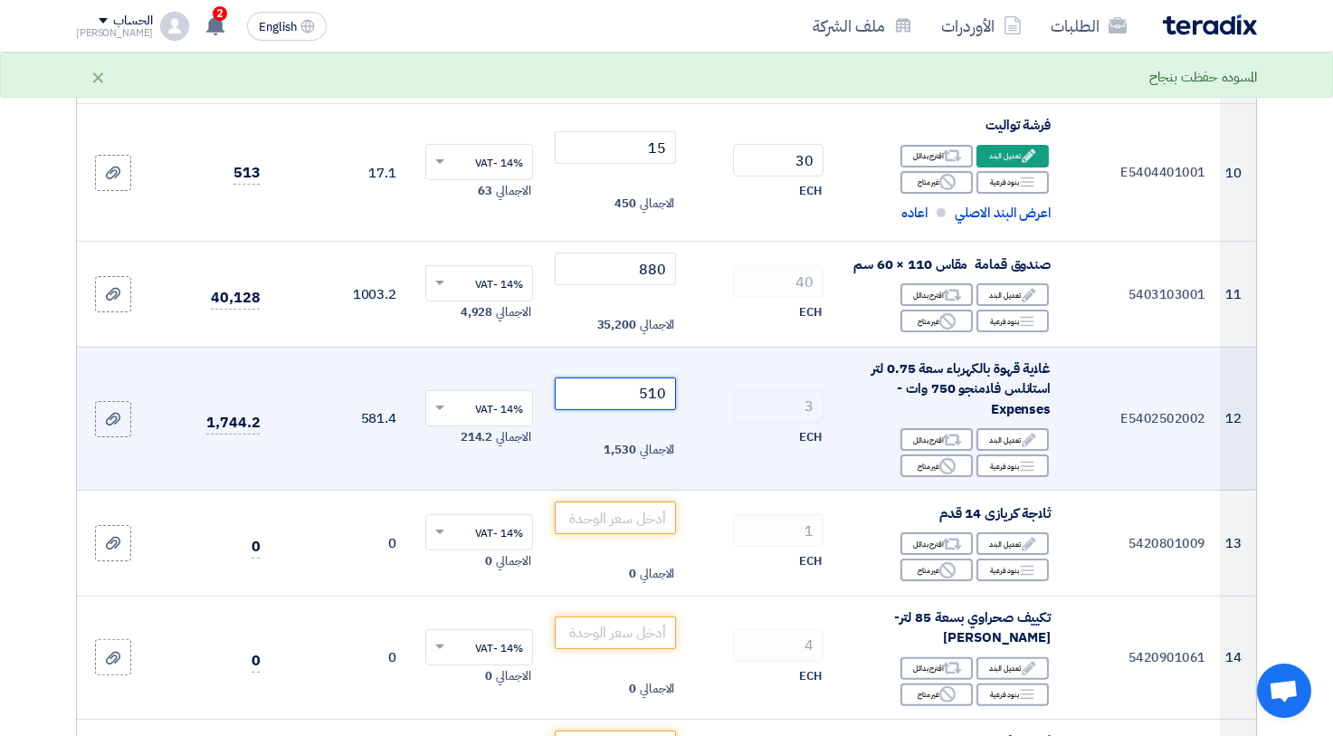
type input "510"
click at [756, 443] on div "ECH" at bounding box center [761, 437] width 126 height 22
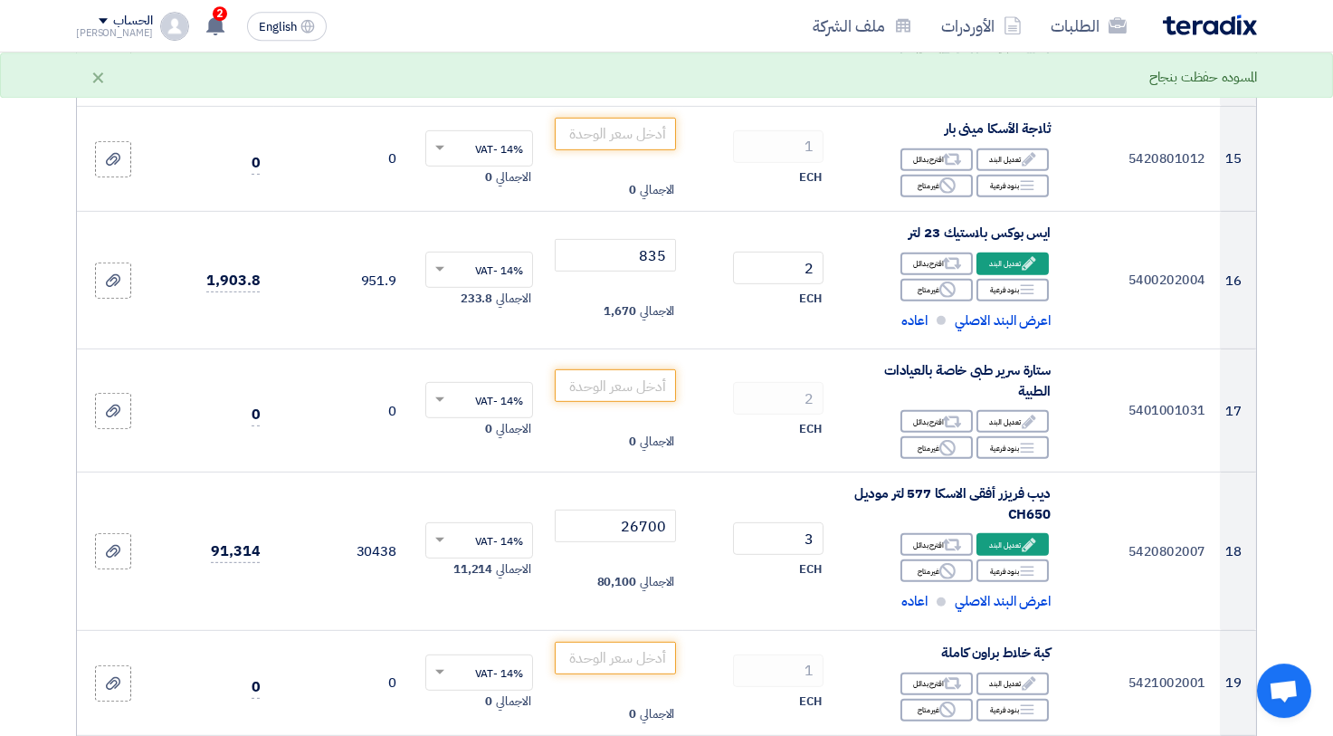
scroll to position [2090, 0]
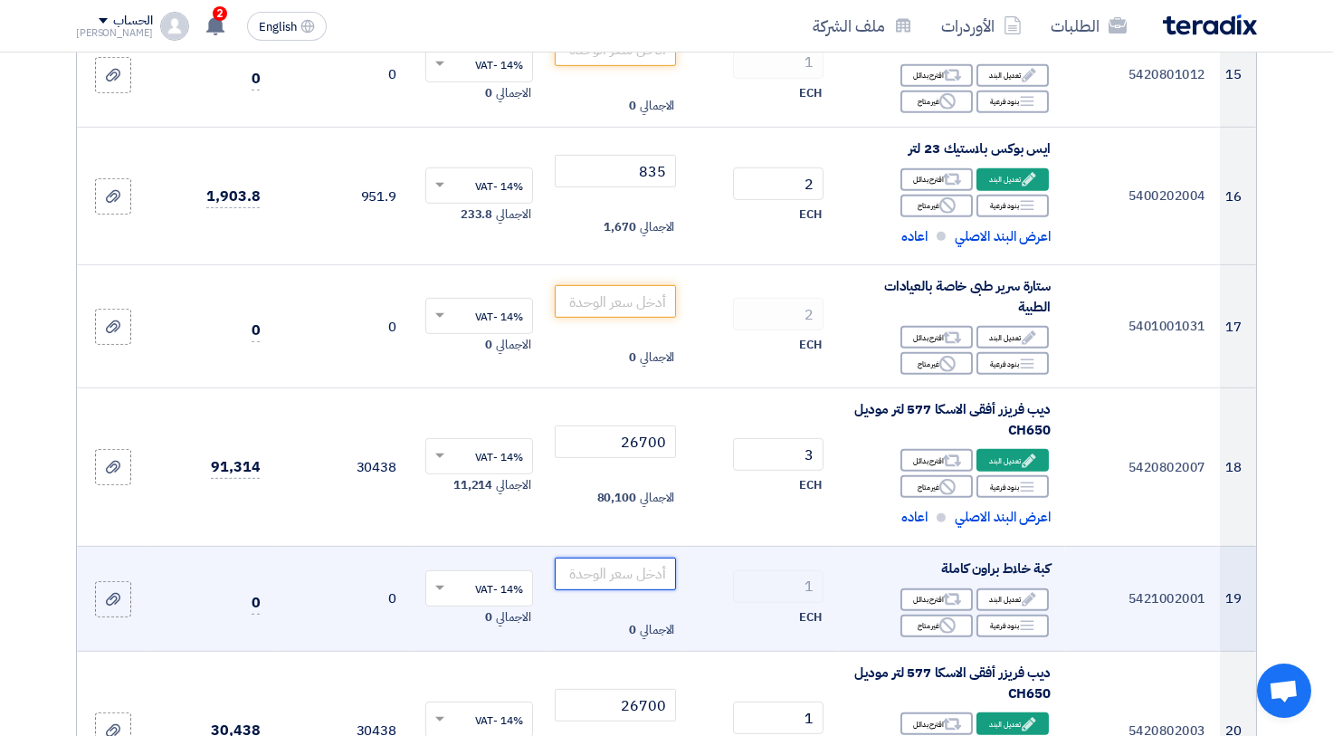
click at [637, 568] on input "number" at bounding box center [616, 573] width 122 height 33
type input "5800"
click at [678, 600] on td "5800 الاجمالي 5,800" at bounding box center [615, 599] width 137 height 106
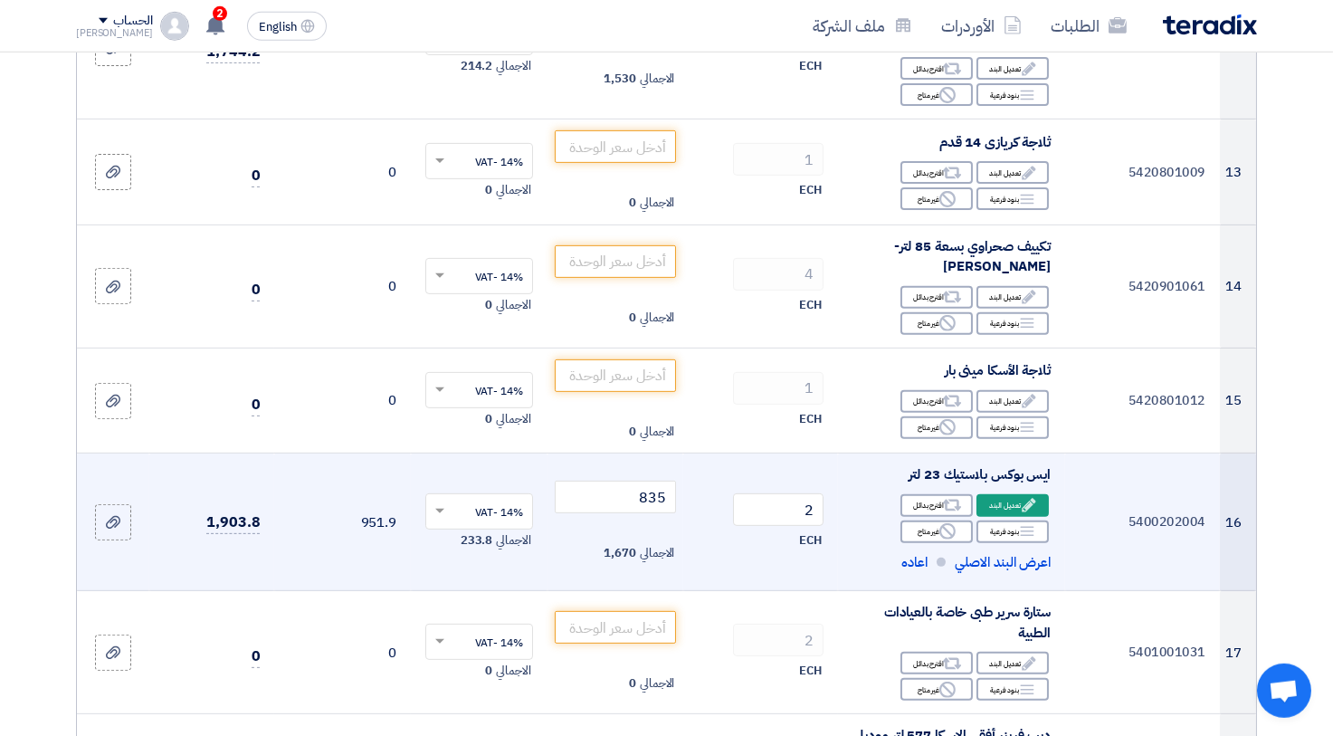
scroll to position [1792, 0]
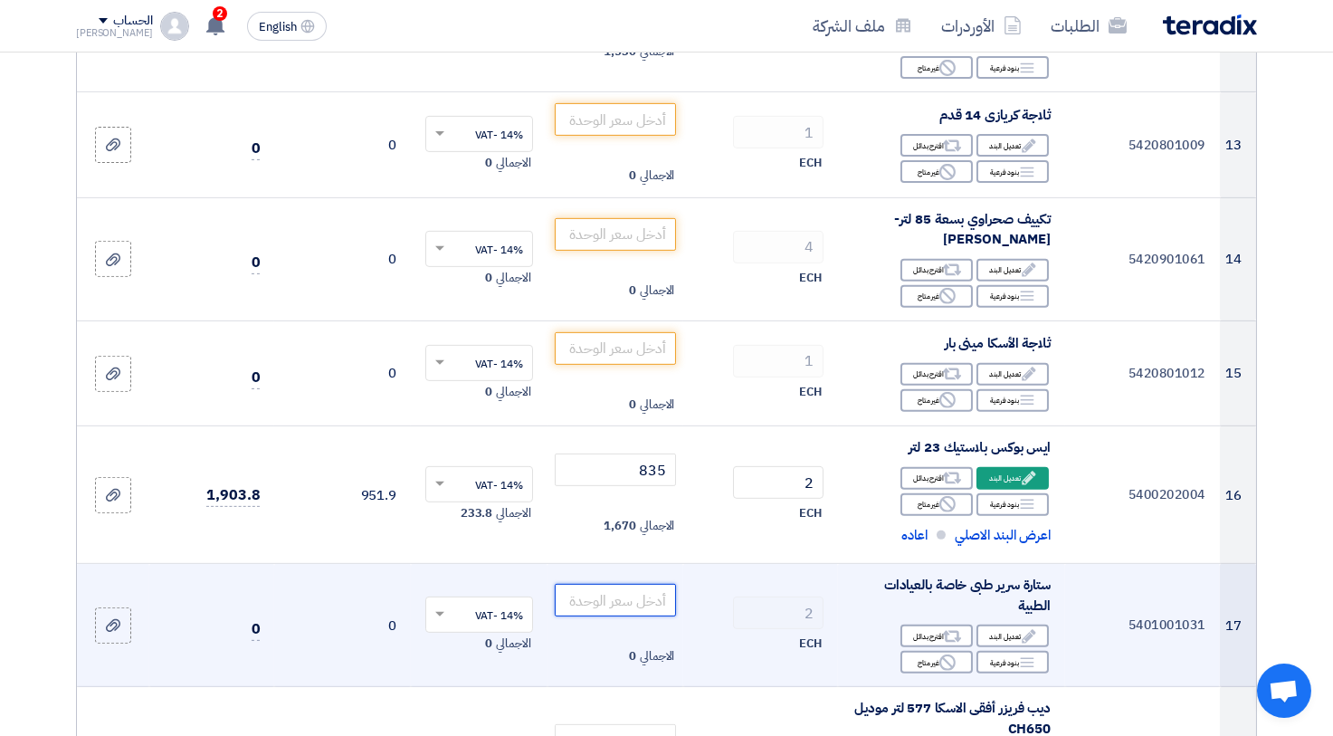
click at [641, 597] on input "number" at bounding box center [616, 600] width 122 height 33
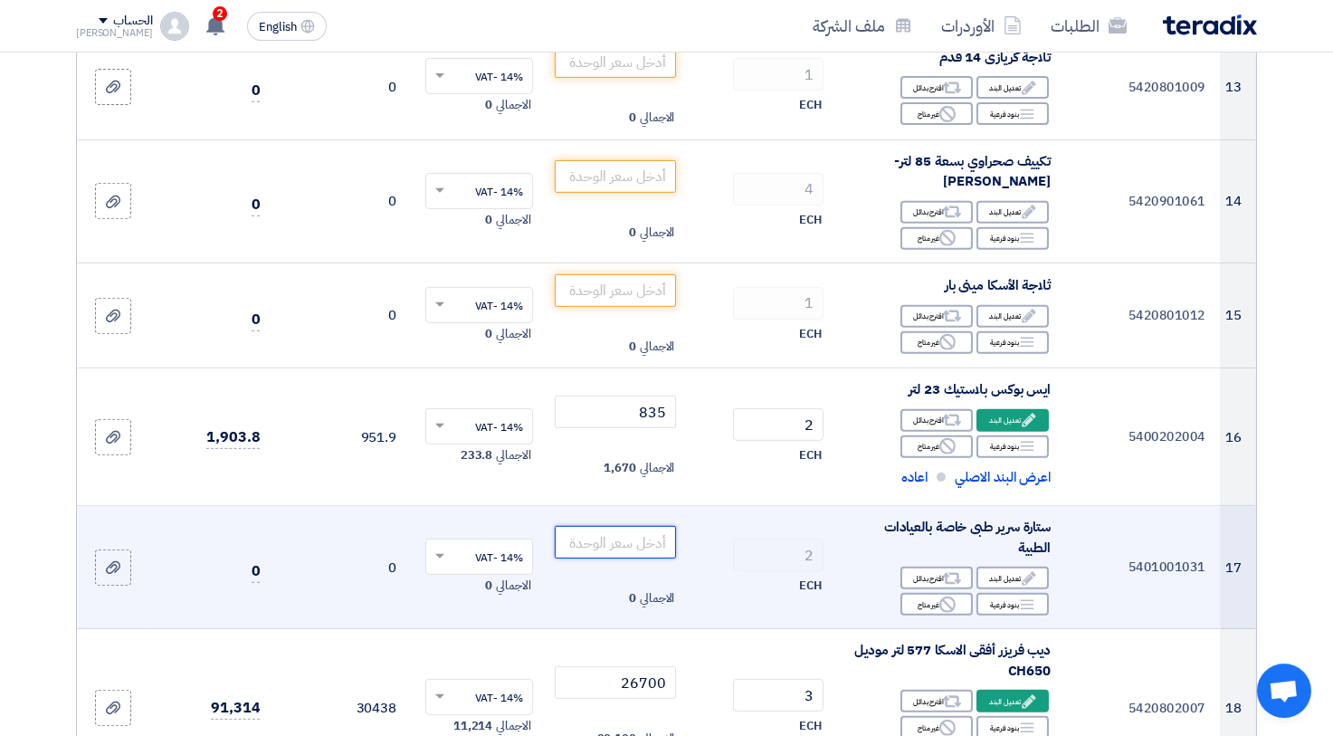
scroll to position [1891, 0]
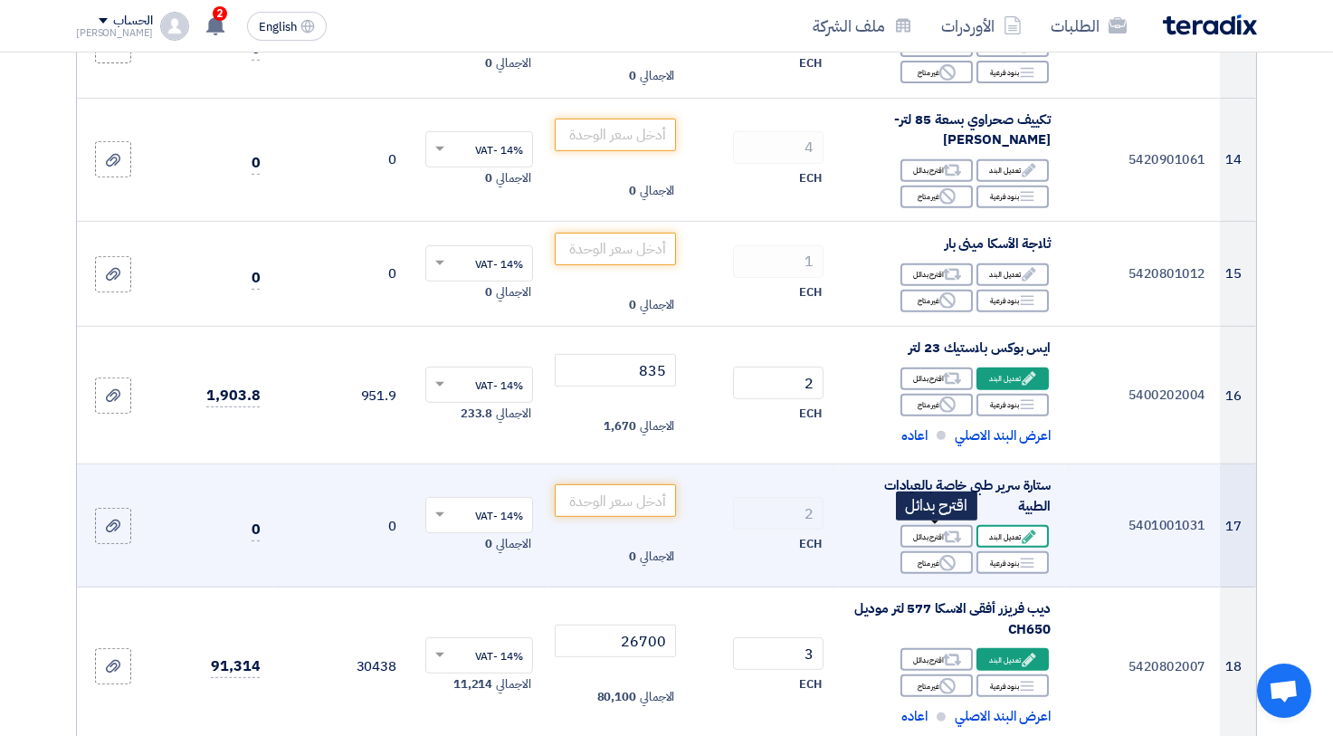
click at [993, 538] on div "Edit تعديل البند" at bounding box center [1012, 536] width 72 height 23
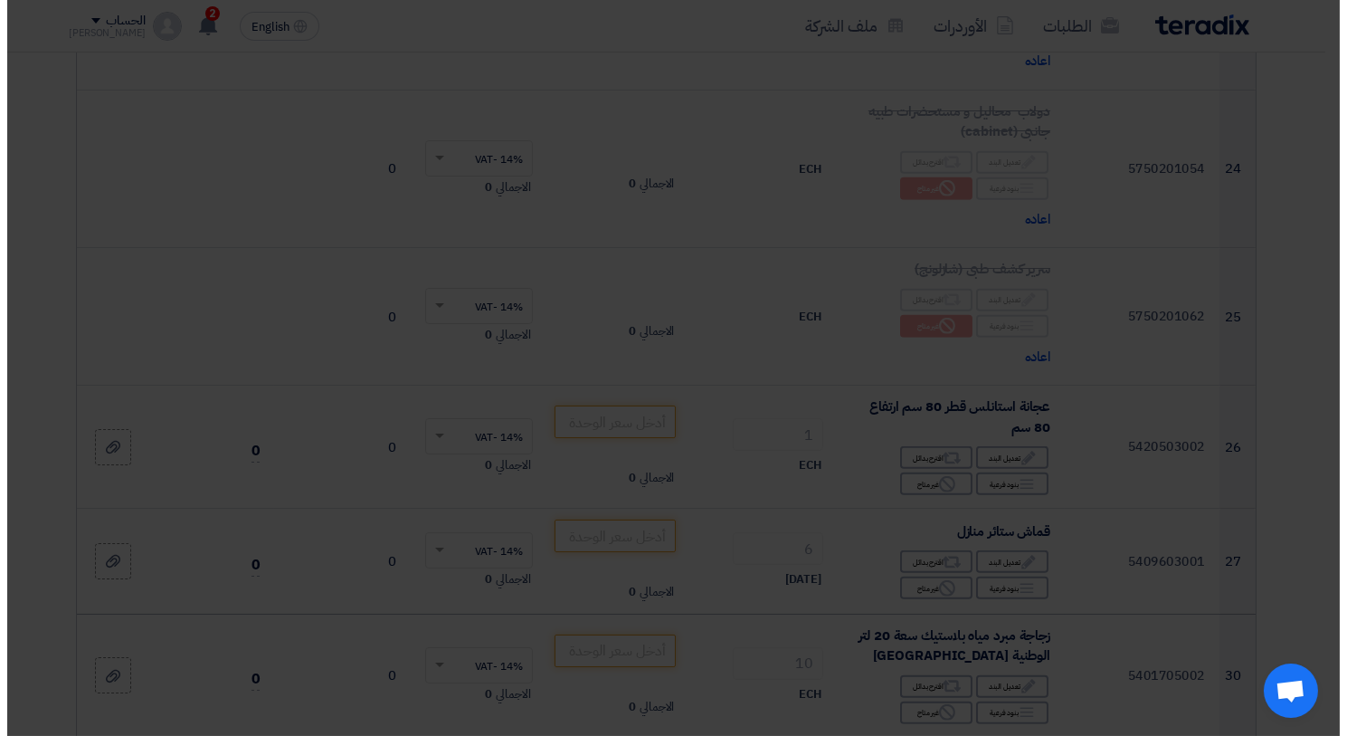
scroll to position [1163, 0]
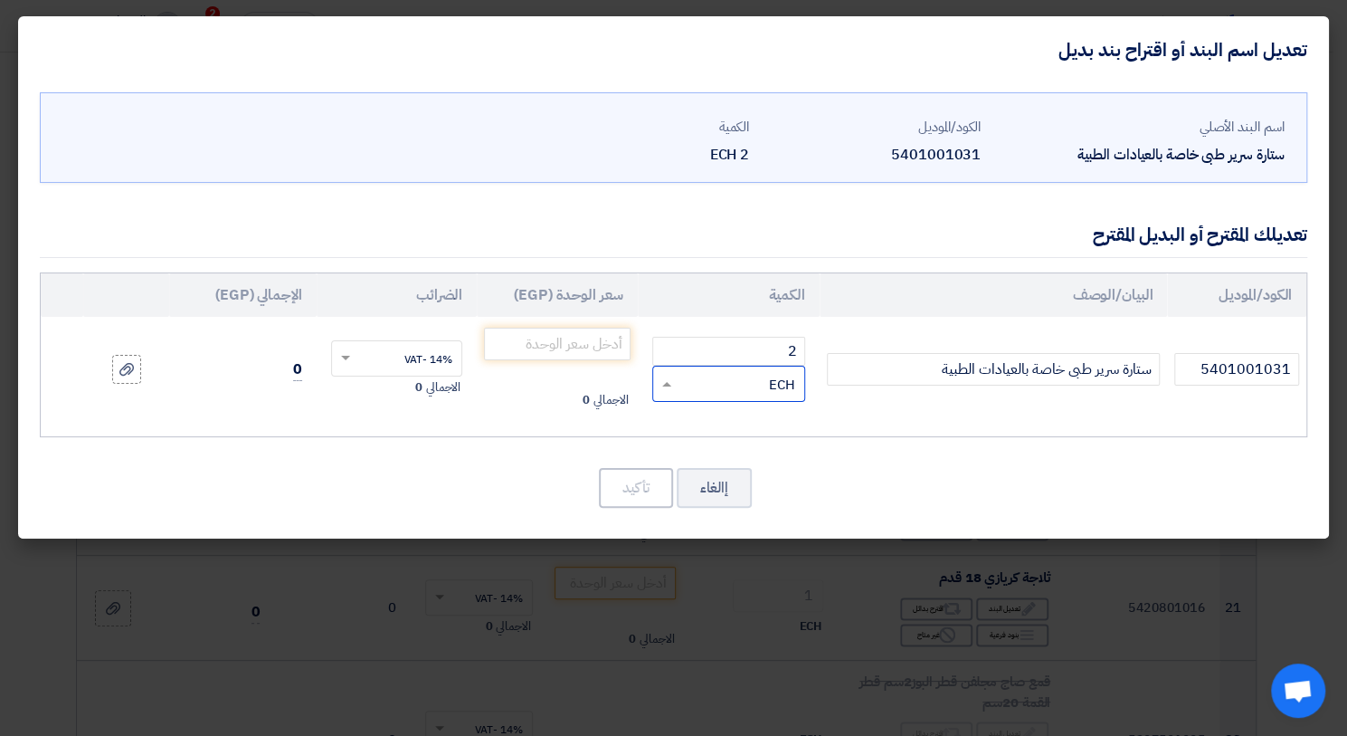
click at [786, 384] on span "ECH" at bounding box center [782, 385] width 26 height 21
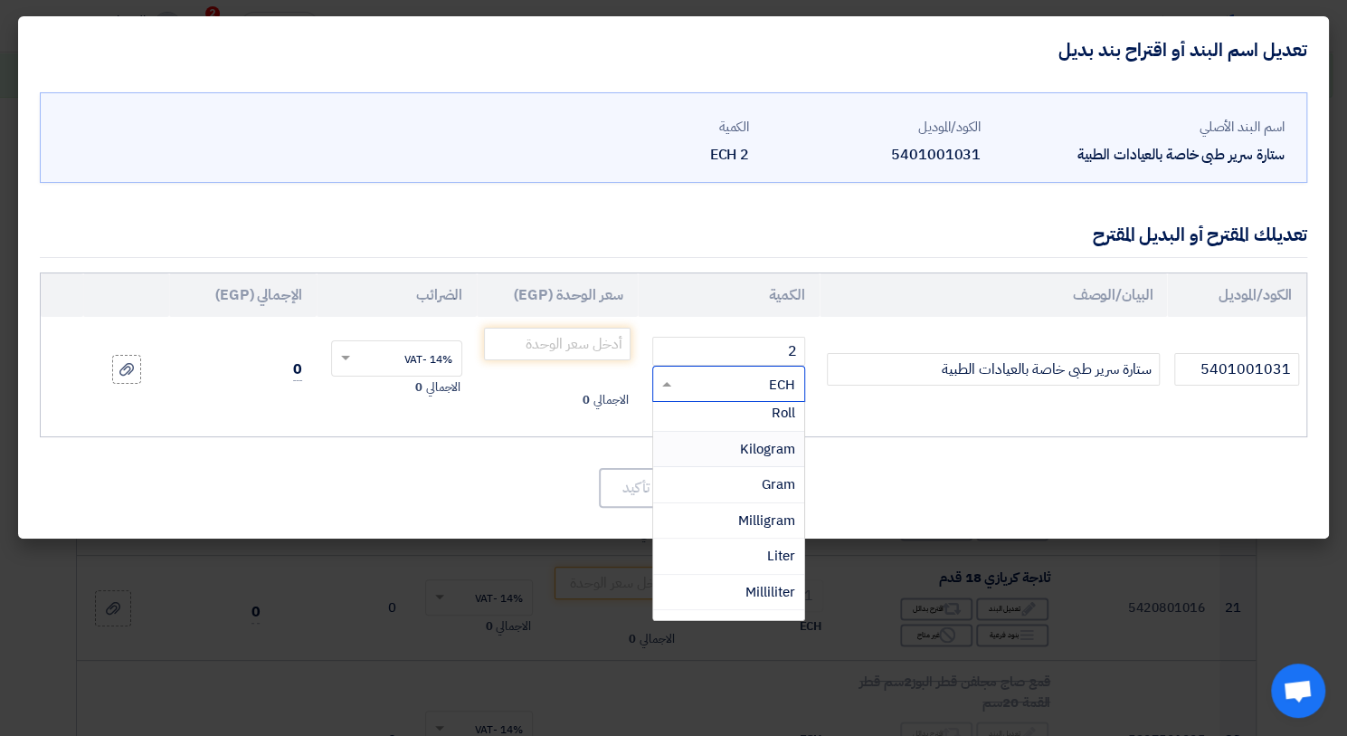
scroll to position [373, 0]
click at [772, 576] on span "Meter" at bounding box center [777, 582] width 35 height 20
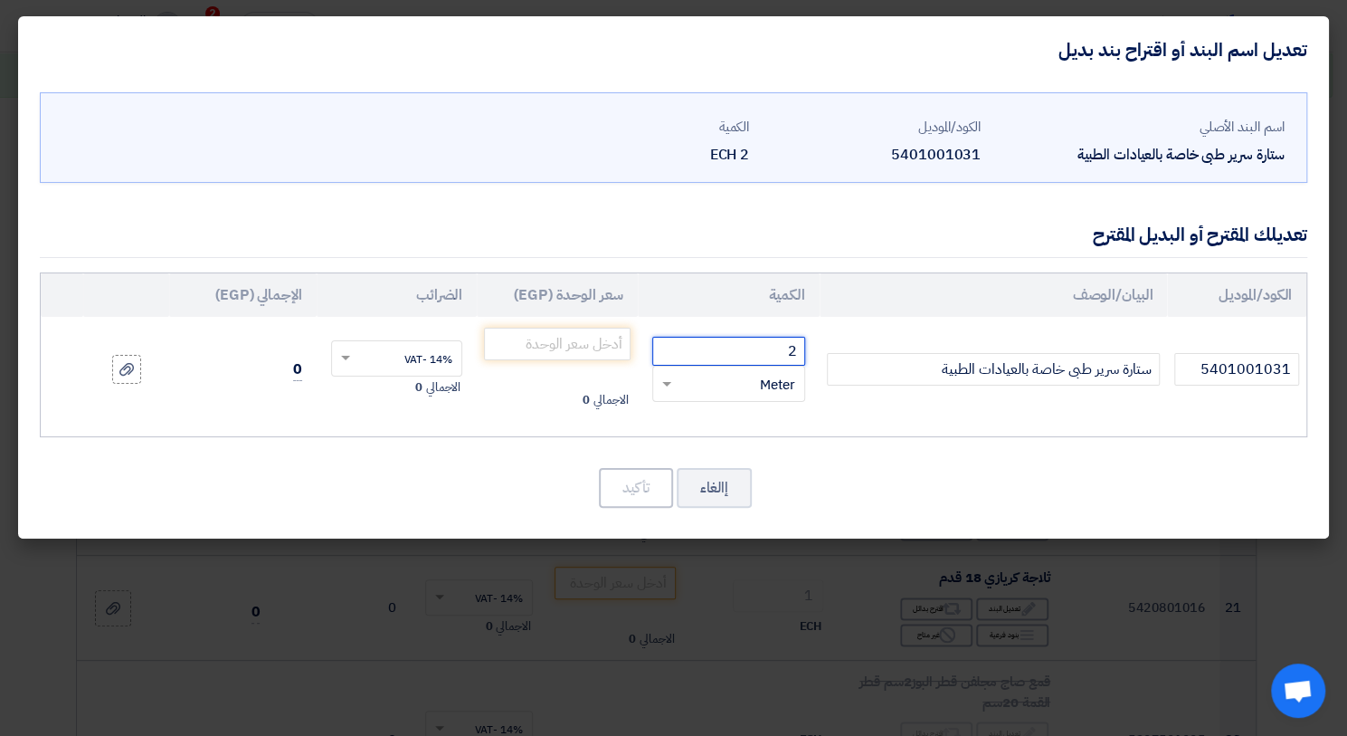
click at [758, 350] on input "2" at bounding box center [728, 351] width 153 height 29
type input "1"
click at [605, 354] on input "number" at bounding box center [557, 344] width 146 height 33
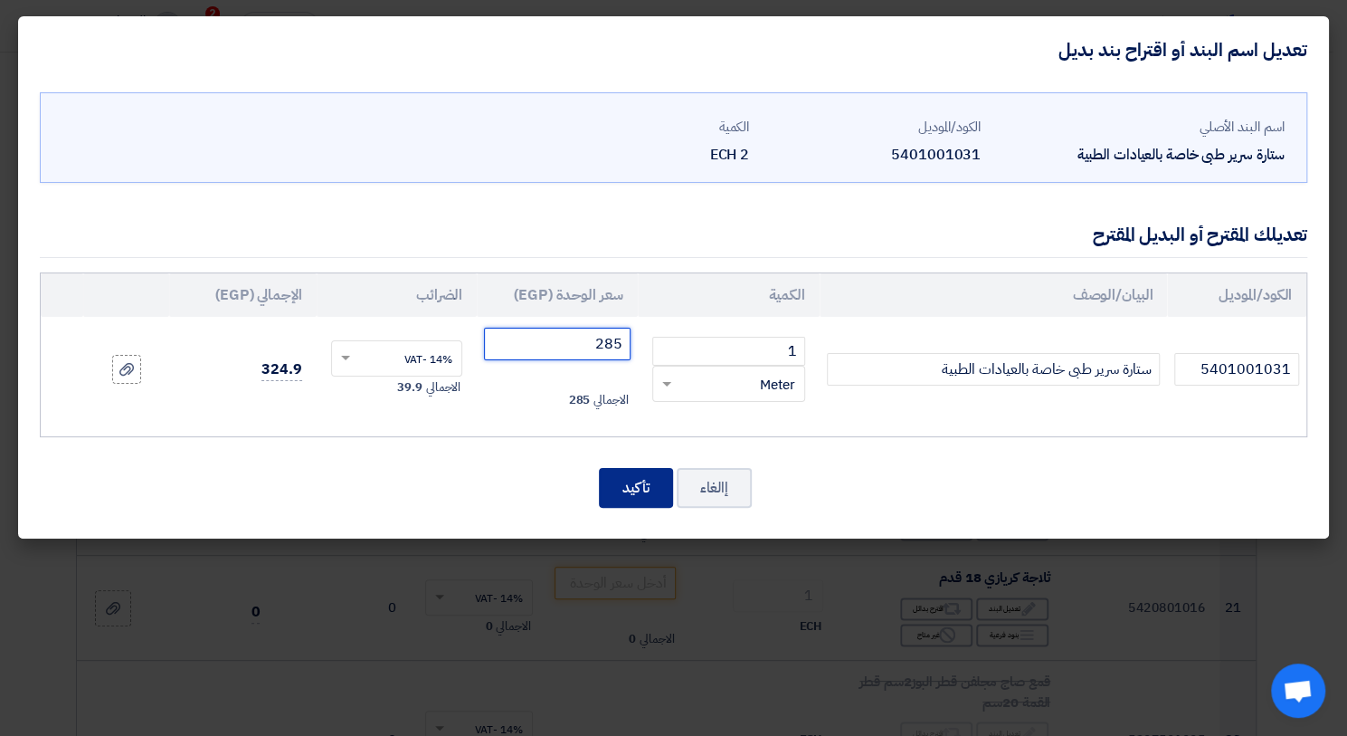
type input "285"
click at [624, 496] on button "تأكيد" at bounding box center [636, 488] width 74 height 40
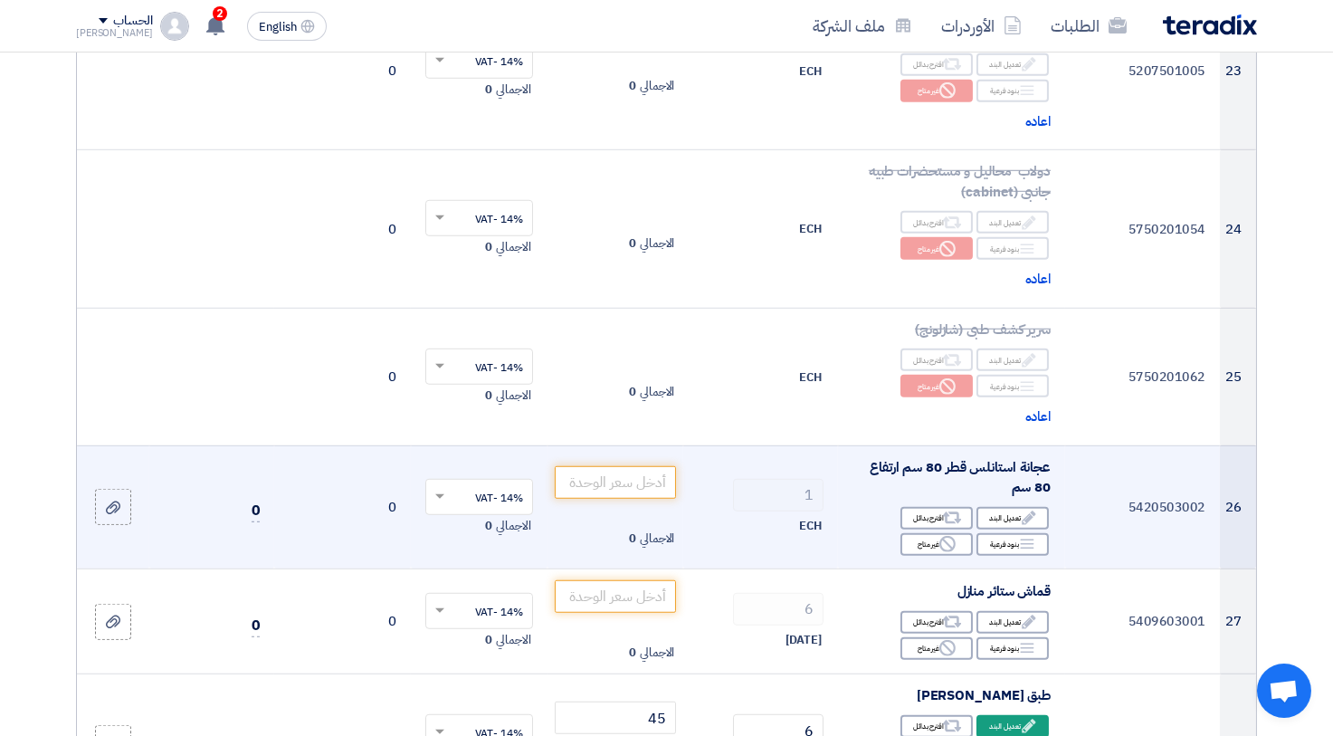
scroll to position [3285, 0]
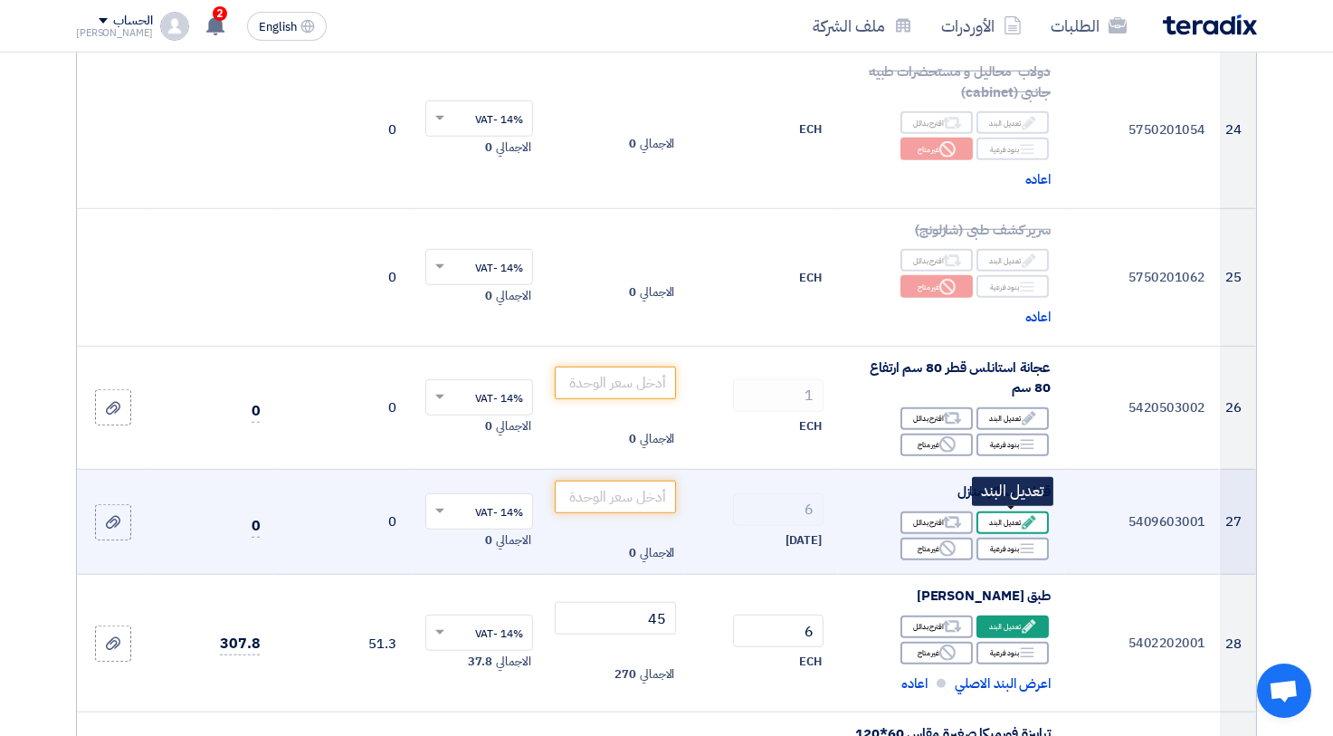
click at [994, 513] on div "Edit تعديل البند" at bounding box center [1012, 522] width 72 height 23
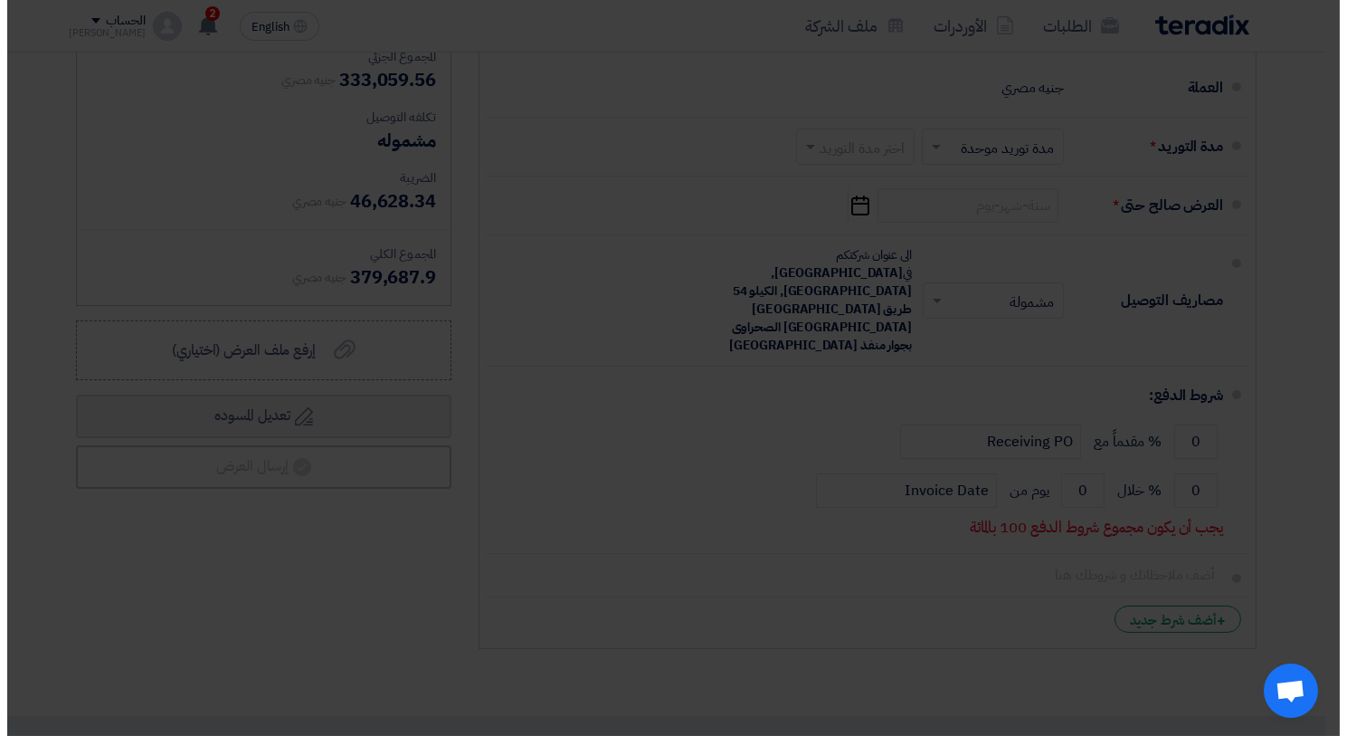
scroll to position [1808, 0]
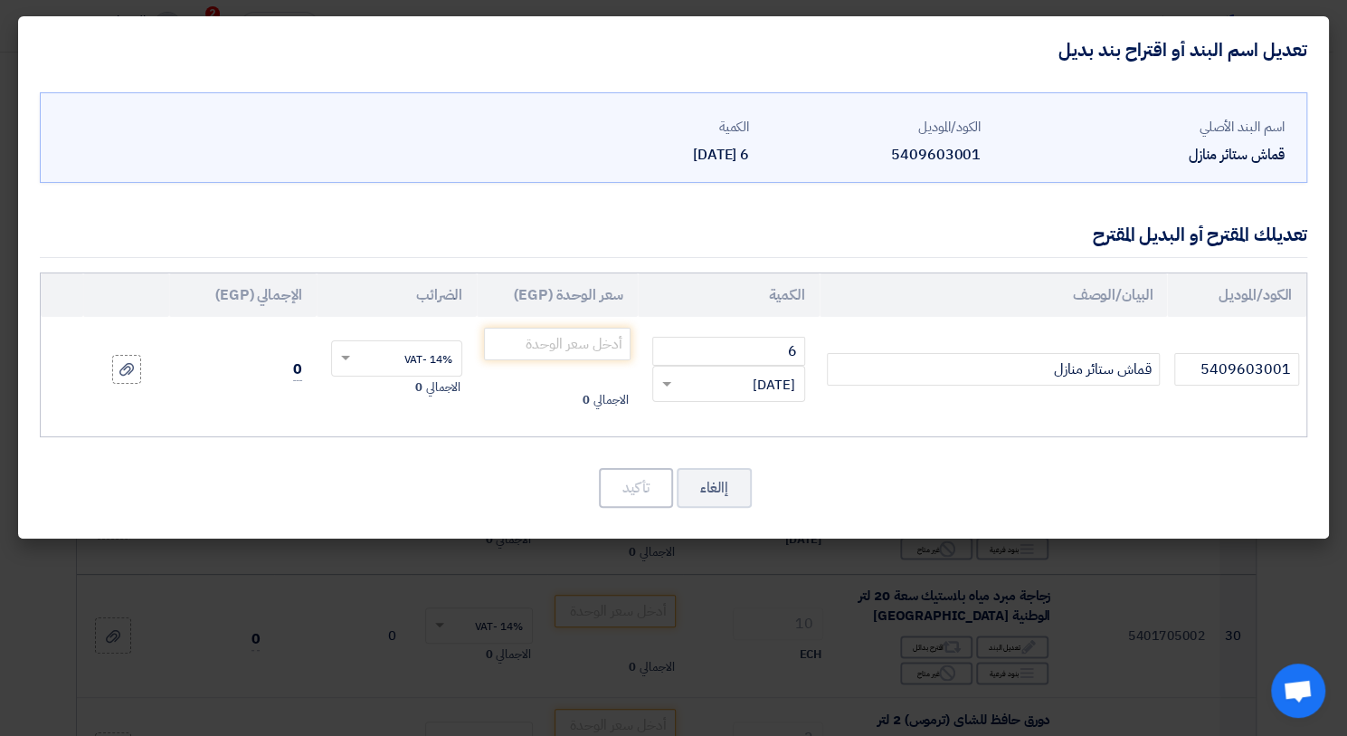
click at [752, 394] on div "RFQ_STEP1.ITEMS.2.TYPE_PLACEHOLDER × م2" at bounding box center [728, 384] width 153 height 36
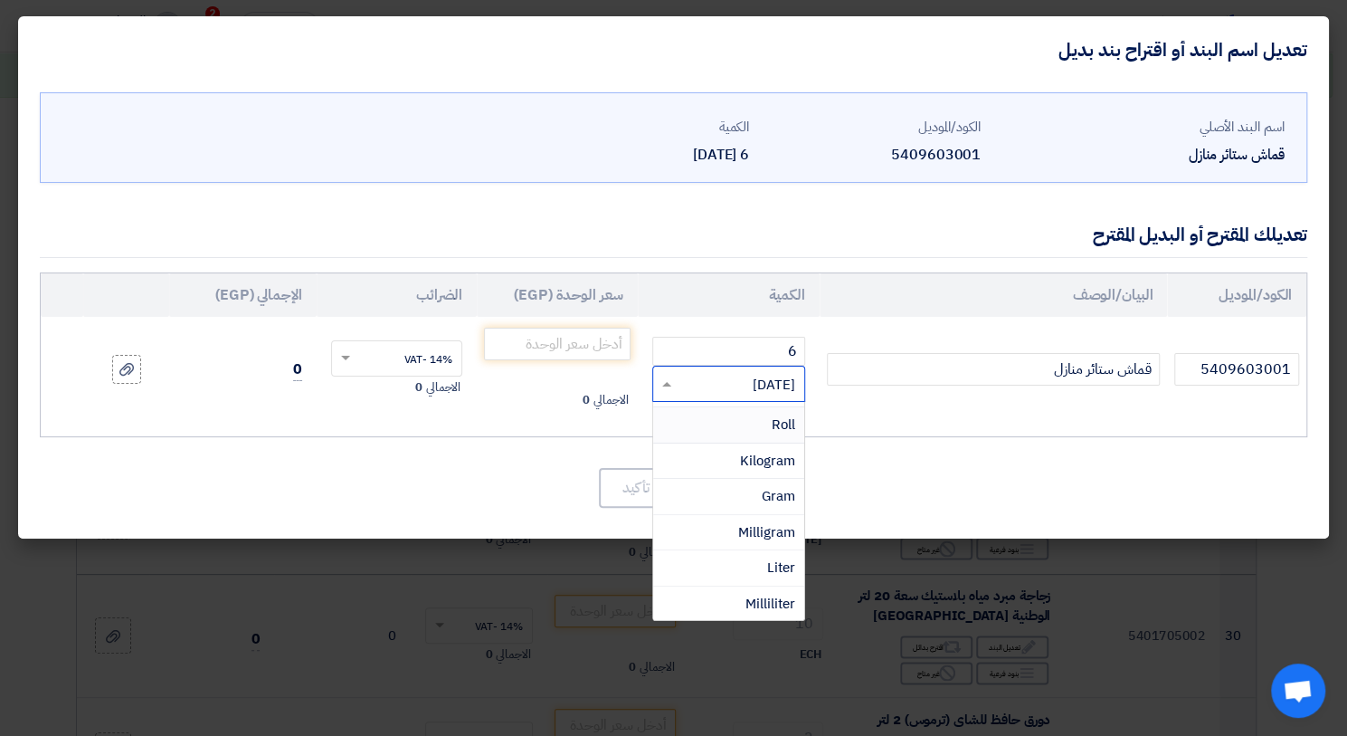
scroll to position [373, 0]
click at [796, 574] on div "Meter" at bounding box center [728, 583] width 151 height 36
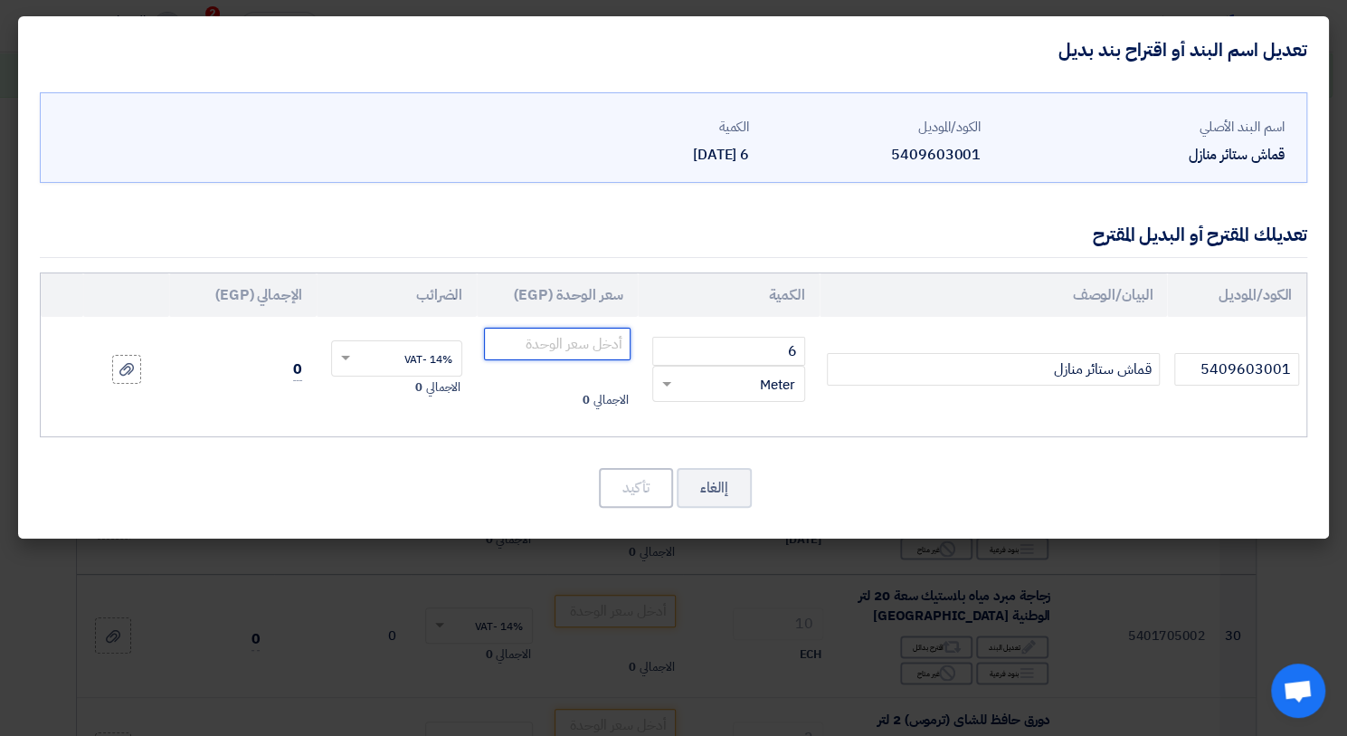
click at [589, 347] on input "number" at bounding box center [557, 344] width 146 height 33
type input "160"
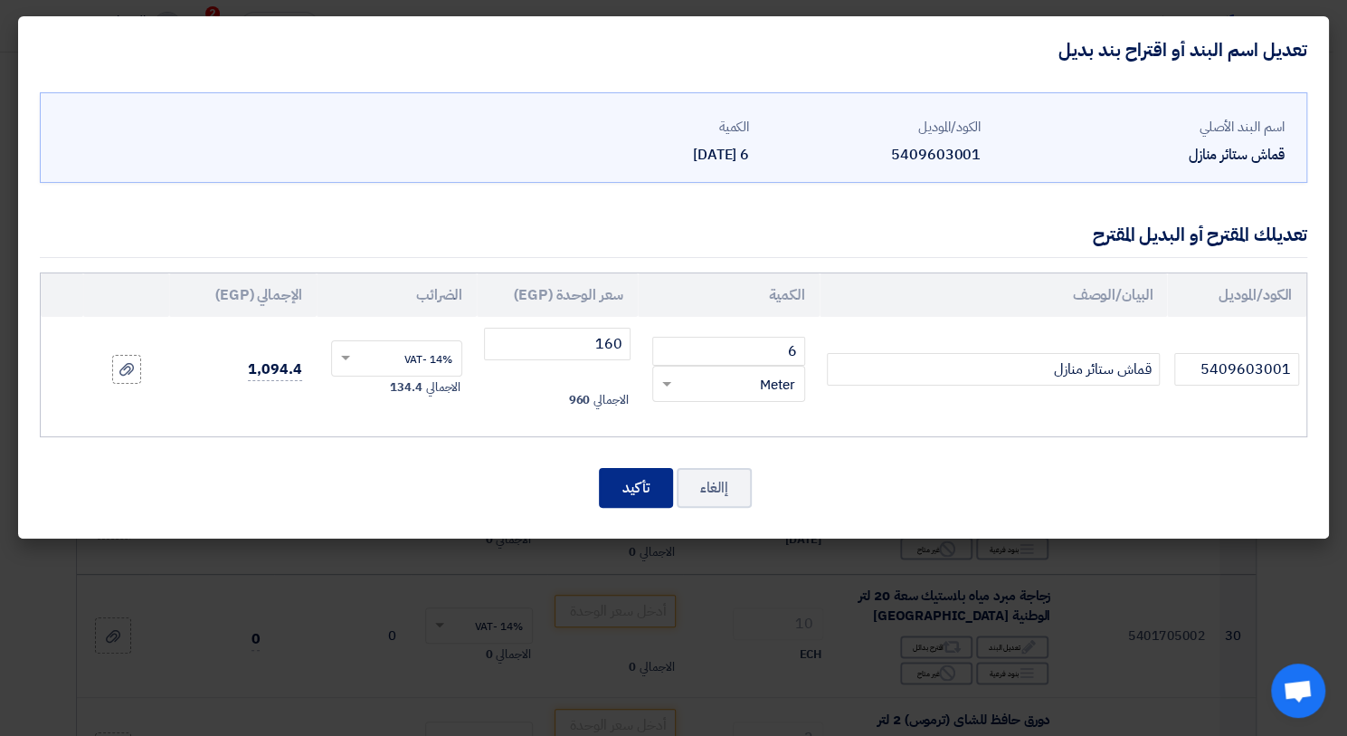
click at [635, 475] on button "تأكيد" at bounding box center [636, 488] width 74 height 40
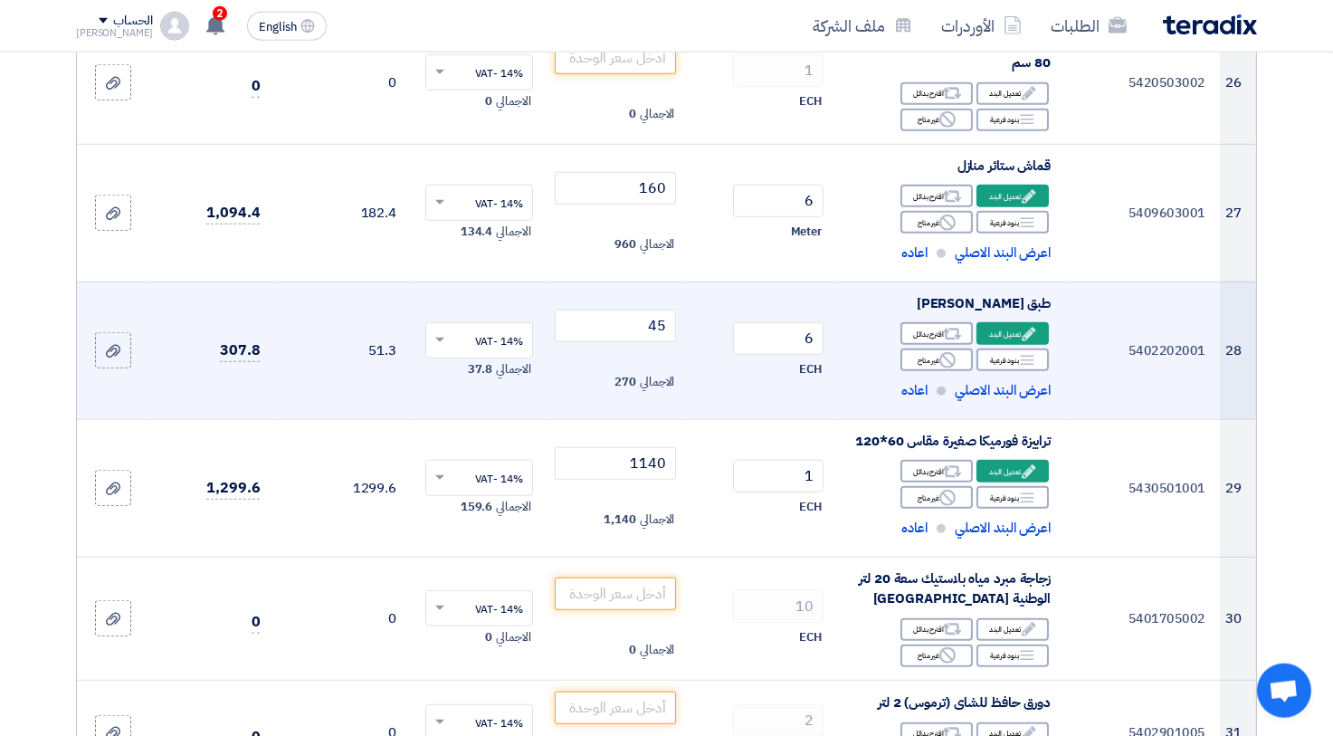
scroll to position [3683, 0]
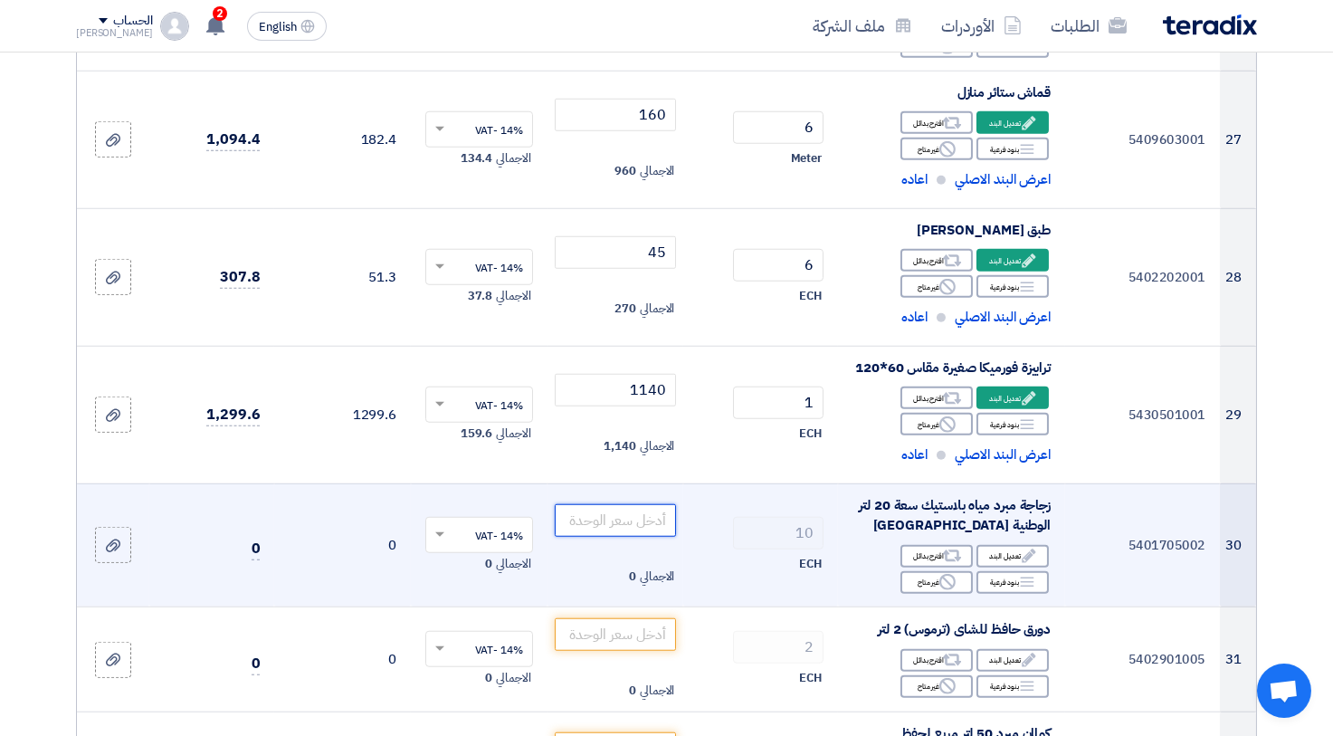
click at [649, 513] on input "number" at bounding box center [616, 520] width 122 height 33
click at [1007, 553] on div "Edit تعديل البند" at bounding box center [1012, 556] width 72 height 23
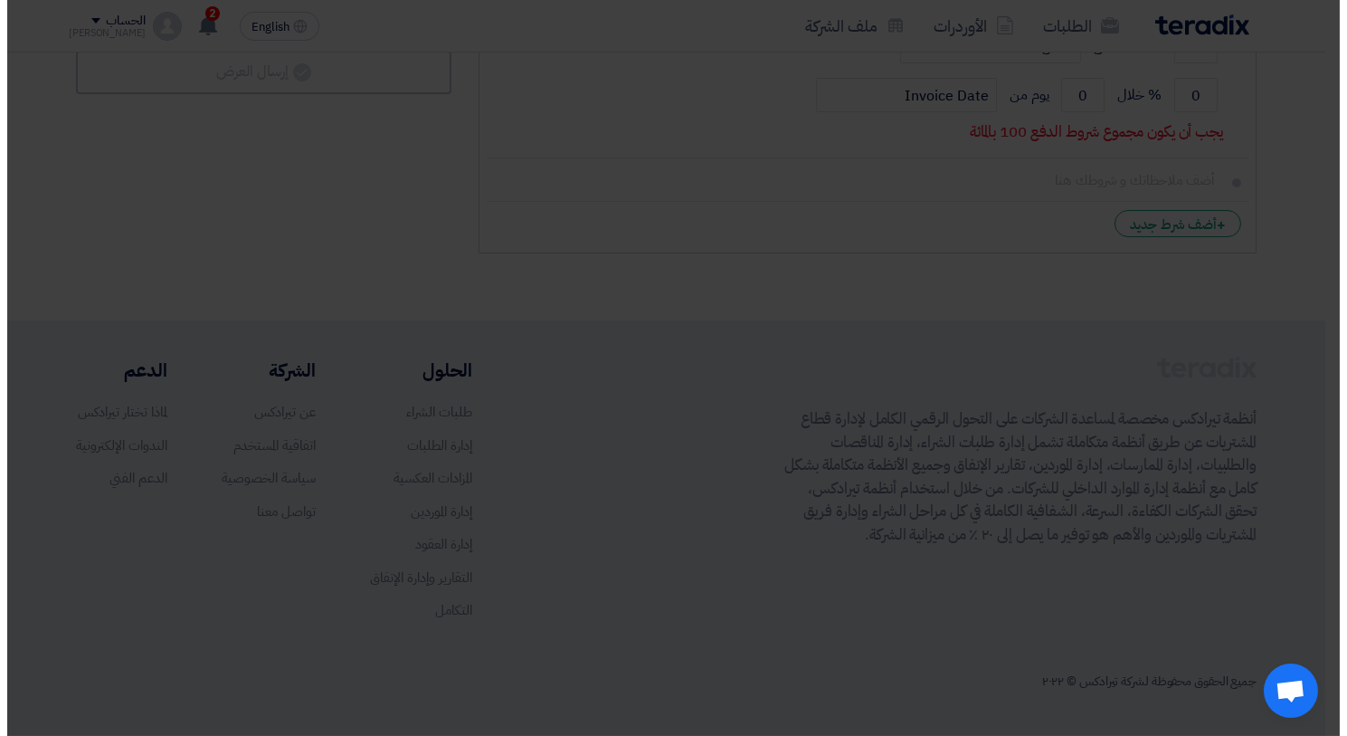
scroll to position [2206, 0]
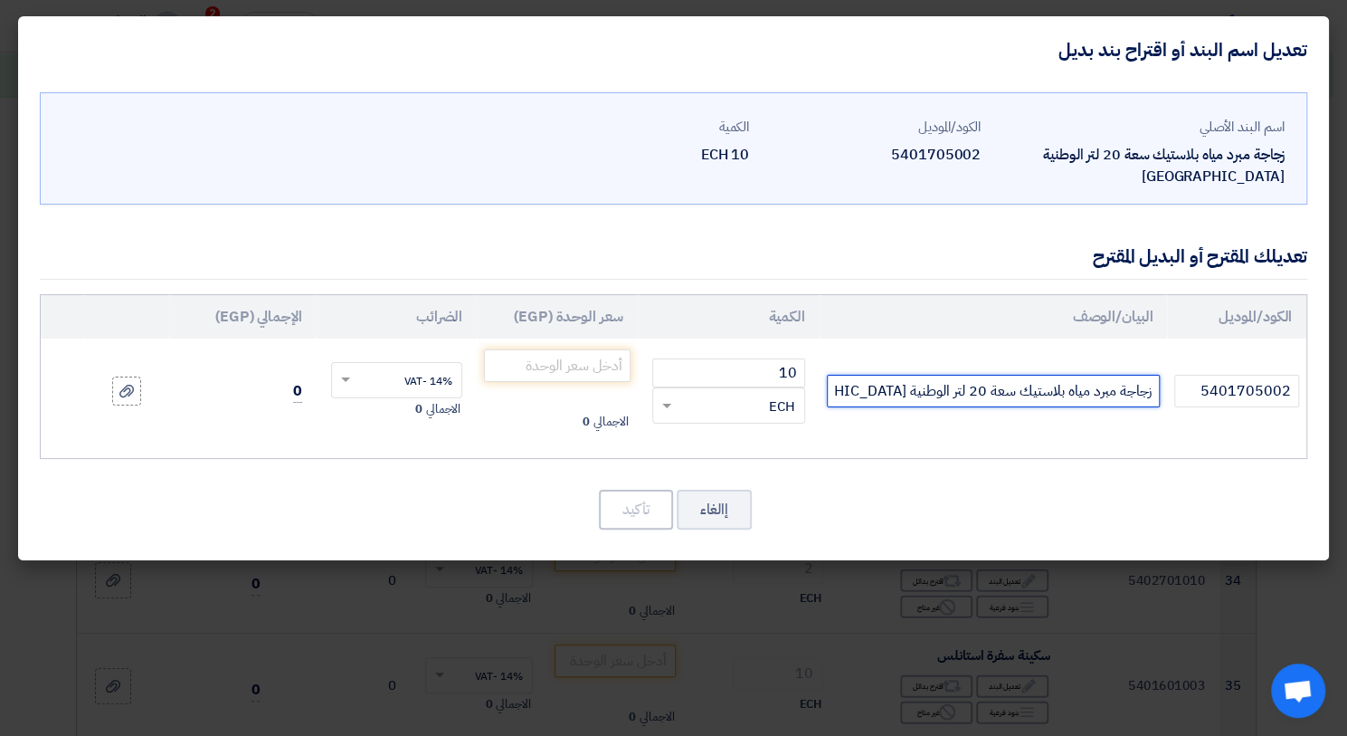
click at [979, 375] on input "زجاجة مبرد مياه بلاستيك سعة 20 لتر الوطنية [GEOGRAPHIC_DATA]" at bounding box center [994, 391] width 334 height 33
type input "زجاجة مبرد مياه بلاستيك سعة 19لتر الوطنية مصر"
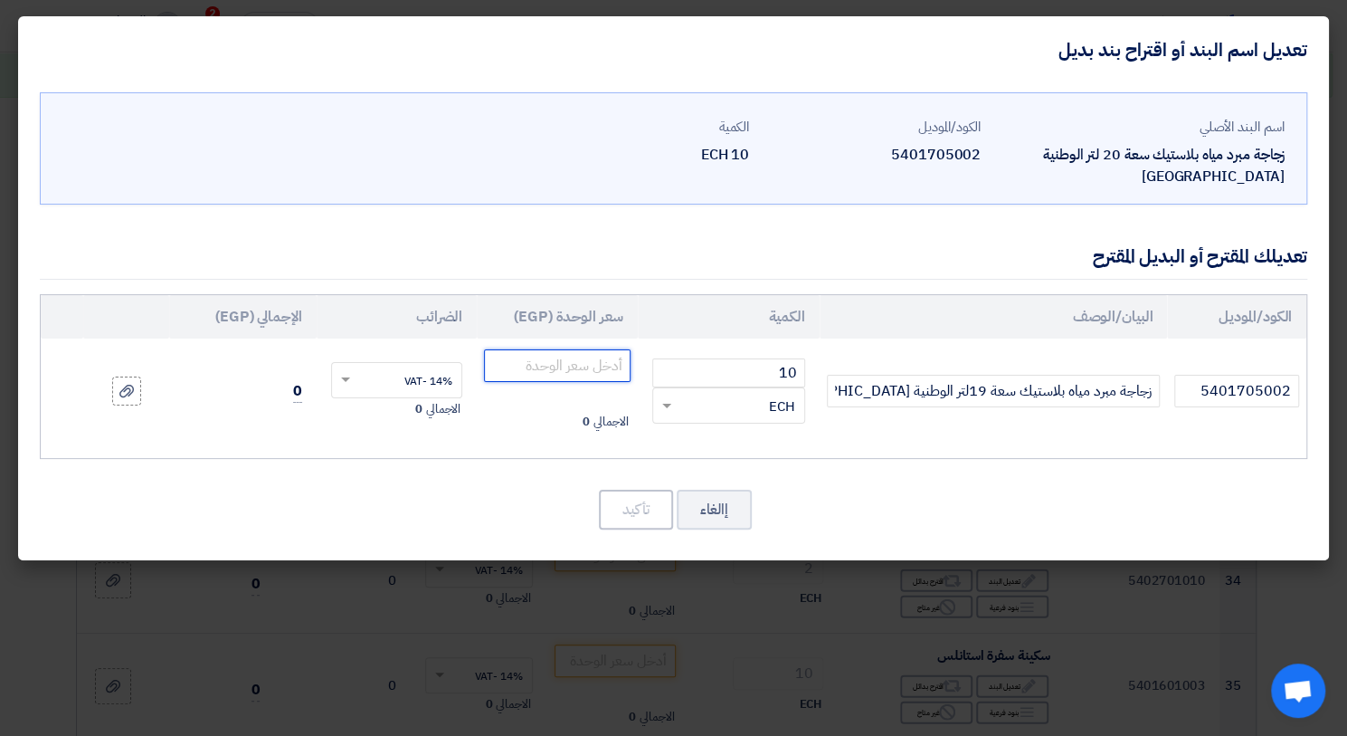
click at [571, 349] on input "number" at bounding box center [557, 365] width 146 height 33
type input "150"
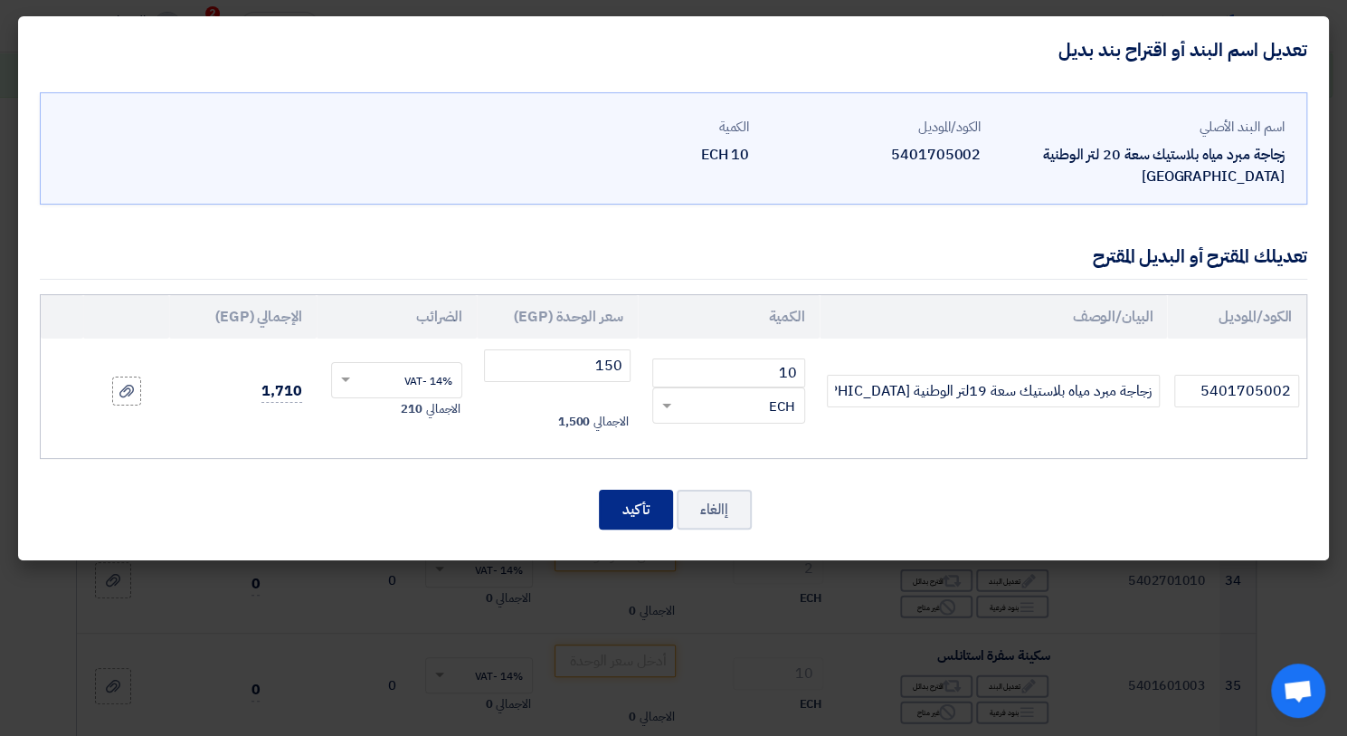
click at [648, 499] on button "تأكيد" at bounding box center [636, 510] width 74 height 40
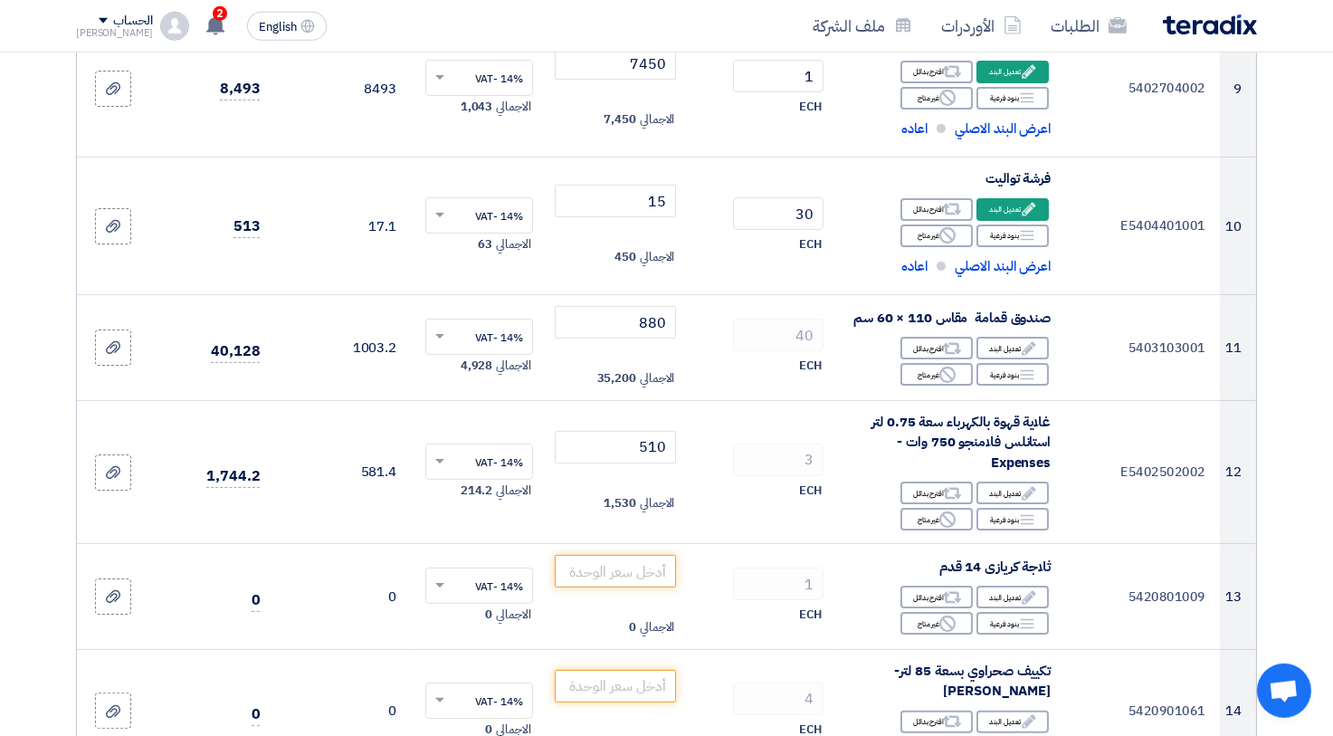
scroll to position [1394, 0]
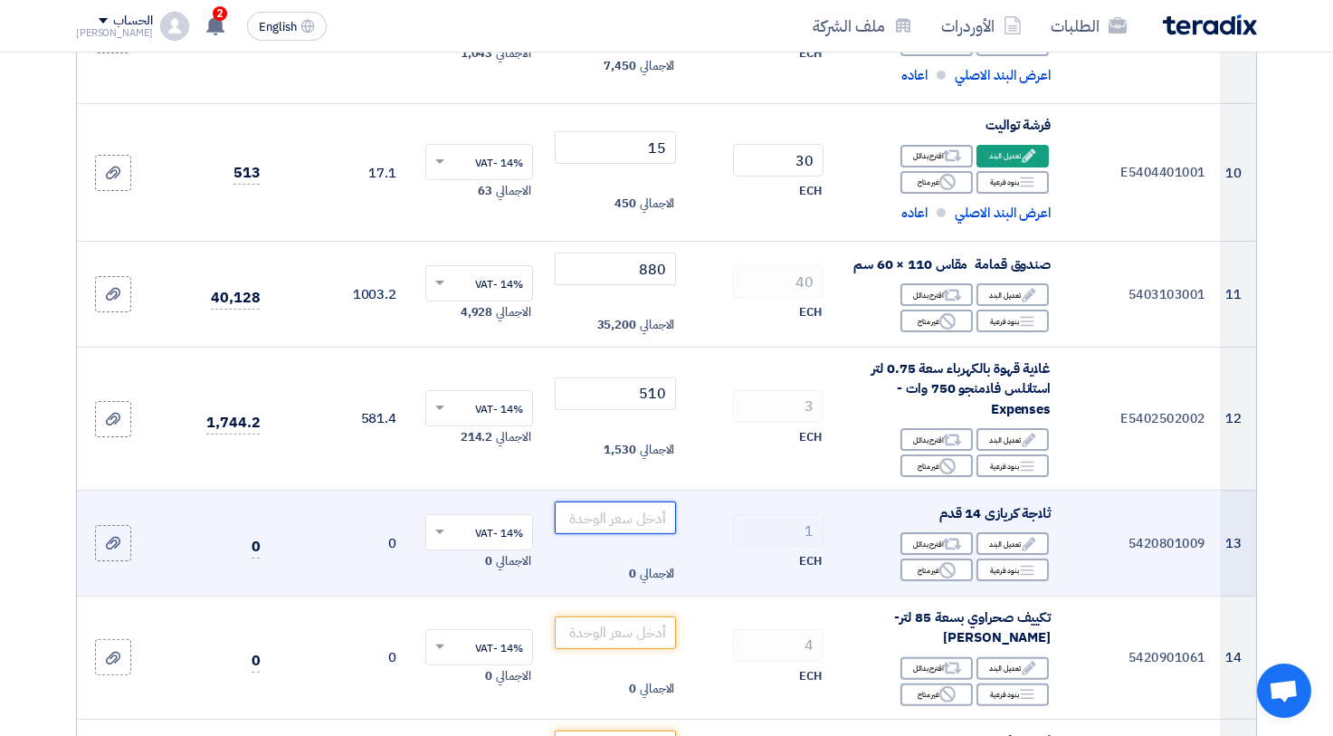
click at [594, 520] on input "number" at bounding box center [616, 517] width 122 height 33
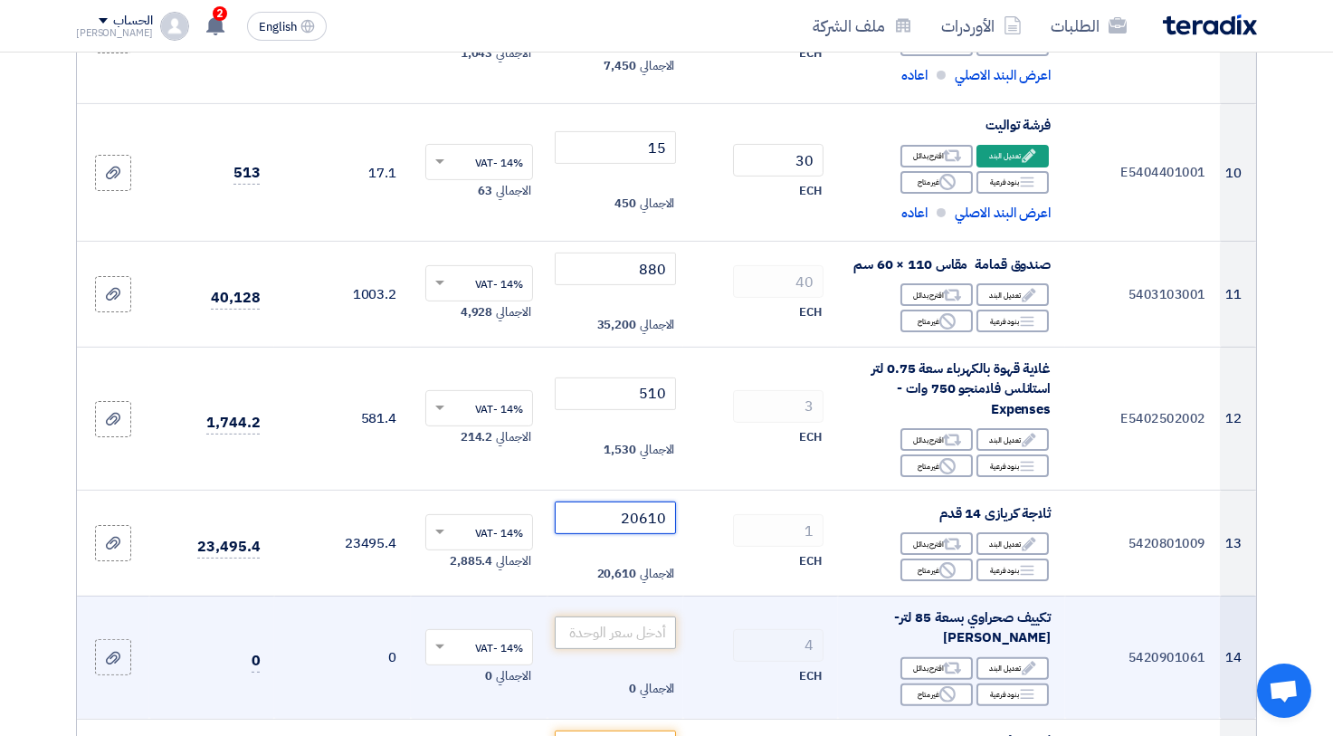
type input "20610"
click at [614, 630] on input "number" at bounding box center [616, 632] width 122 height 33
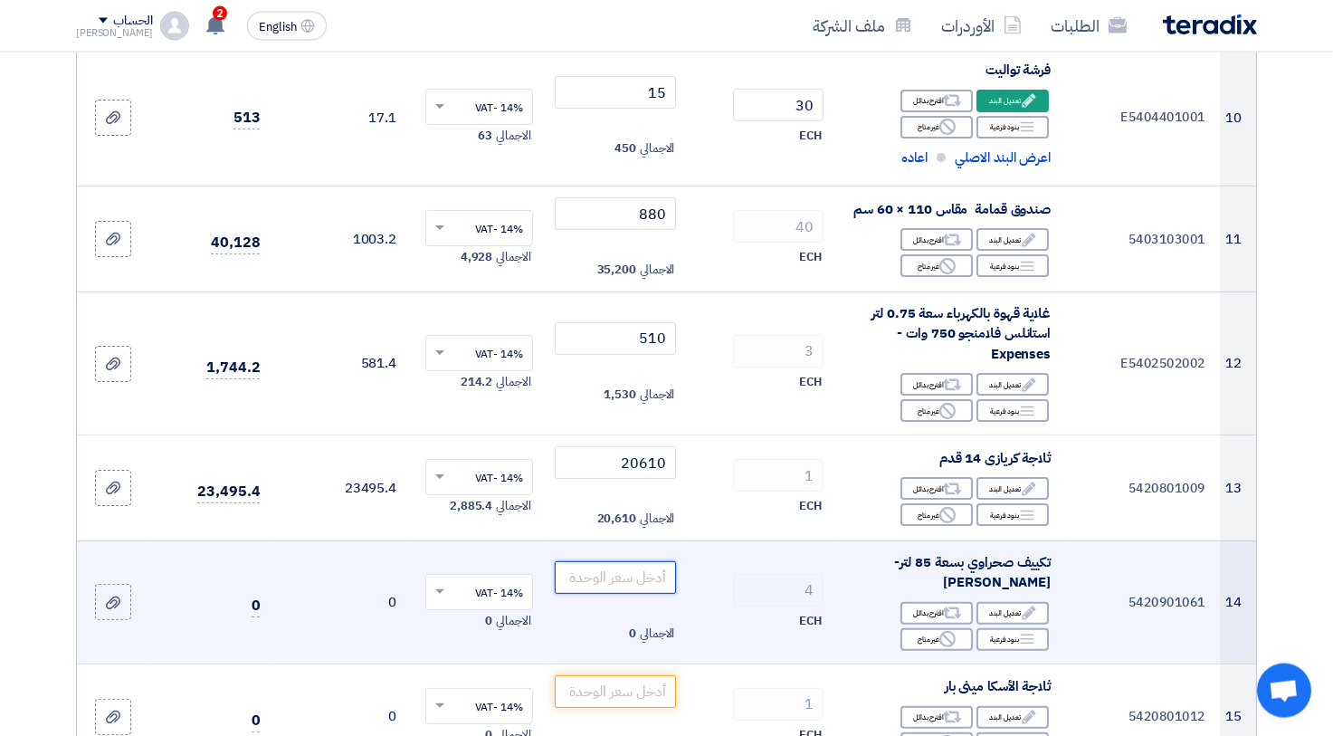
scroll to position [1493, 0]
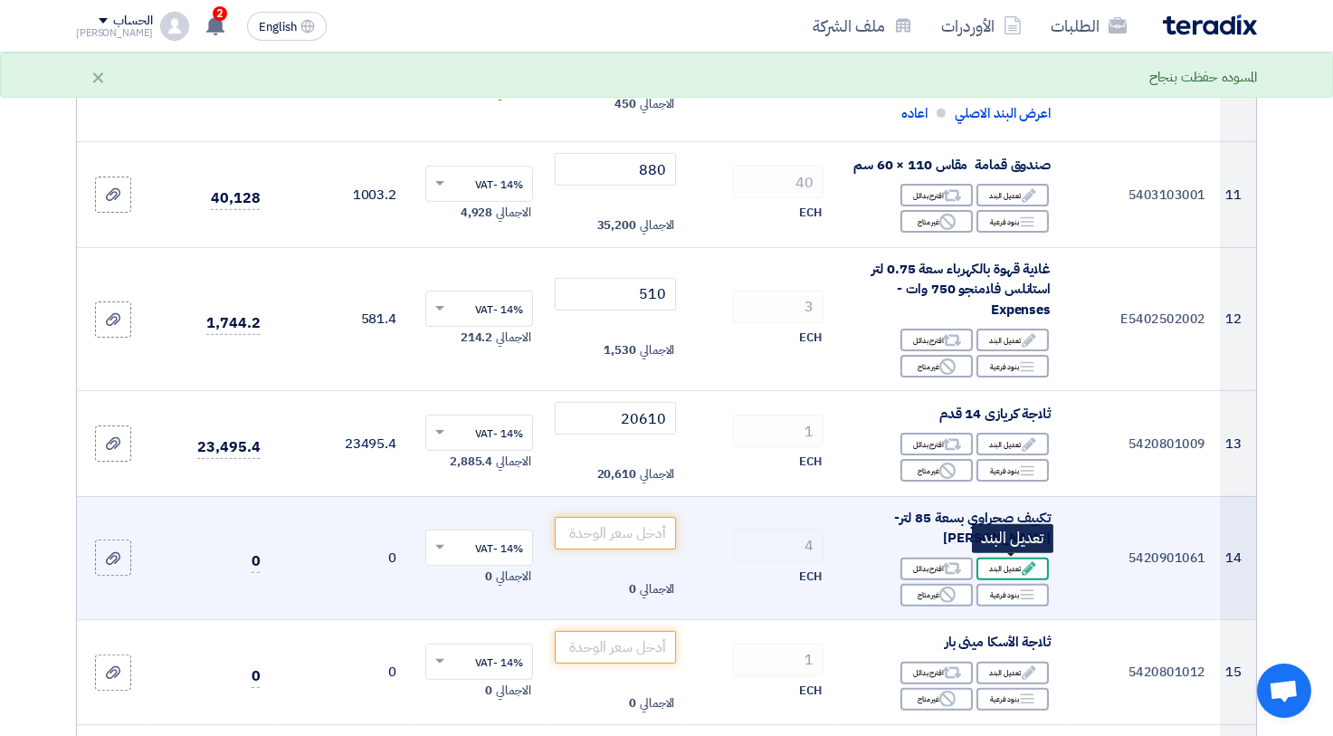
click at [1026, 568] on use at bounding box center [1029, 569] width 14 height 14
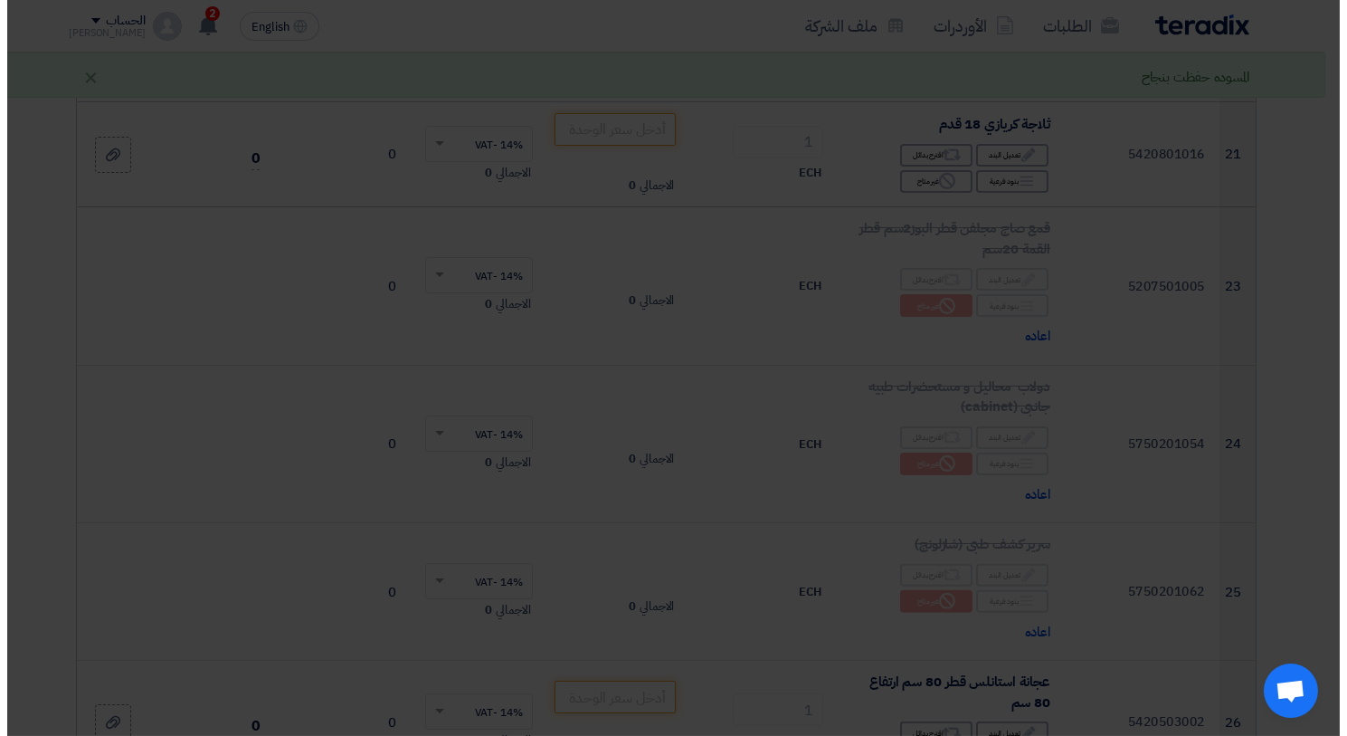
scroll to position [1040, 0]
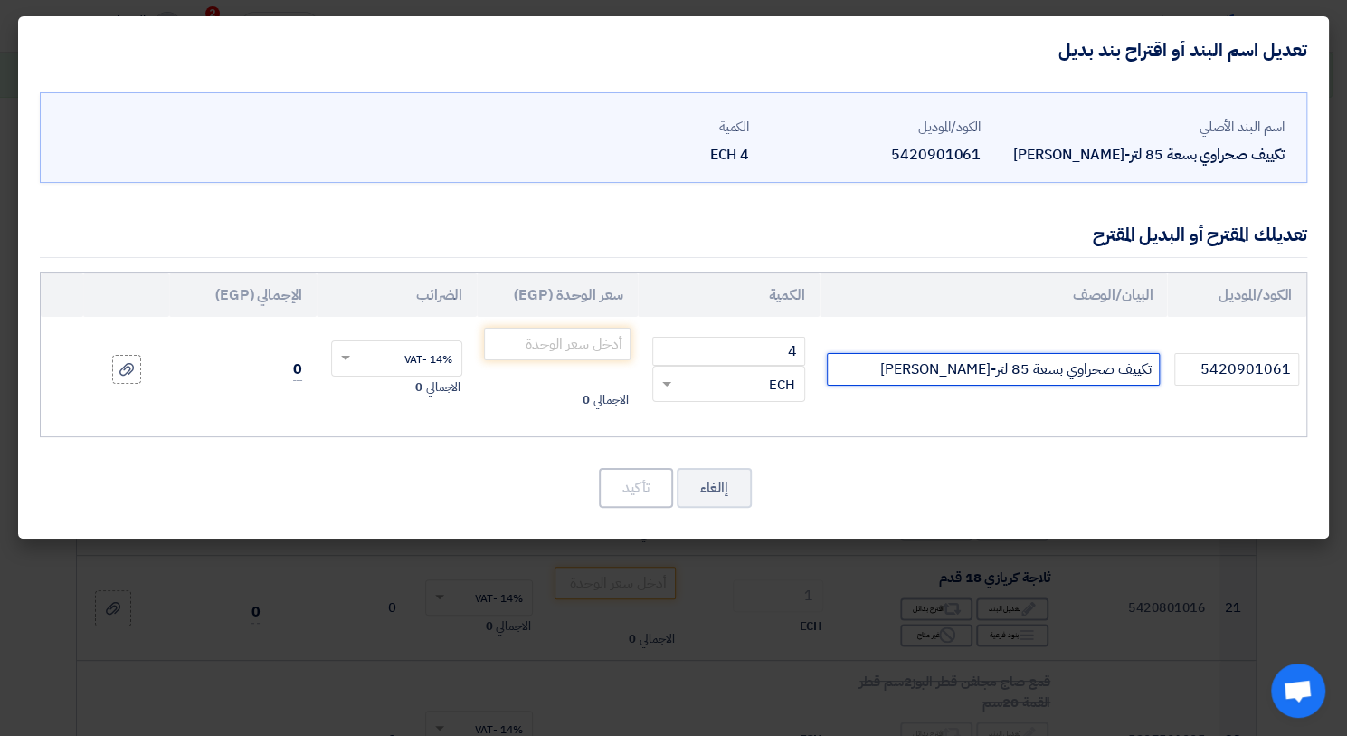
drag, startPoint x: 933, startPoint y: 369, endPoint x: 944, endPoint y: 368, distance: 10.9
click at [954, 365] on input "تكييف صحراوي بسعة 85 لتر-[PERSON_NAME]" at bounding box center [994, 369] width 334 height 33
drag, startPoint x: 961, startPoint y: 361, endPoint x: 945, endPoint y: 332, distance: 33.2
click at [960, 358] on input "تكييف صحراوي بسعة 85 لتر-ماركة د فريش" at bounding box center [994, 369] width 334 height 33
drag, startPoint x: 1027, startPoint y: 371, endPoint x: 1029, endPoint y: 337, distance: 34.4
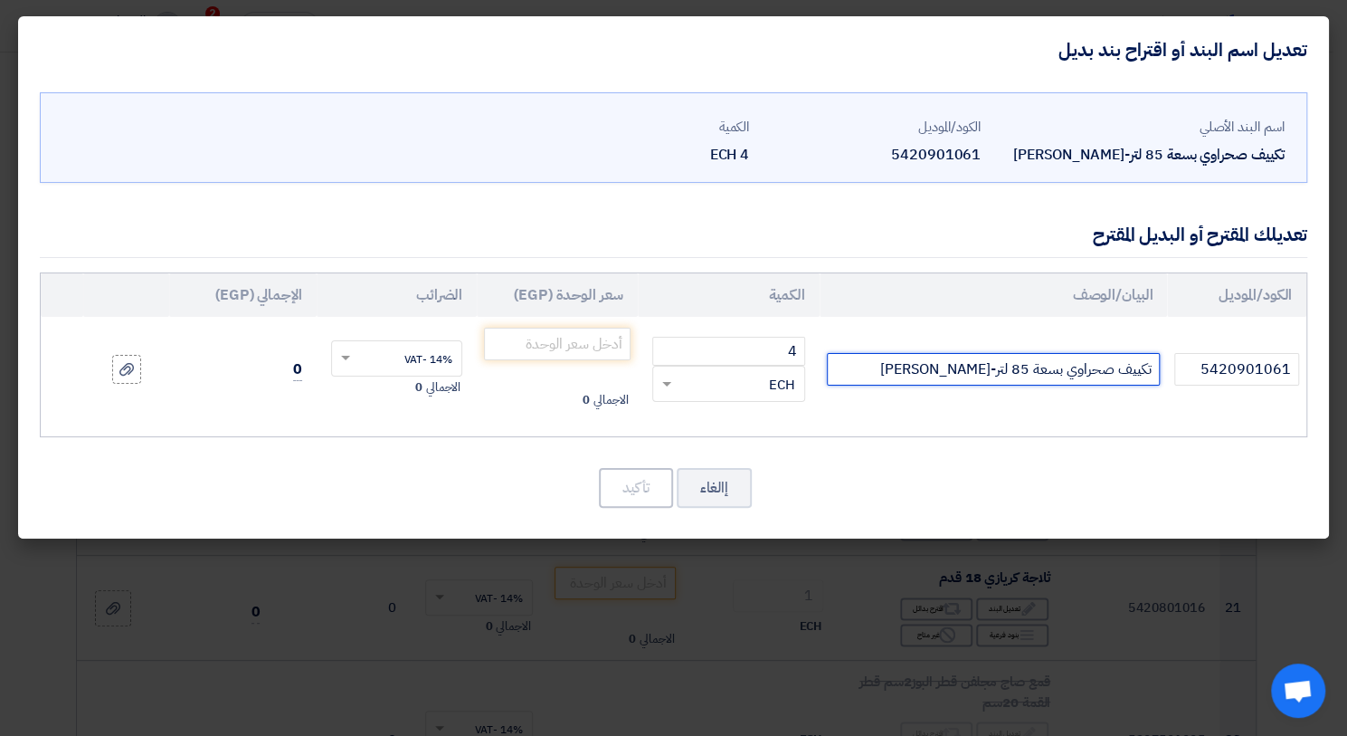
click at [1021, 376] on input "تكييف صحراوي بسعة 85 لتر-ماركة فريش" at bounding box center [994, 369] width 334 height 33
type input "تكييف صحراوي بسعة 82 لتر-ماركة فريش"
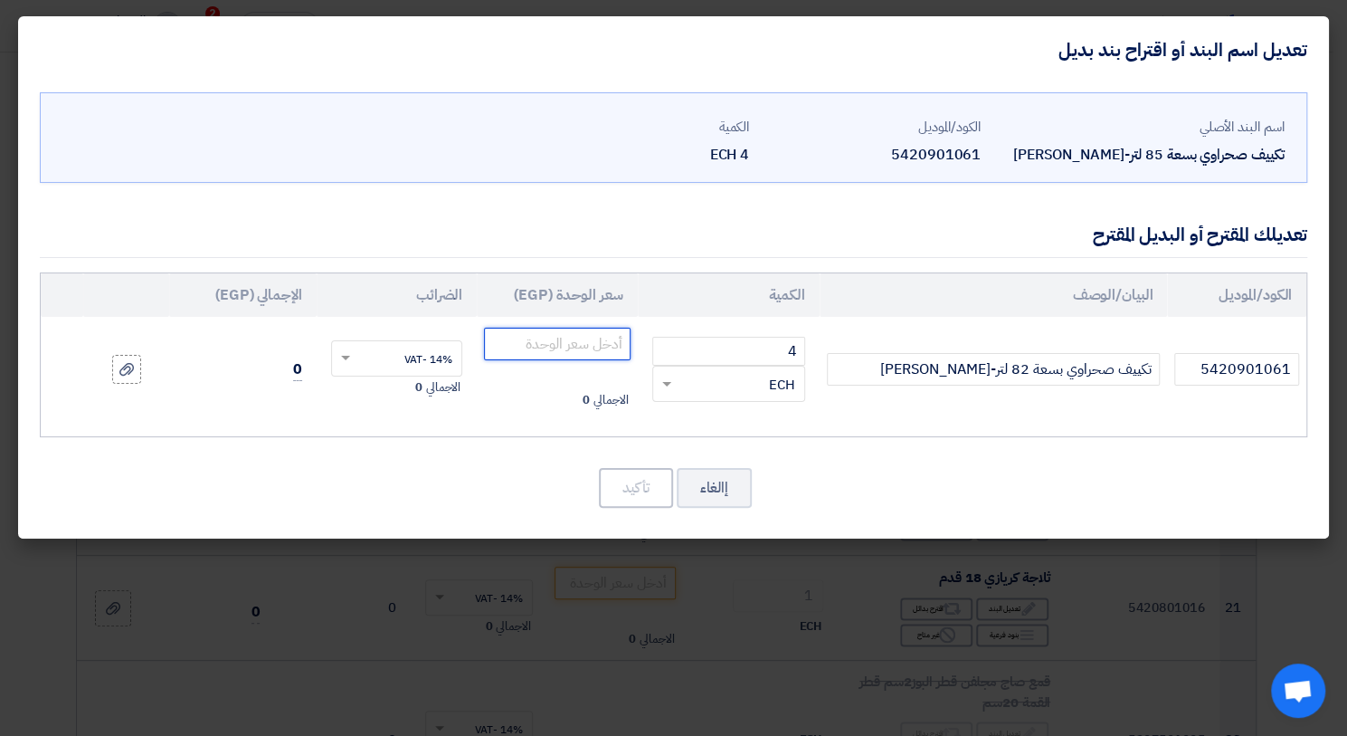
click at [584, 340] on input "number" at bounding box center [557, 344] width 146 height 33
type input "6250"
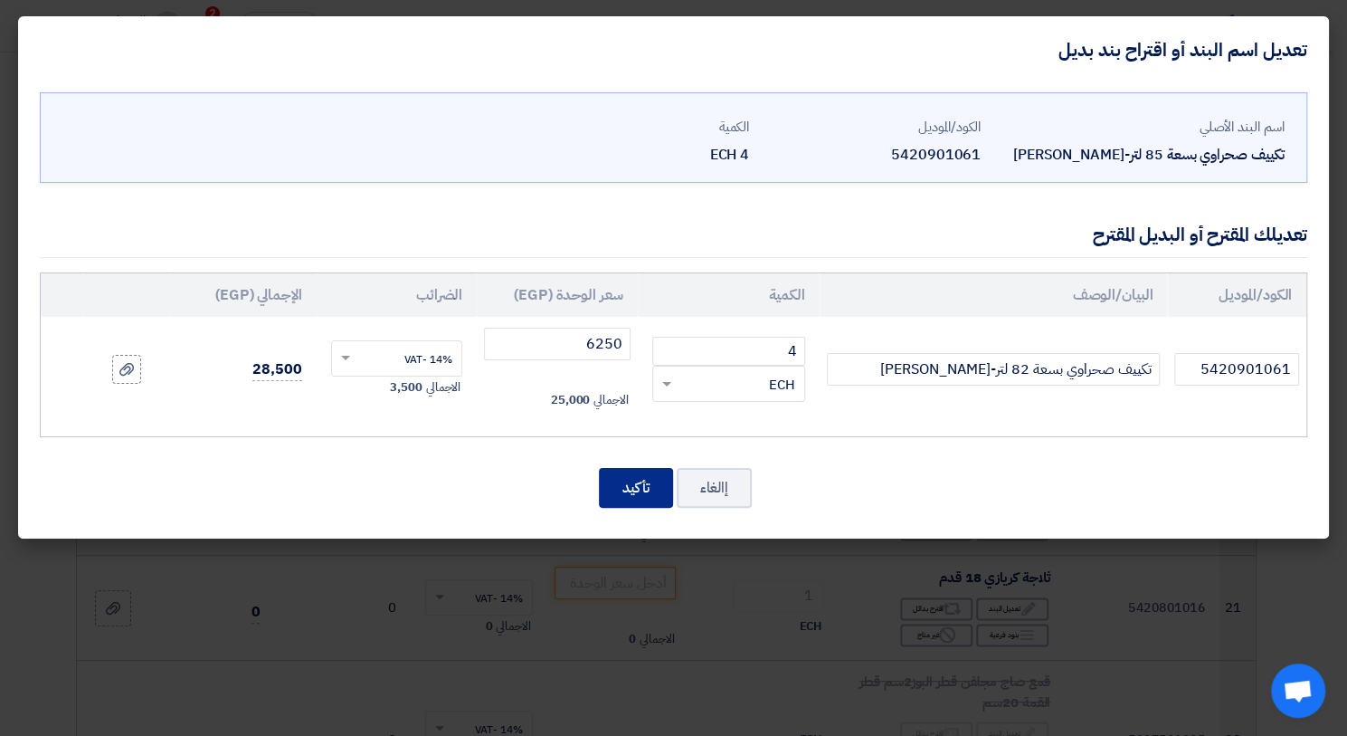
click at [648, 468] on button "تأكيد" at bounding box center [636, 488] width 74 height 40
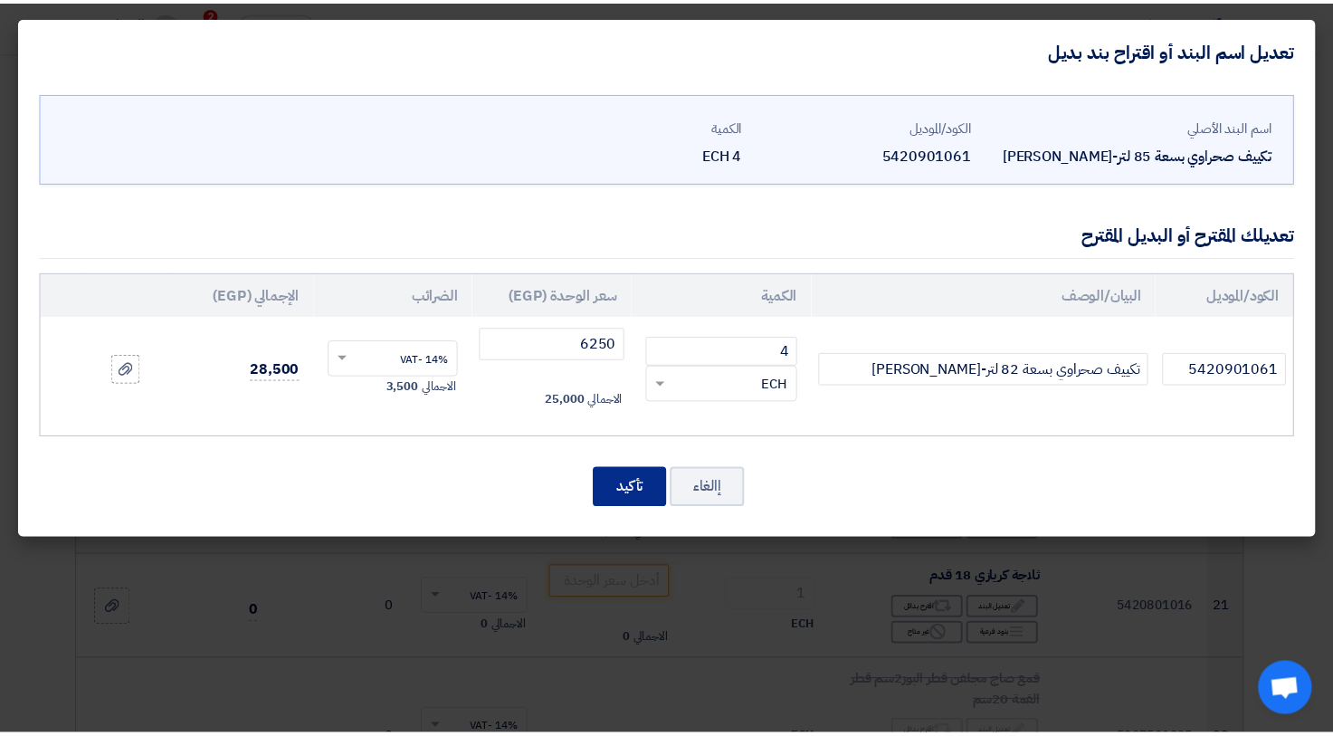
scroll to position [1767, 0]
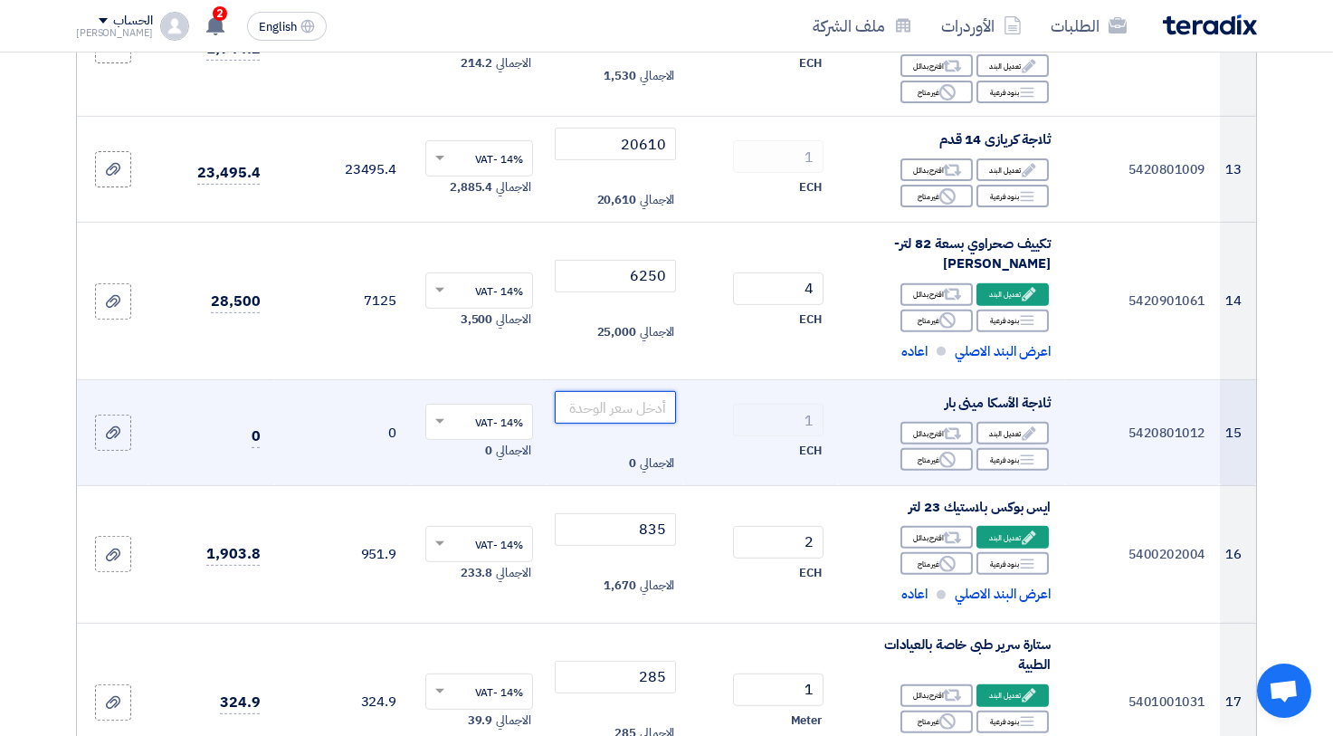
click at [641, 406] on input "number" at bounding box center [616, 407] width 122 height 33
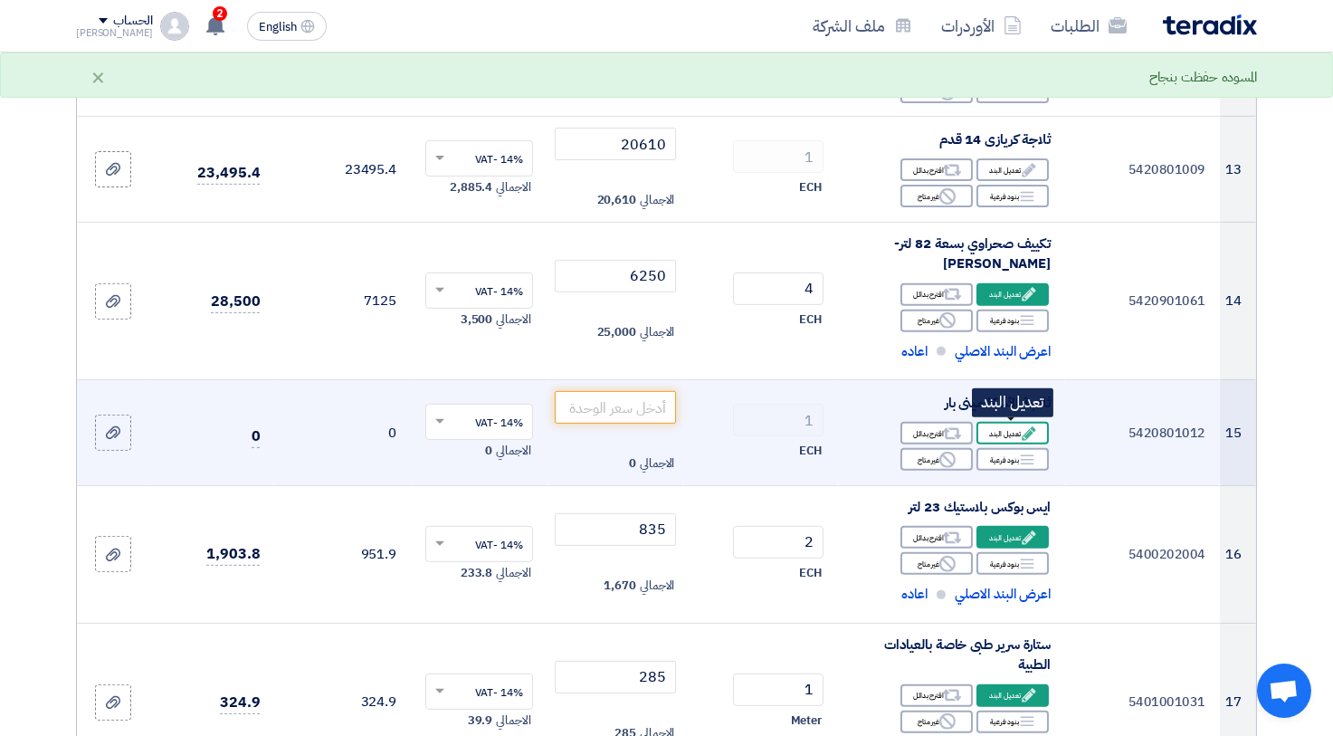
click at [1022, 423] on div "Edit تعديل البند" at bounding box center [1012, 433] width 72 height 23
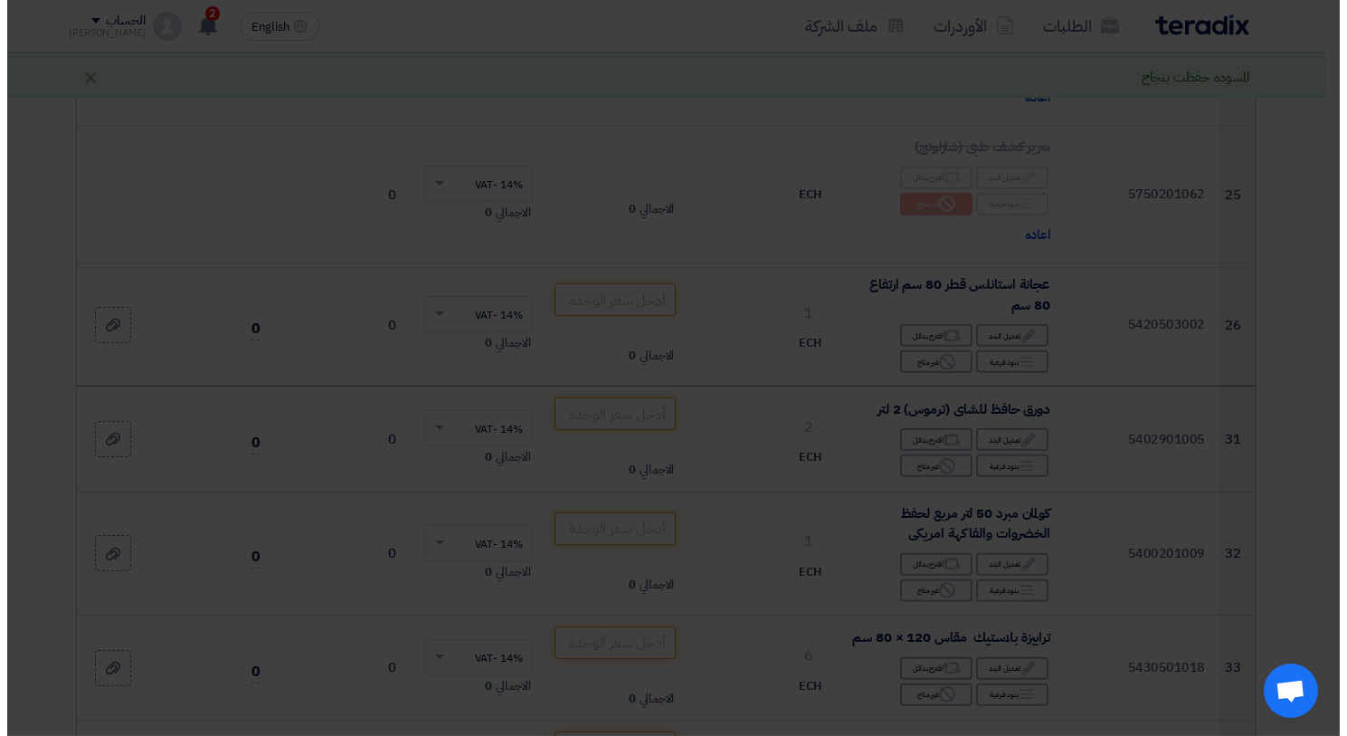
scroll to position [1040, 0]
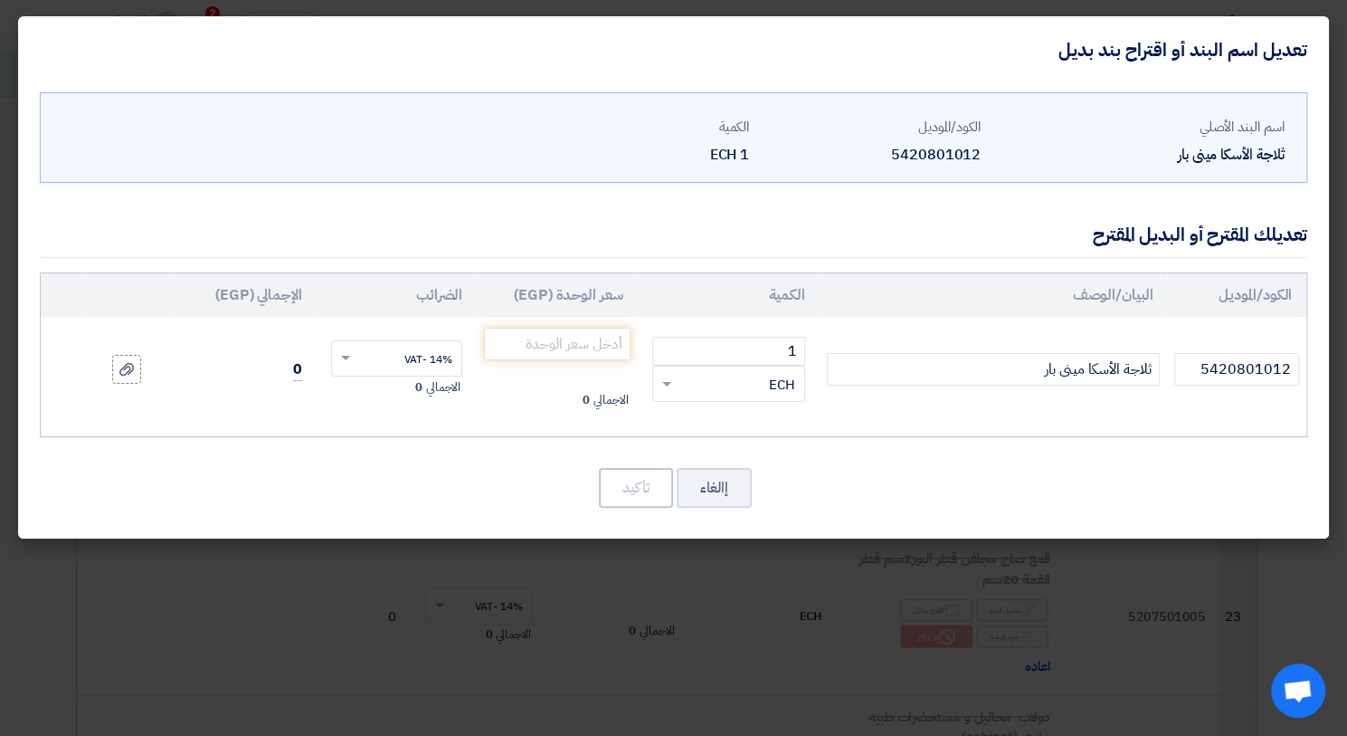
click at [973, 346] on td "ثلاجة الأسكا مينى بار" at bounding box center [994, 369] width 348 height 105
click at [970, 360] on input "ثلاجة الأسكا مينى بار" at bounding box center [994, 369] width 334 height 33
click at [1046, 374] on input "ثلاجة الأسكا مينى بار 4.5 قدم" at bounding box center [994, 369] width 334 height 33
type input "ثلاجة الأسكا مينى بار 4.5 قدم"
click at [615, 340] on input "number" at bounding box center [557, 344] width 146 height 33
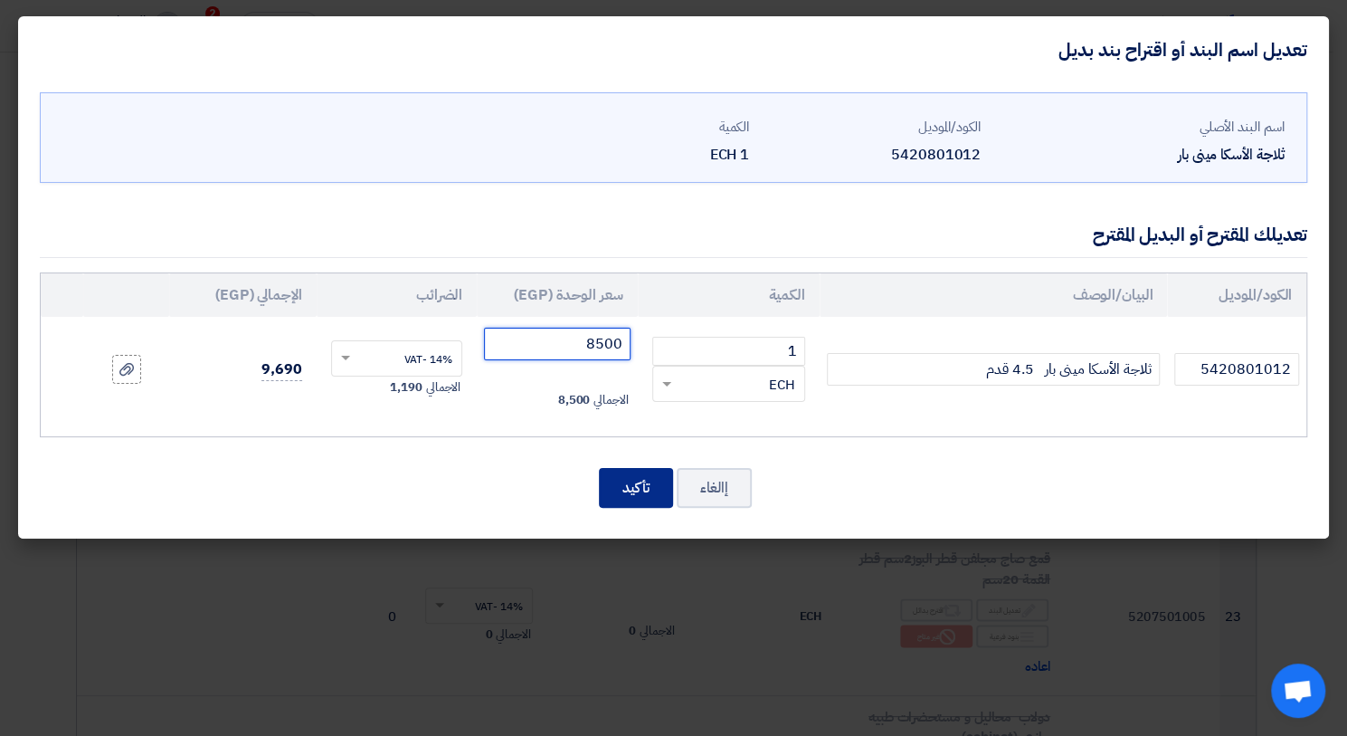
type input "8500"
click at [658, 481] on button "تأكيد" at bounding box center [636, 488] width 74 height 40
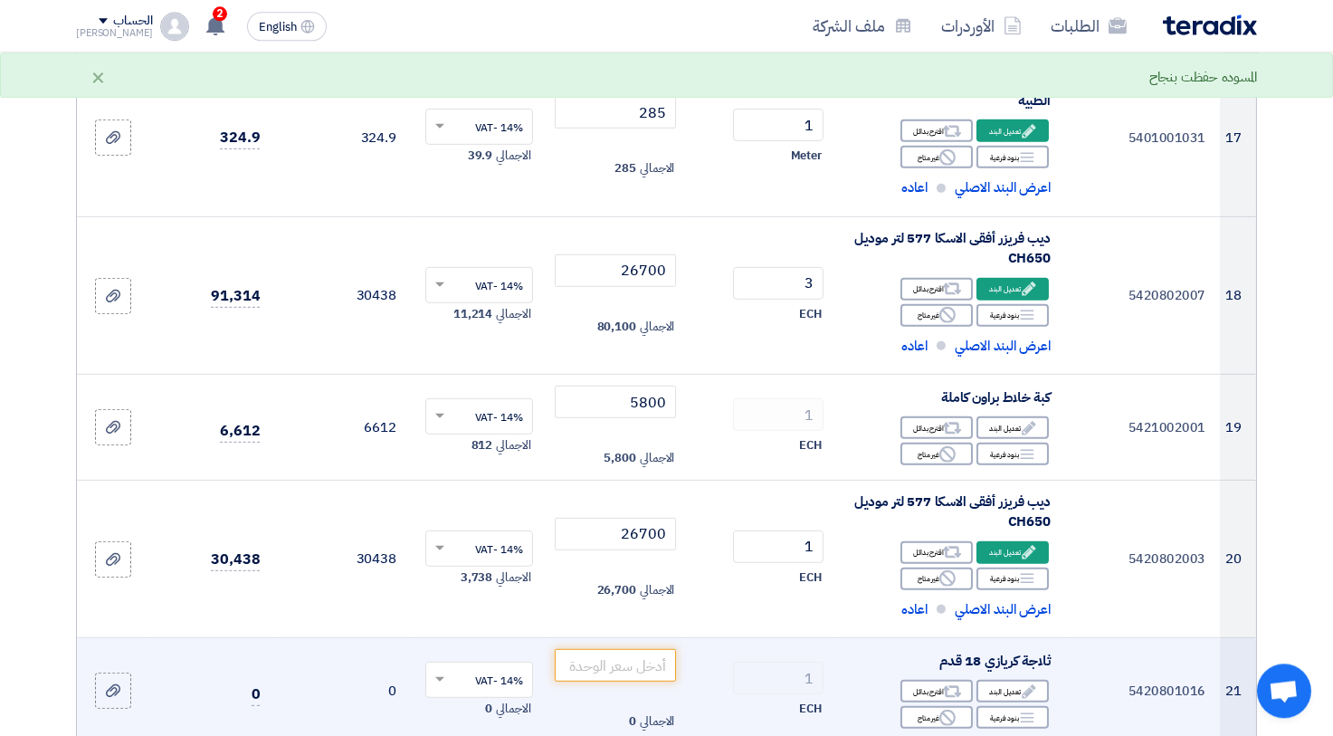
scroll to position [2464, 0]
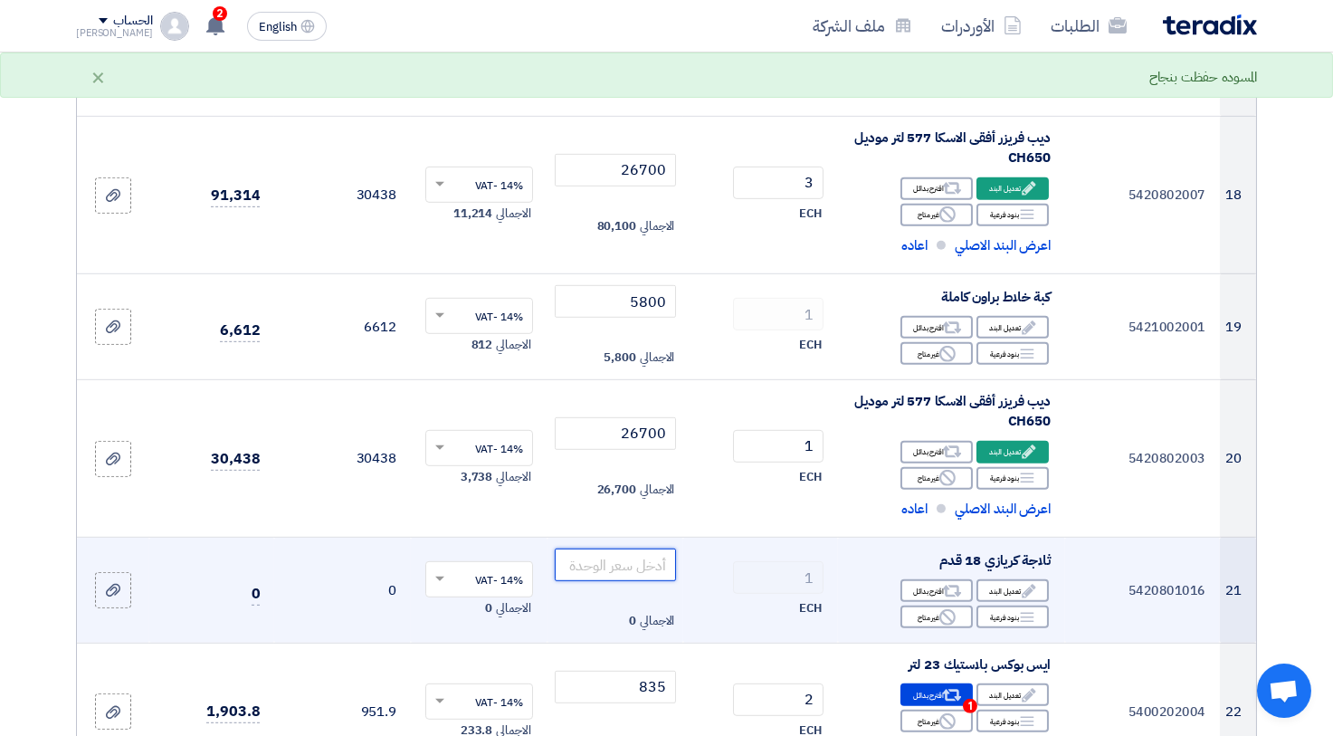
click at [656, 561] on input "number" at bounding box center [616, 564] width 122 height 33
type input "30860"
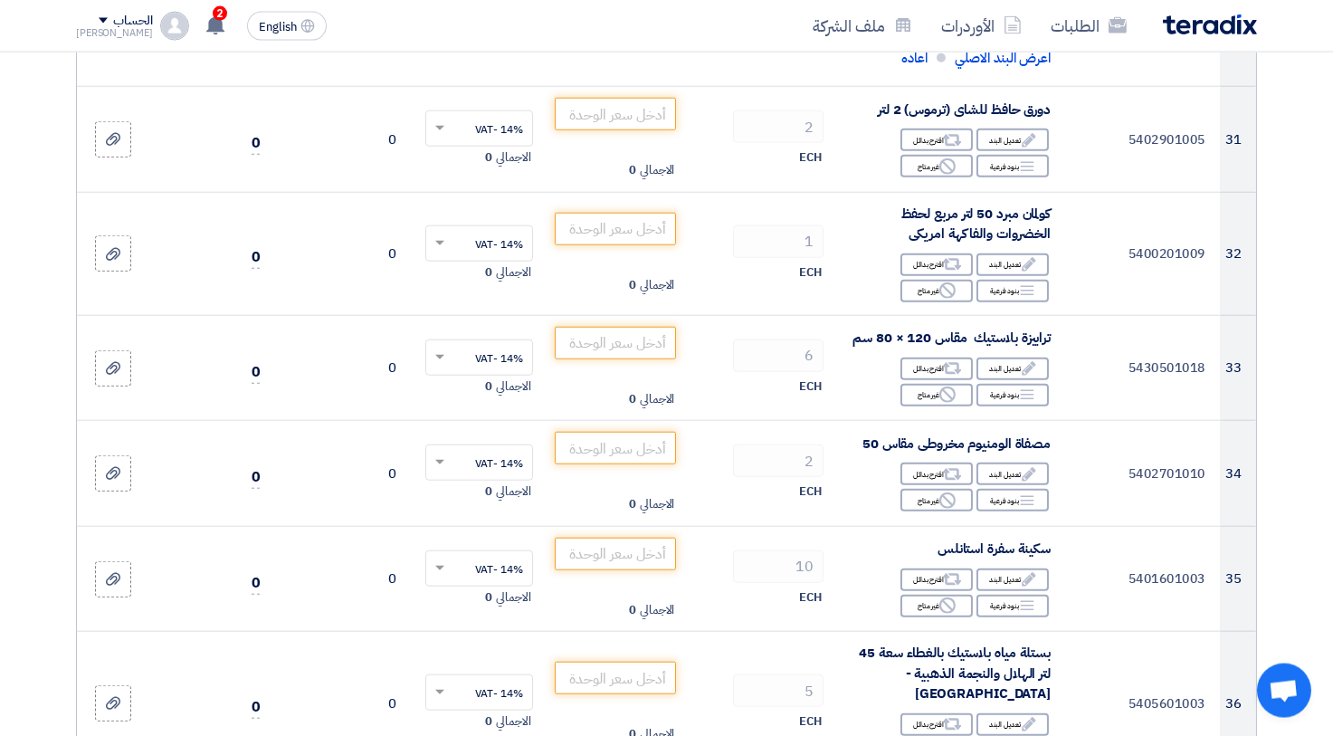
scroll to position [4356, 0]
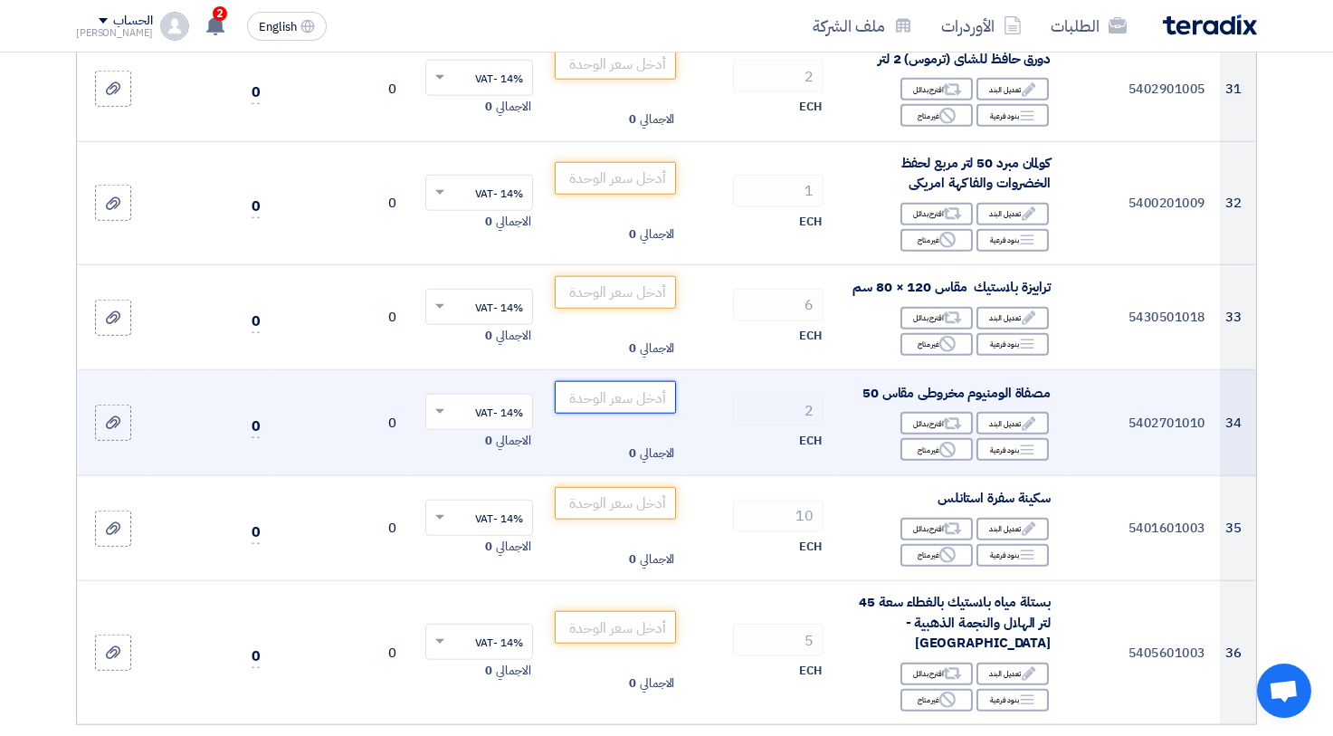
click at [623, 398] on input "number" at bounding box center [616, 397] width 122 height 33
click at [724, 432] on div "ECH" at bounding box center [761, 441] width 126 height 22
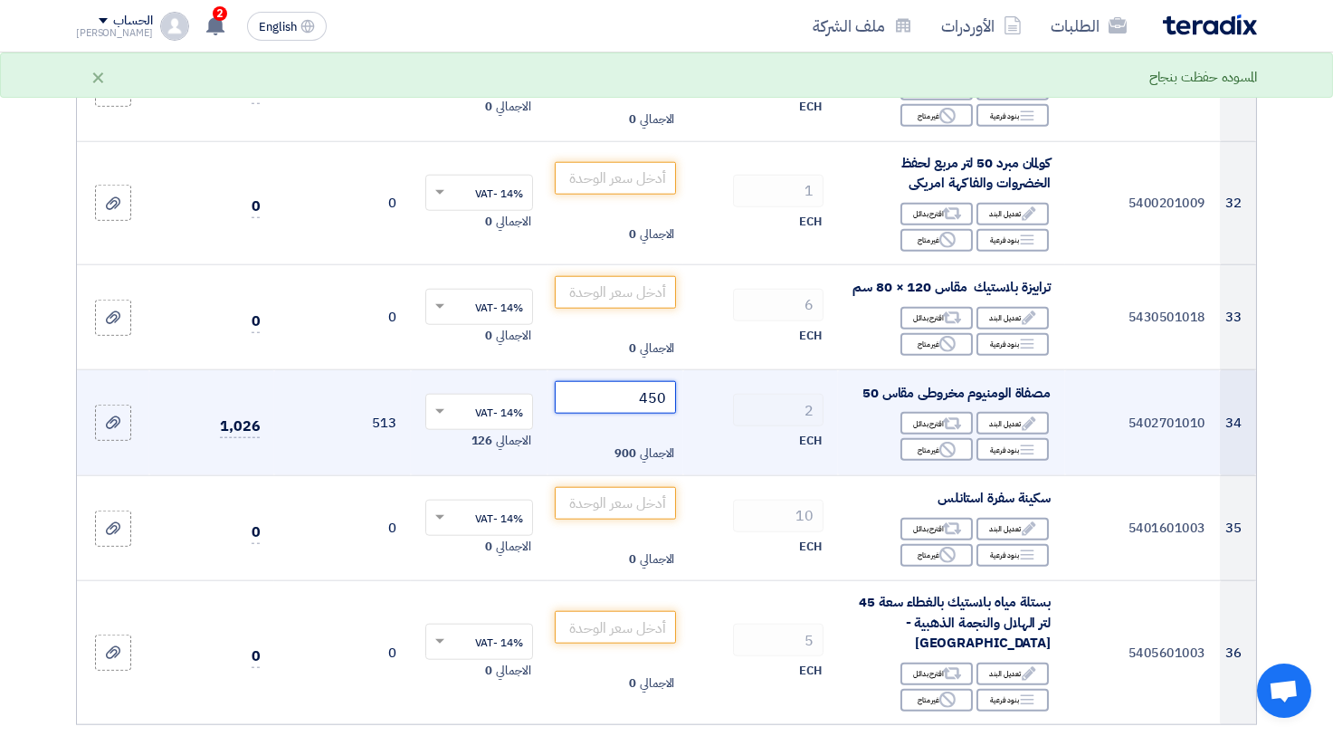
click at [652, 403] on input "450" at bounding box center [616, 397] width 122 height 33
type input "500"
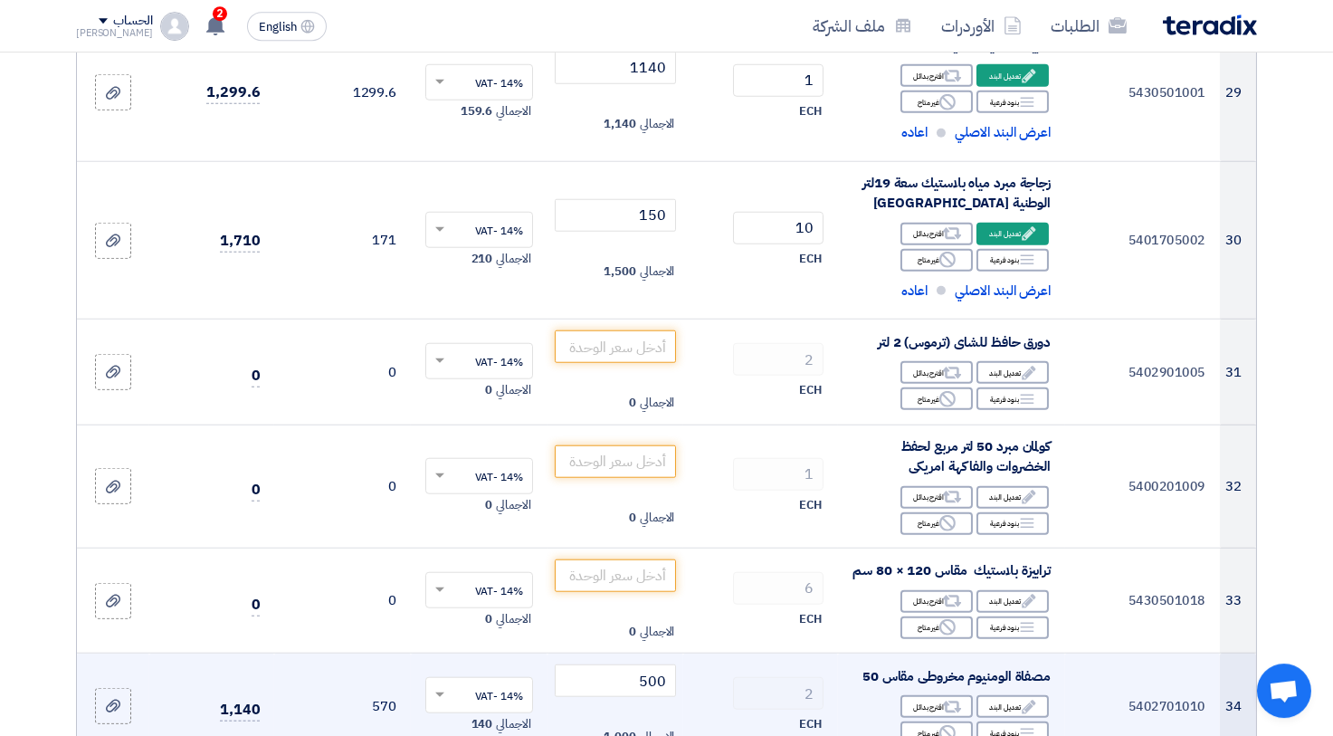
scroll to position [4057, 0]
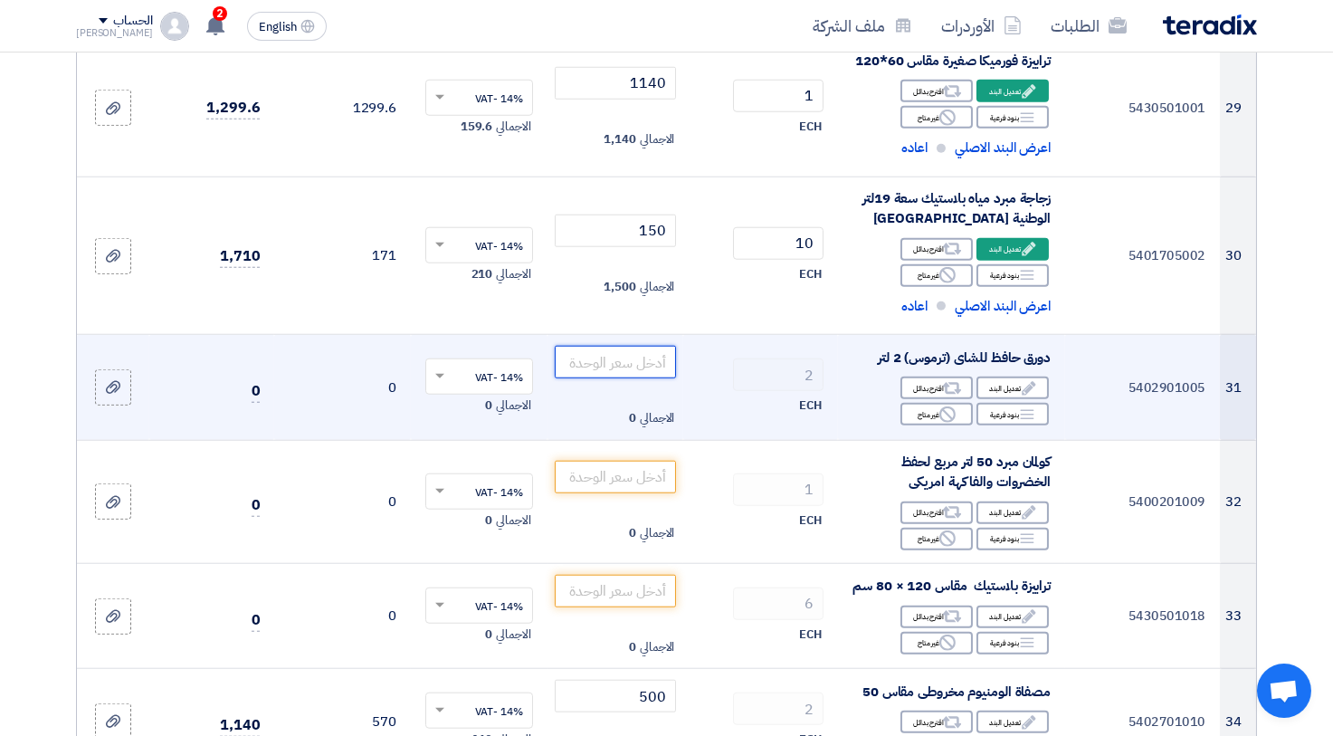
click at [604, 357] on input "number" at bounding box center [616, 362] width 122 height 33
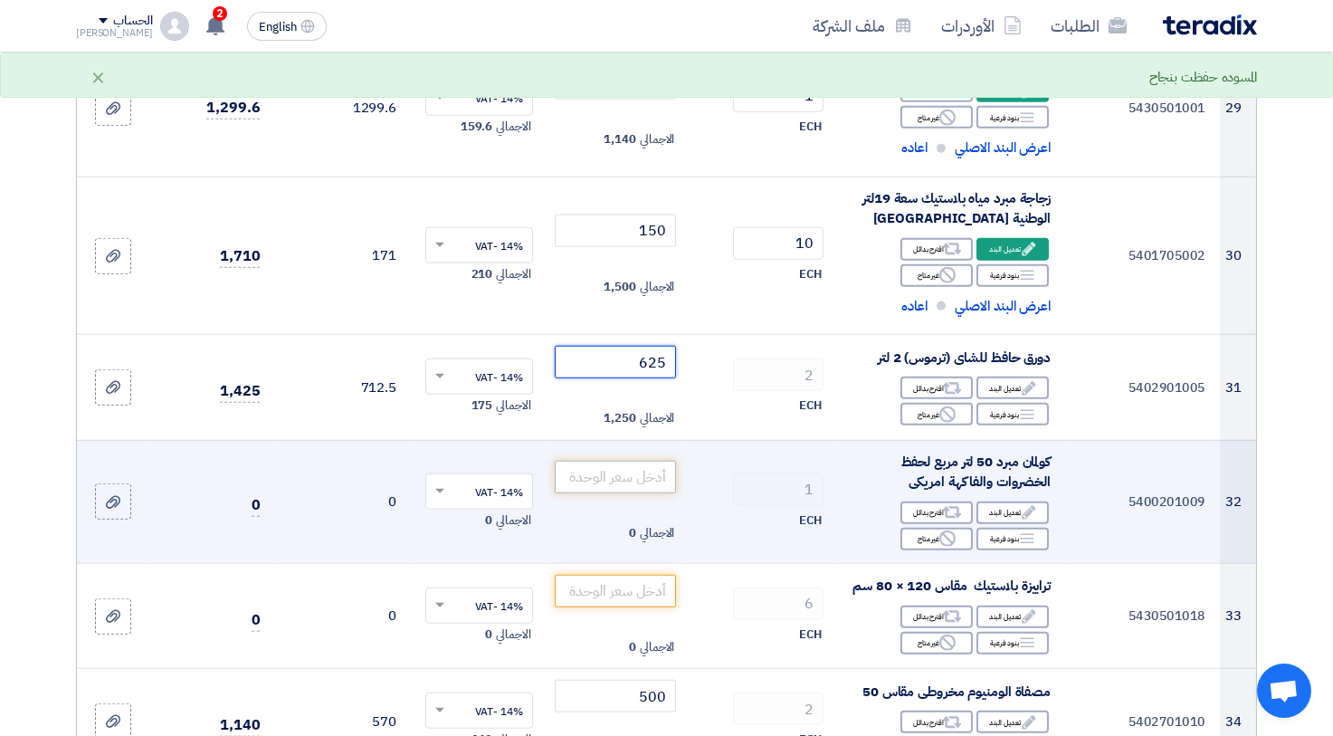
type input "625"
click at [641, 464] on input "number" at bounding box center [616, 477] width 122 height 33
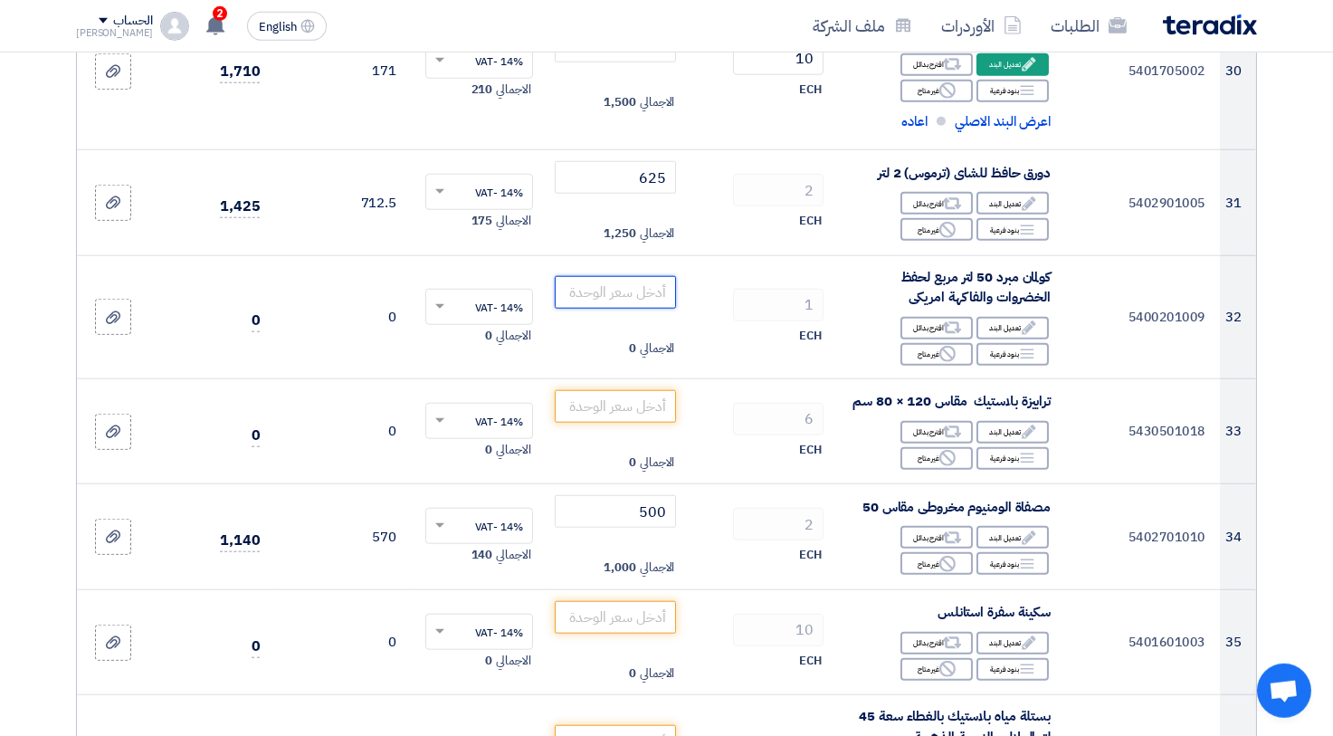
scroll to position [4256, 0]
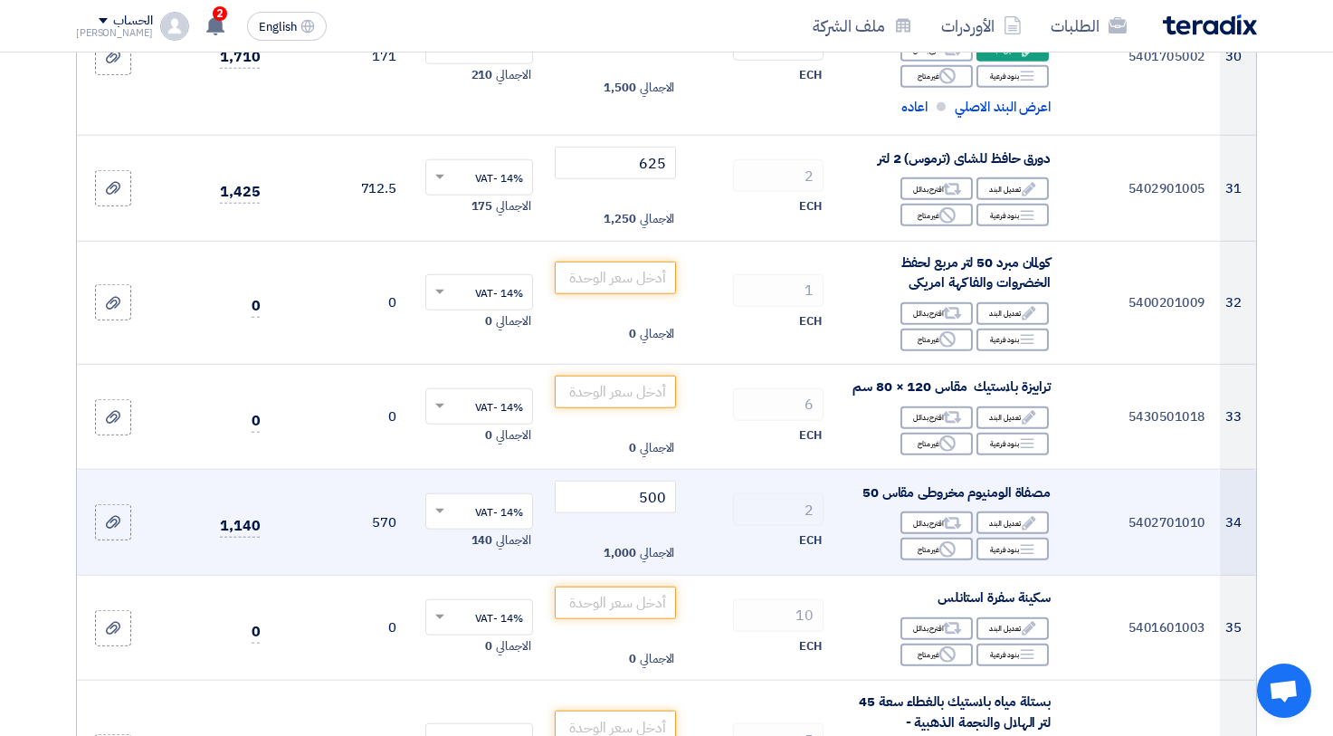
click at [748, 490] on td "2 ECH" at bounding box center [760, 523] width 155 height 106
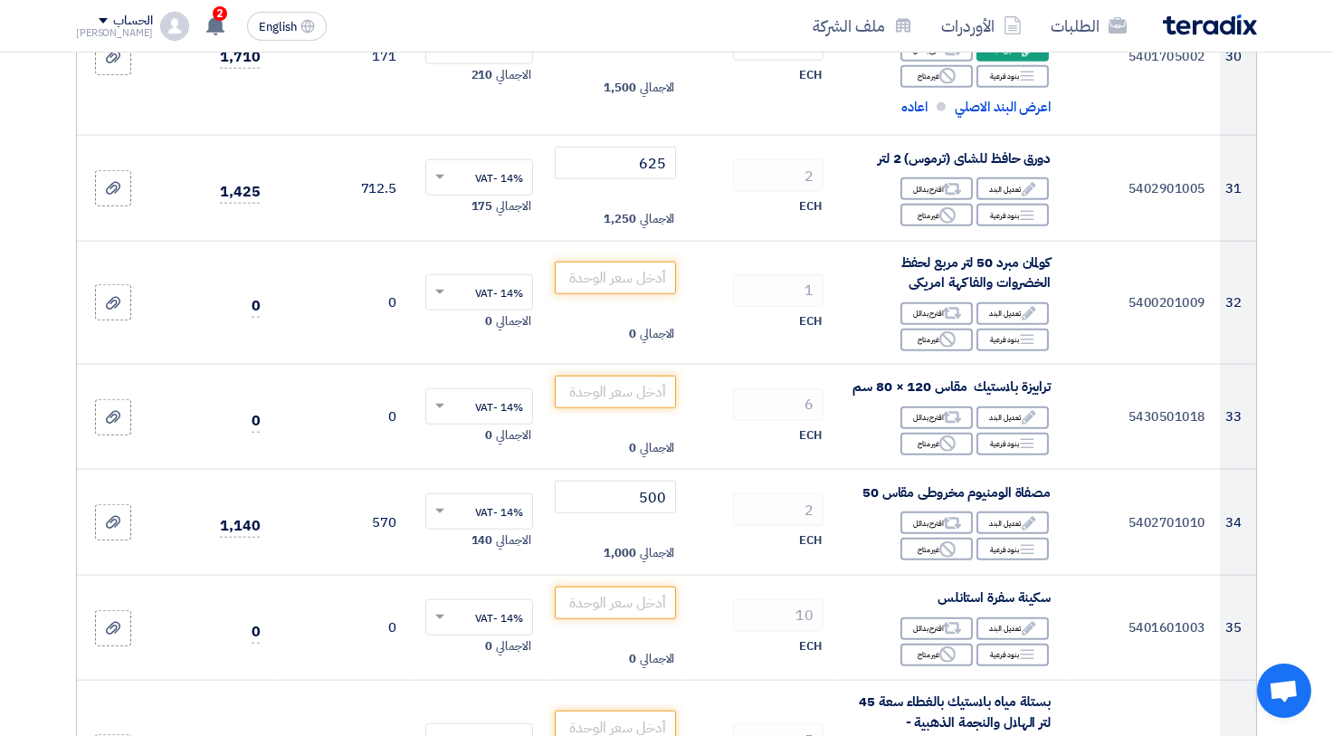
scroll to position [4754, 0]
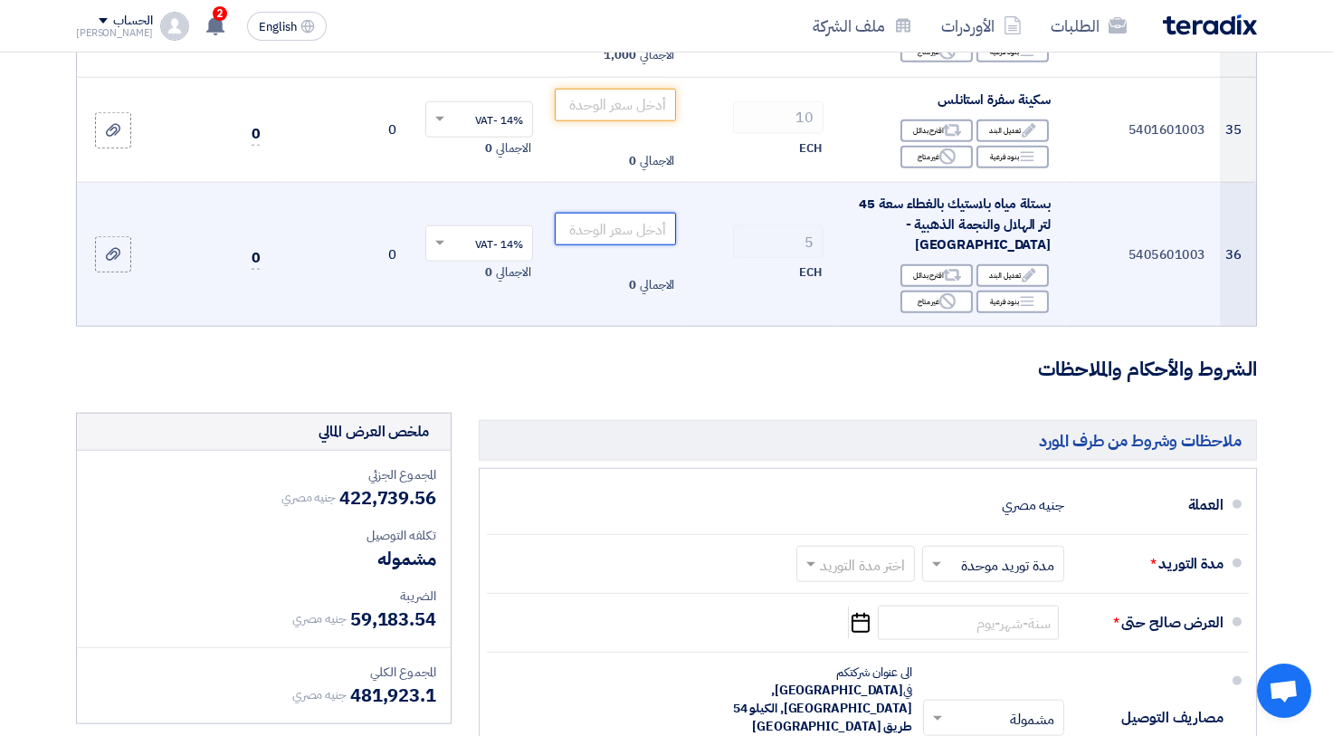
click at [595, 221] on input "number" at bounding box center [616, 229] width 122 height 33
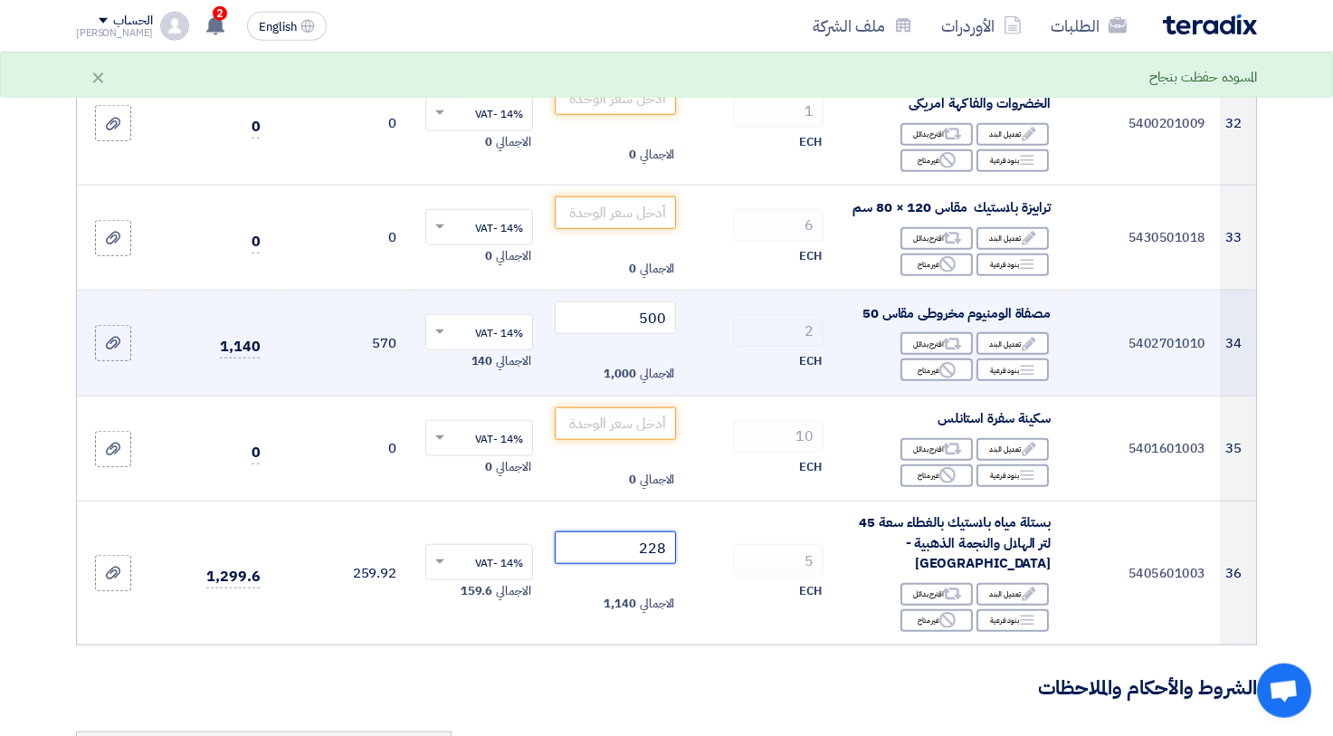
scroll to position [4356, 0]
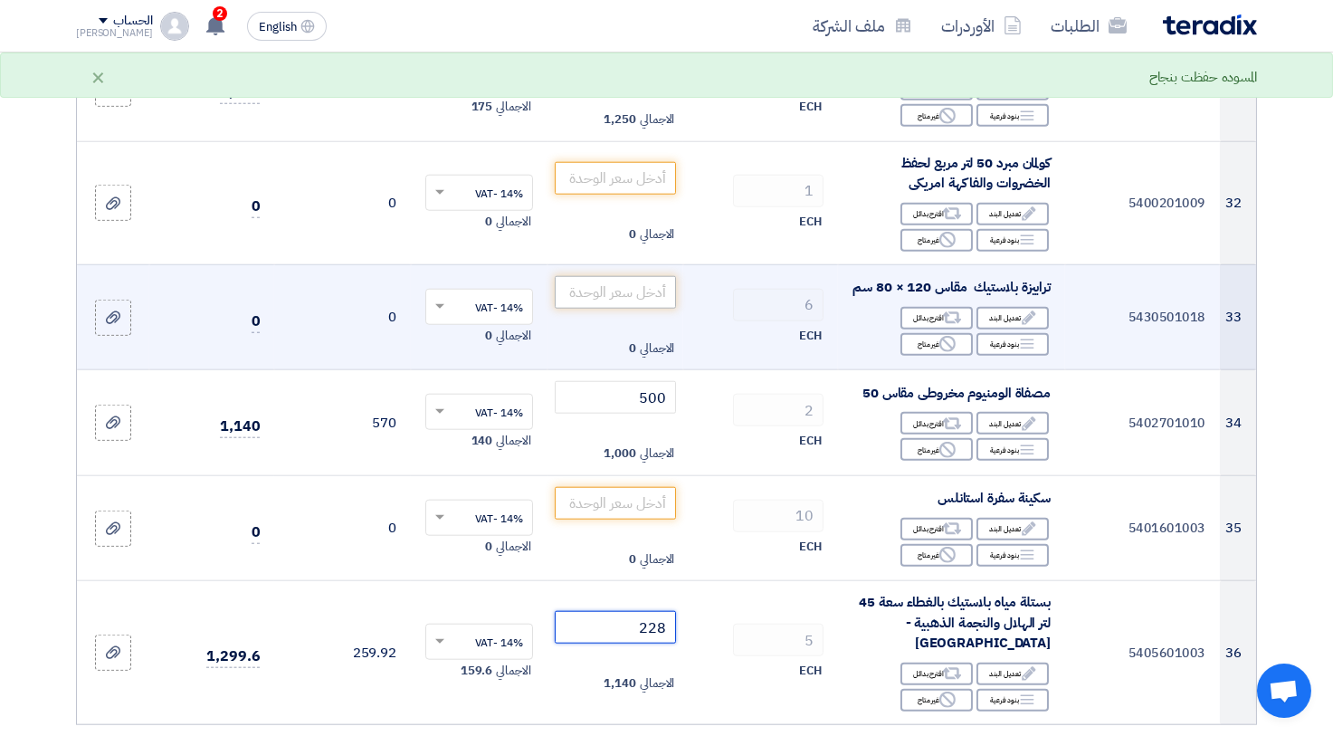
type input "228"
click at [621, 293] on input "number" at bounding box center [616, 292] width 122 height 33
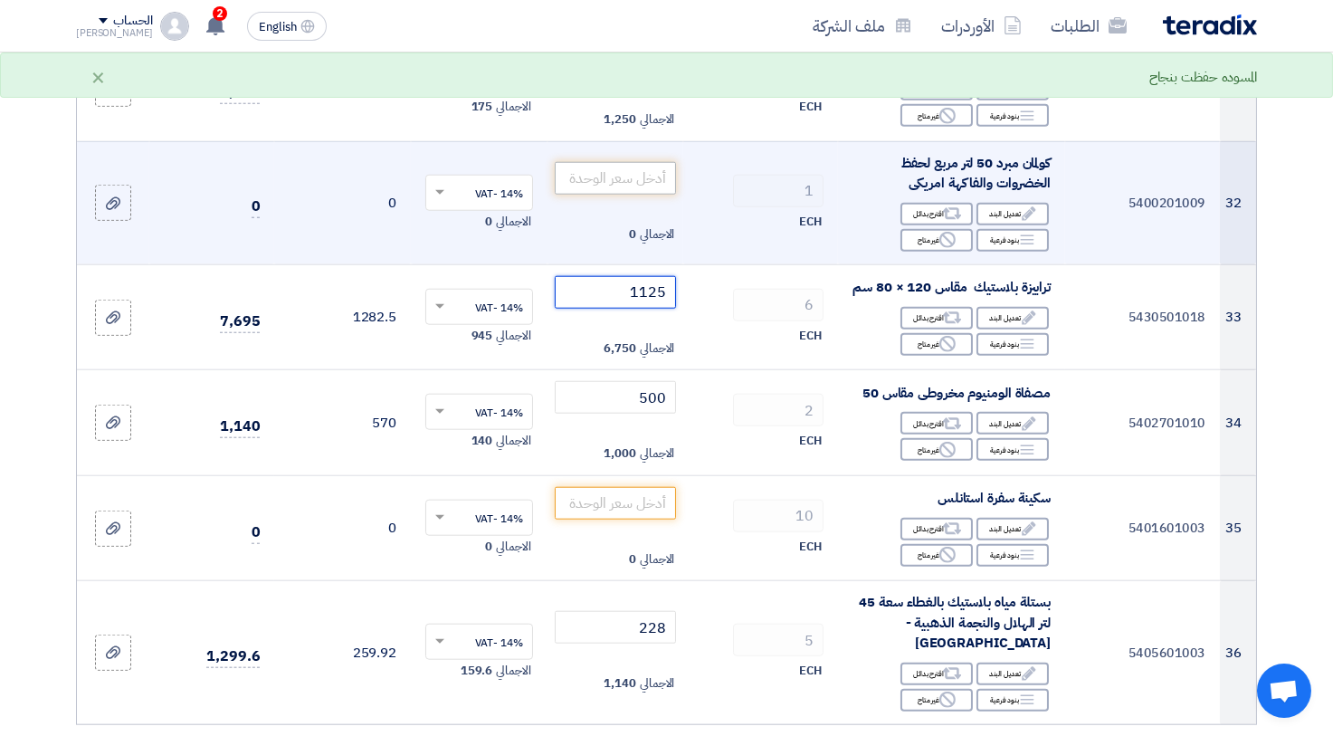
type input "1125"
click at [626, 173] on input "number" at bounding box center [616, 178] width 122 height 33
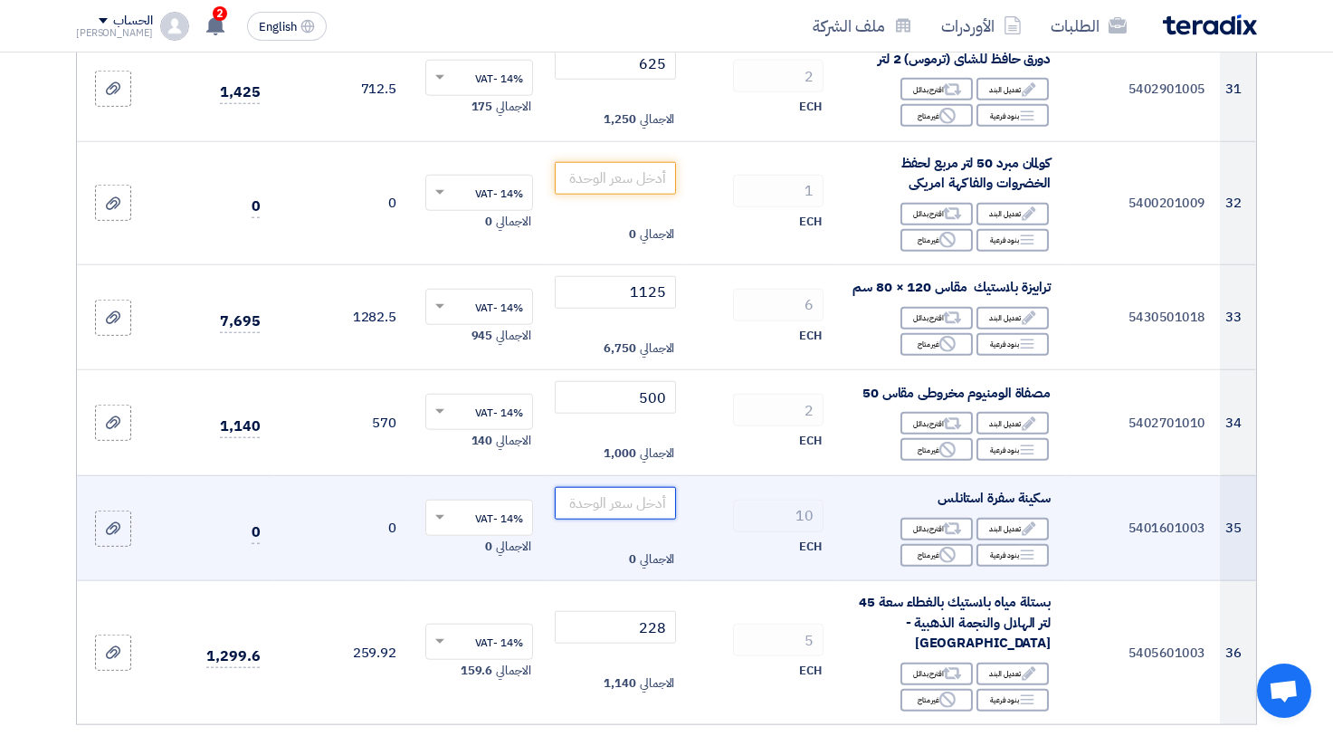
click at [621, 491] on input "number" at bounding box center [616, 503] width 122 height 33
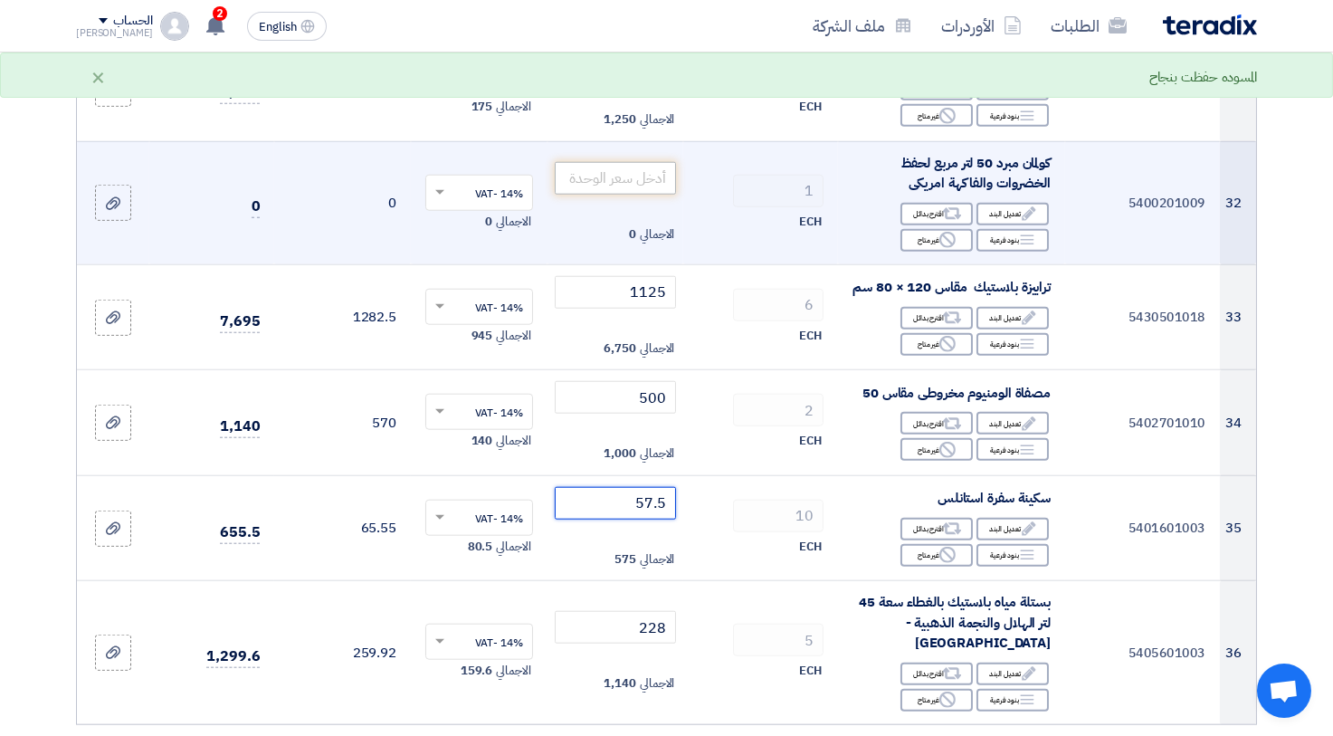
type input "57.5"
click at [625, 173] on input "number" at bounding box center [616, 178] width 122 height 33
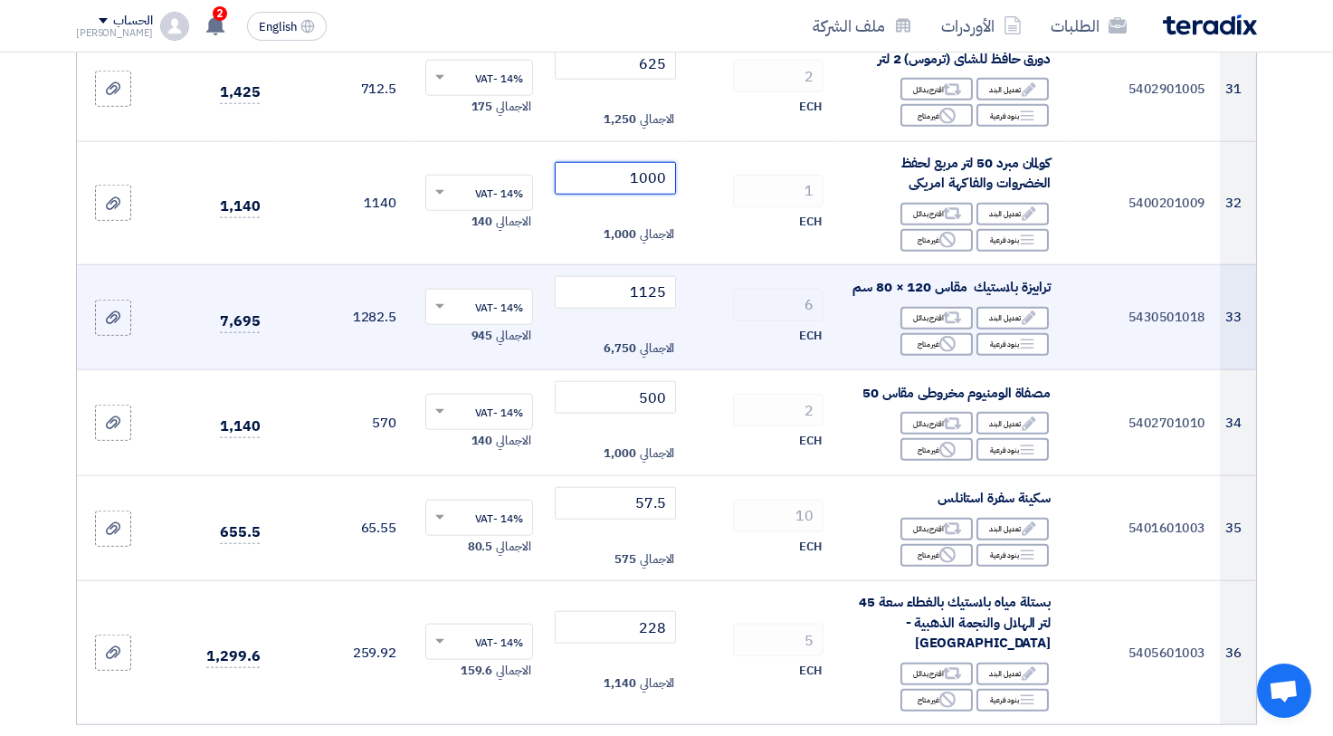
type input "1000"
click at [722, 298] on div "6" at bounding box center [761, 305] width 126 height 33
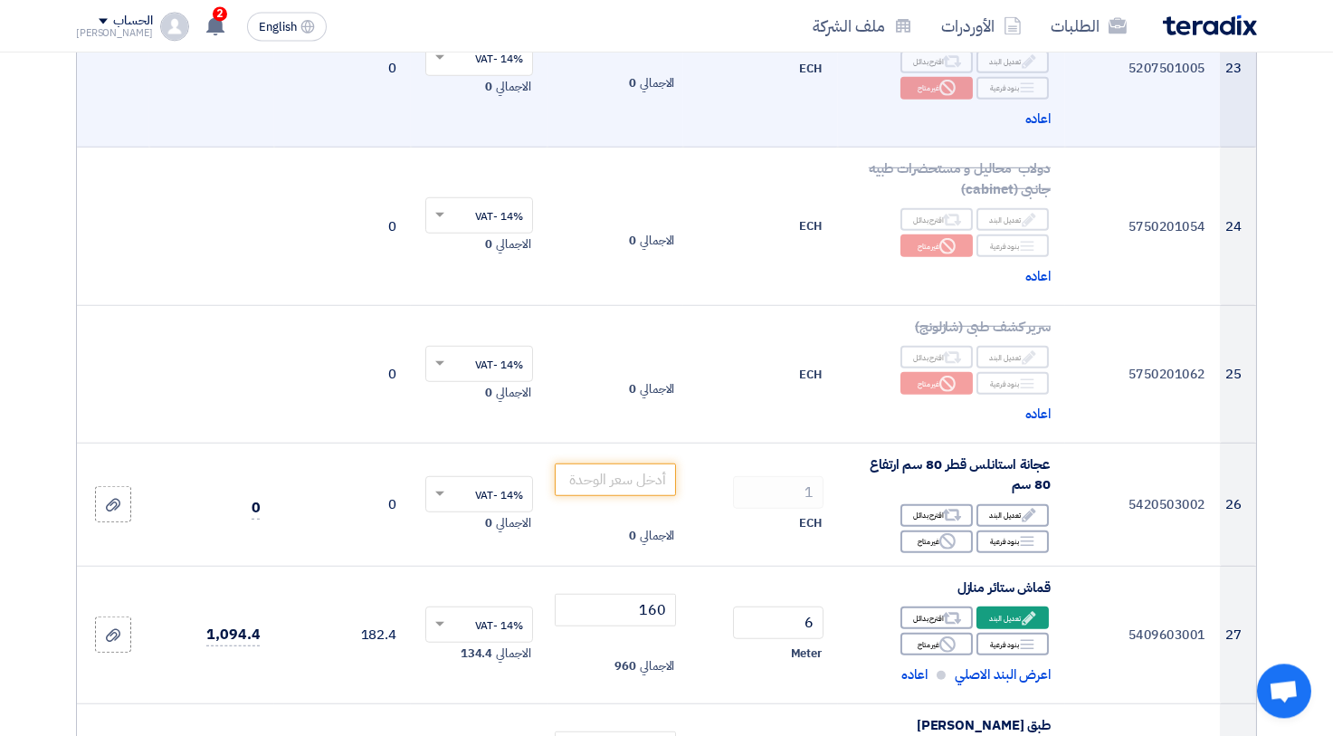
scroll to position [3261, 0]
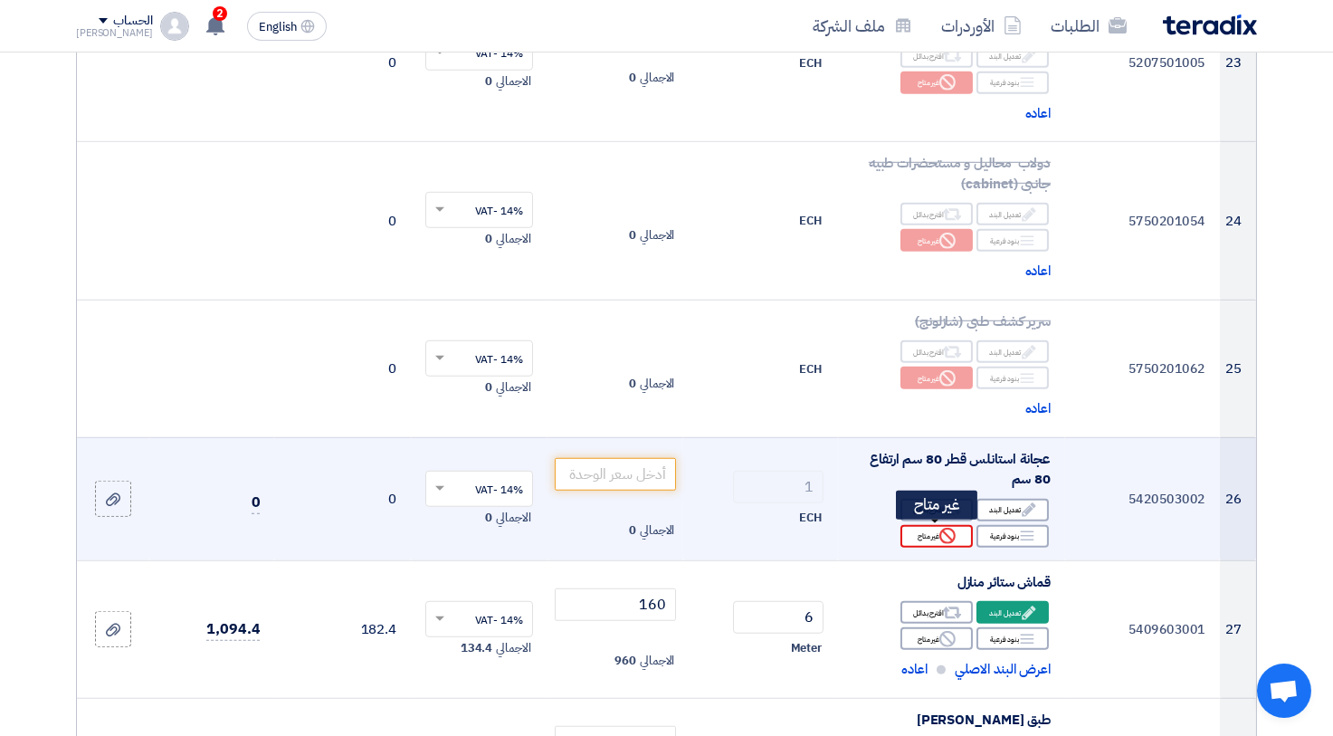
click at [909, 530] on div "Reject غير متاح" at bounding box center [936, 536] width 72 height 23
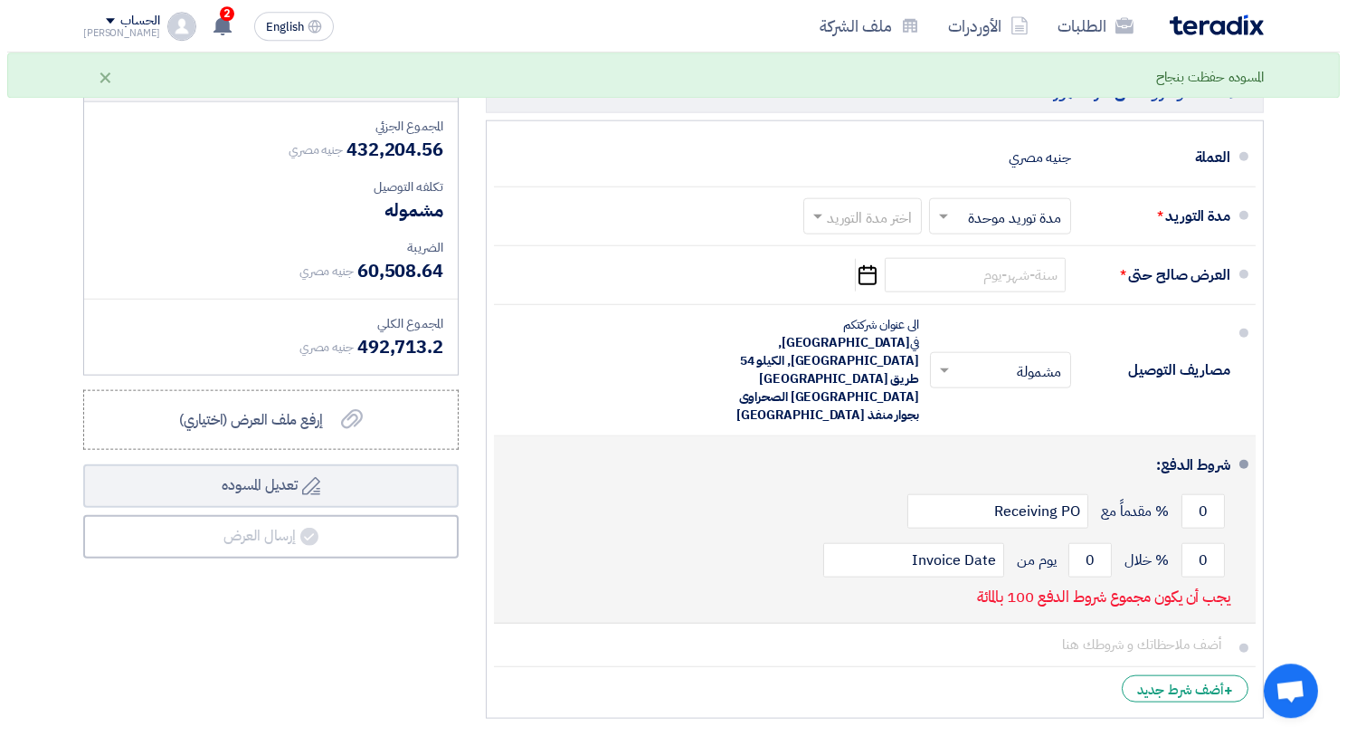
scroll to position [5025, 0]
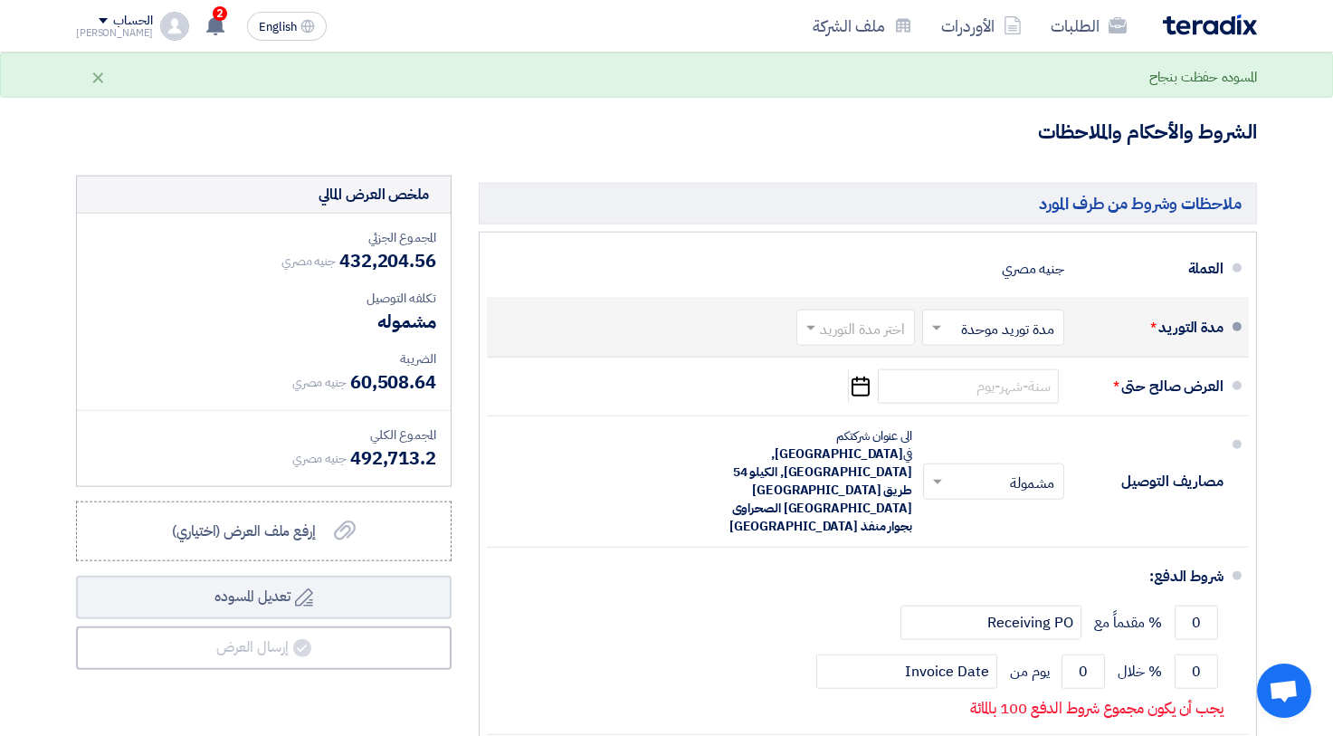
click at [816, 319] on span at bounding box center [808, 328] width 23 height 18
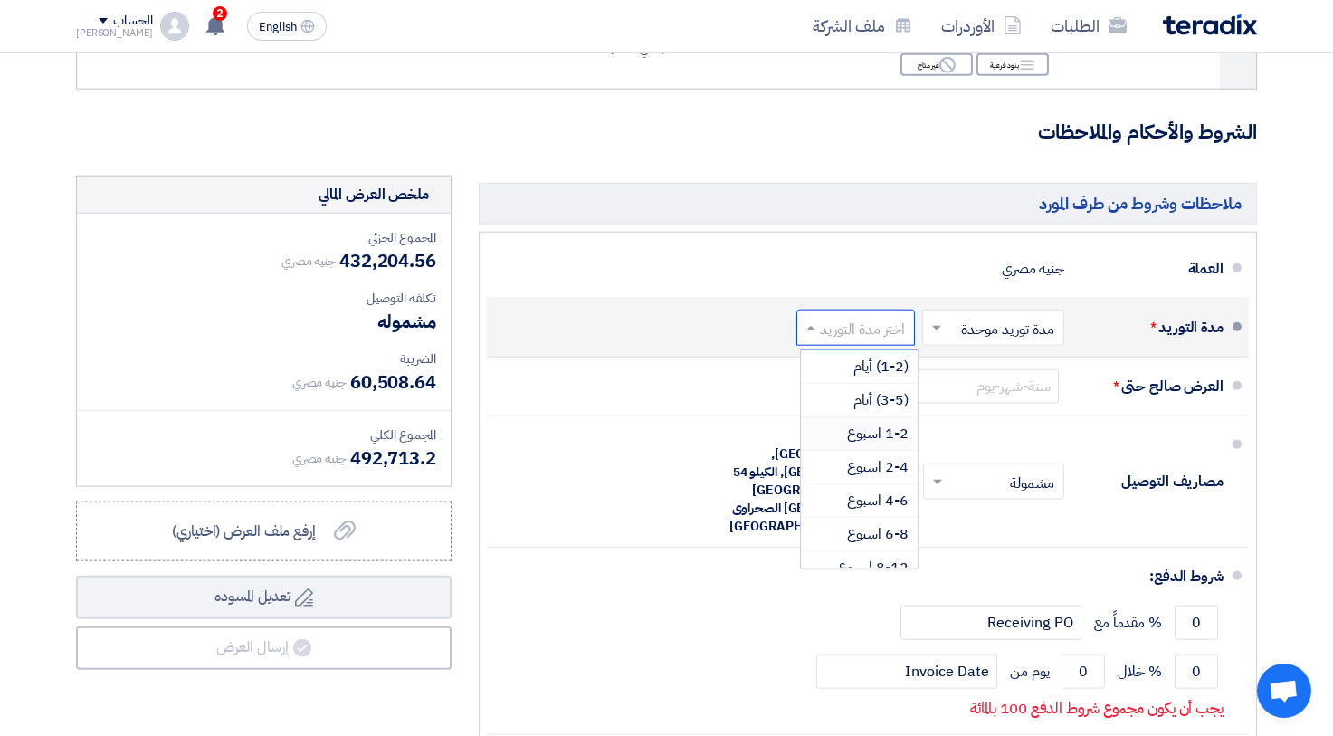
click at [872, 423] on span "1-2 اسبوع" at bounding box center [878, 434] width 62 height 22
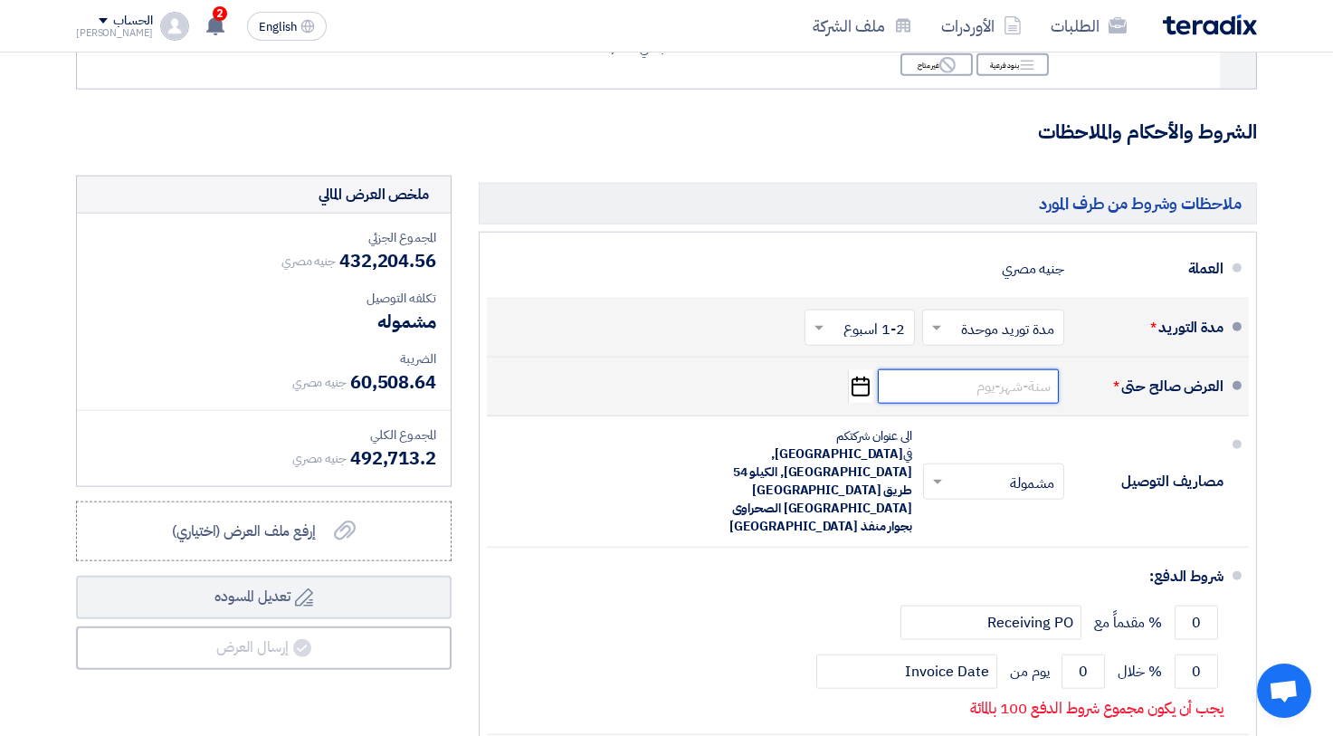
click at [967, 369] on input at bounding box center [968, 386] width 181 height 34
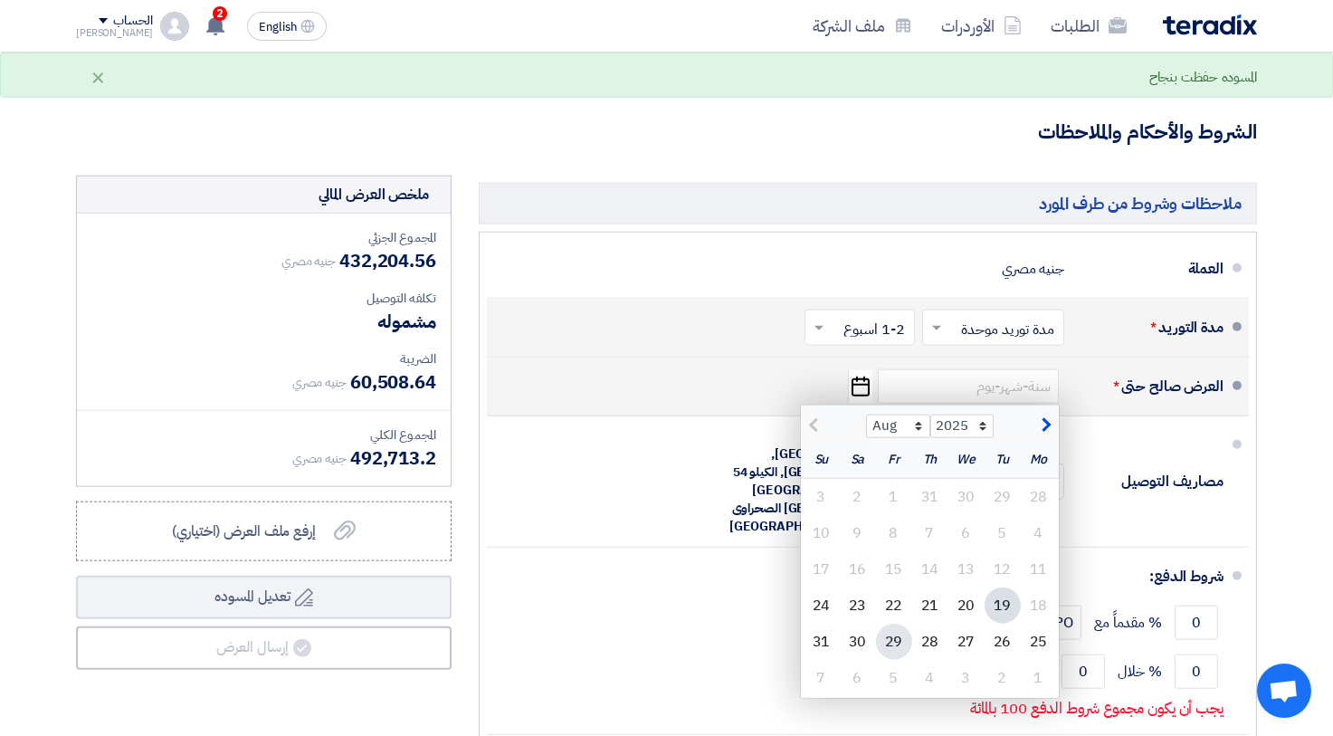
click at [891, 624] on div "29" at bounding box center [894, 642] width 36 height 36
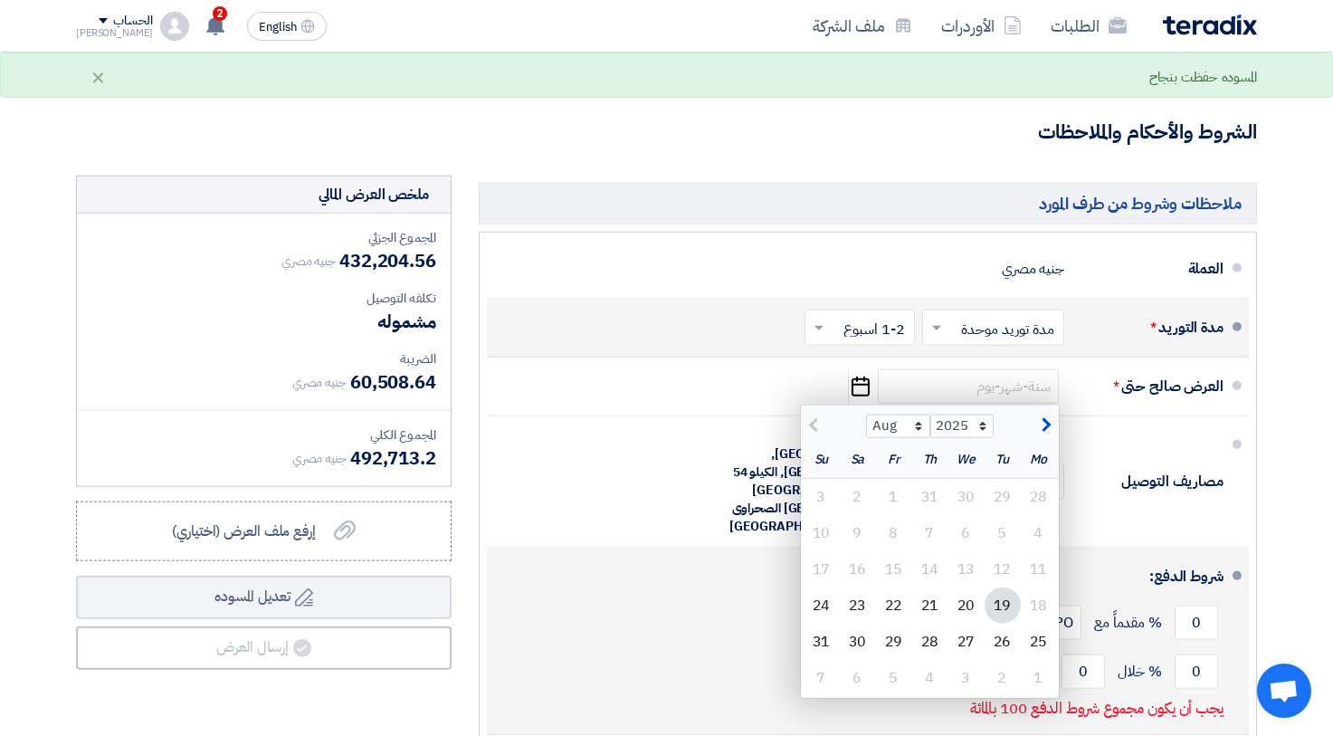
type input "8/29/2025"
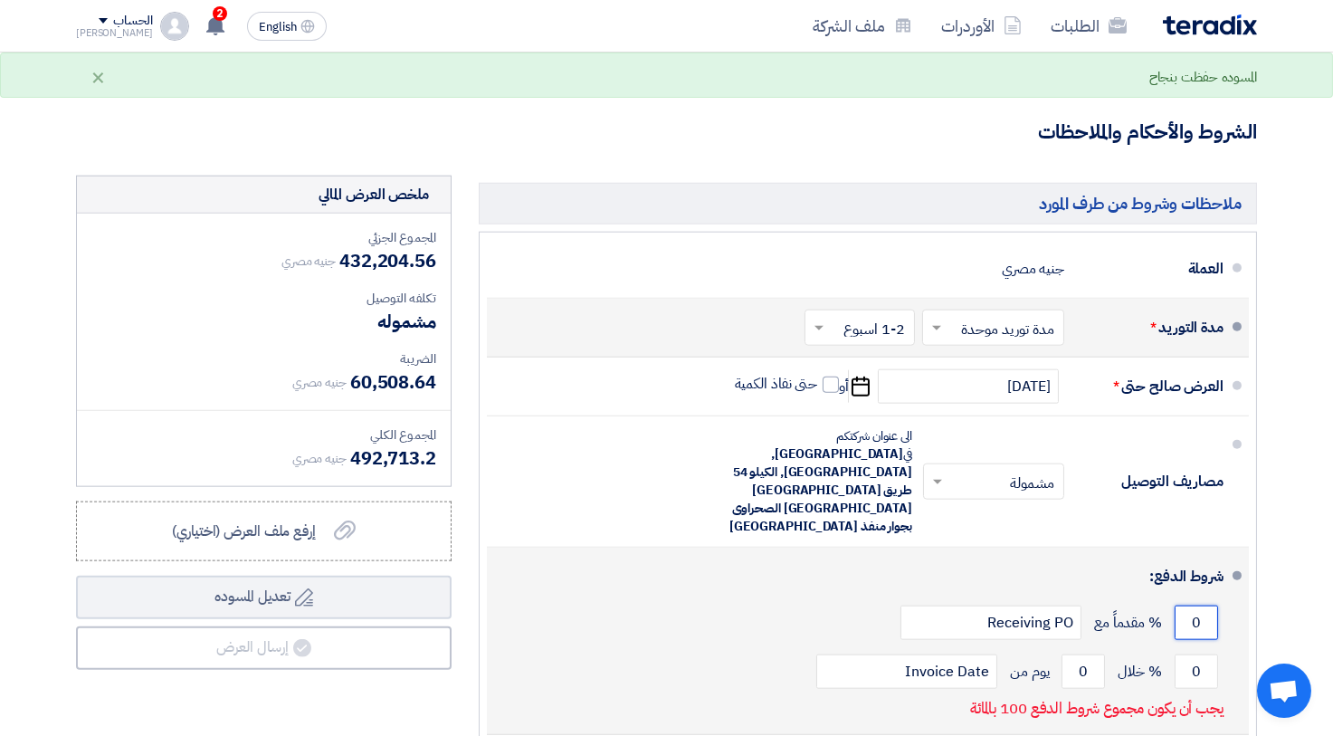
click at [1187, 605] on input "0" at bounding box center [1196, 622] width 43 height 34
drag, startPoint x: 1183, startPoint y: 589, endPoint x: 1185, endPoint y: 575, distance: 14.7
click at [1198, 654] on input "0" at bounding box center [1196, 671] width 43 height 34
type input "100"
drag, startPoint x: 1090, startPoint y: 593, endPoint x: 1072, endPoint y: 599, distance: 19.2
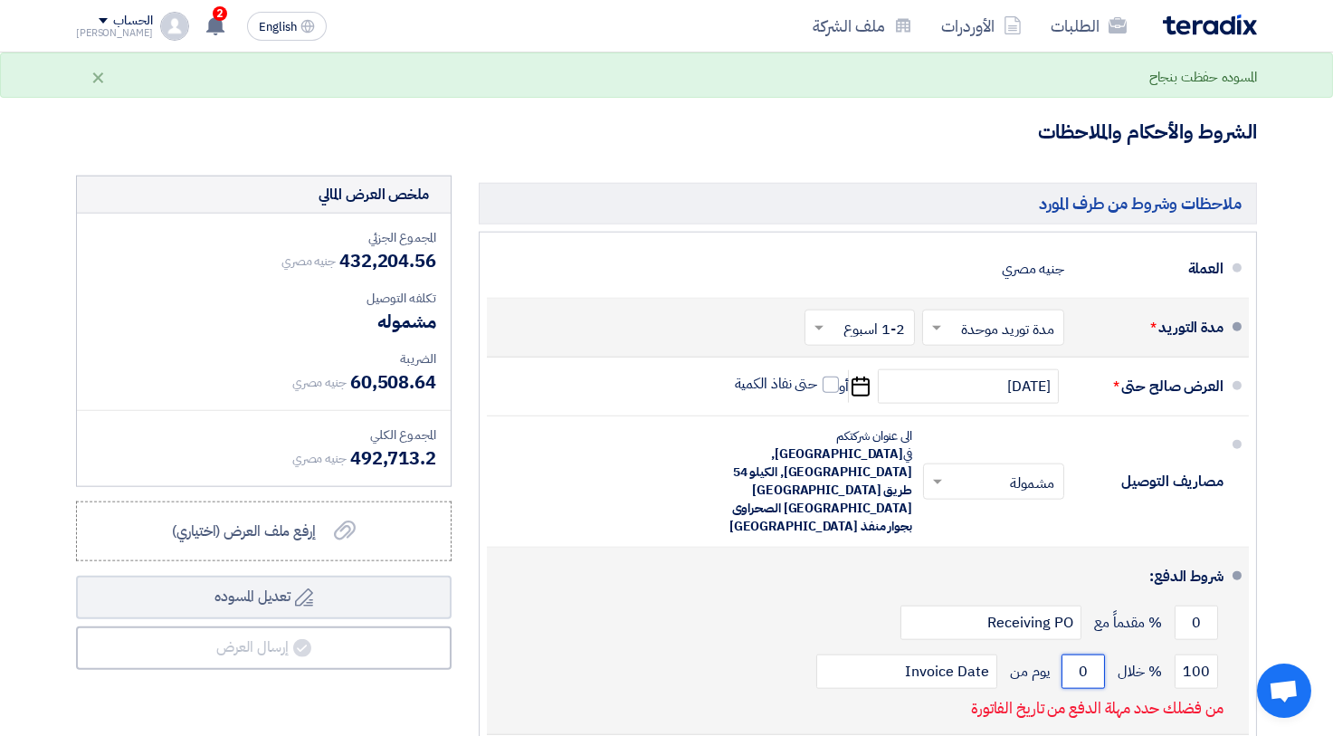
click at [1072, 654] on input "0" at bounding box center [1083, 671] width 43 height 34
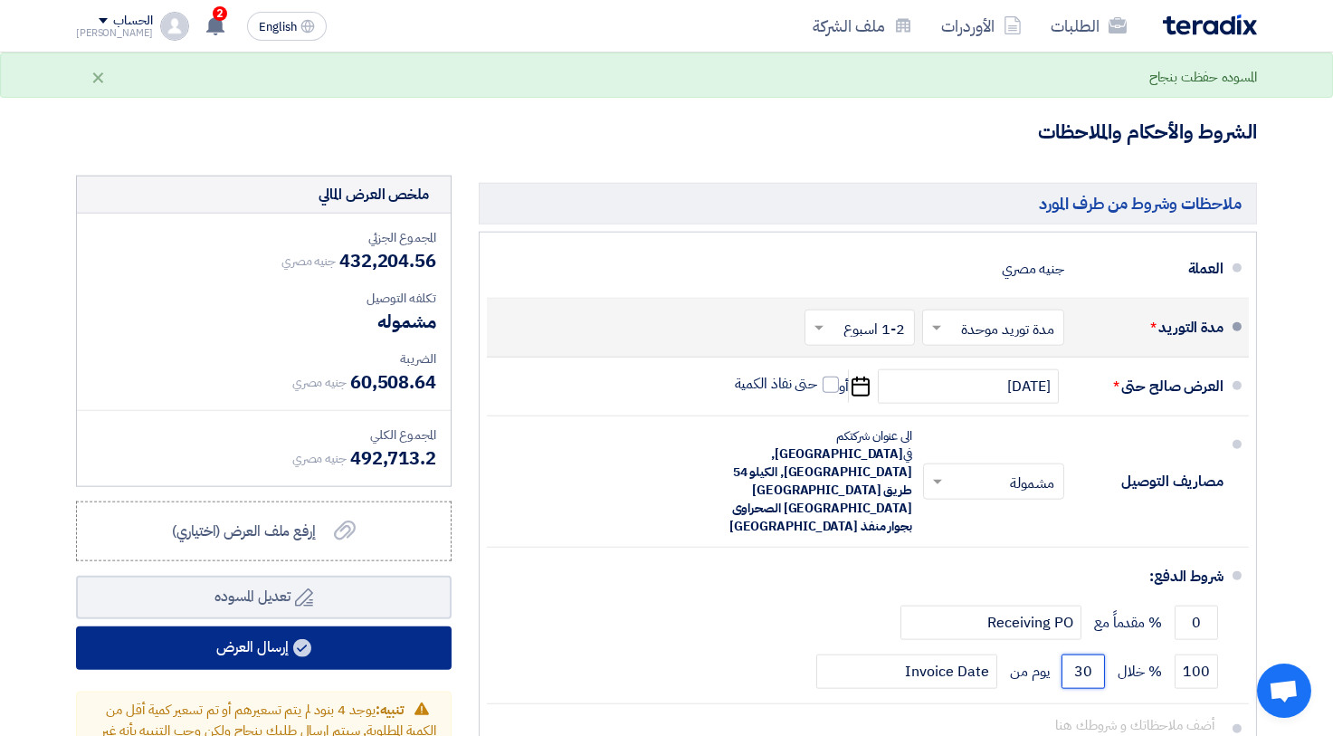
type input "30"
click at [271, 630] on button "إرسال العرض" at bounding box center [264, 647] width 376 height 43
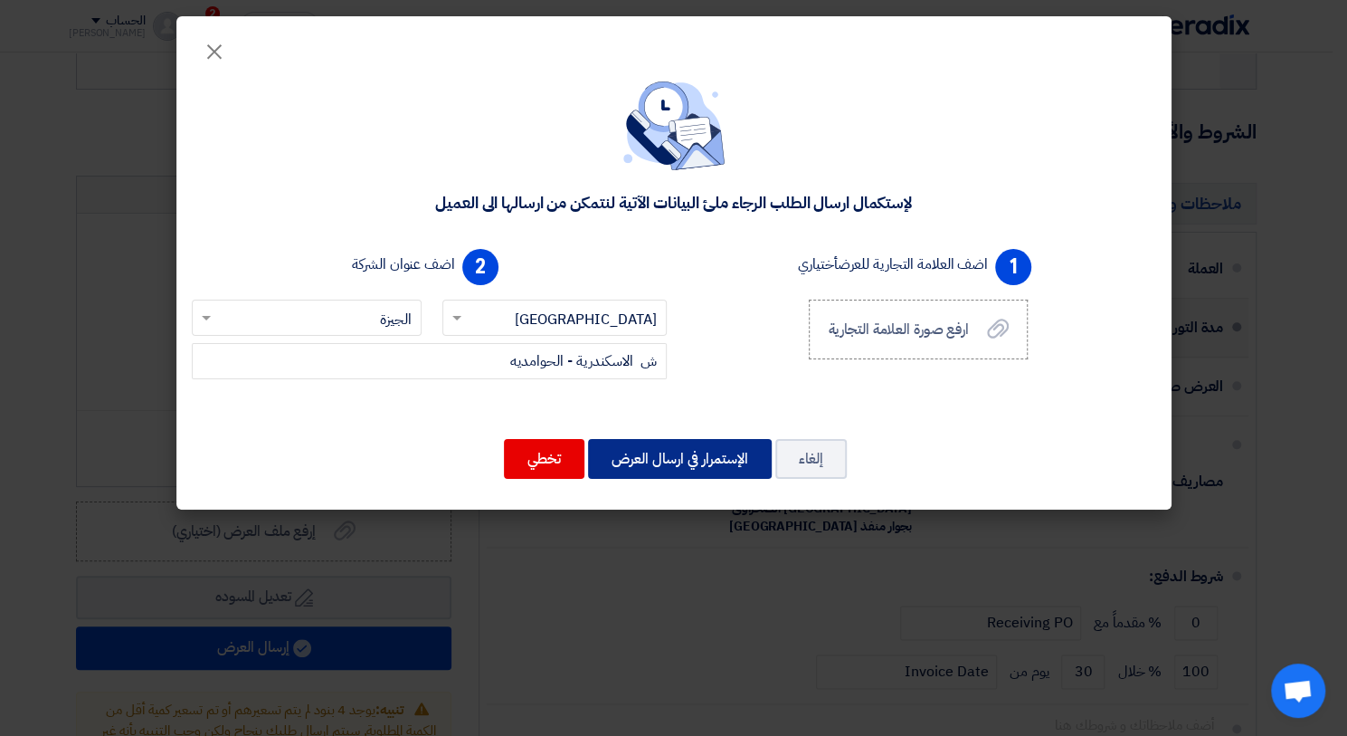
click at [663, 458] on button "الإستمرار في ارسال العرض" at bounding box center [680, 459] width 184 height 40
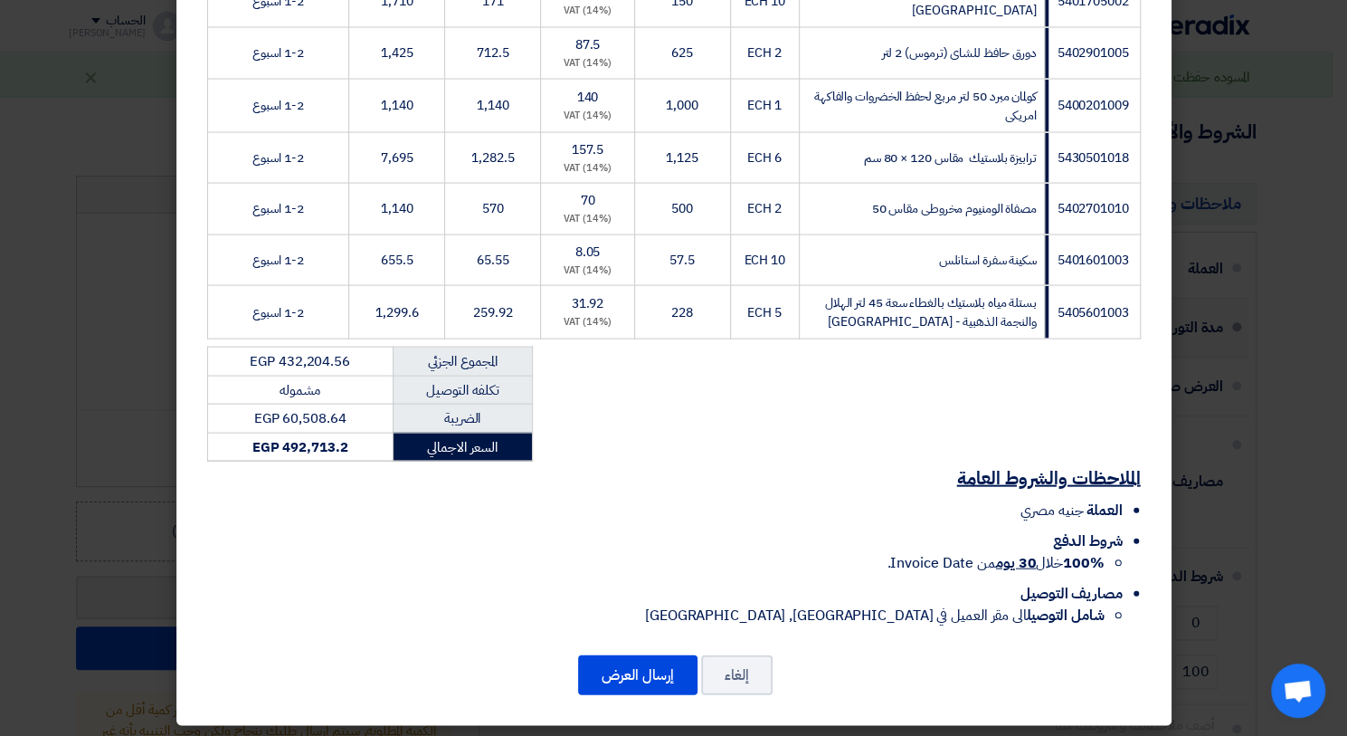
scroll to position [2067, 0]
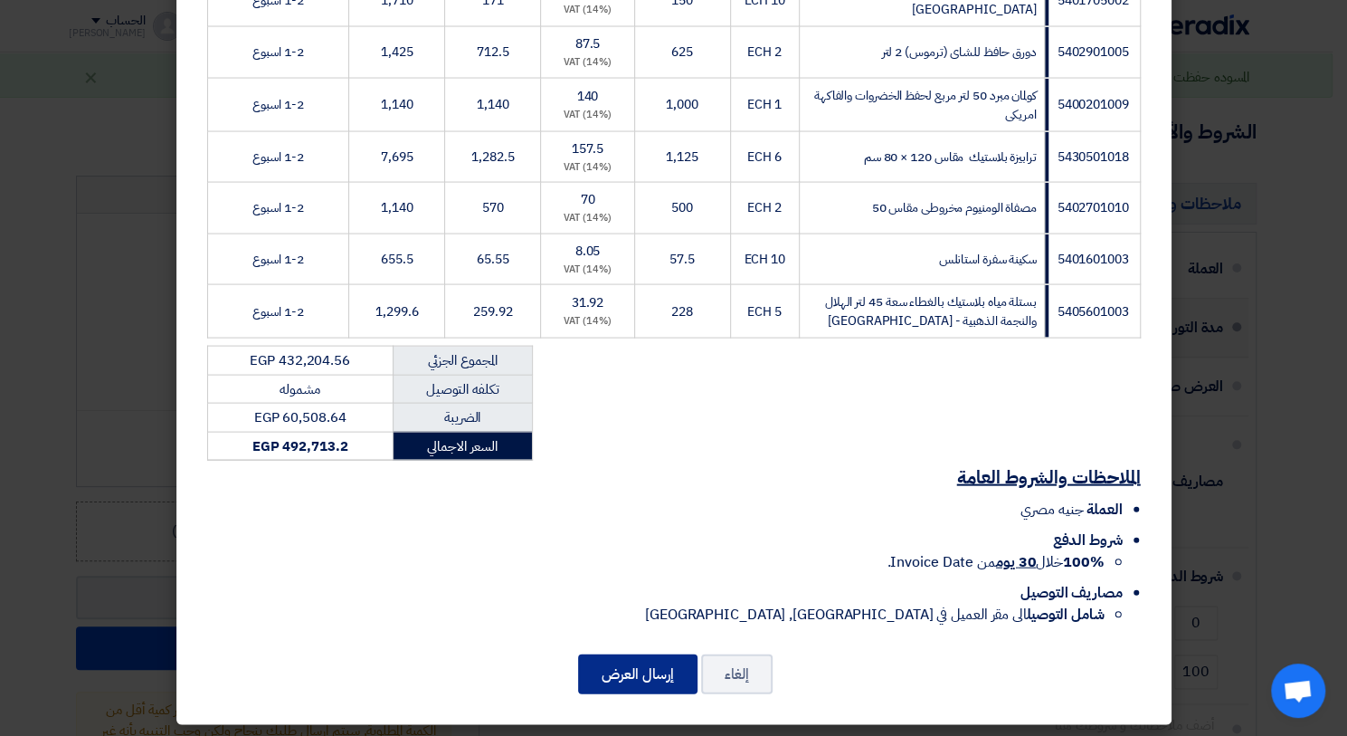
click at [648, 660] on button "إرسال العرض" at bounding box center [637, 674] width 119 height 40
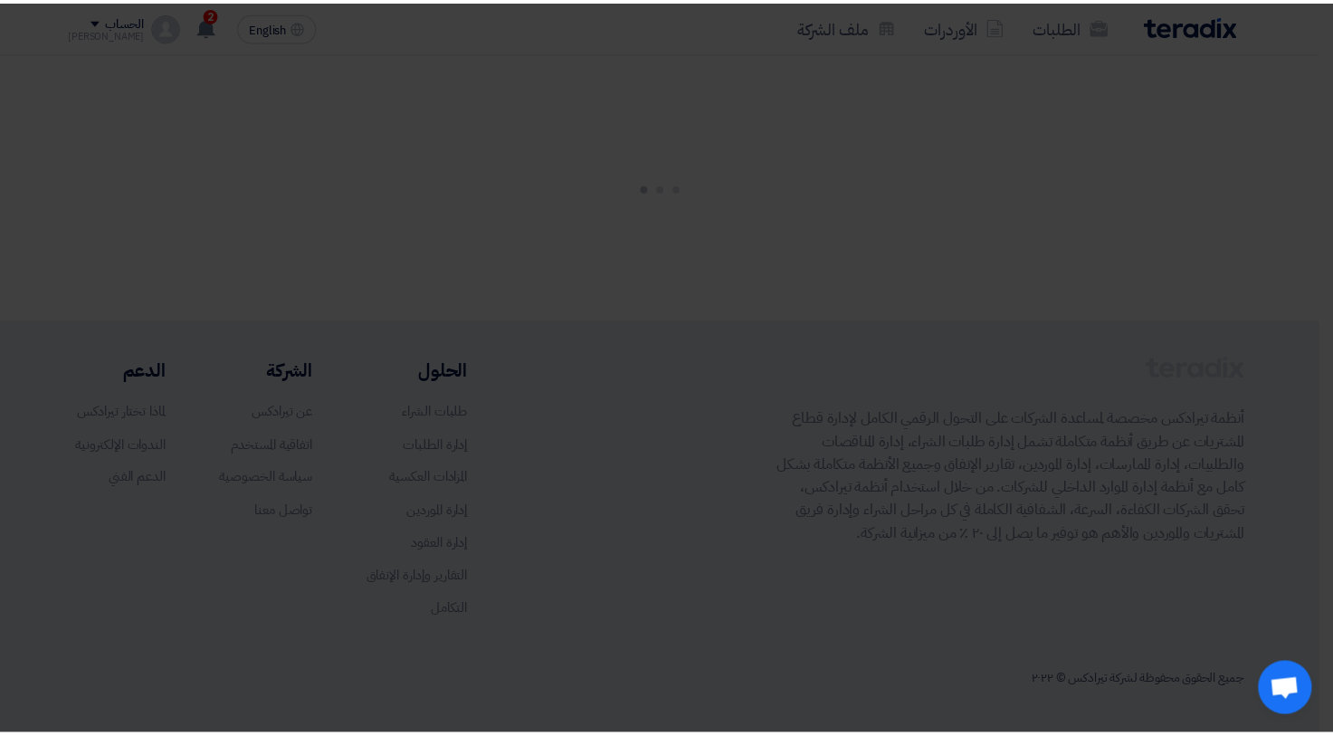
scroll to position [2067, 0]
